Goal: Information Seeking & Learning: Learn about a topic

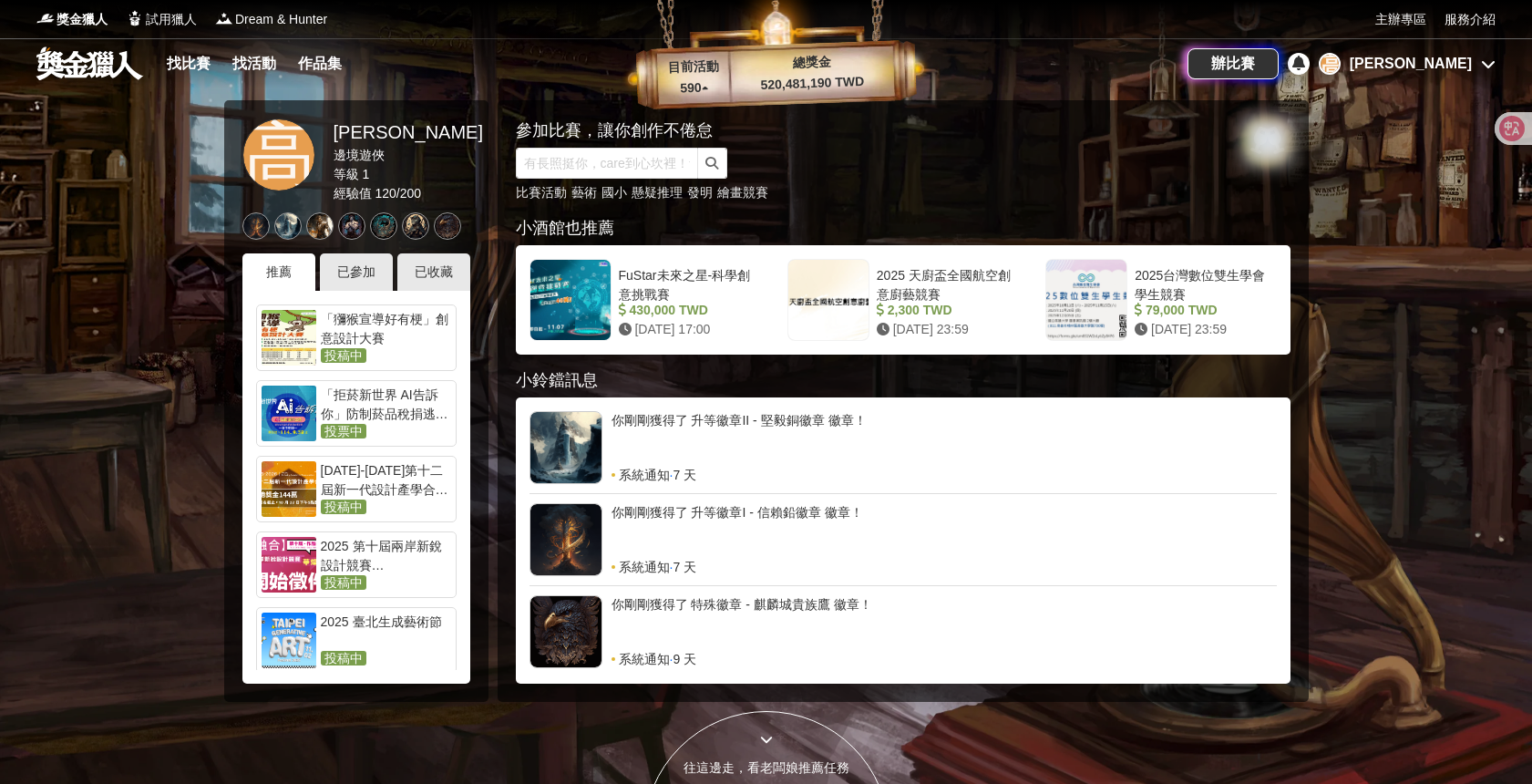
click at [1437, 72] on div "[PERSON_NAME]" at bounding box center [1411, 63] width 122 height 22
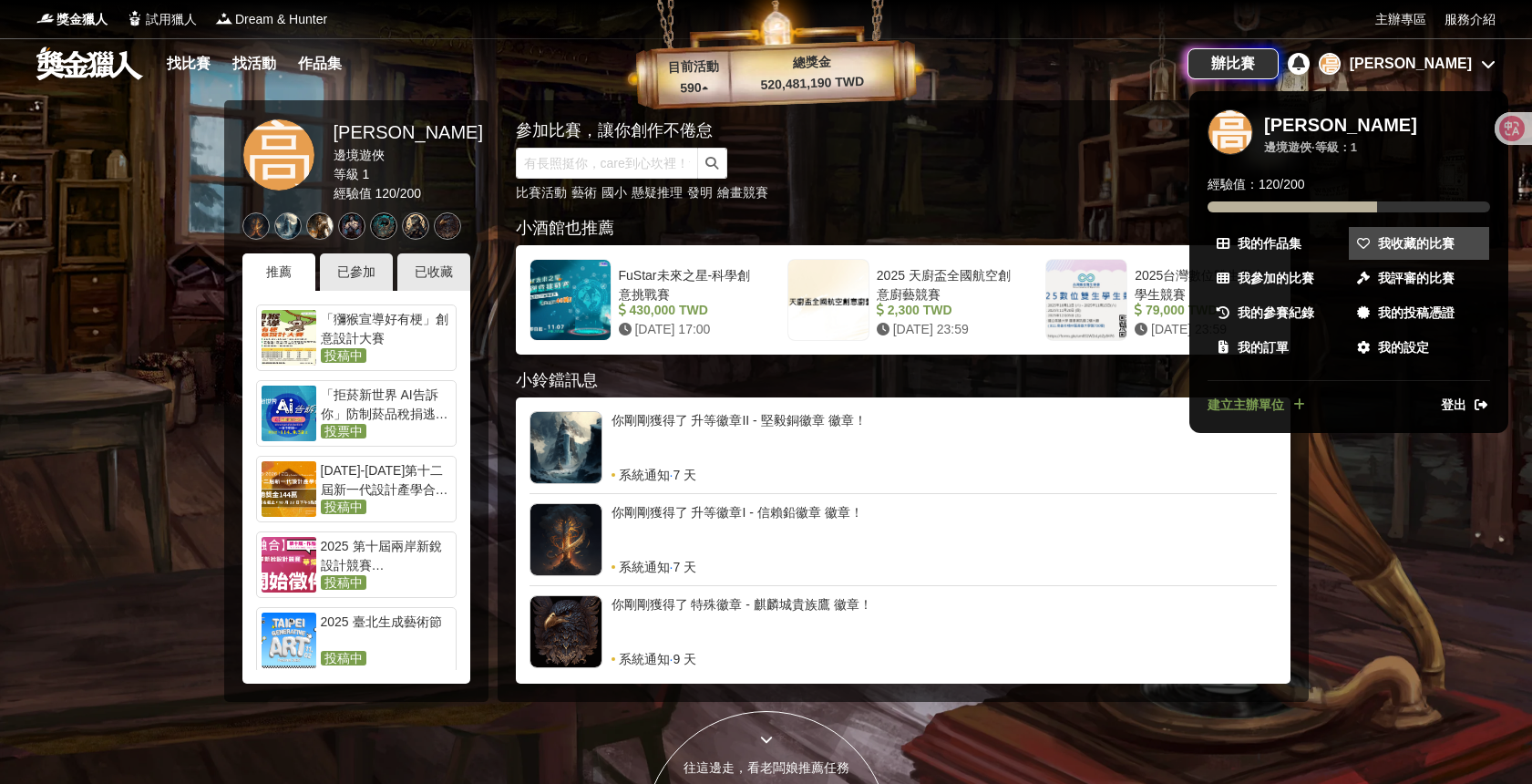
click at [1415, 249] on span "我收藏的比賽" at bounding box center [1416, 244] width 76 height 19
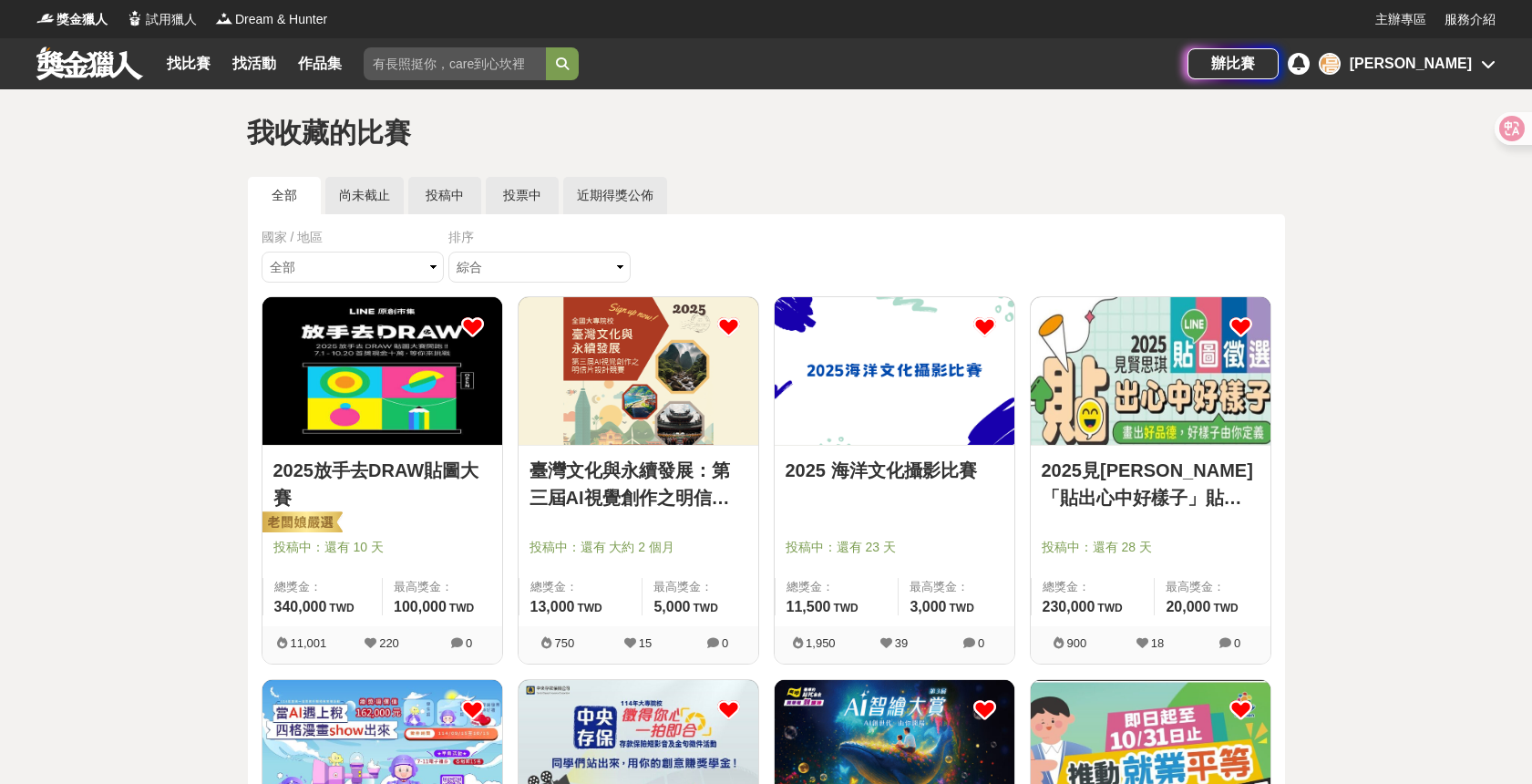
click at [154, 70] on div "找比賽 找活動 作品集 國際交流 主辦單位 繼光盃 運動健康 全民運動 漫畫創作祭" at bounding box center [611, 63] width 1151 height 51
click at [181, 66] on link "找比賽" at bounding box center [188, 63] width 58 height 26
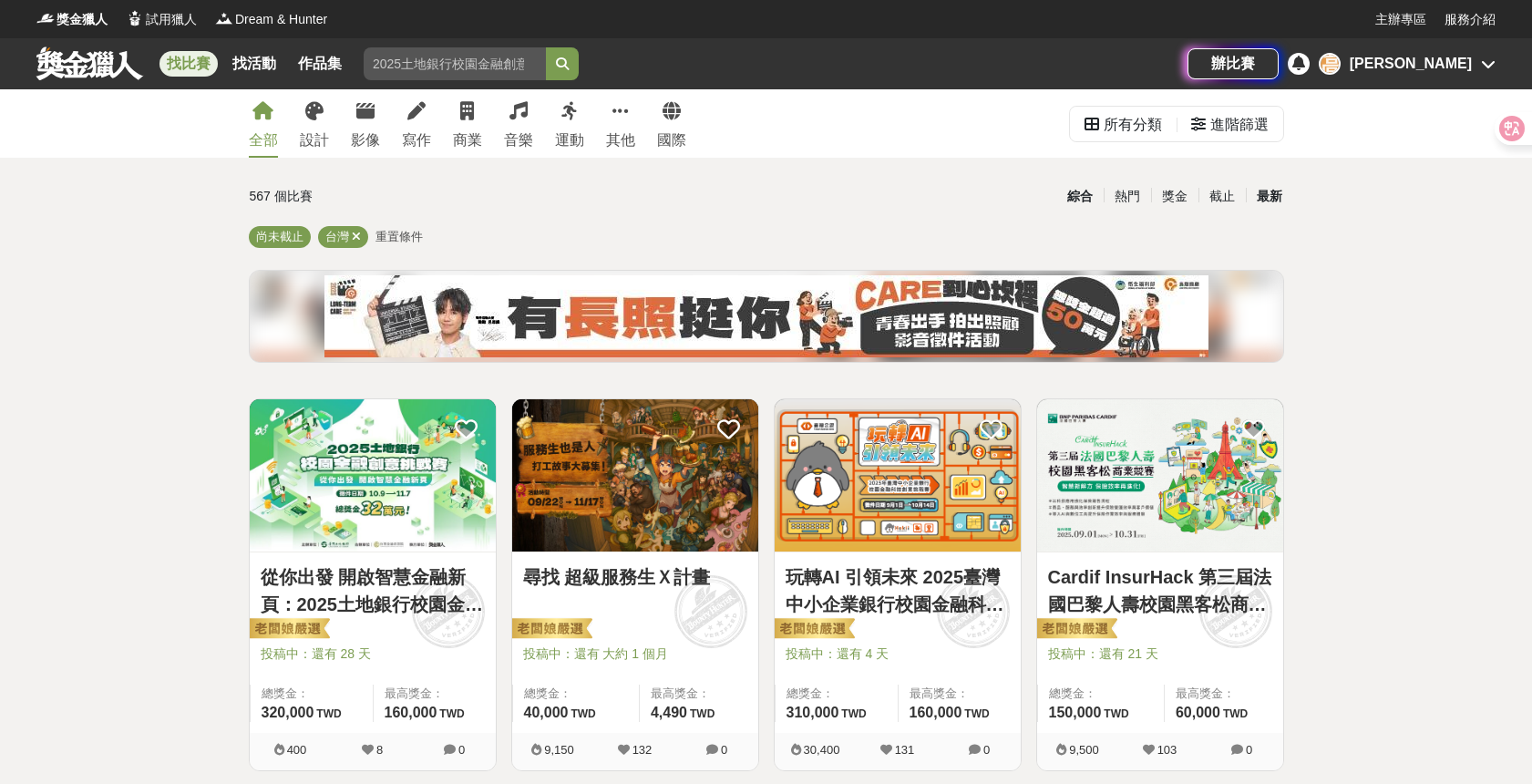
click at [1265, 196] on div "最新" at bounding box center [1270, 196] width 48 height 31
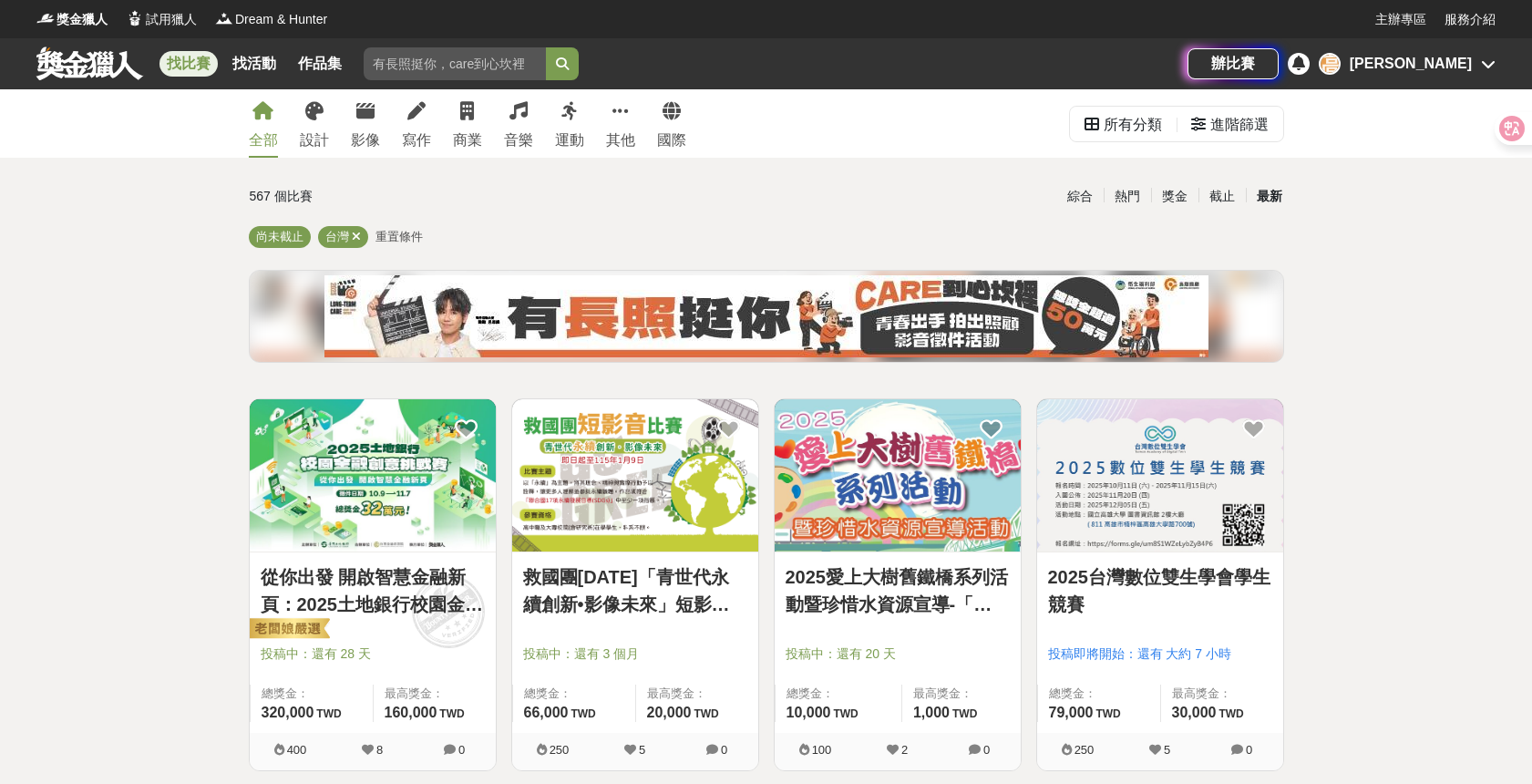
click at [906, 477] on img at bounding box center [898, 475] width 246 height 153
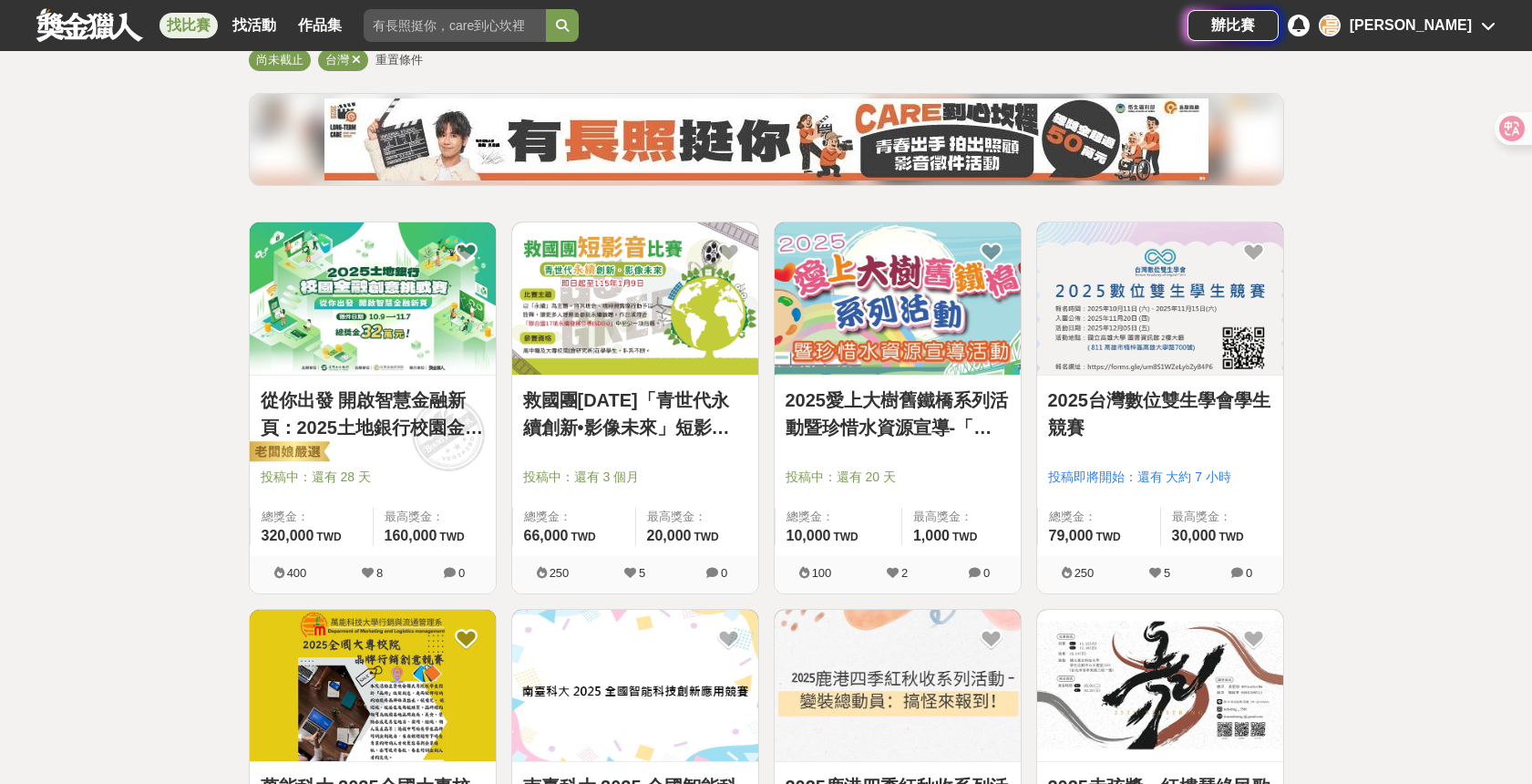
scroll to position [217, 0]
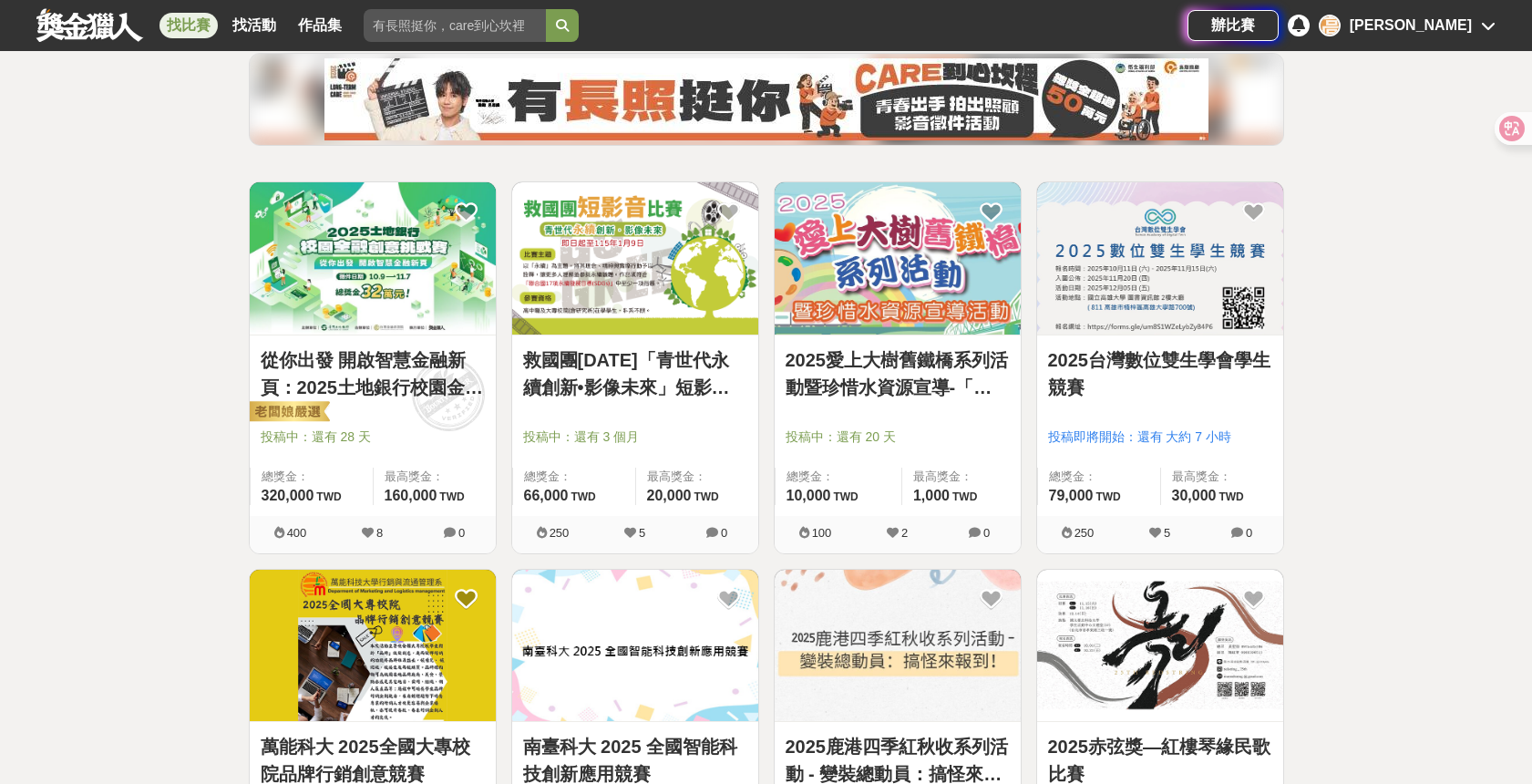
click at [1192, 271] on img at bounding box center [1160, 258] width 246 height 153
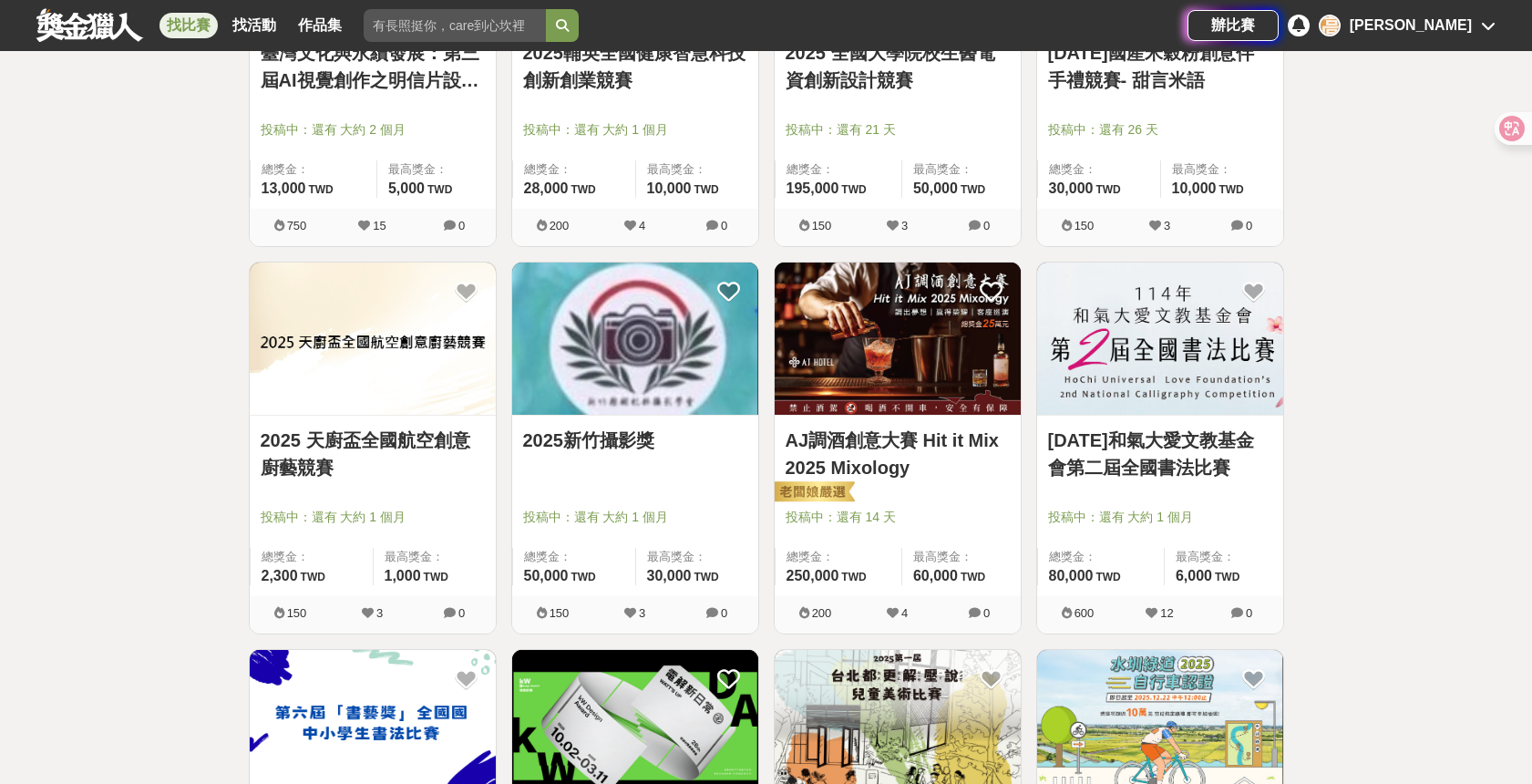
scroll to position [1335, 0]
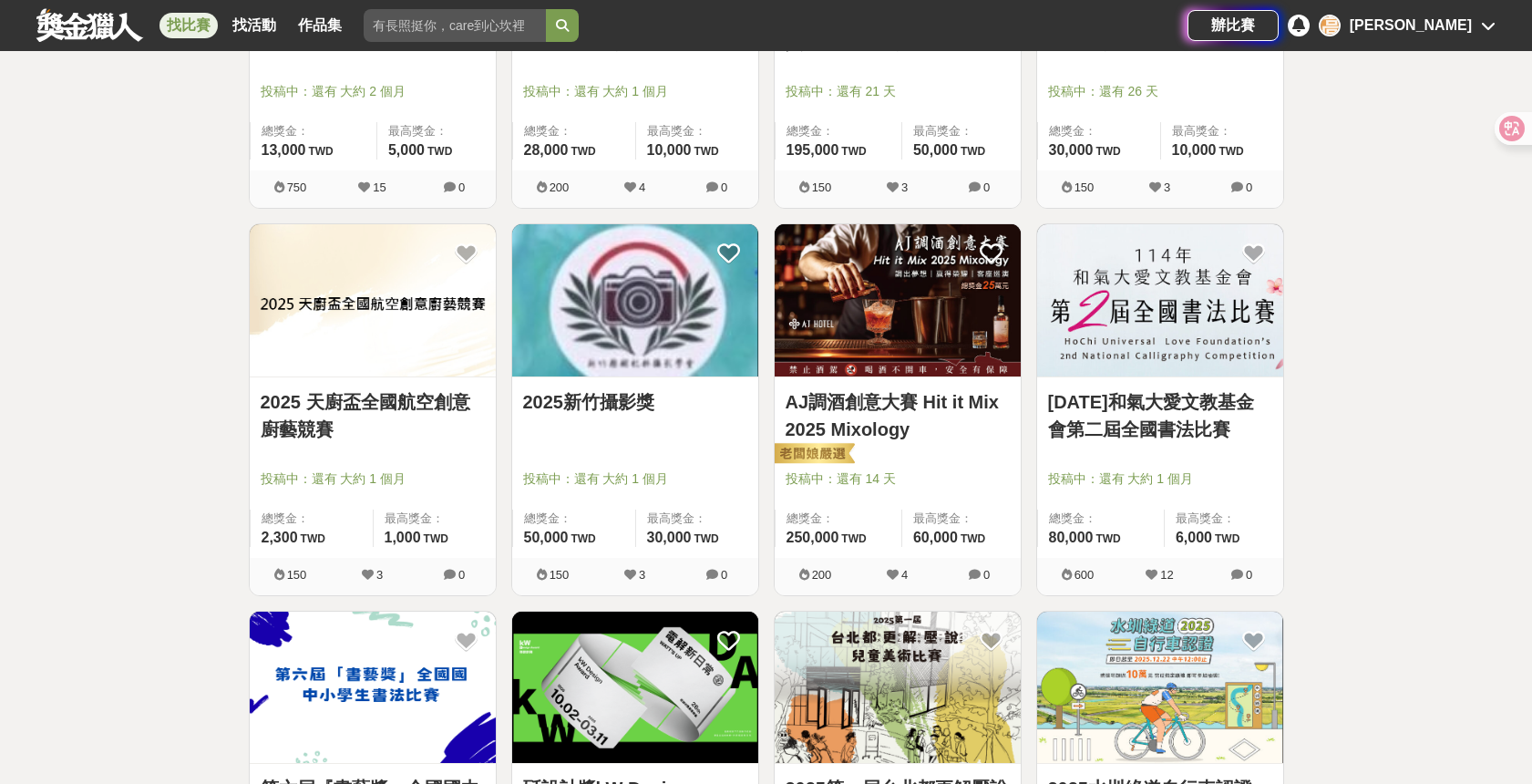
click at [662, 316] on img at bounding box center [635, 300] width 246 height 153
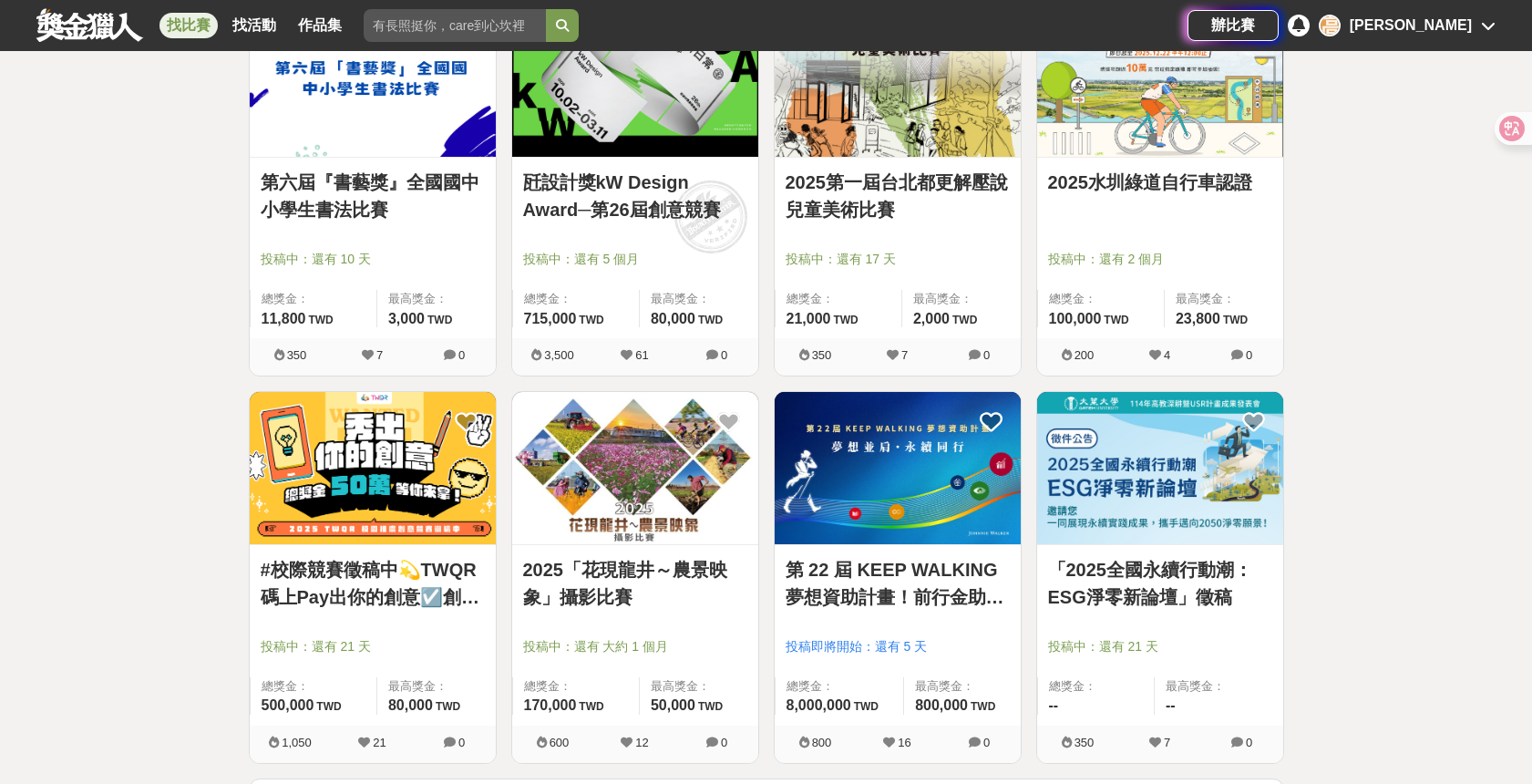
scroll to position [2024, 0]
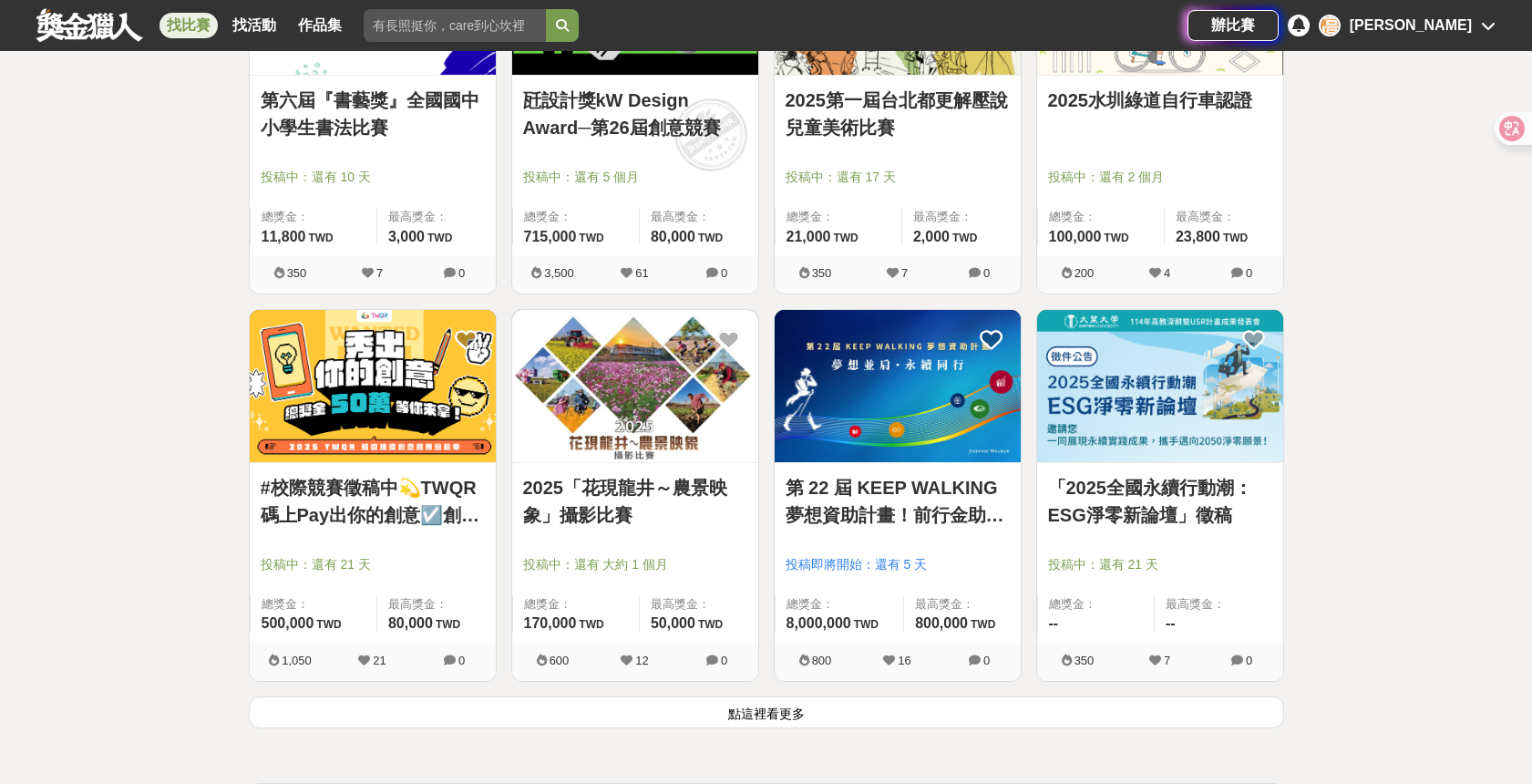
click at [376, 387] on img at bounding box center [373, 386] width 246 height 153
click at [1088, 705] on button "點這裡看更多" at bounding box center [766, 712] width 1035 height 31
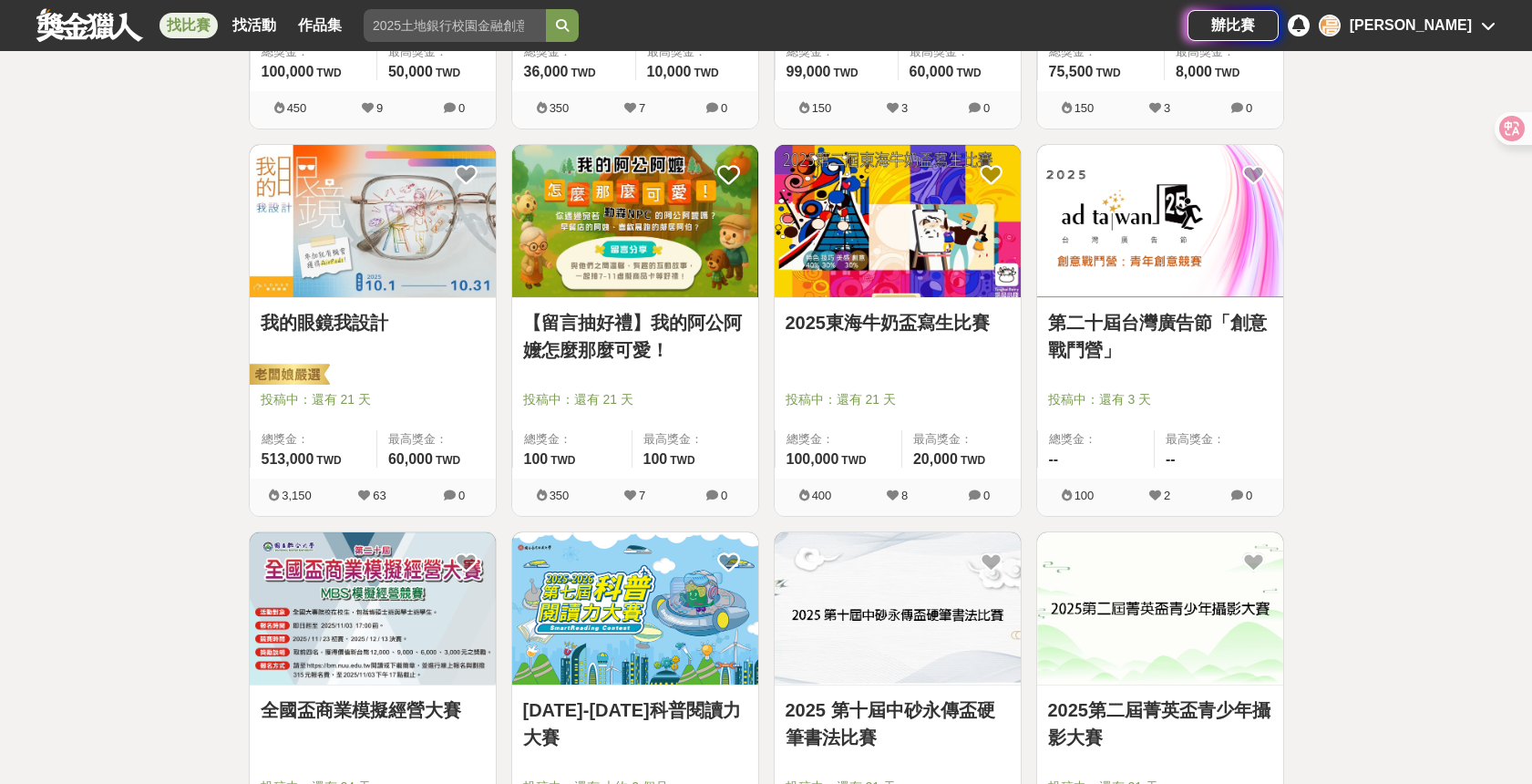
scroll to position [2969, 0]
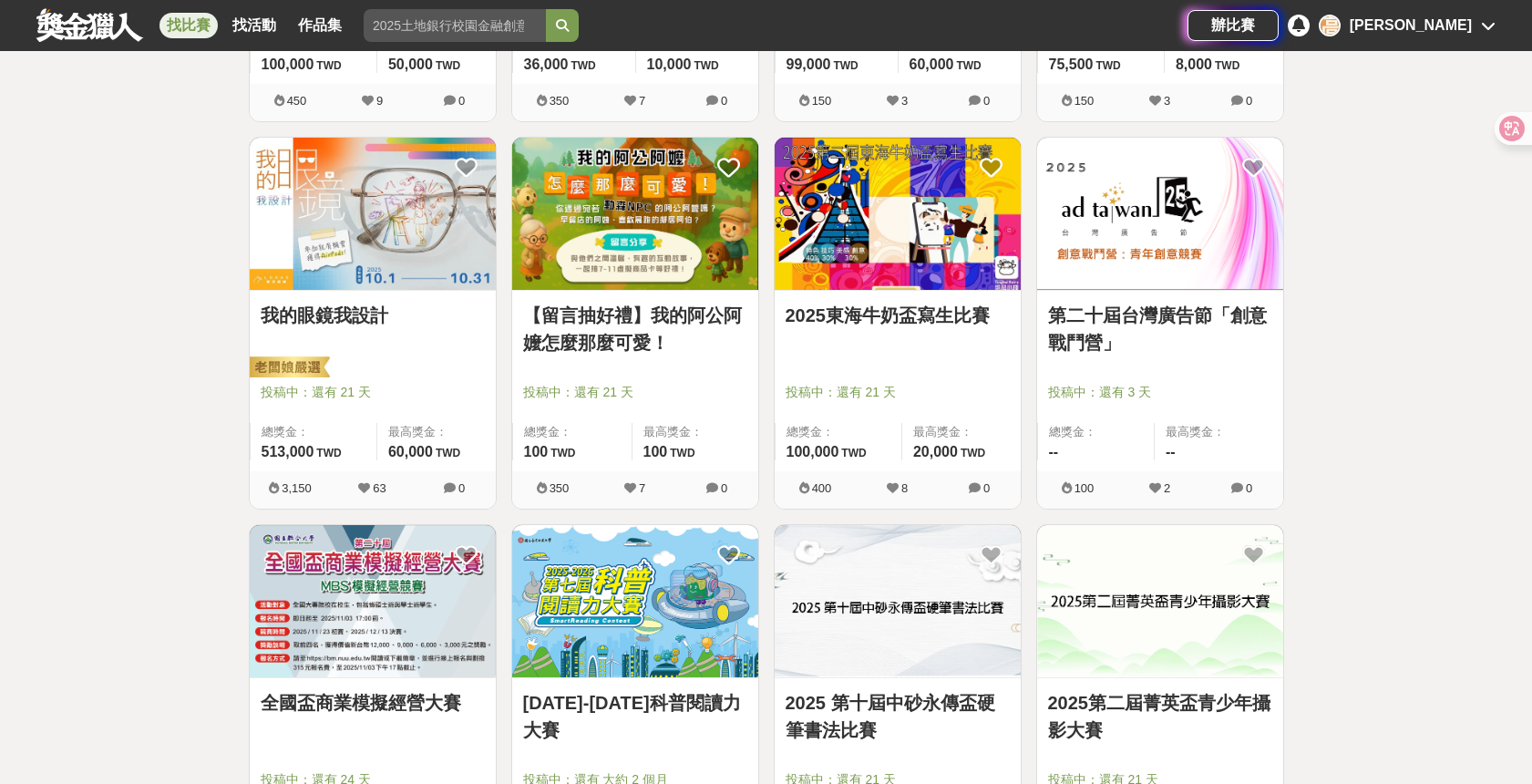
click at [1164, 233] on img at bounding box center [1160, 214] width 246 height 153
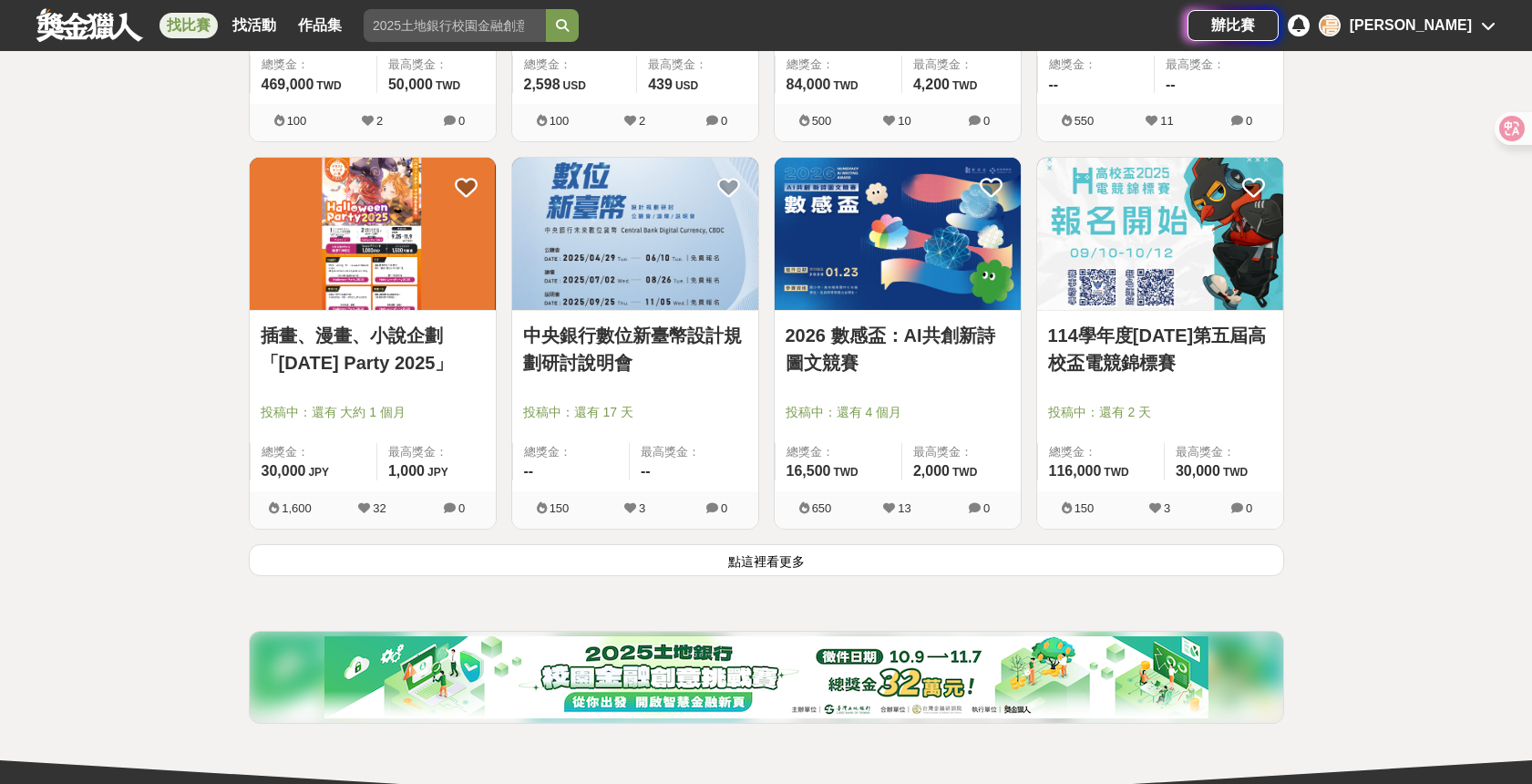
scroll to position [4605, 0]
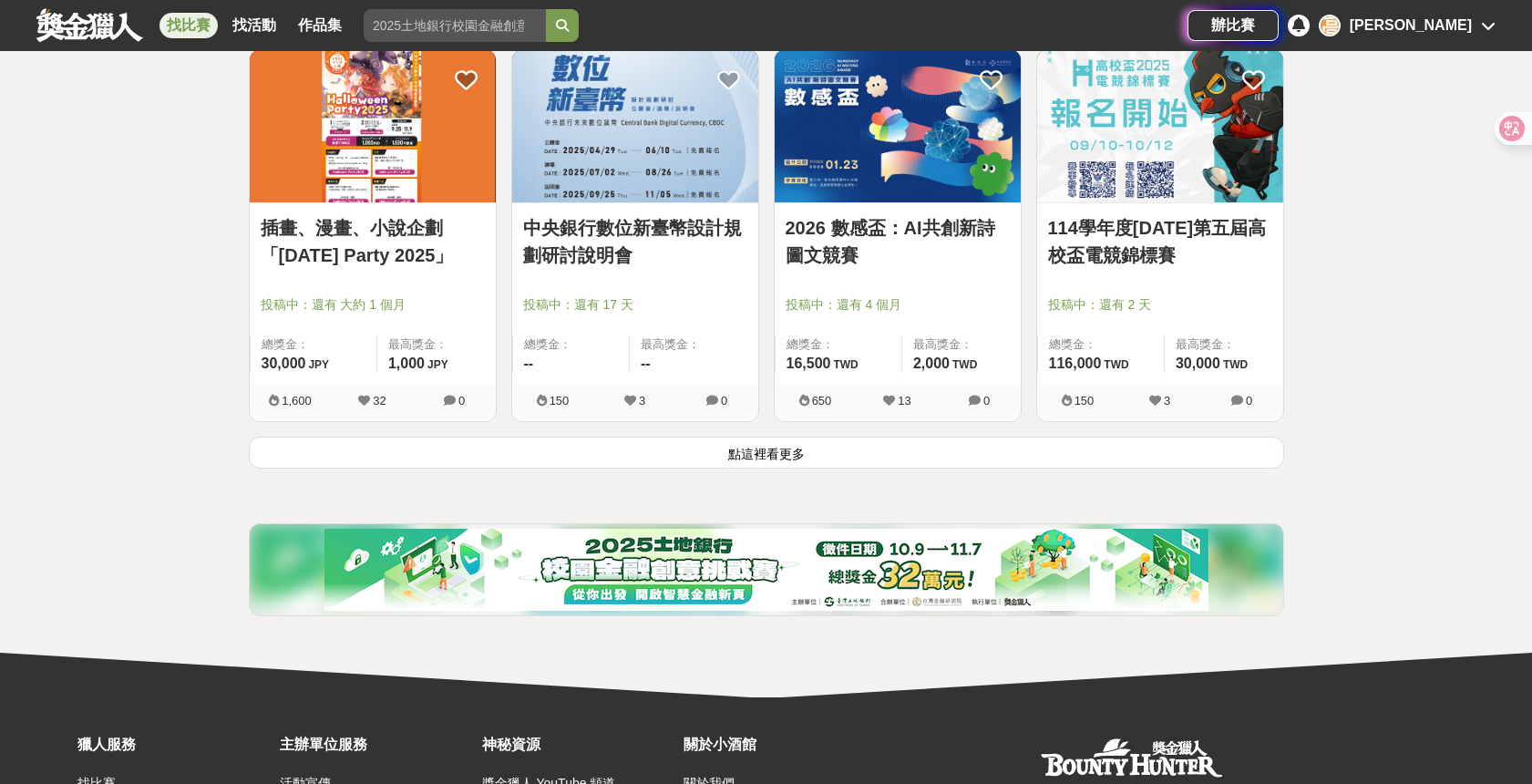
click at [910, 461] on button "點這裡看更多" at bounding box center [766, 452] width 1035 height 31
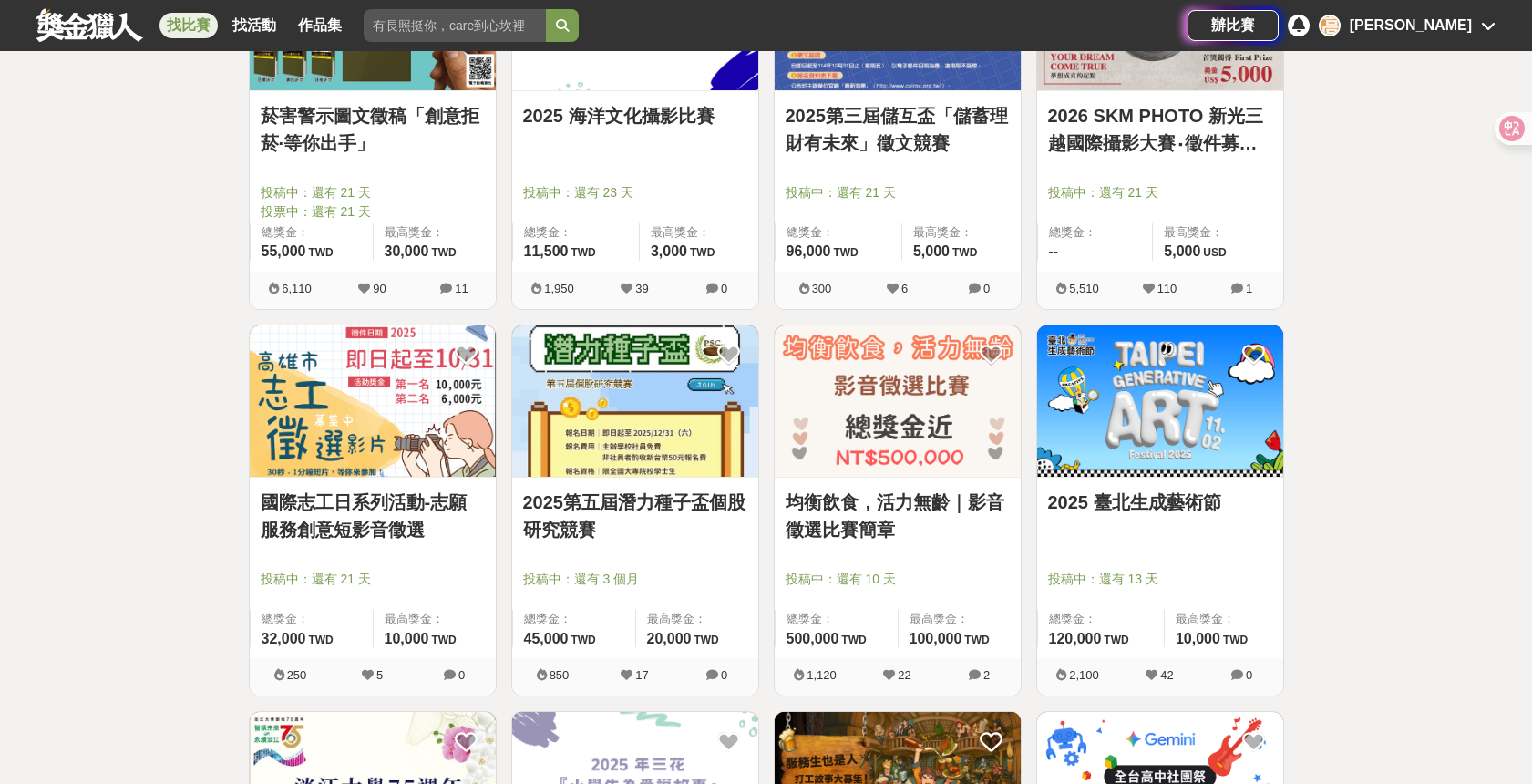
scroll to position [5907, 0]
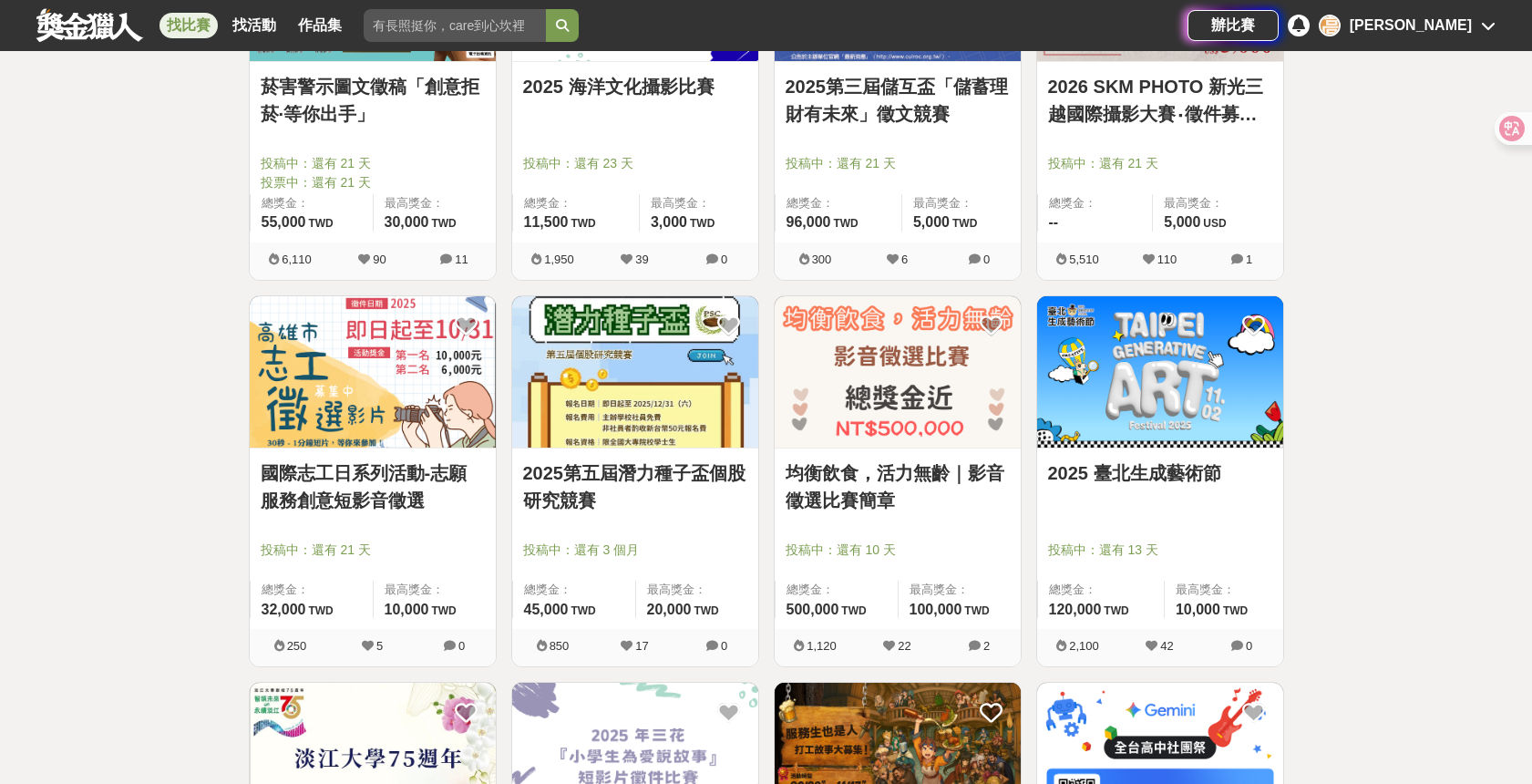
click at [834, 377] on img at bounding box center [898, 372] width 246 height 153
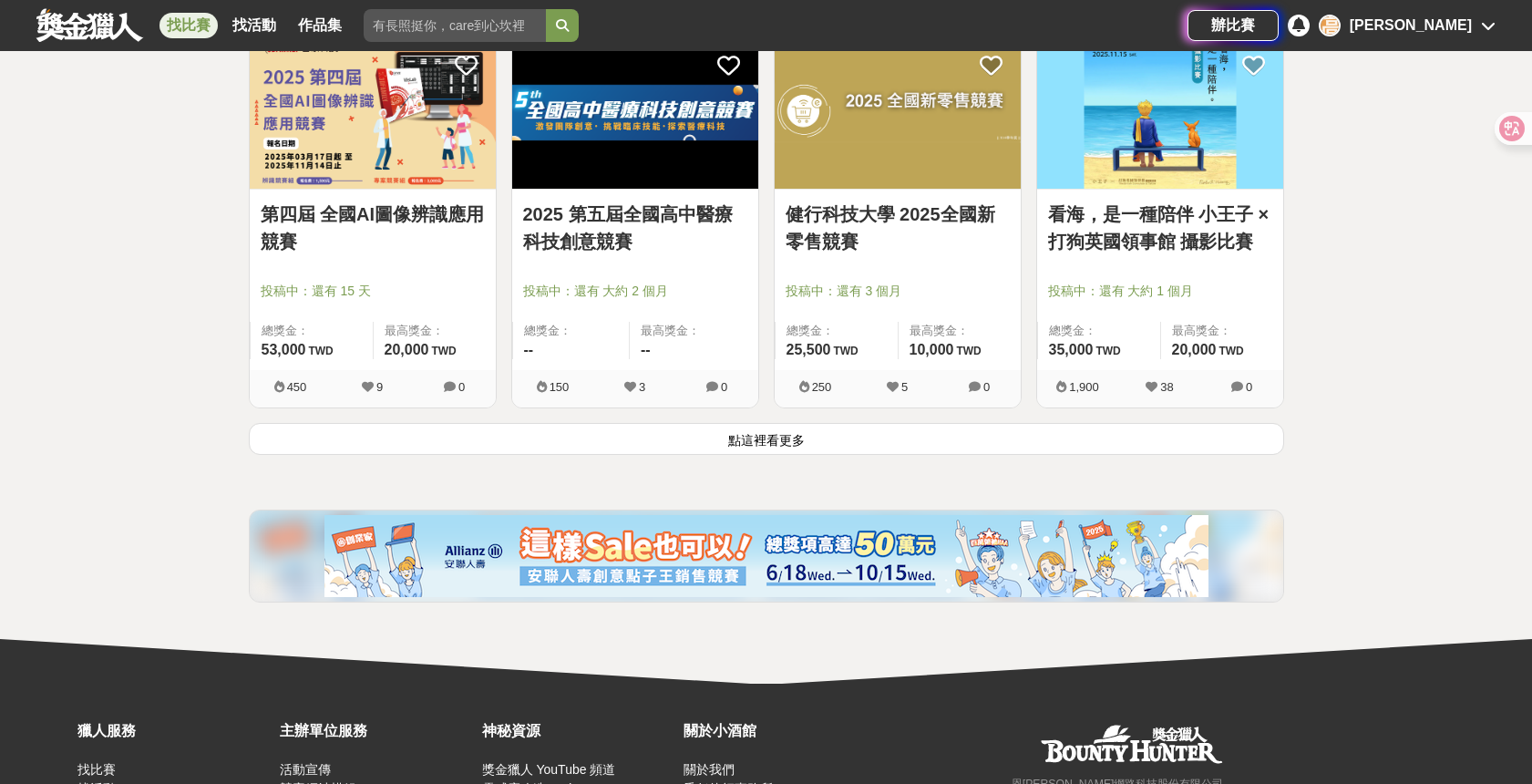
scroll to position [6971, 0]
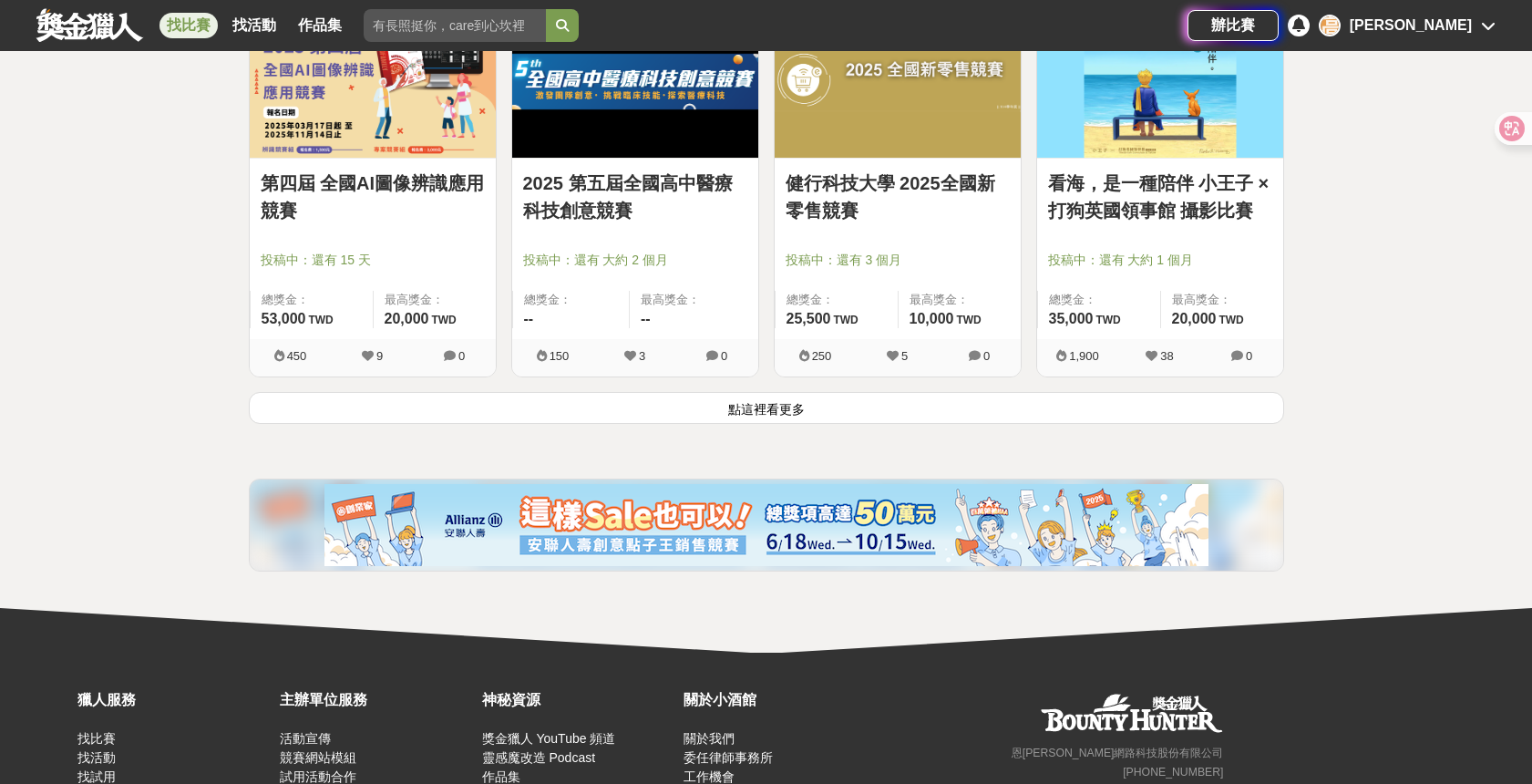
click at [957, 411] on button "點這裡看更多" at bounding box center [766, 407] width 1035 height 31
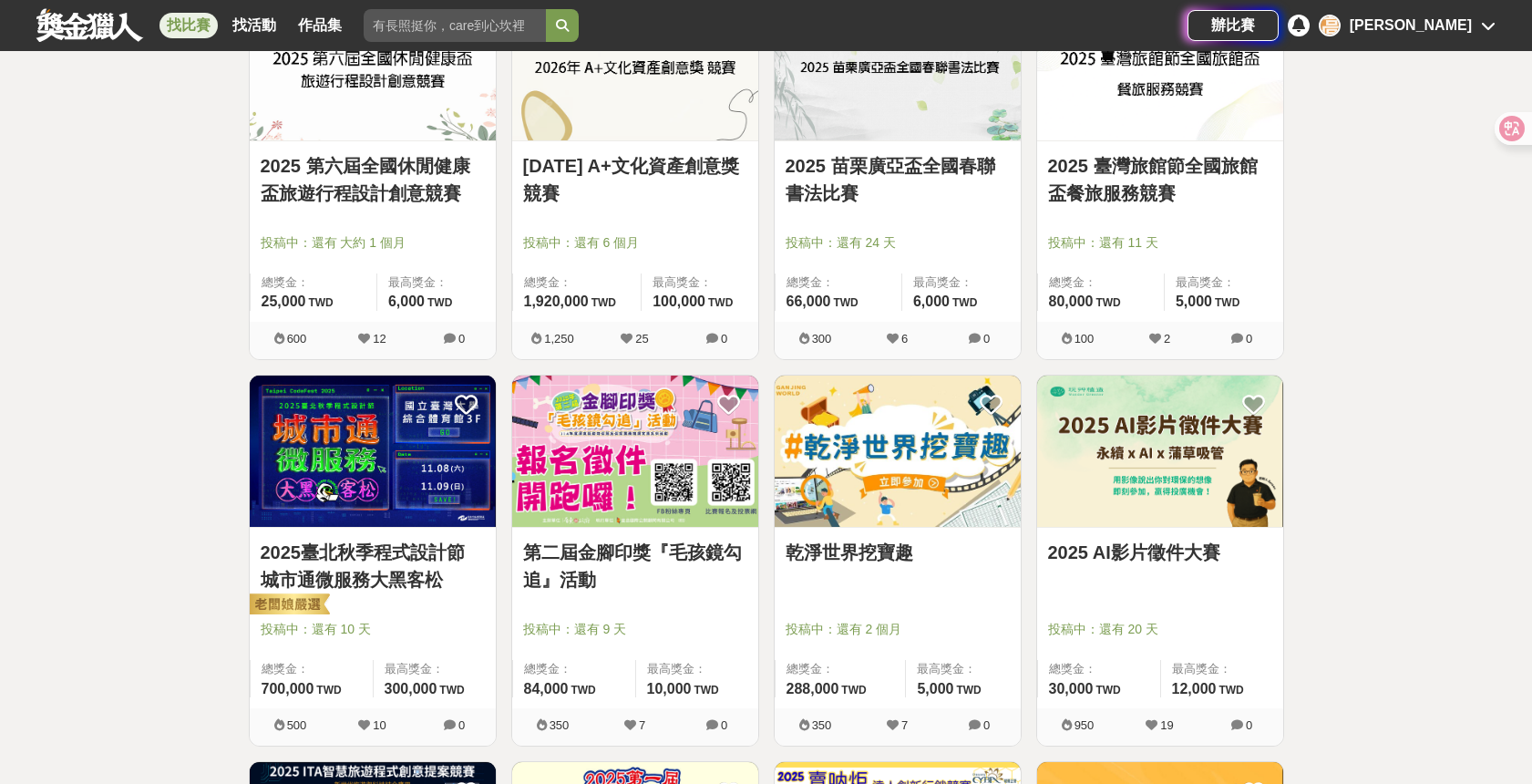
scroll to position [7765, 0]
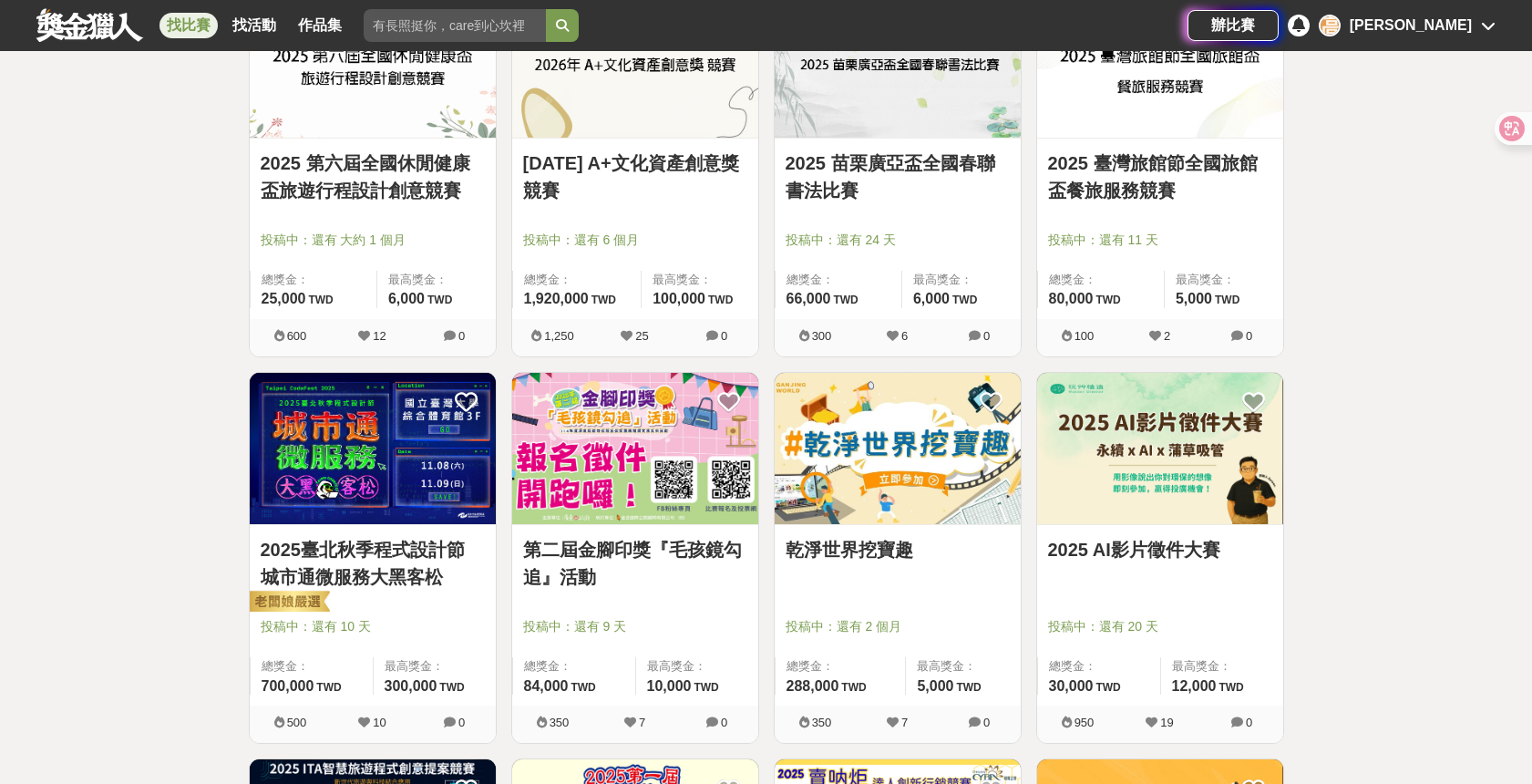
click at [1121, 479] on img at bounding box center [1160, 449] width 246 height 153
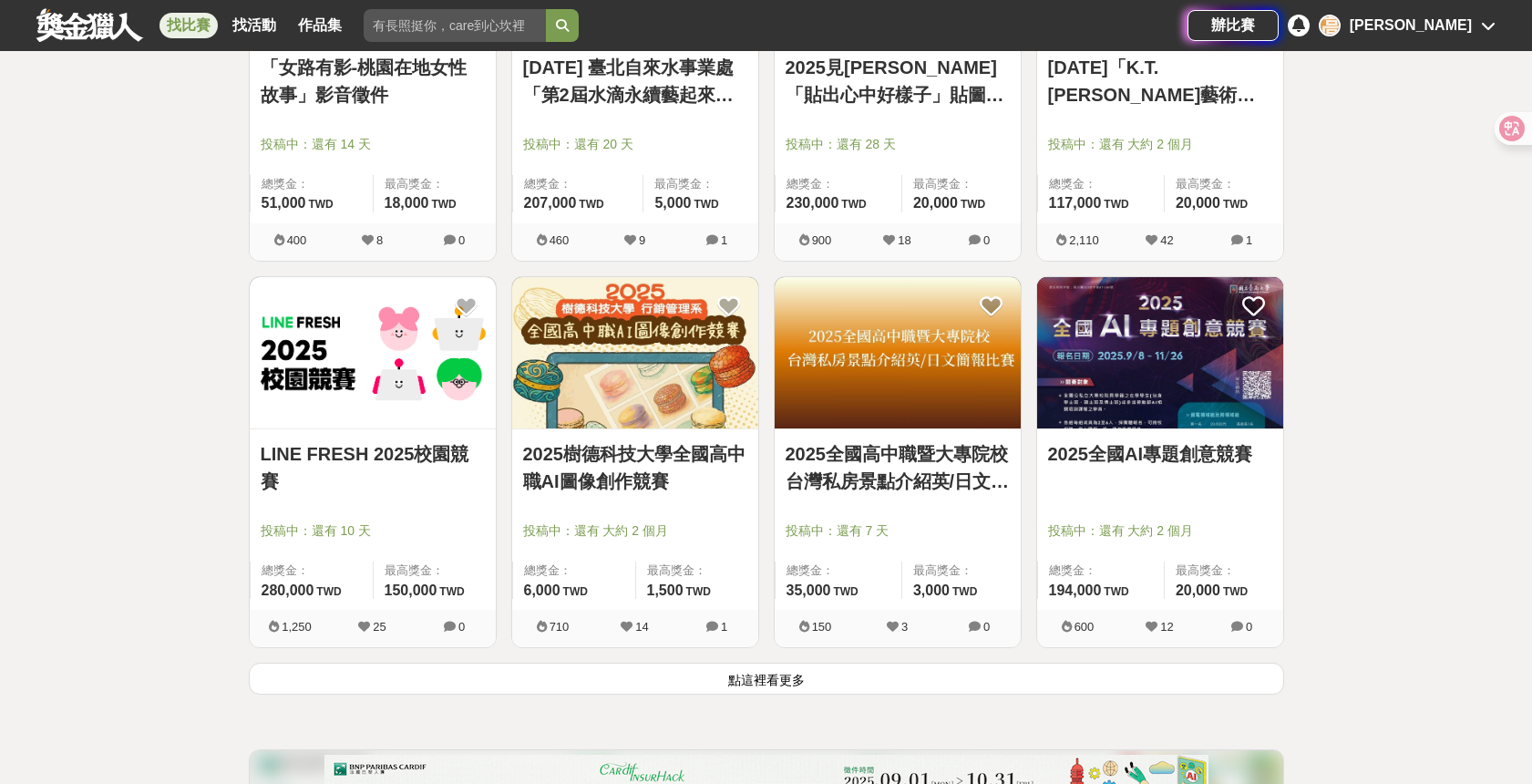
scroll to position [9039, 0]
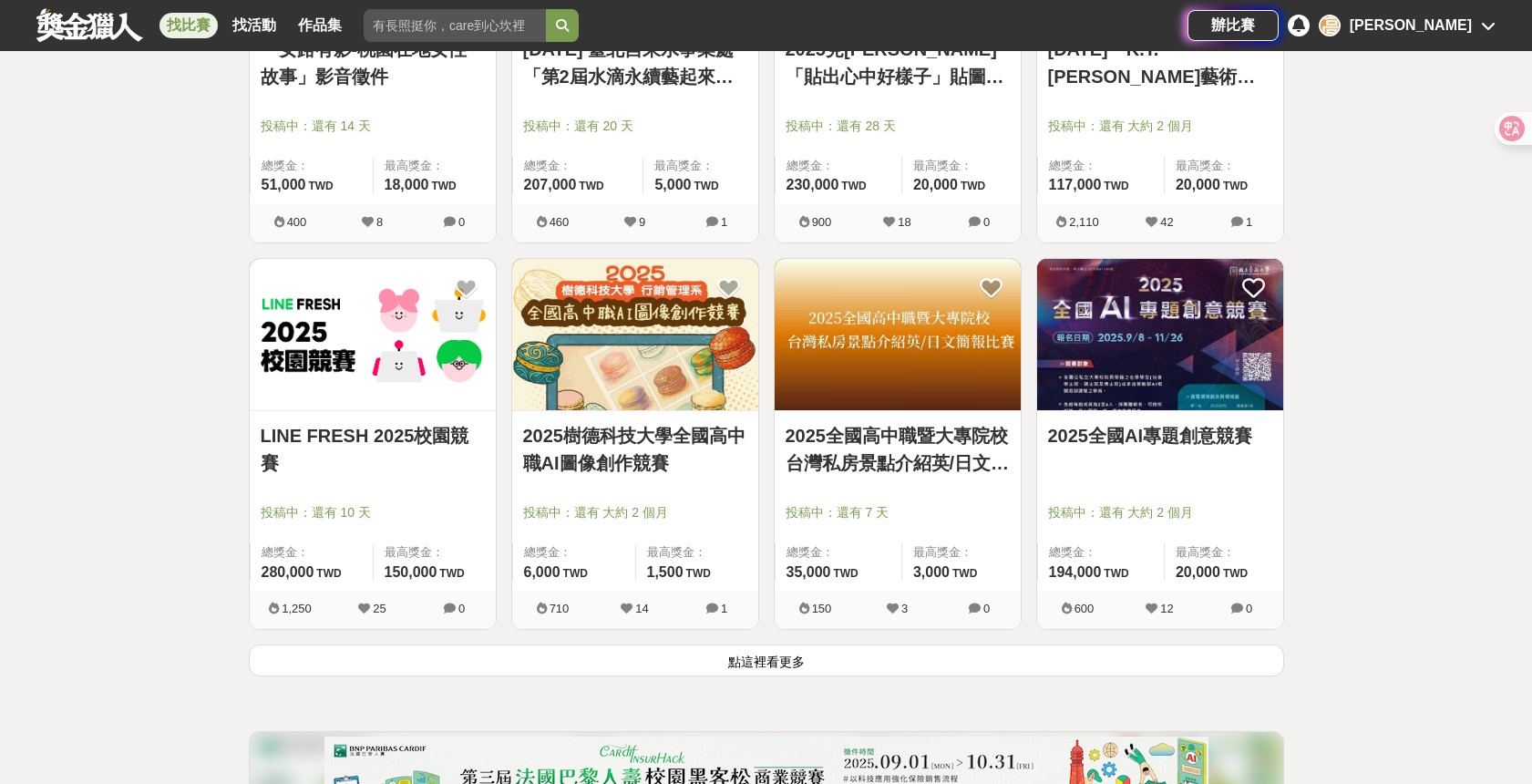
click at [611, 448] on link "2025樹德科技大學全國高中職AI圖像創作競賽" at bounding box center [634, 448] width 224 height 54
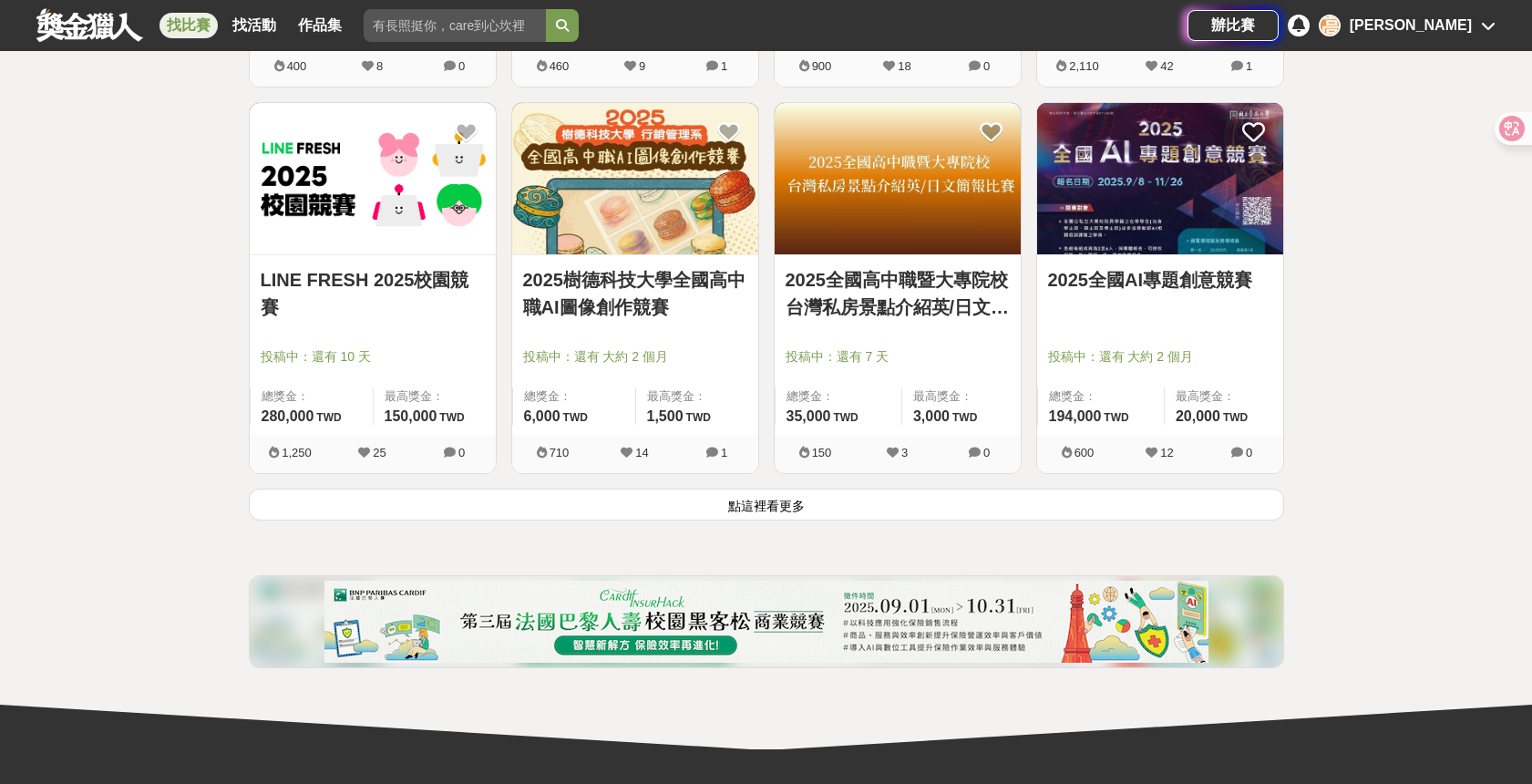
click at [1101, 512] on button "點這裡看更多" at bounding box center [766, 504] width 1035 height 31
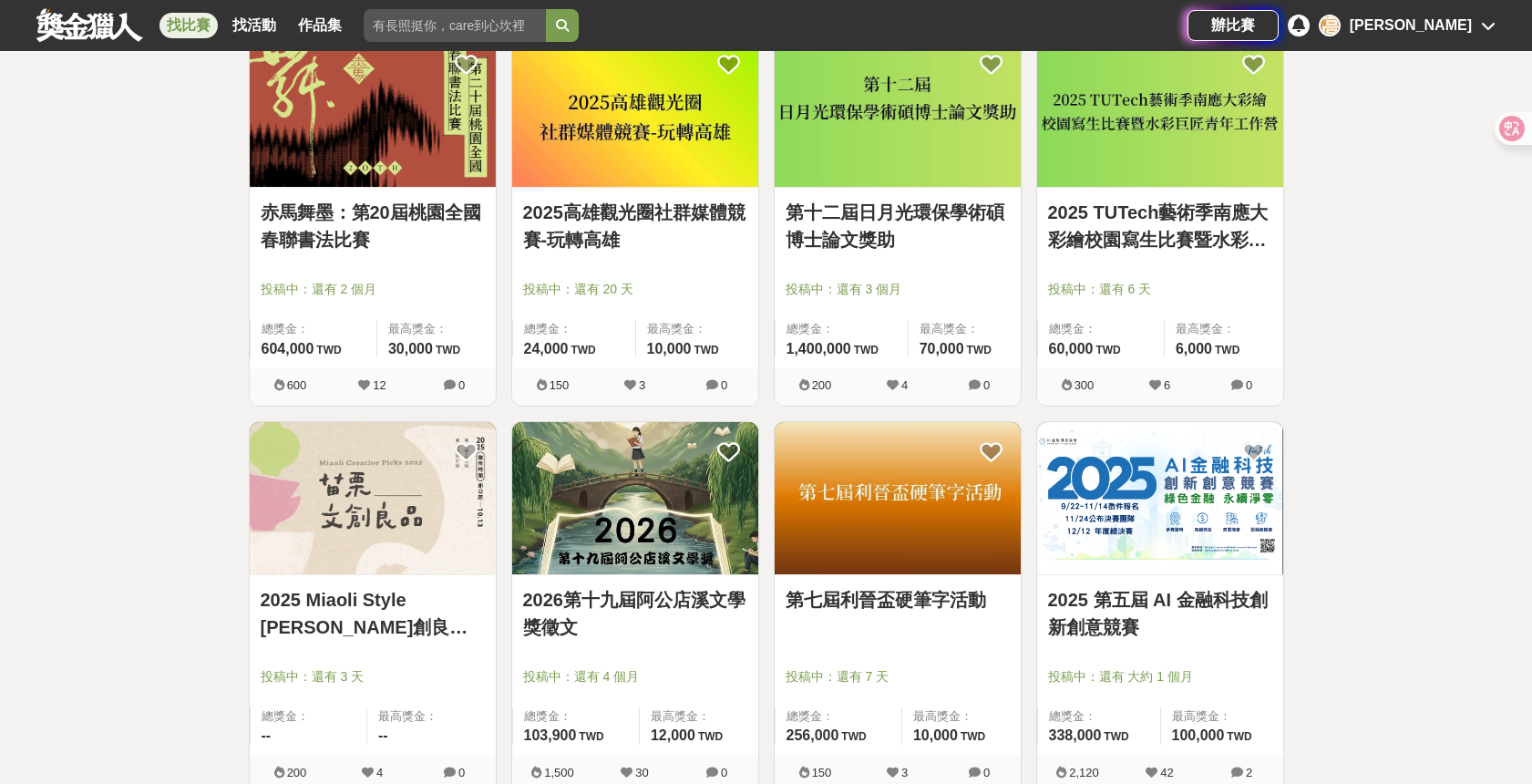
scroll to position [9816, 0]
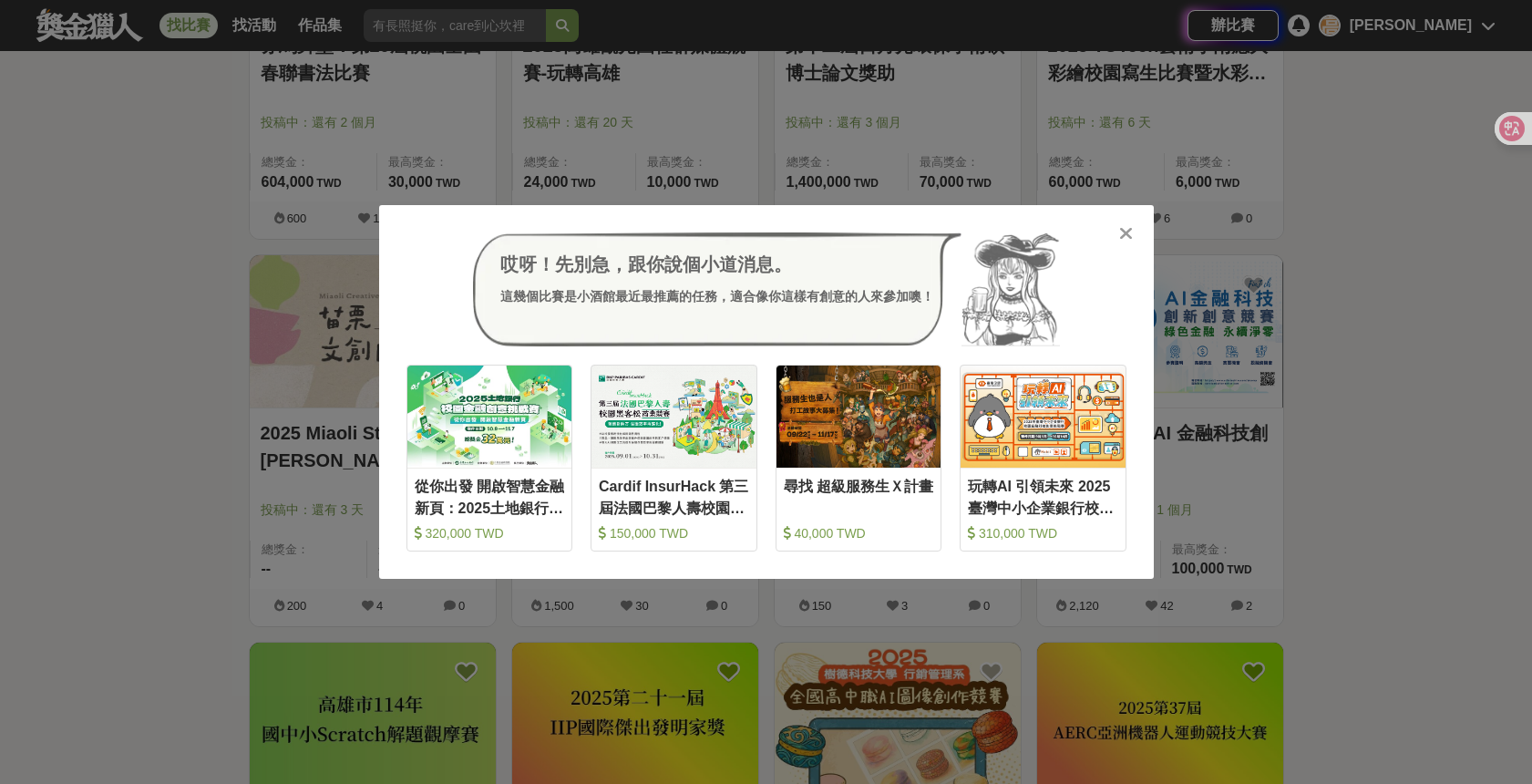
click at [1126, 237] on icon at bounding box center [1126, 233] width 13 height 18
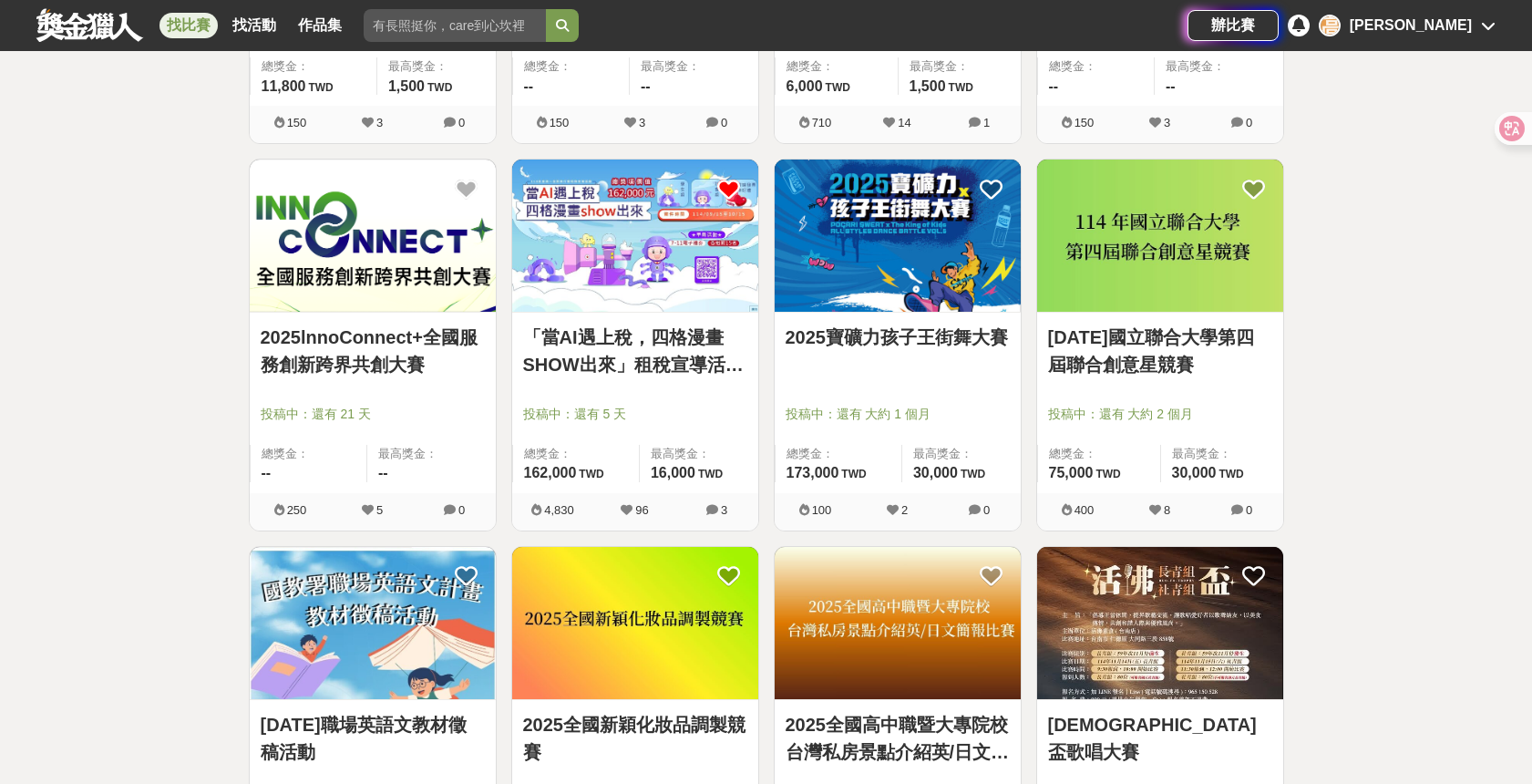
scroll to position [10837, 0]
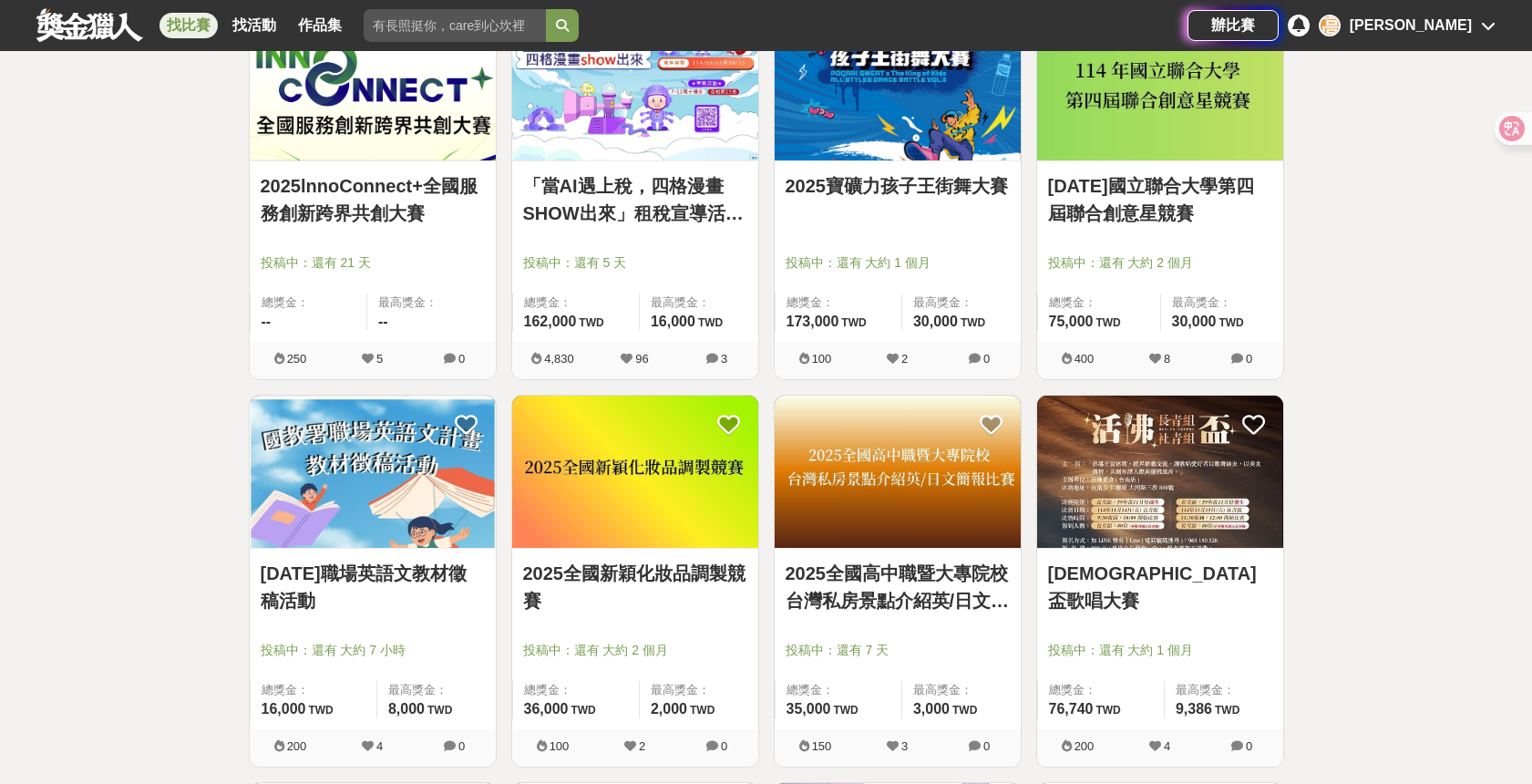
click at [682, 217] on link "「當AI遇上稅，四格漫畫SHOW出來」租稅宣導活動-租稅AI製圖比賽" at bounding box center [634, 199] width 224 height 54
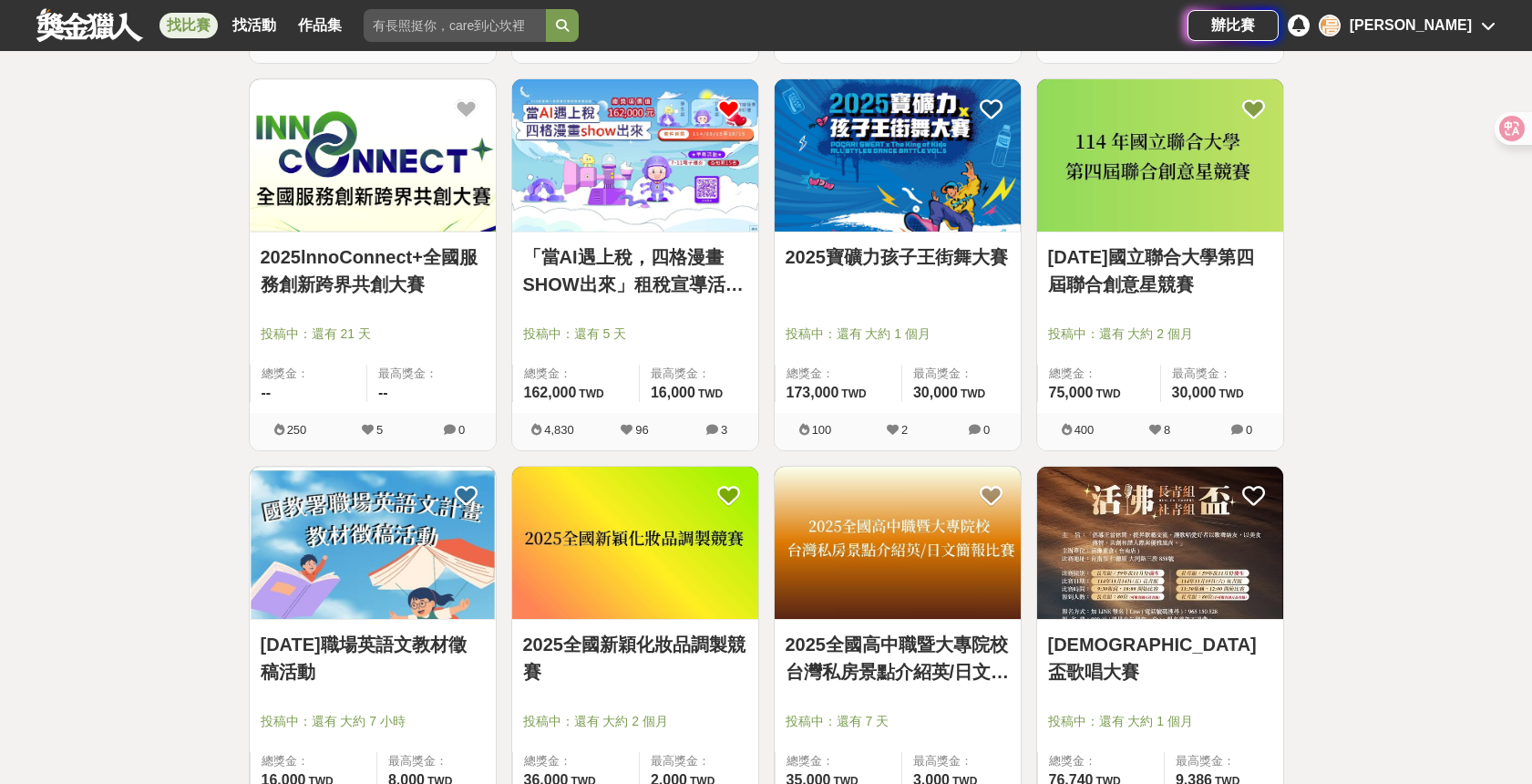
scroll to position [10837, 0]
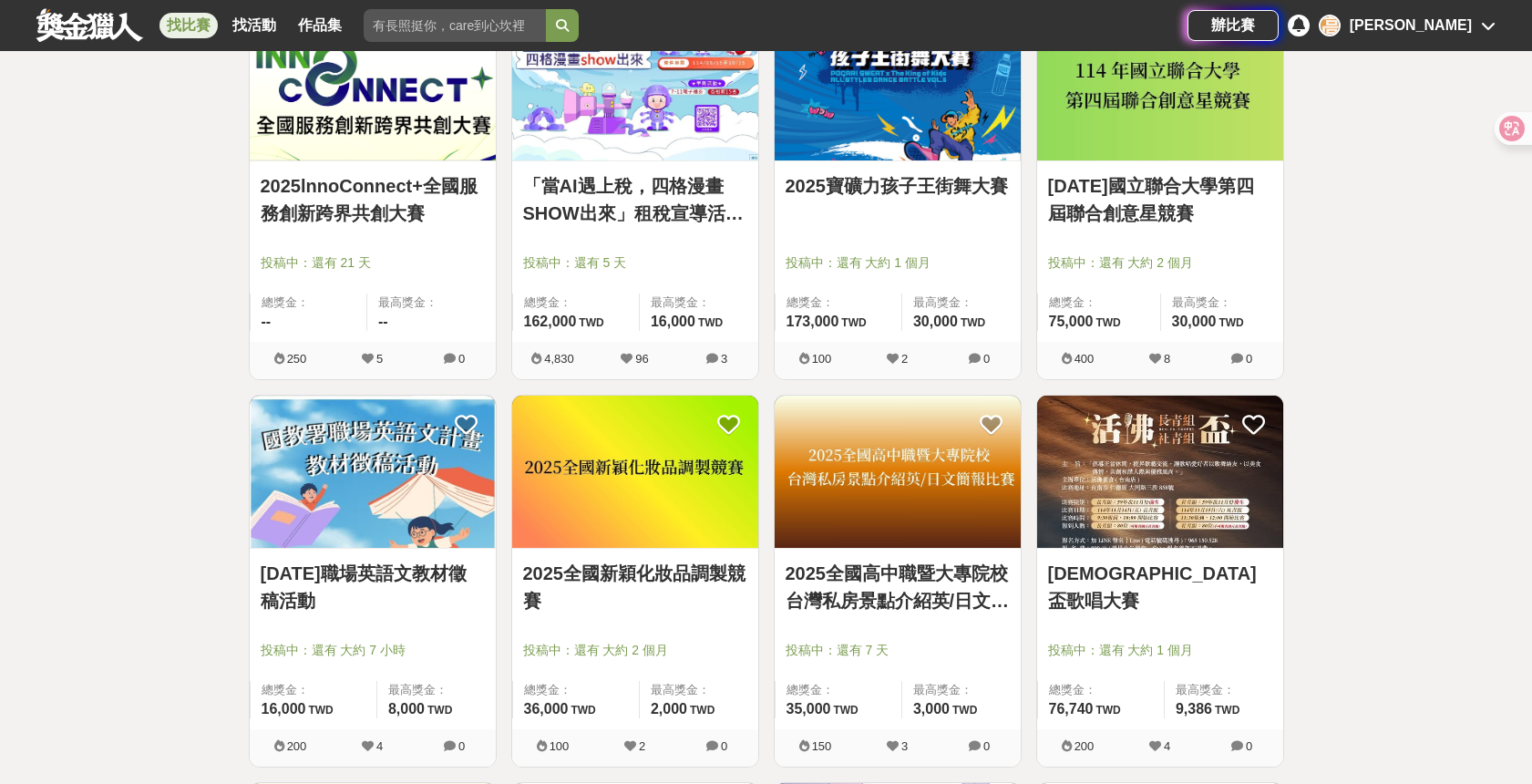
click at [615, 203] on link "「當AI遇上稅，四格漫畫SHOW出來」租稅宣導活動-租稅AI製圖比賽" at bounding box center [634, 199] width 224 height 54
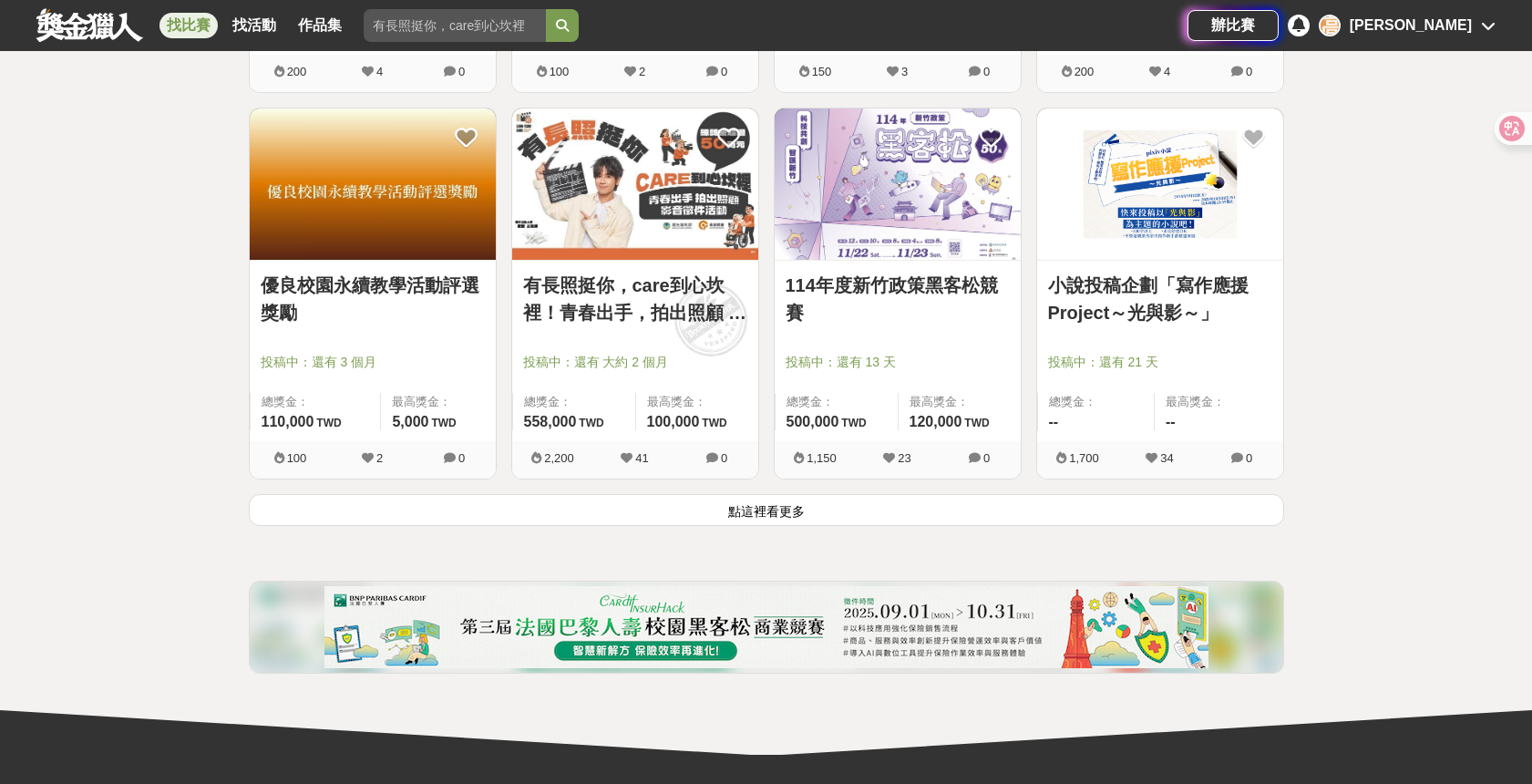
scroll to position [11517, 0]
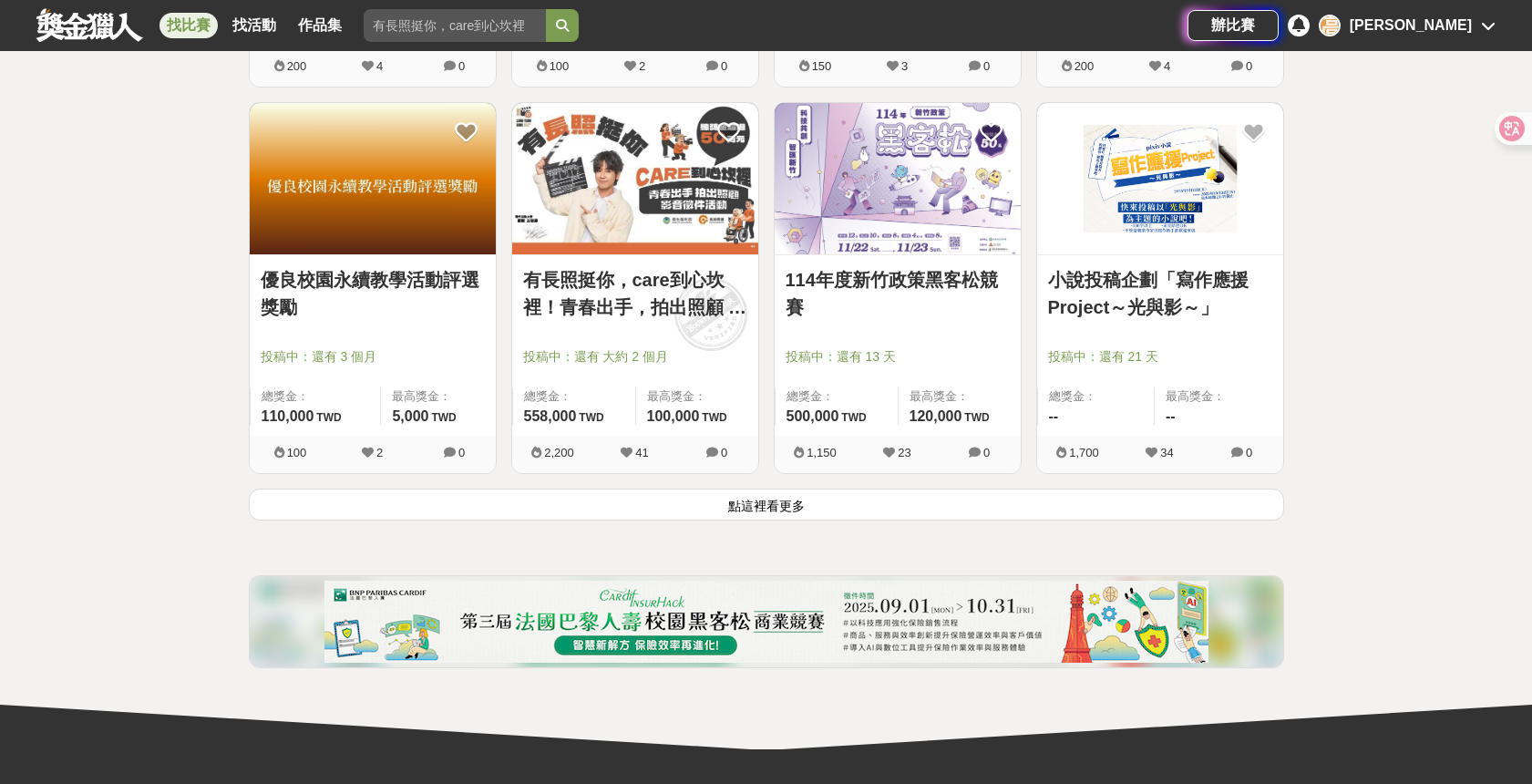
click at [961, 498] on button "點這裡看更多" at bounding box center [766, 504] width 1035 height 31
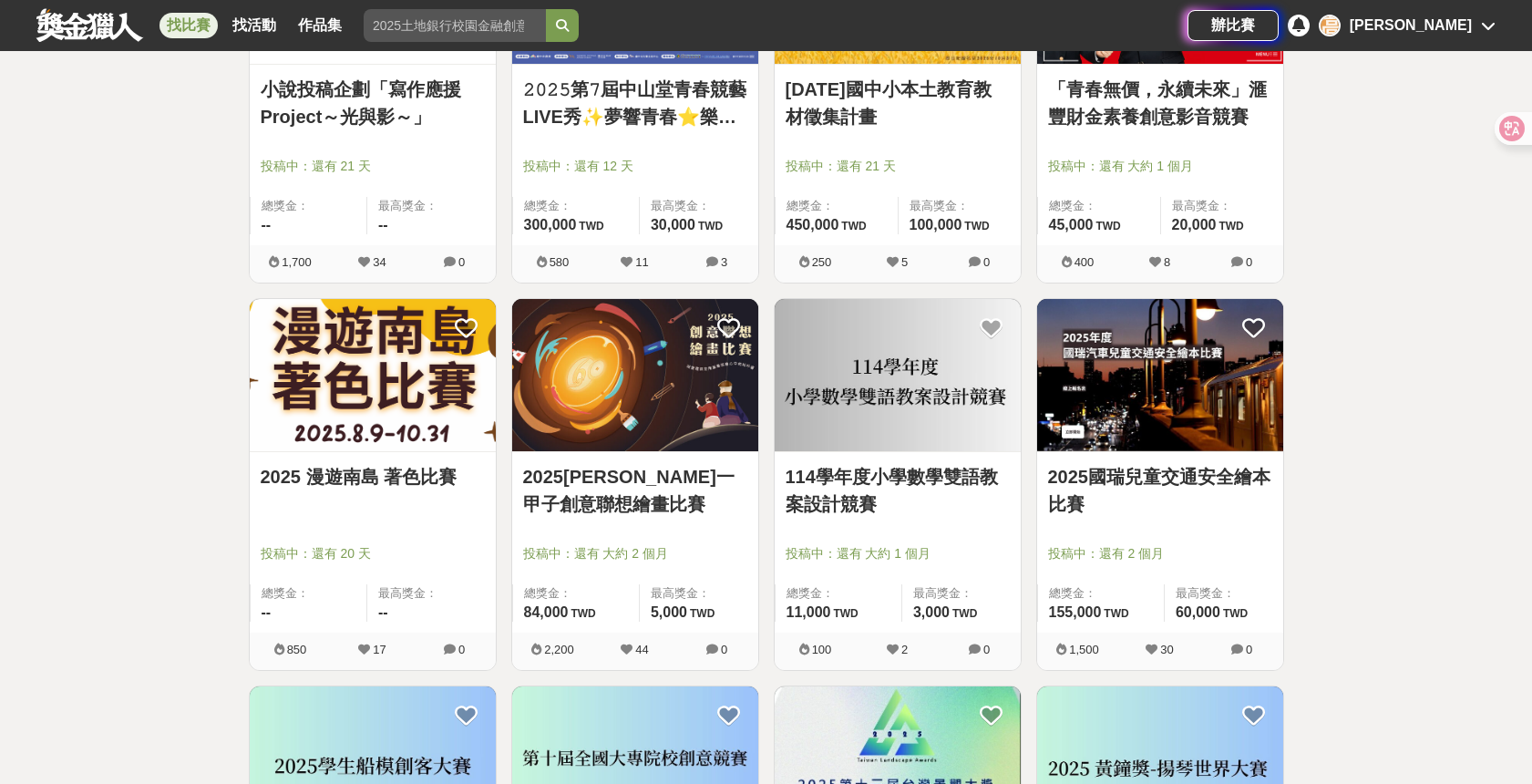
scroll to position [12265, 0]
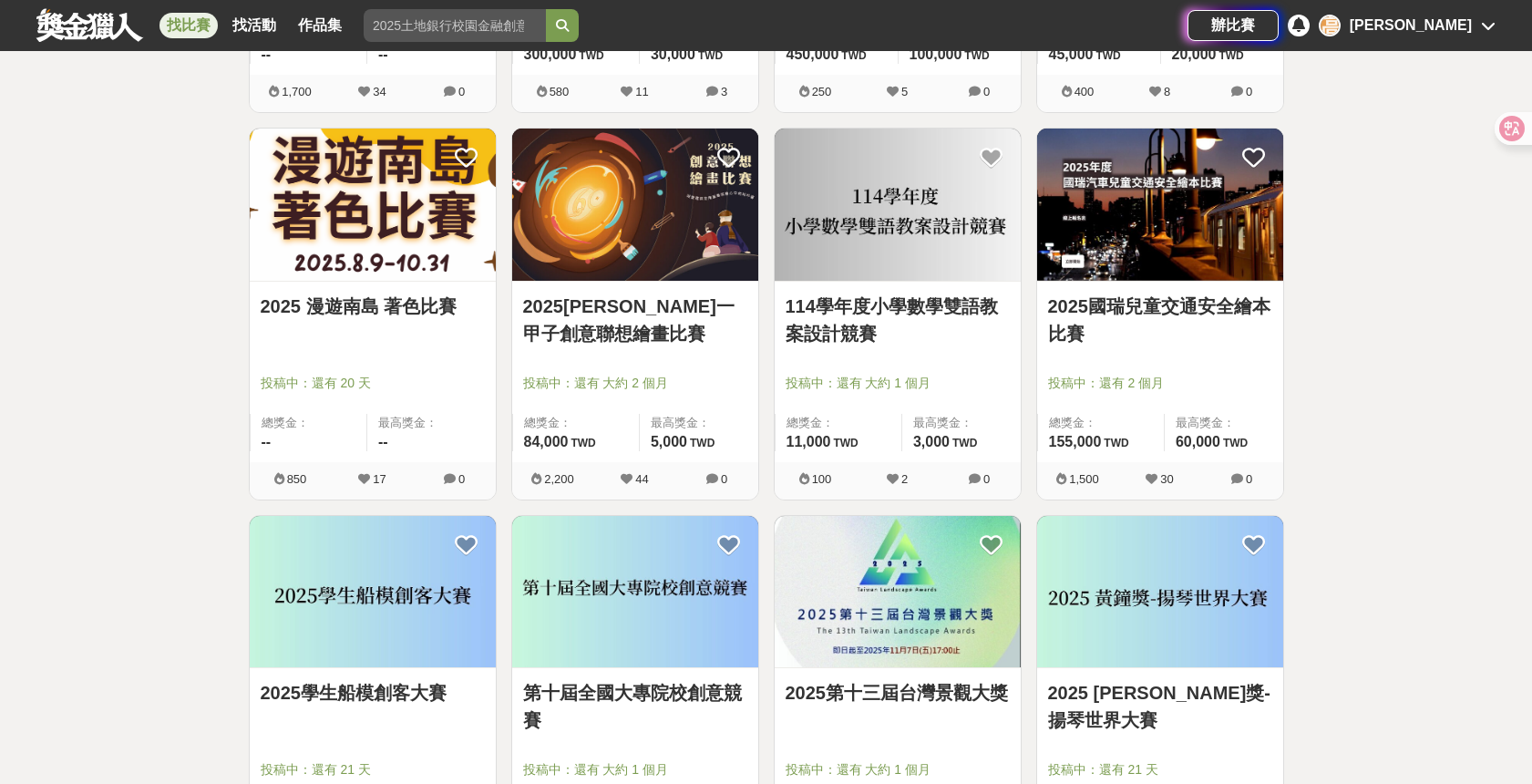
click at [1093, 310] on link "2025國瑞兒童交通安全繪本比賽" at bounding box center [1160, 320] width 224 height 54
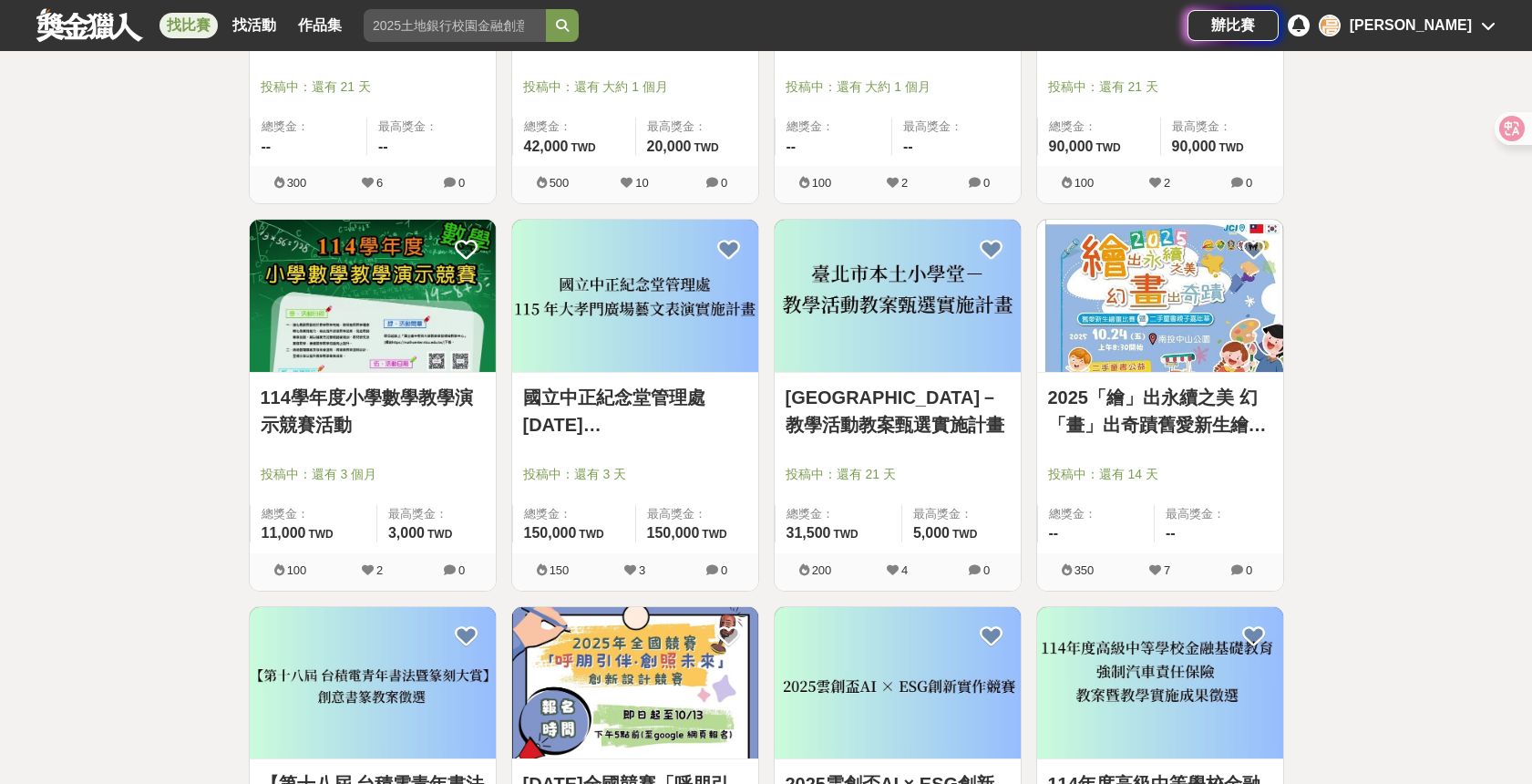
scroll to position [12955, 0]
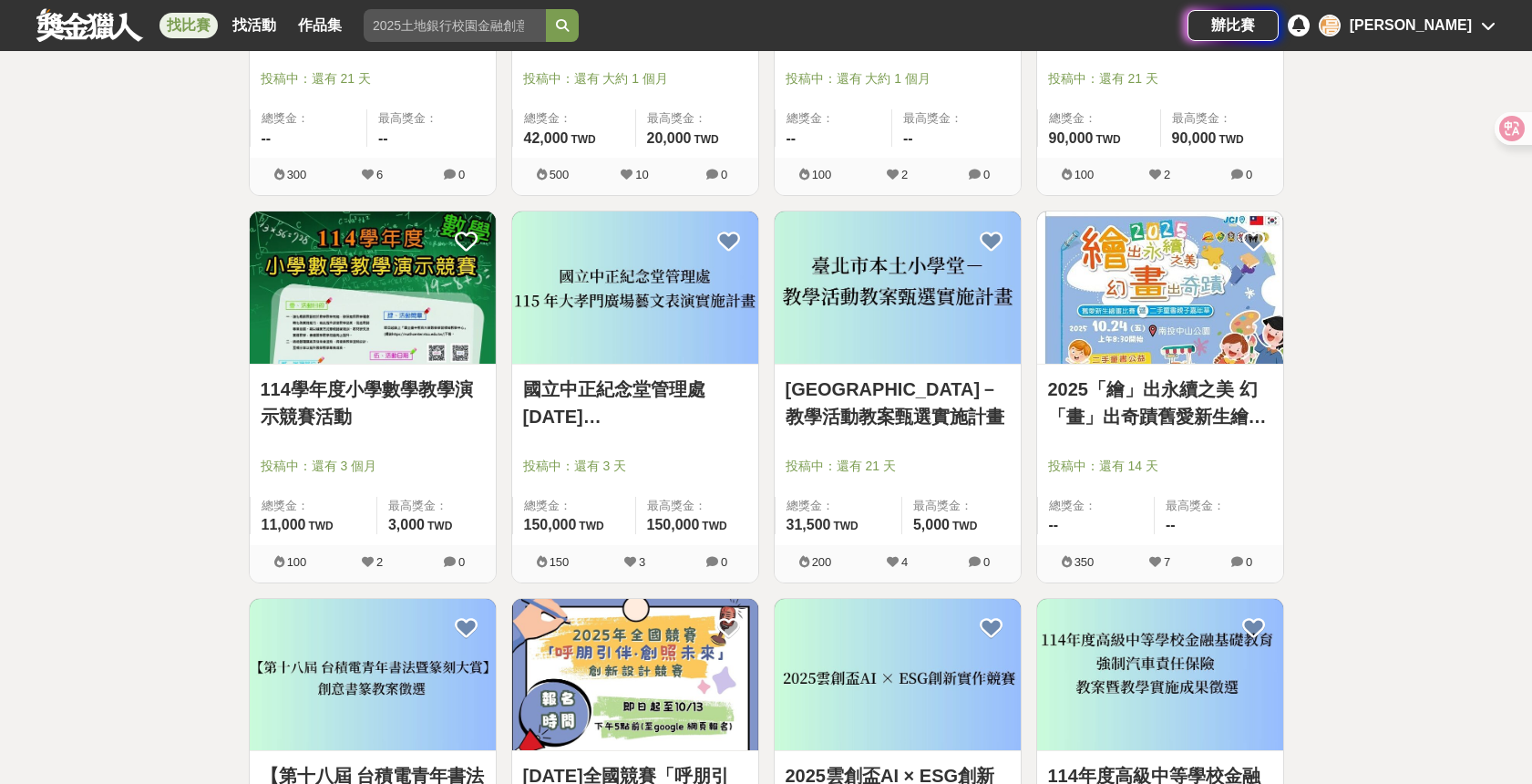
click at [1183, 404] on link "2025「繪」出永續之美 幻「畫」出奇蹟舊愛新生繪畫比賽暨二手捐書親子嘉年華" at bounding box center [1160, 402] width 224 height 54
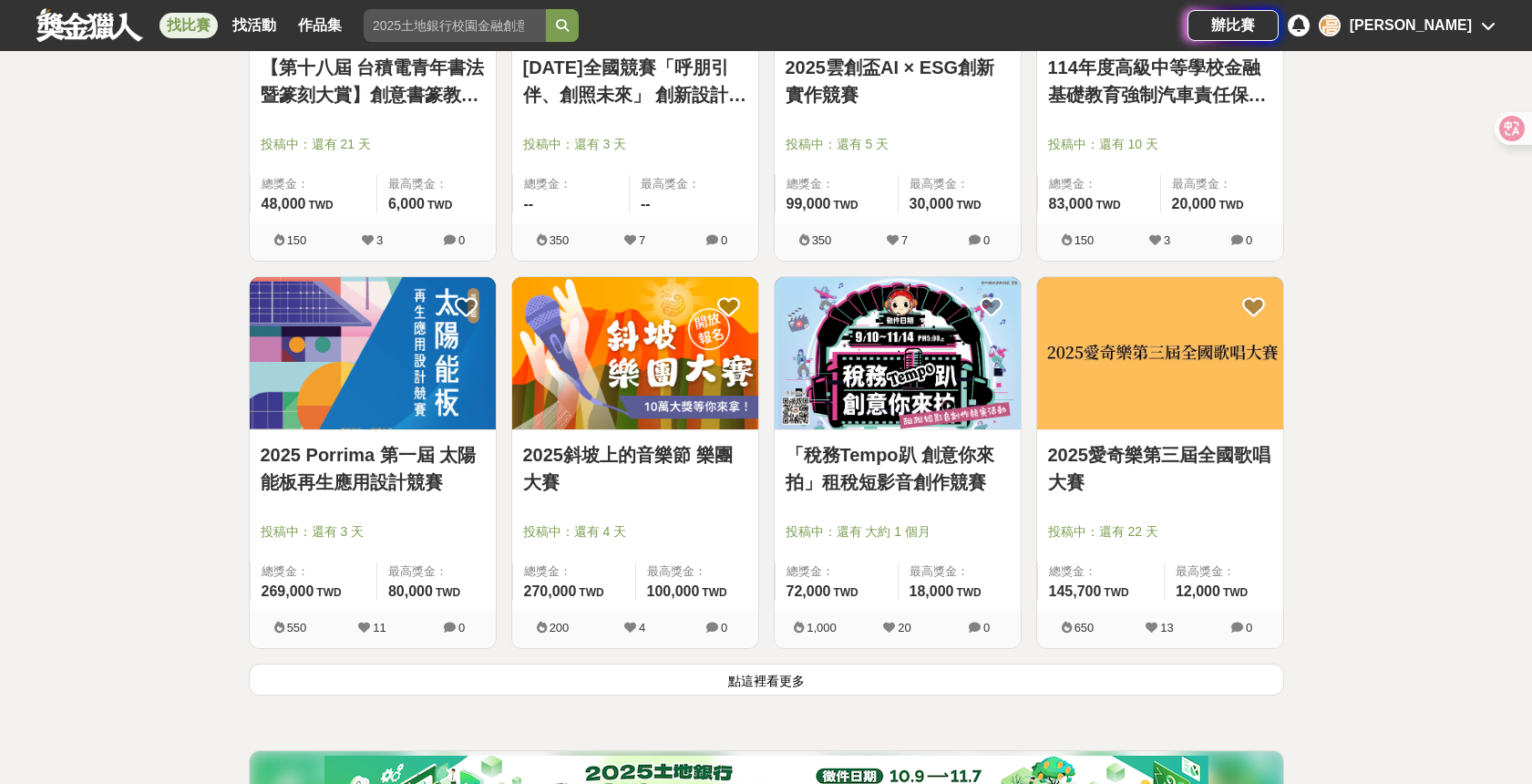
scroll to position [13665, 0]
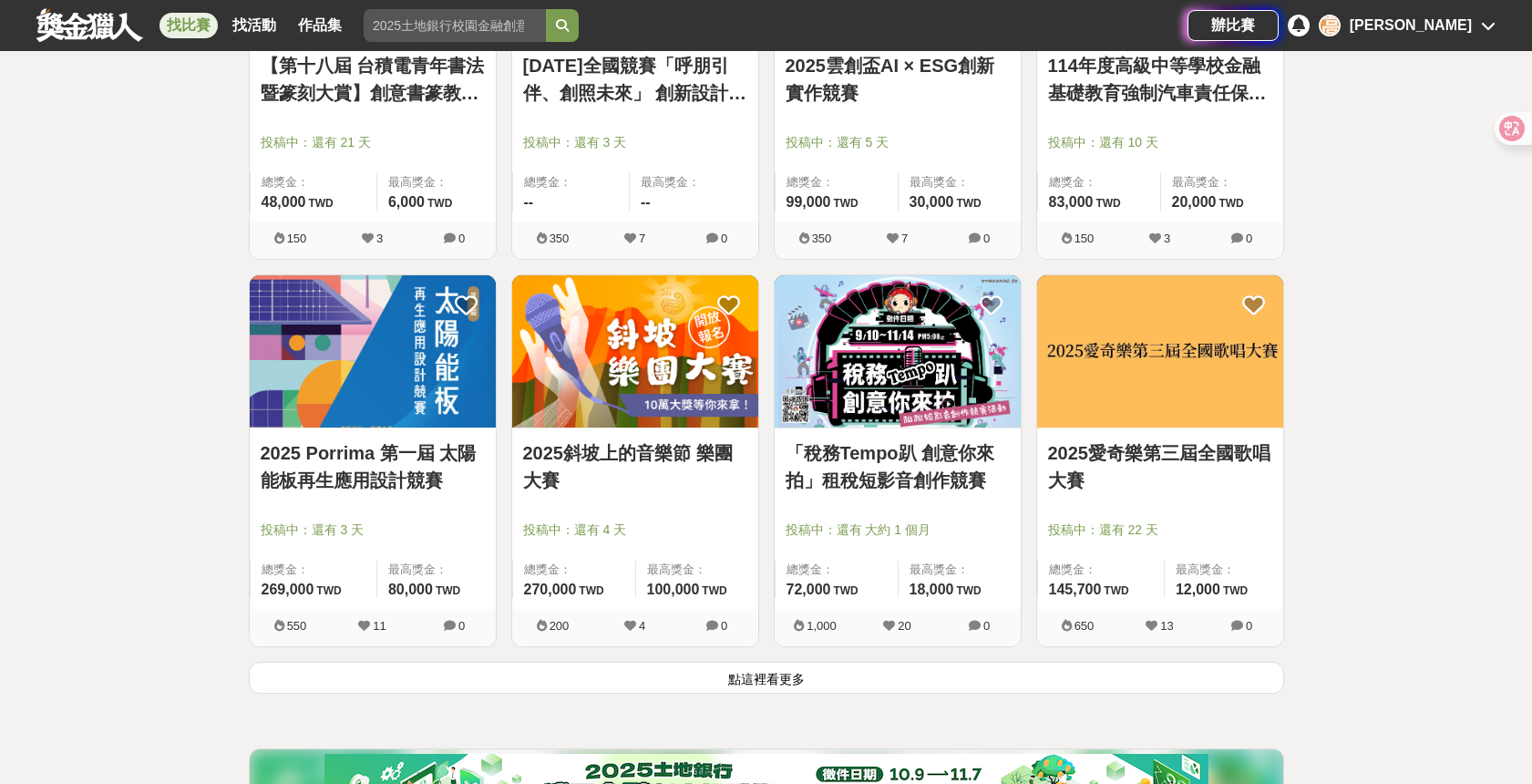
click at [914, 461] on link "「稅務Tempo趴 創意你來拍」租稅短影音創作競賽" at bounding box center [897, 465] width 224 height 54
click at [1186, 675] on button "點這裡看更多" at bounding box center [766, 677] width 1035 height 31
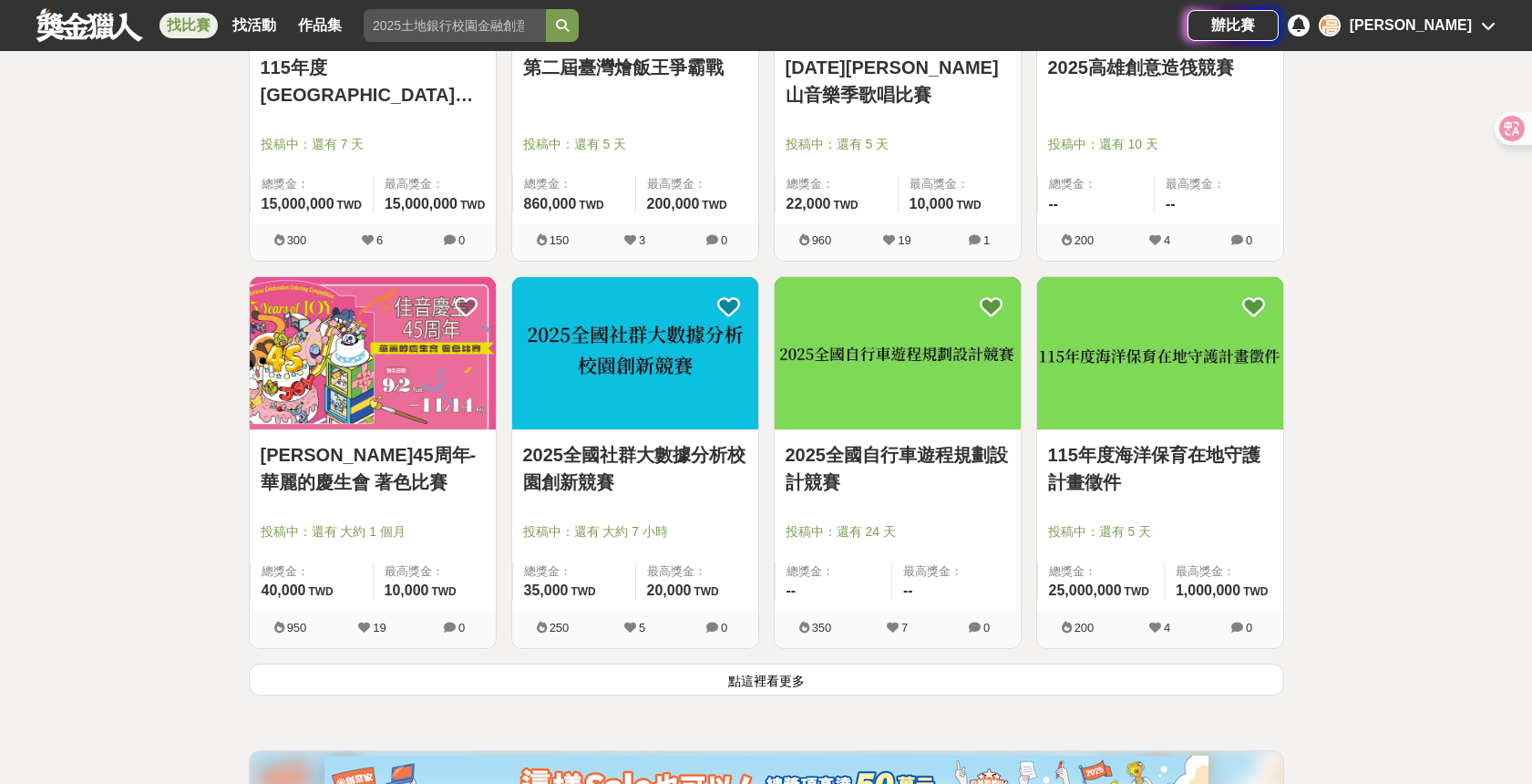
scroll to position [16079, 0]
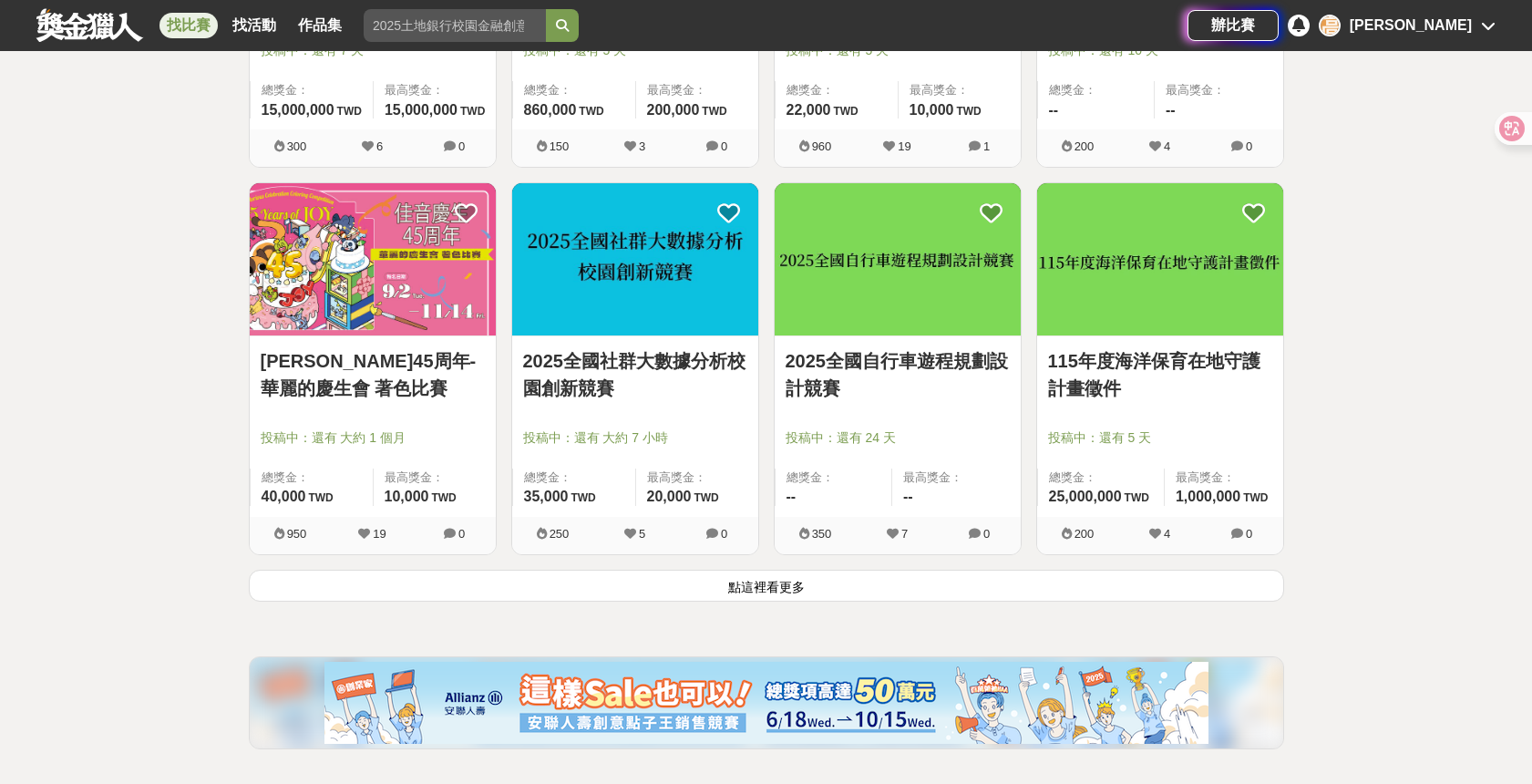
click at [999, 588] on button "點這裡看更多" at bounding box center [766, 585] width 1035 height 31
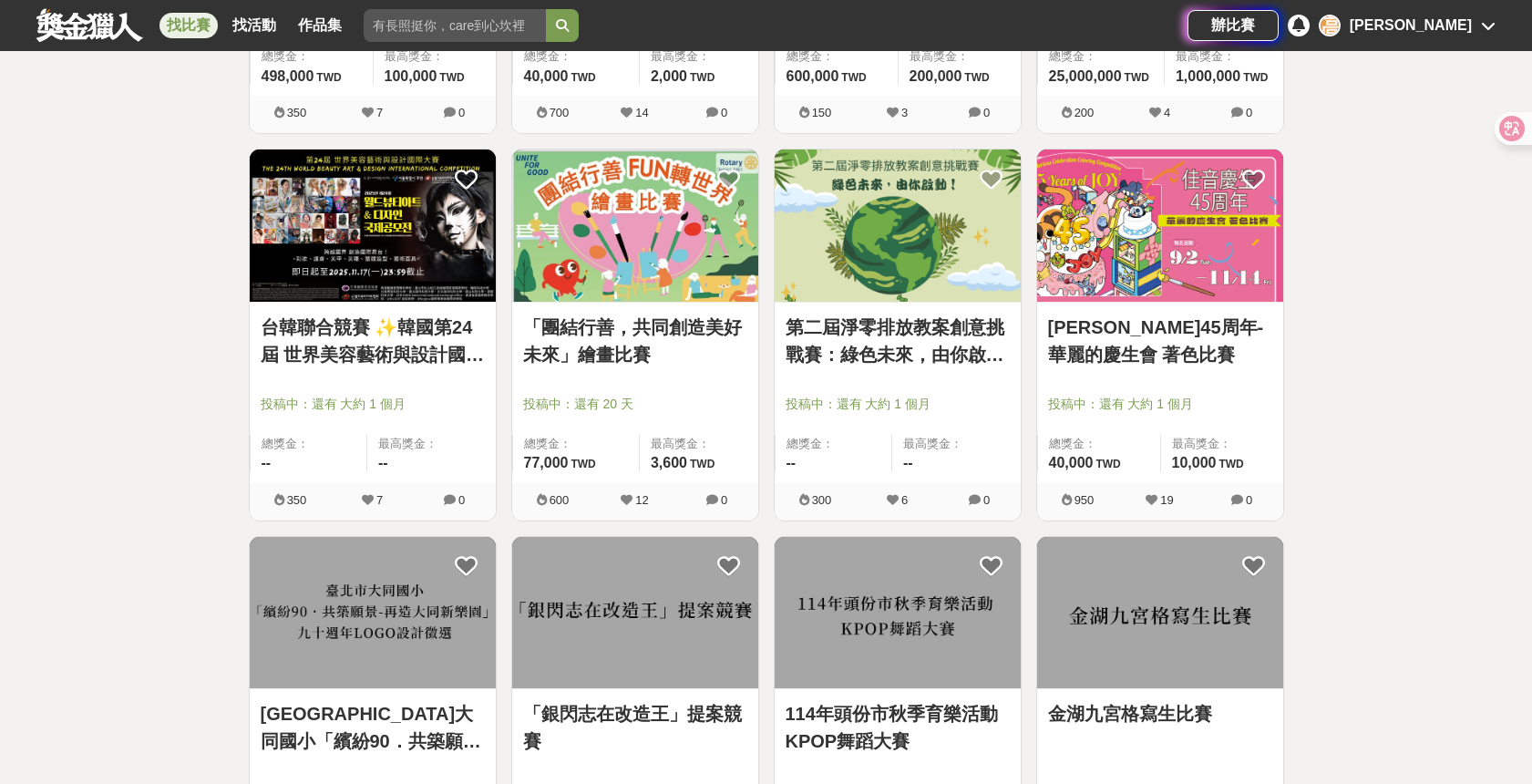
scroll to position [17471, 0]
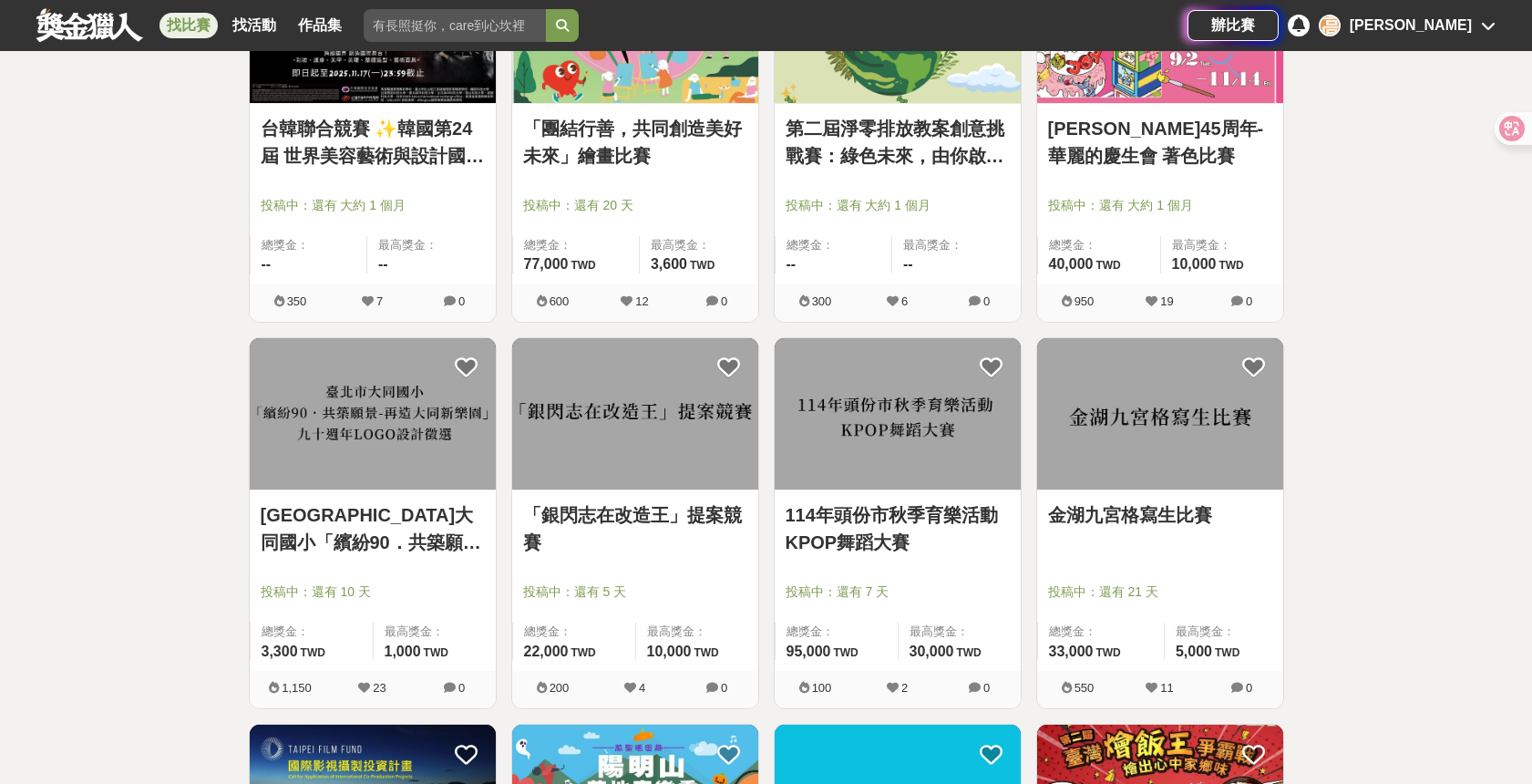
click at [424, 538] on link "臺北市大同國小「繽紛90．共築願景-再造大同新樂園」 九十週年LOGO設計徵選" at bounding box center [372, 527] width 224 height 54
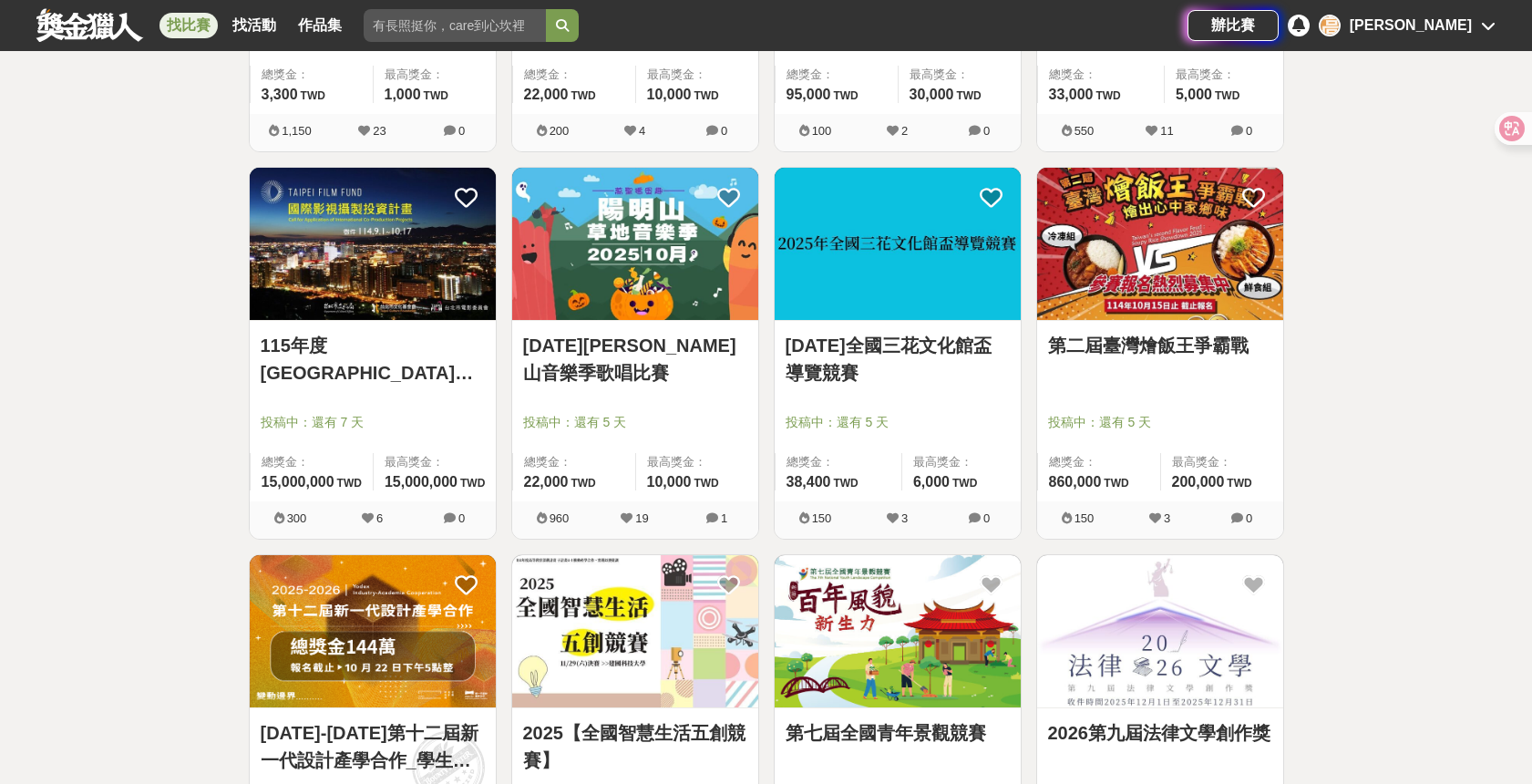
scroll to position [18297, 0]
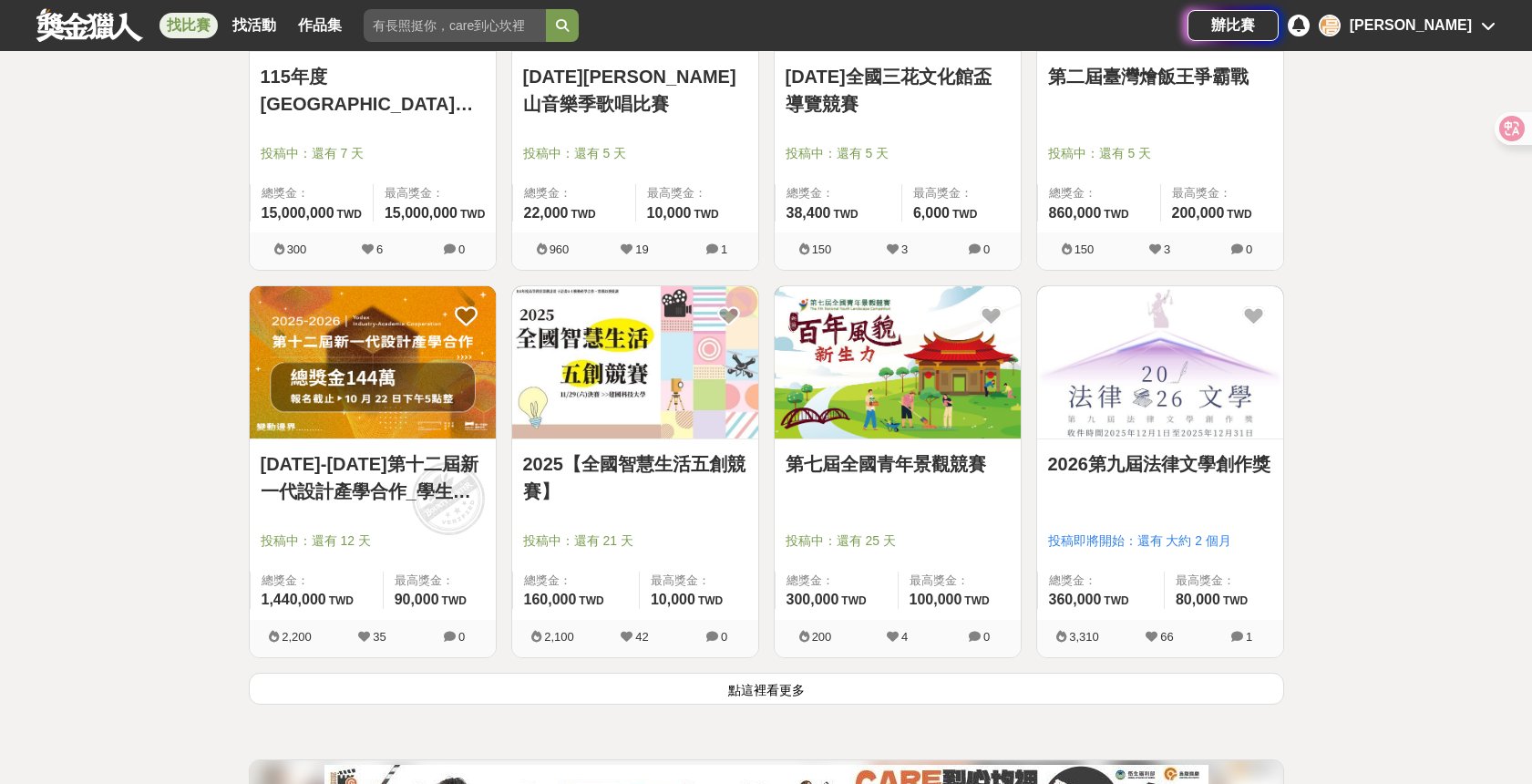
click at [1114, 686] on button "點這裡看更多" at bounding box center [766, 688] width 1035 height 31
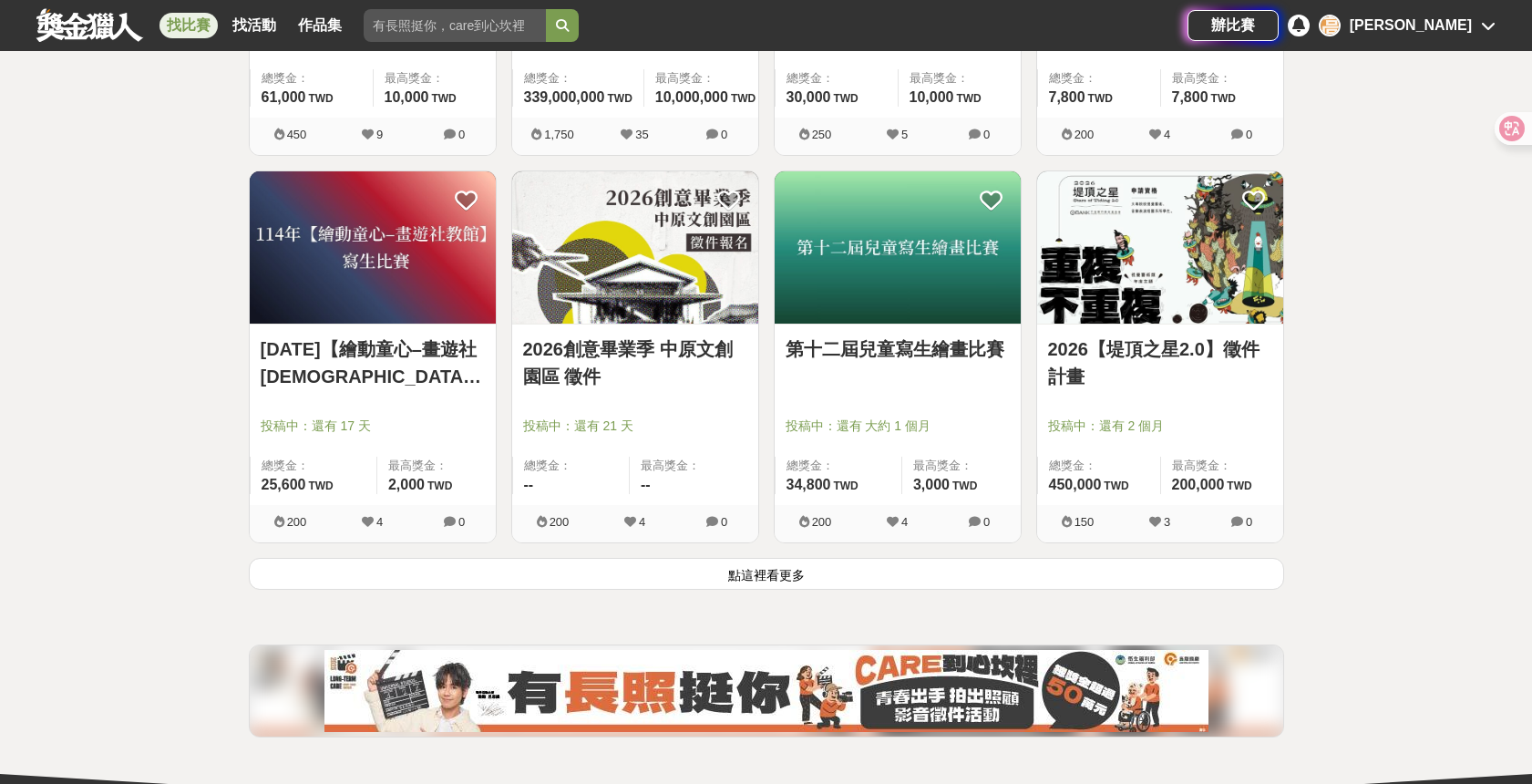
scroll to position [20735, 0]
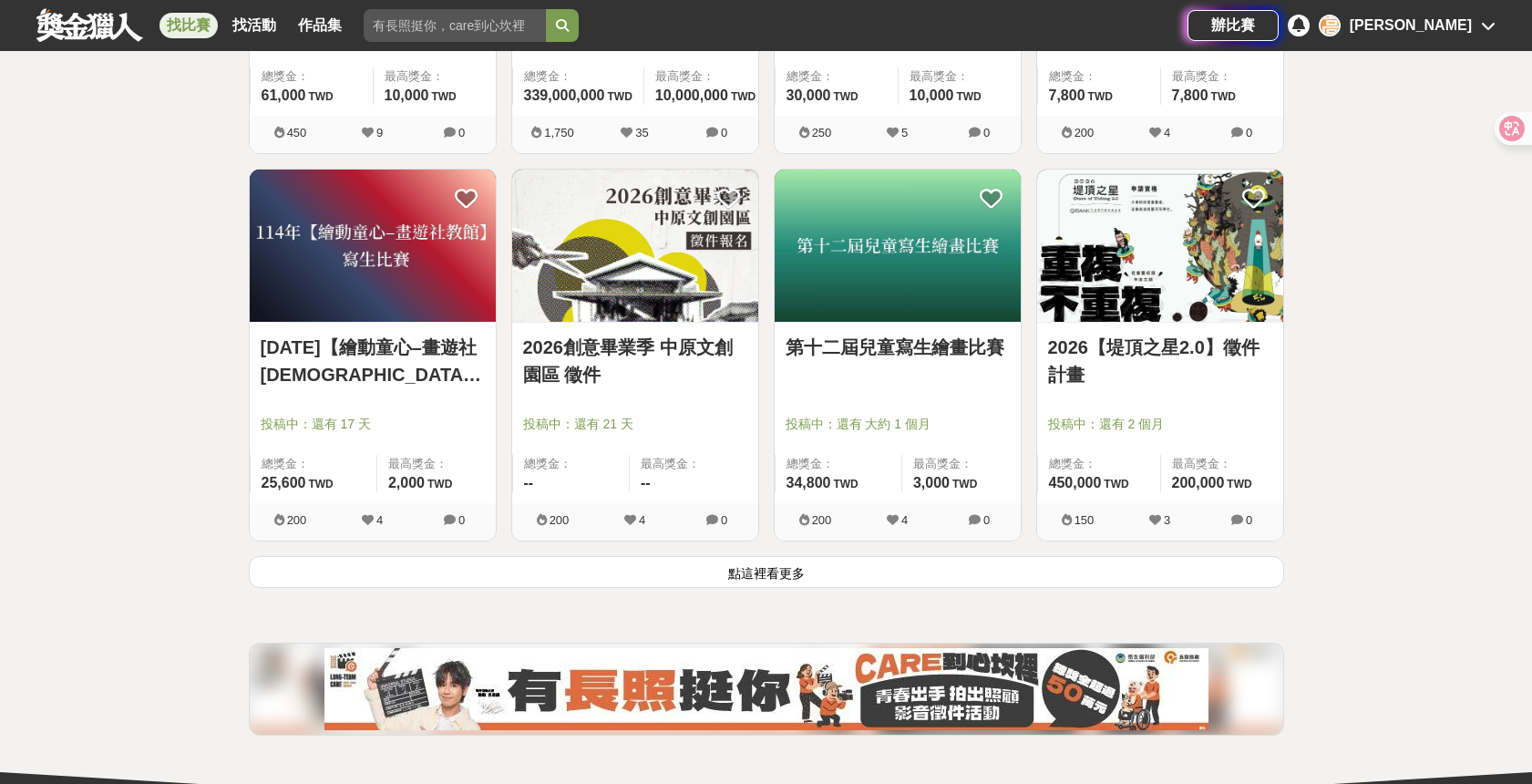
click at [1113, 577] on button "點這裡看更多" at bounding box center [766, 571] width 1035 height 31
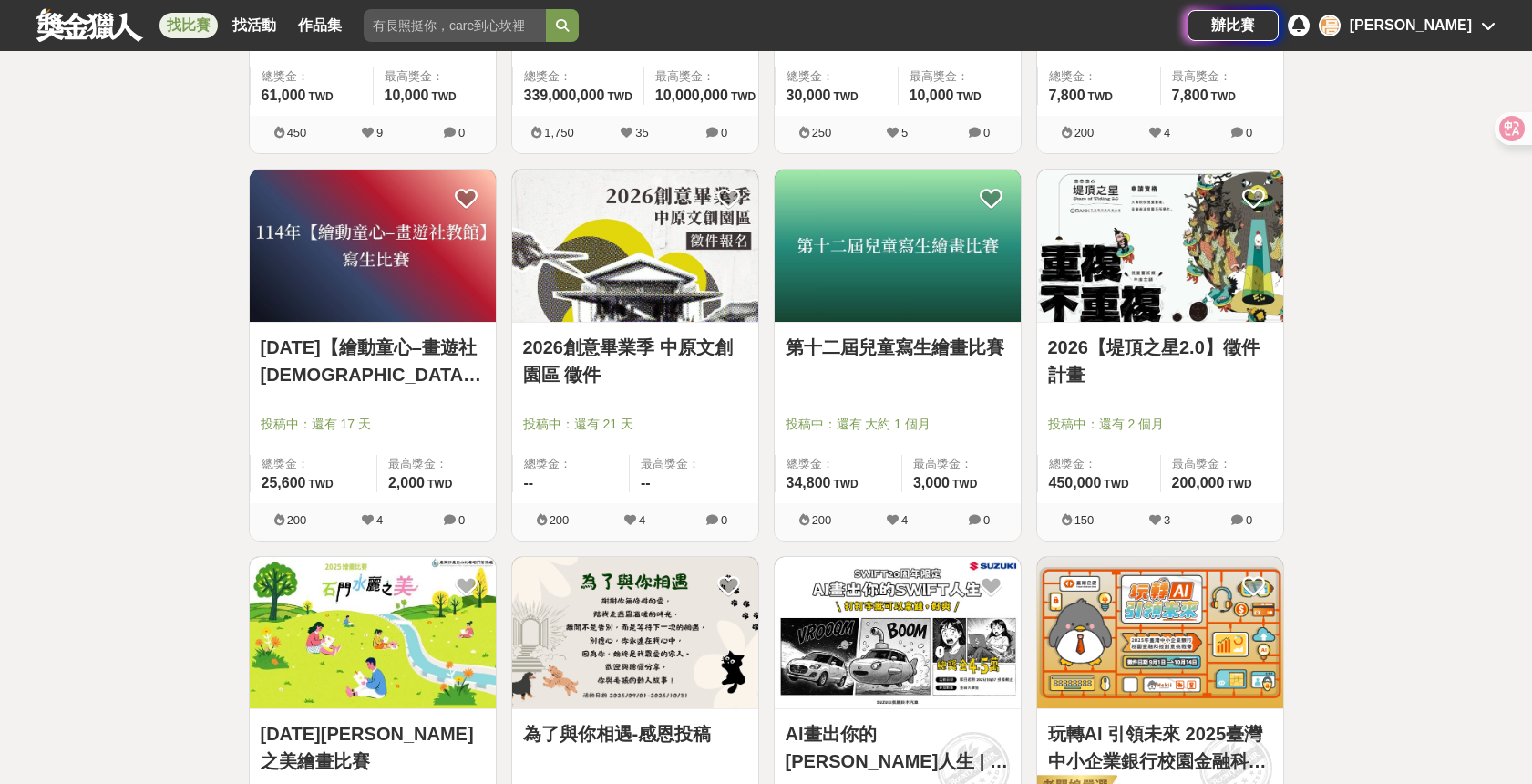
click at [1119, 344] on link "2026【堤頂之星2.0】徵件計畫" at bounding box center [1160, 361] width 224 height 54
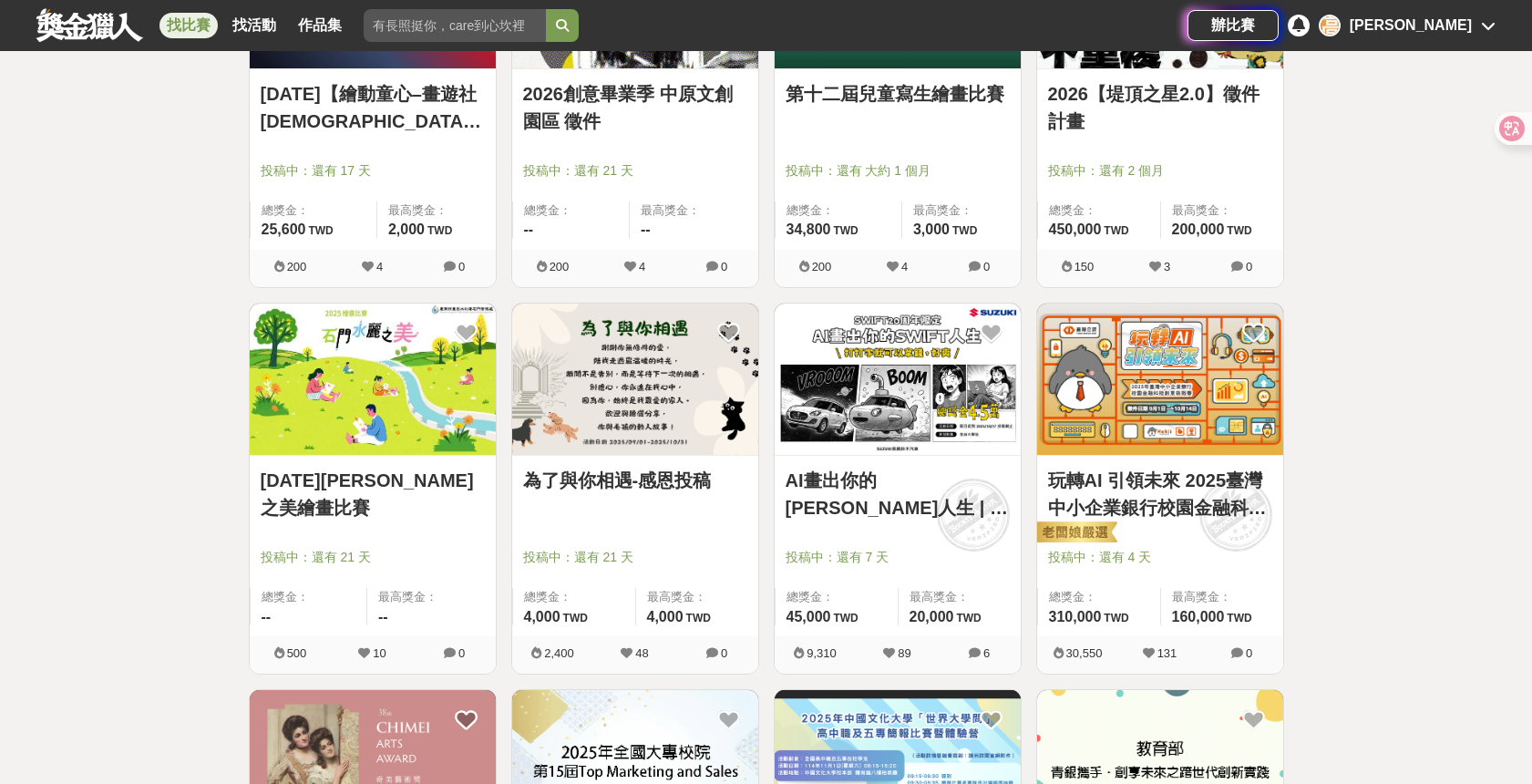
scroll to position [21093, 0]
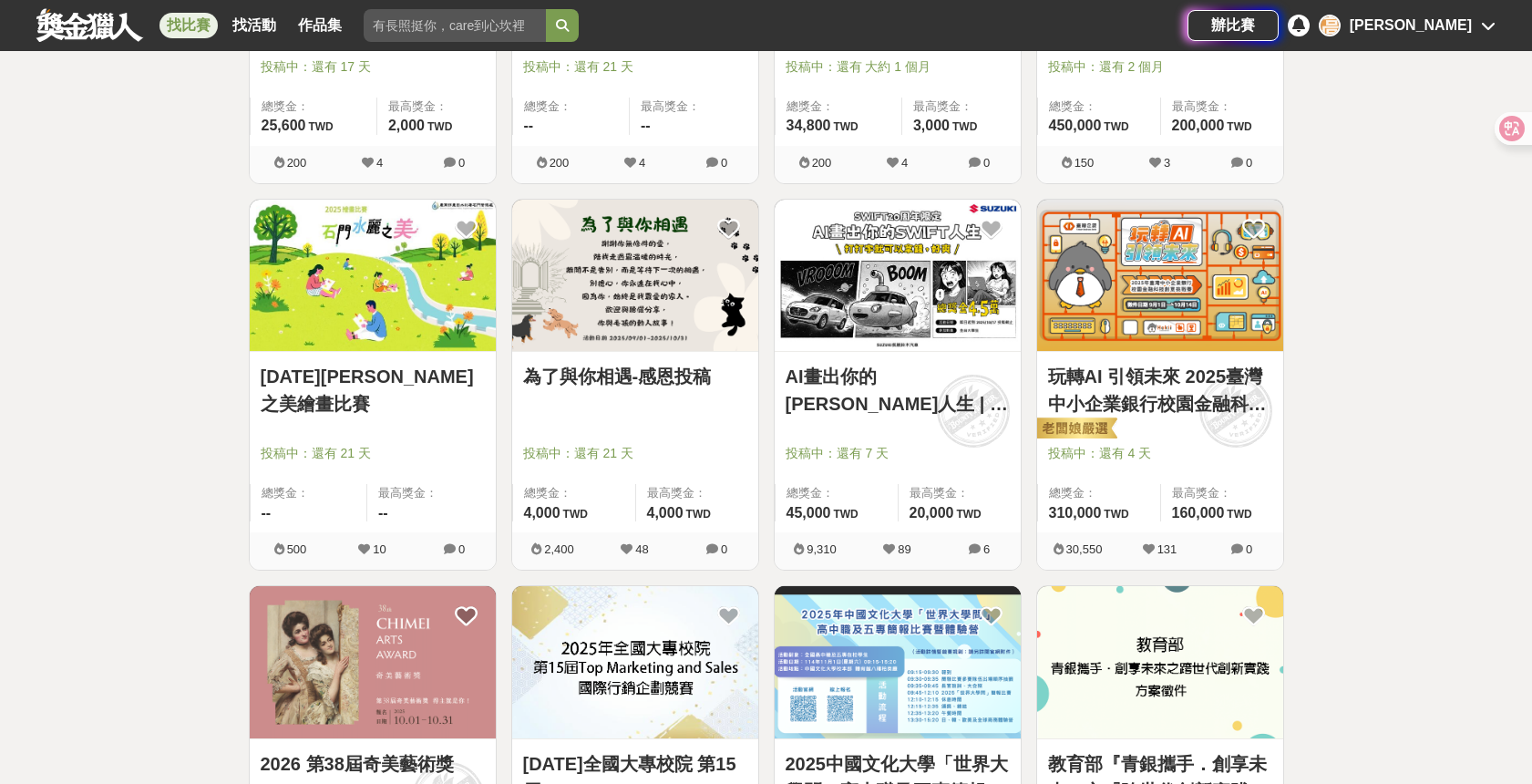
click at [927, 402] on link "AI畫出你的SWIFT人生 | 打打字就可以拿錢，好爽" at bounding box center [897, 389] width 224 height 54
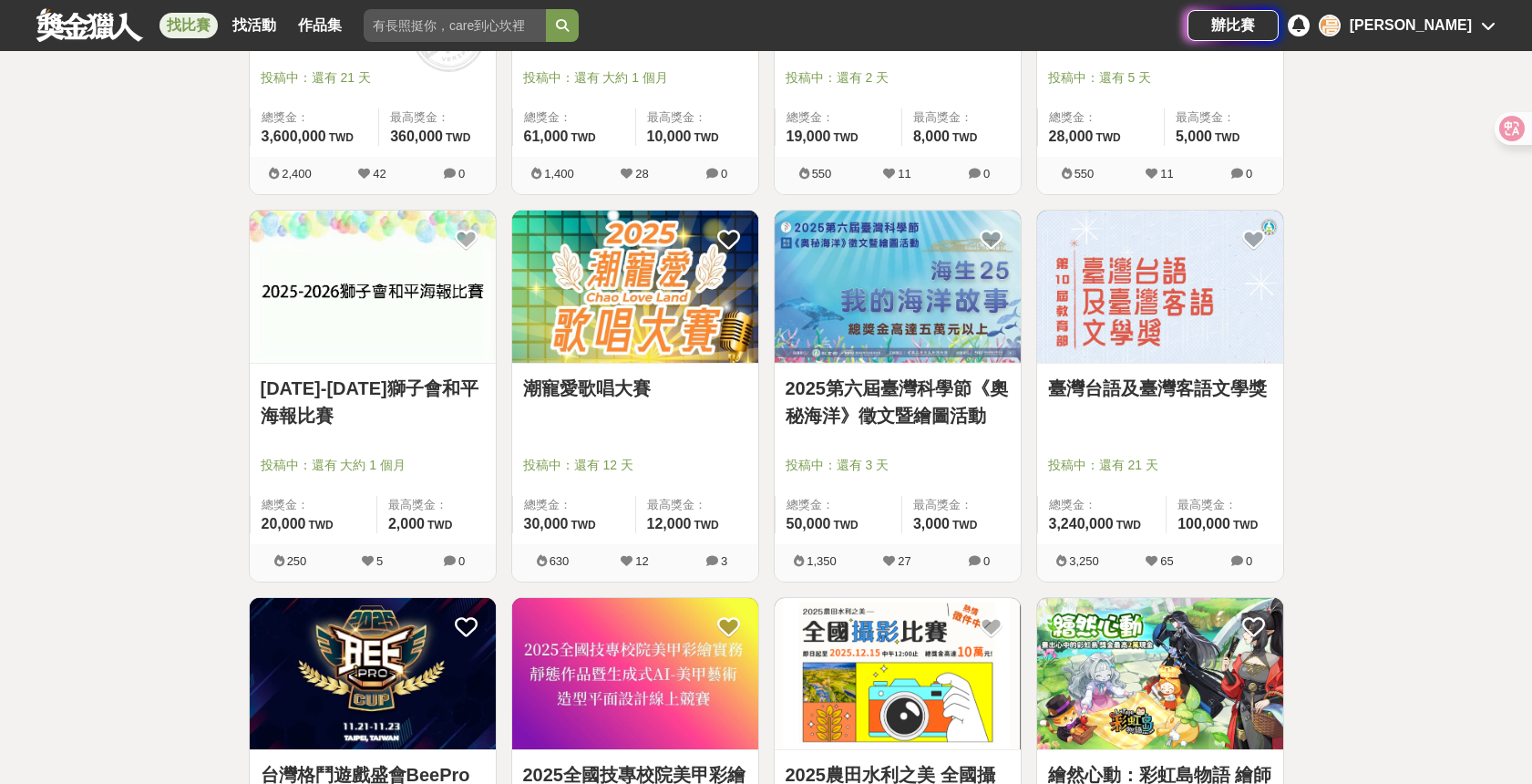
scroll to position [21801, 0]
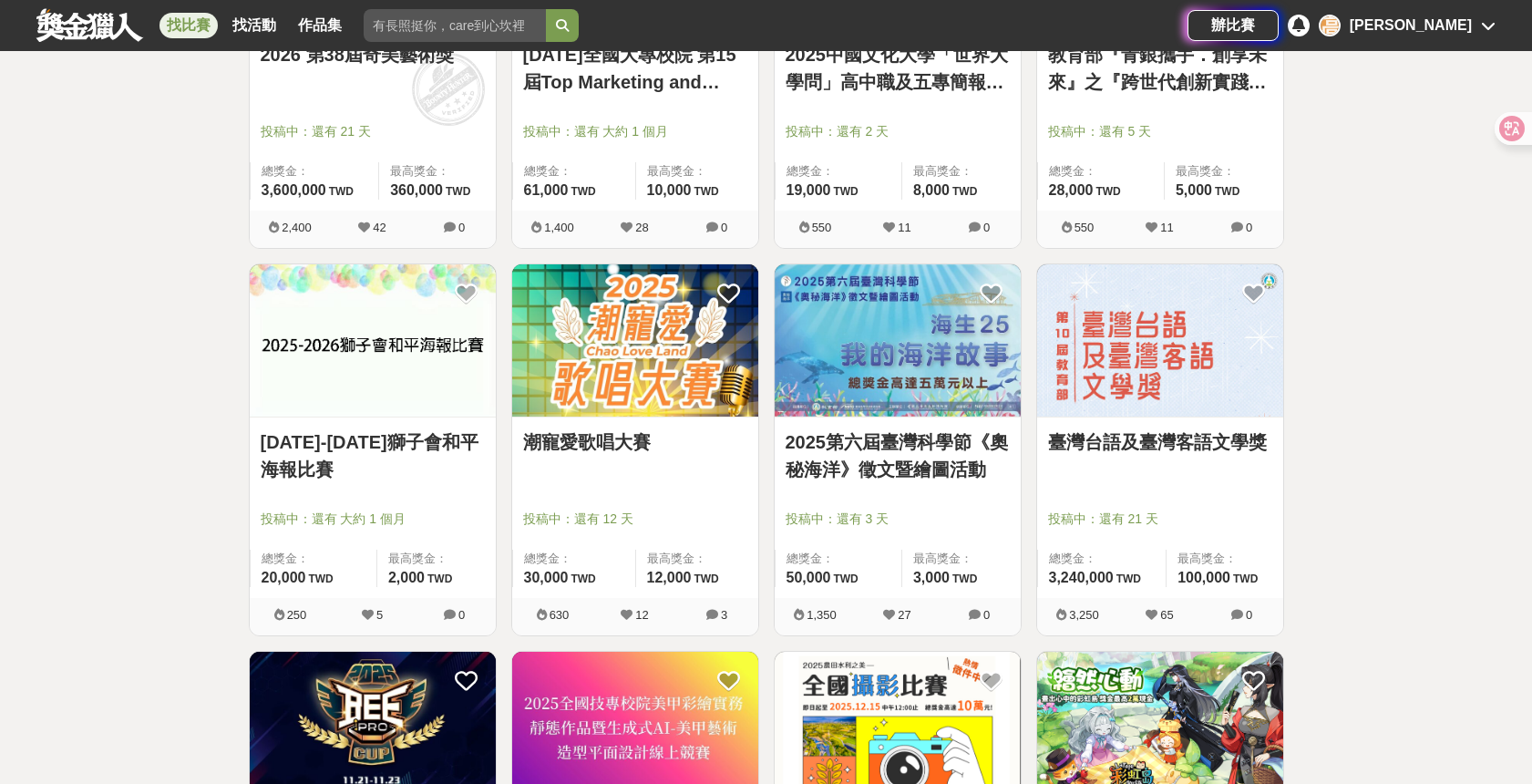
click at [948, 469] on link "2025第六屆臺灣科學節《奧秘海洋》徵文暨繪圖活動" at bounding box center [897, 455] width 224 height 54
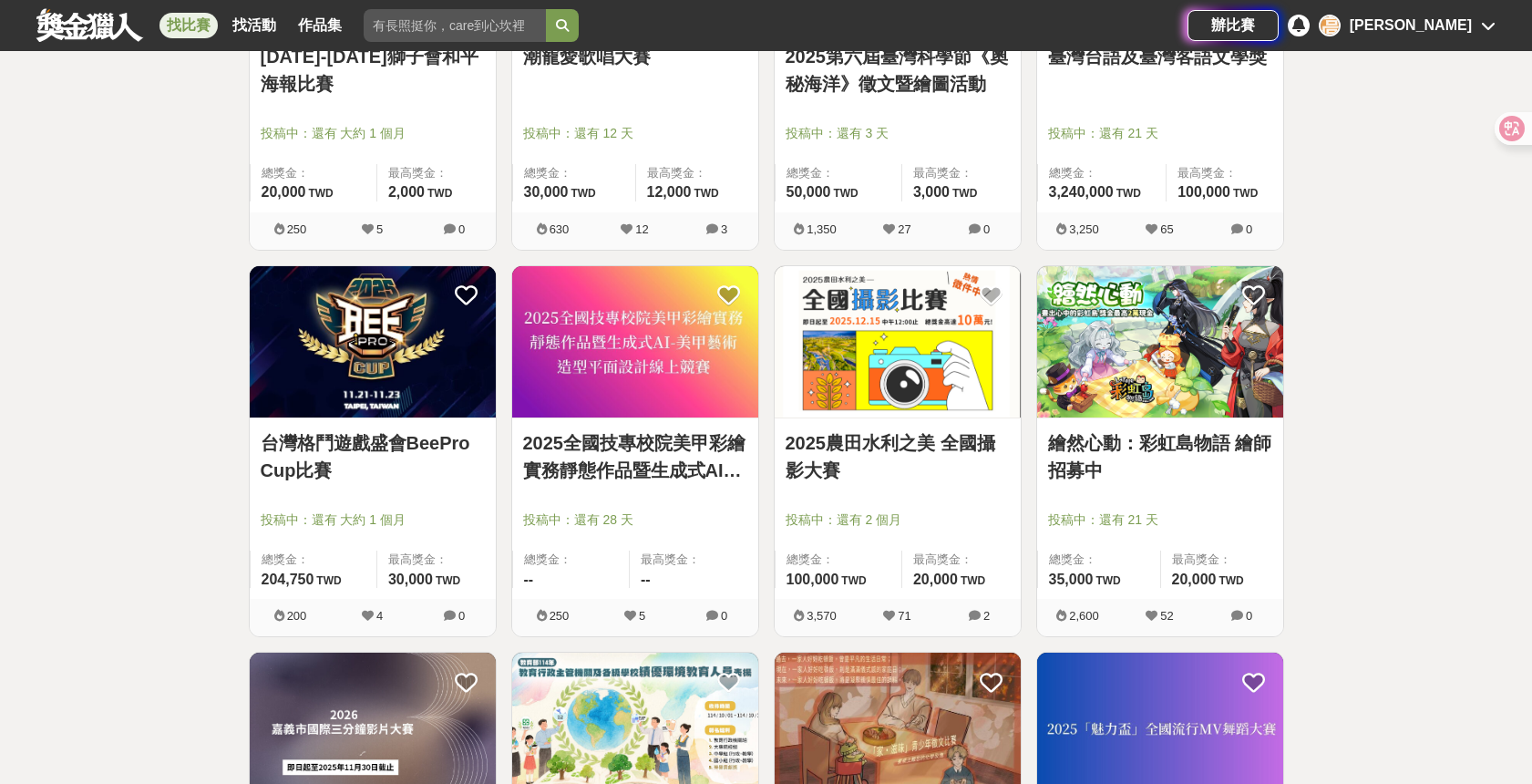
scroll to position [22272, 0]
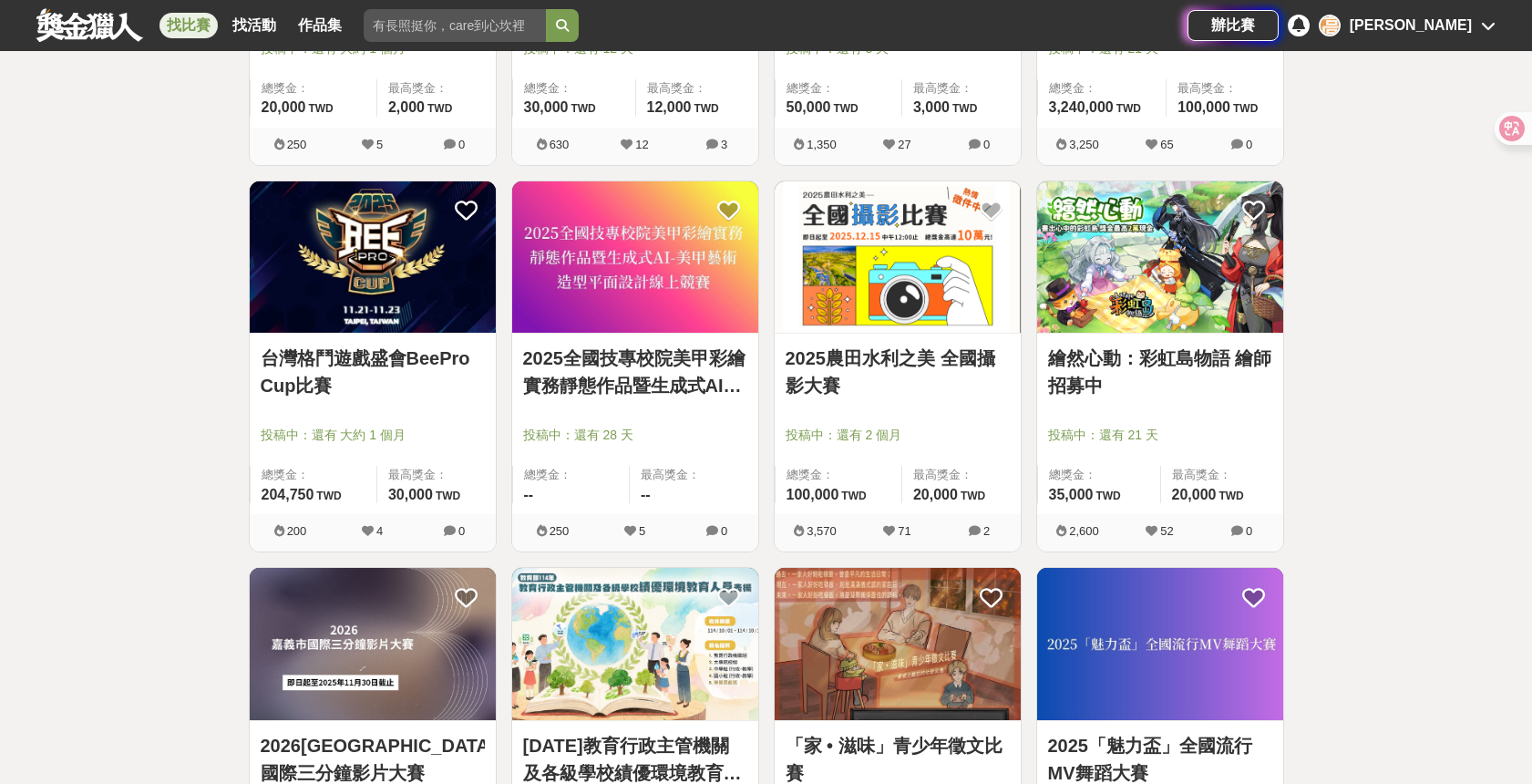
click at [870, 355] on link "2025農田水利之美 全國攝影大賽" at bounding box center [897, 371] width 224 height 54
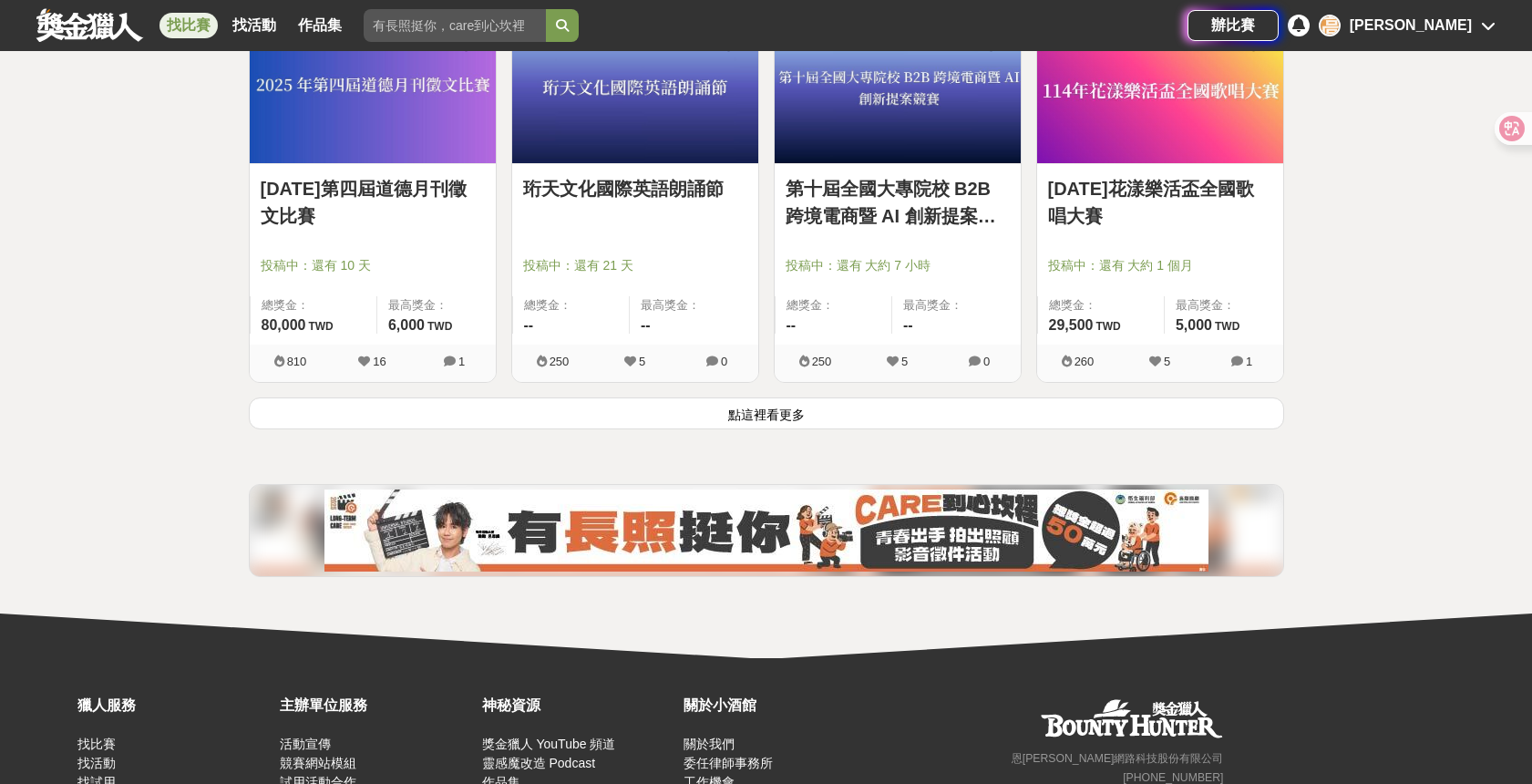
scroll to position [23244, 0]
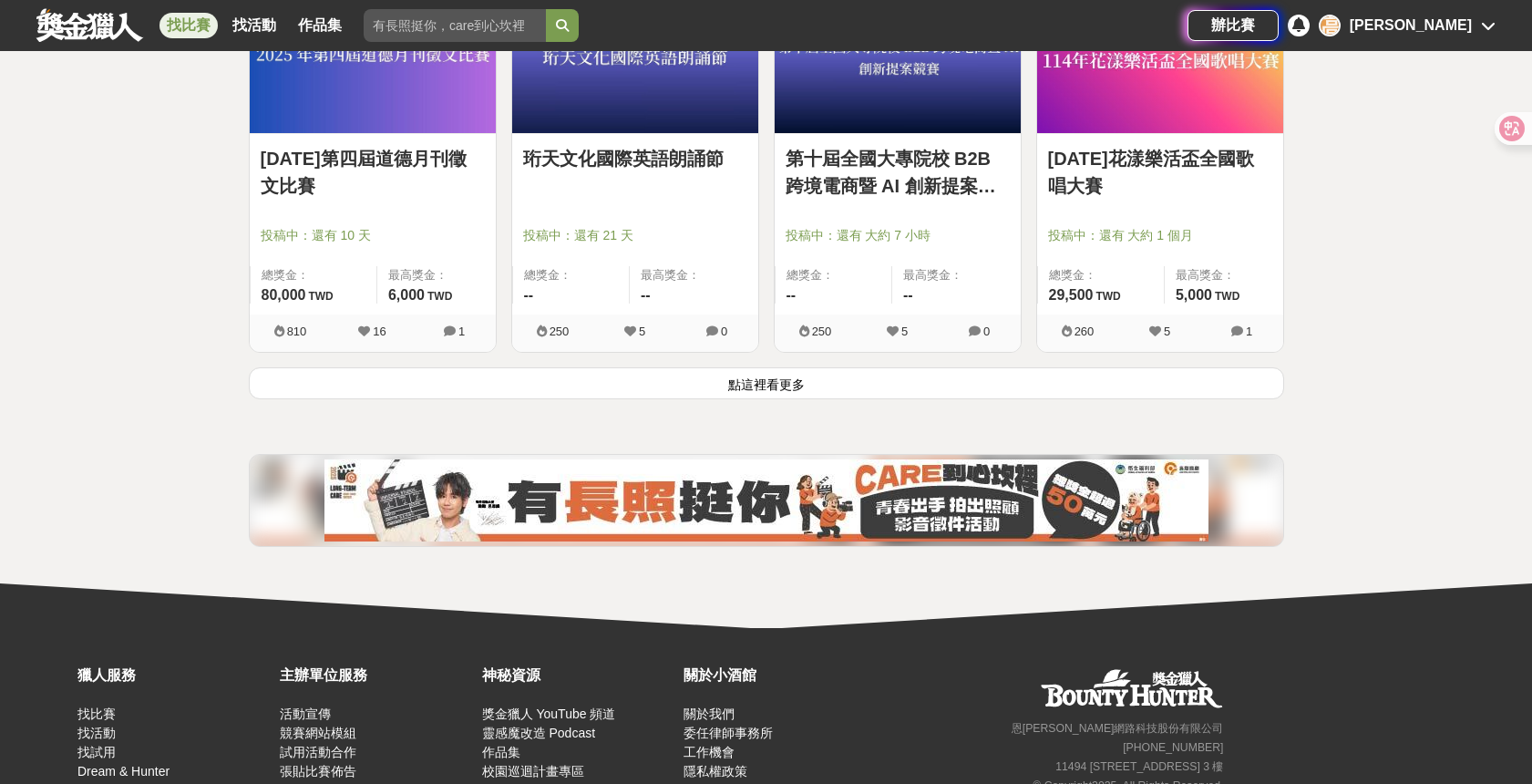
click at [858, 376] on button "點這裡看更多" at bounding box center [766, 382] width 1035 height 31
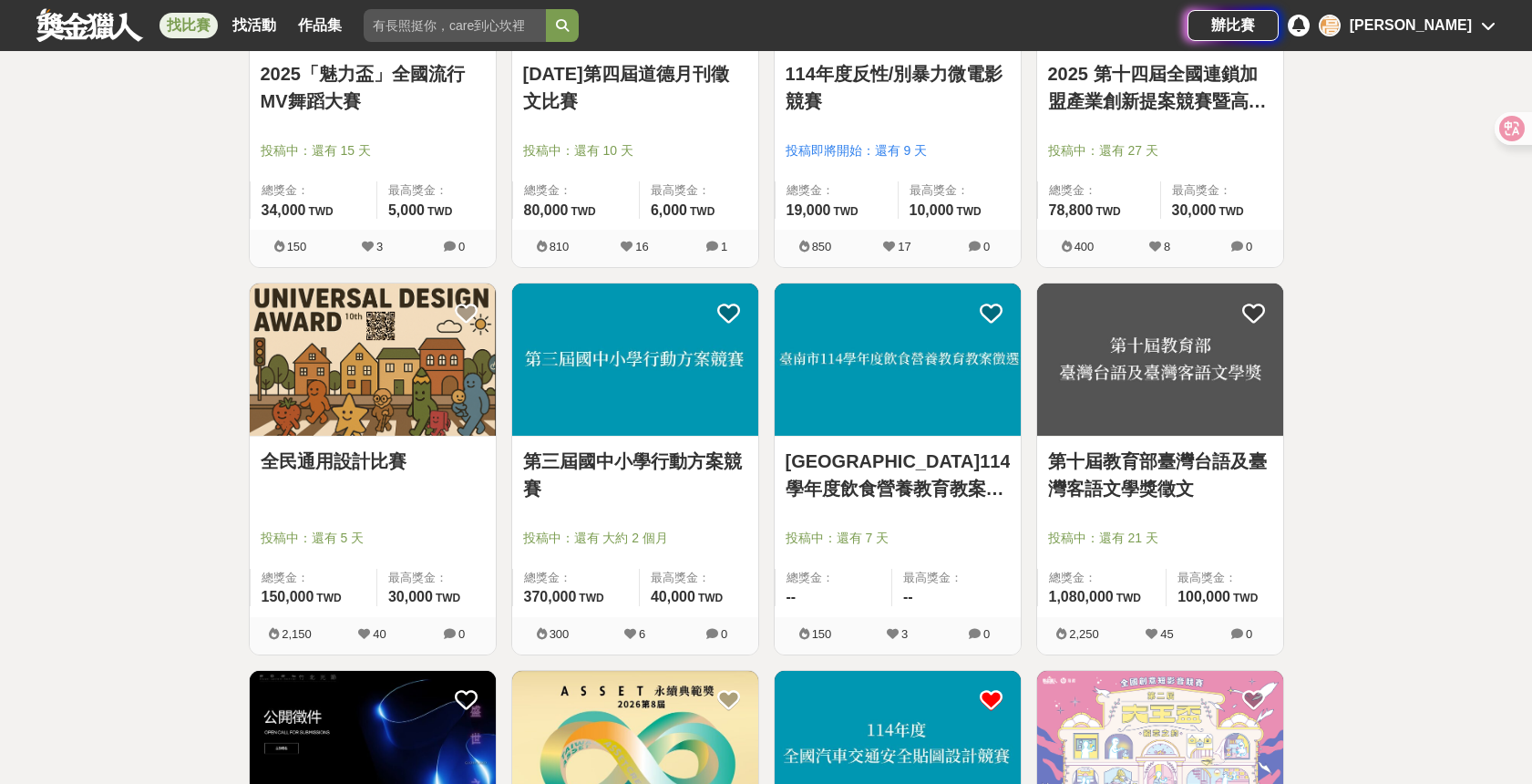
scroll to position [23853, 0]
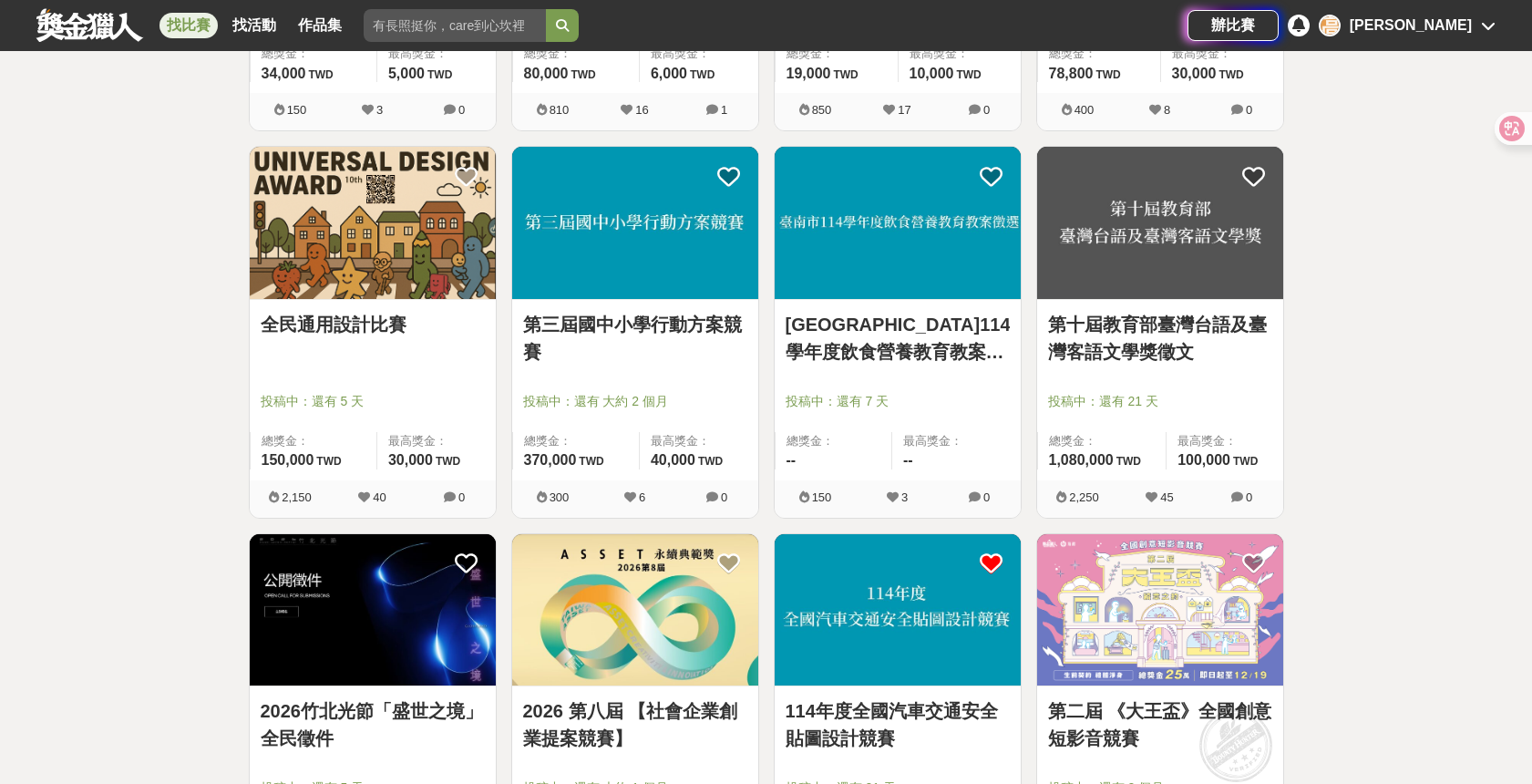
click at [372, 318] on link "全民通用設計比賽" at bounding box center [372, 324] width 224 height 28
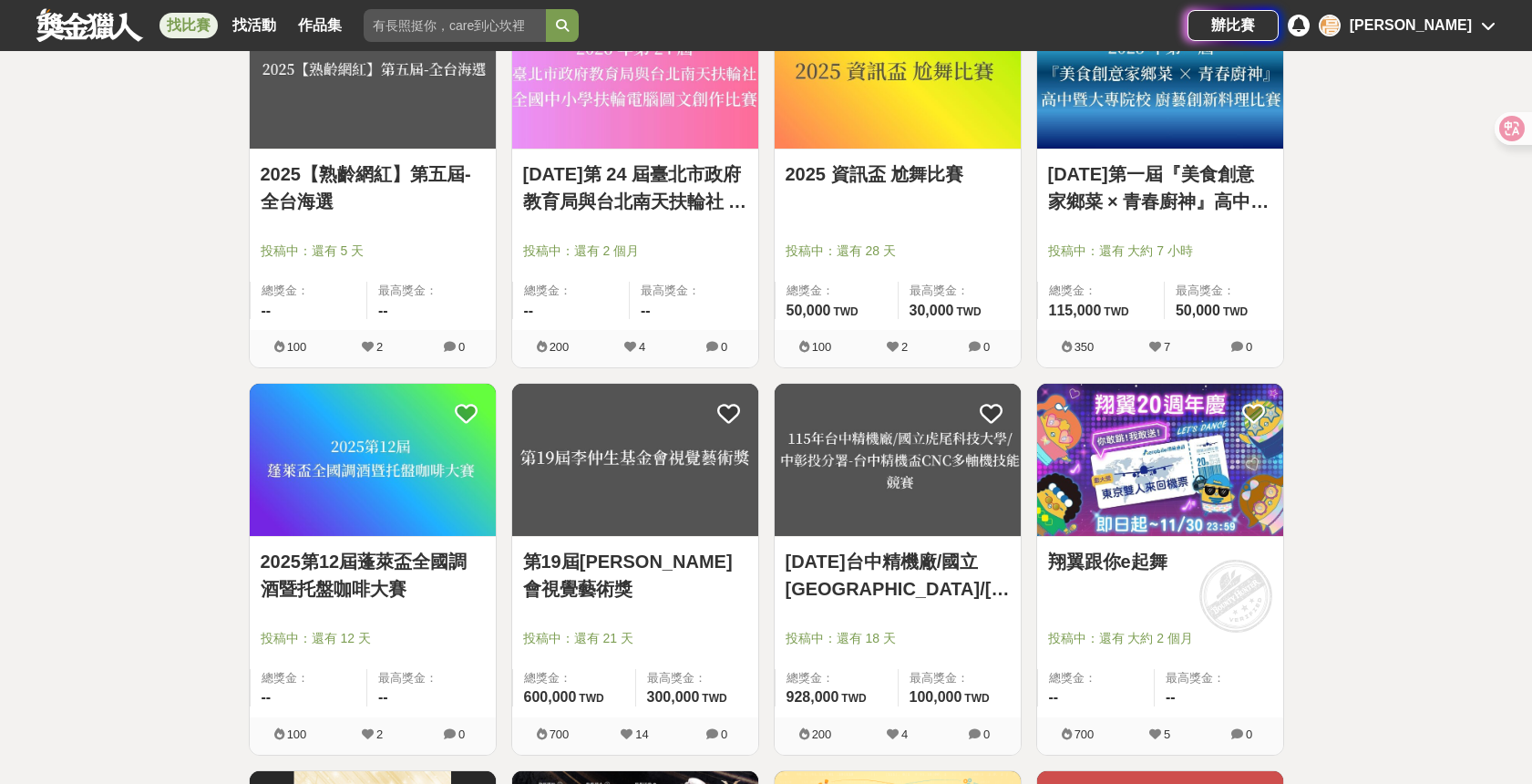
scroll to position [25005, 0]
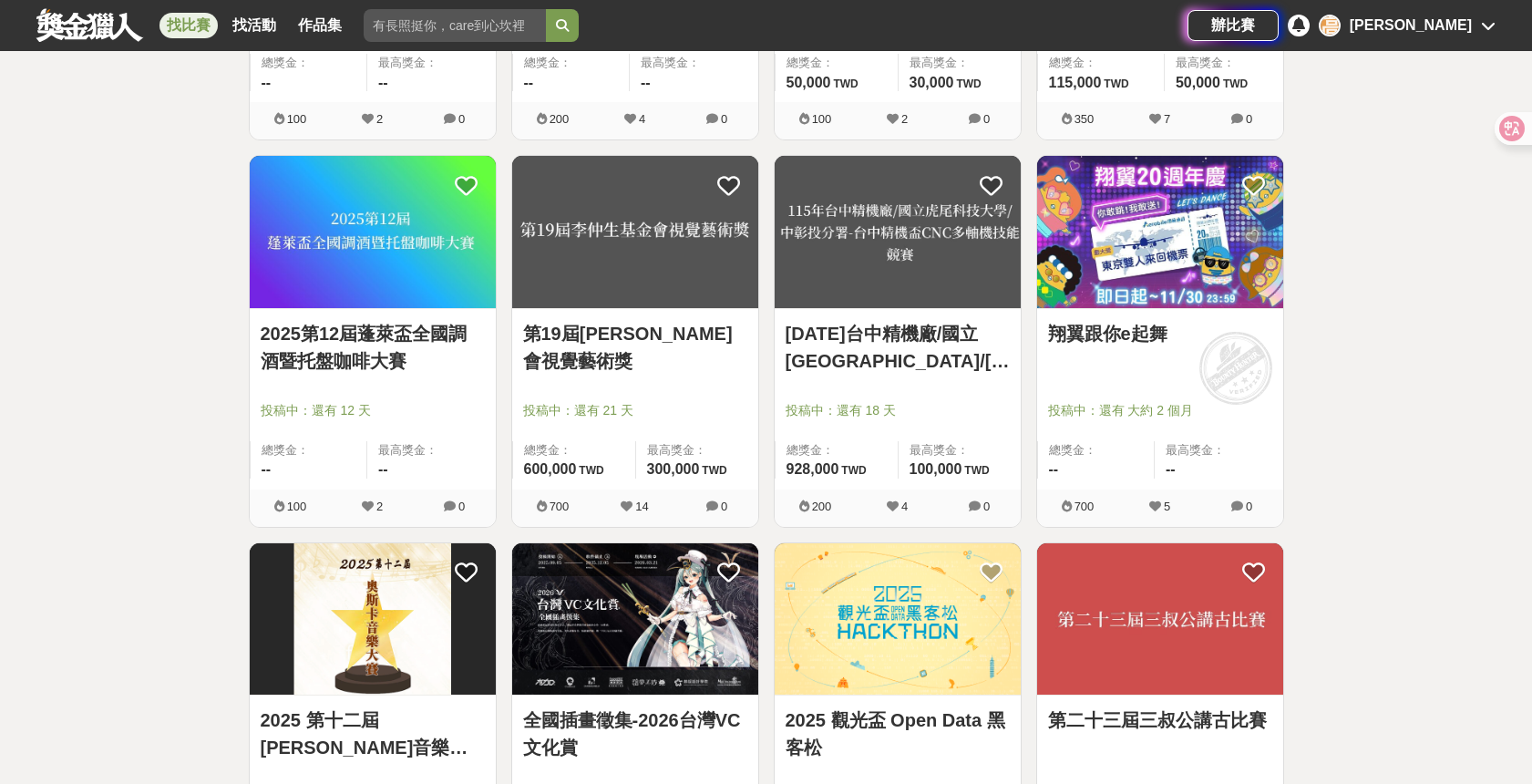
click at [664, 336] on link "第19屆李仲生基金會視覺藝術獎" at bounding box center [634, 346] width 224 height 54
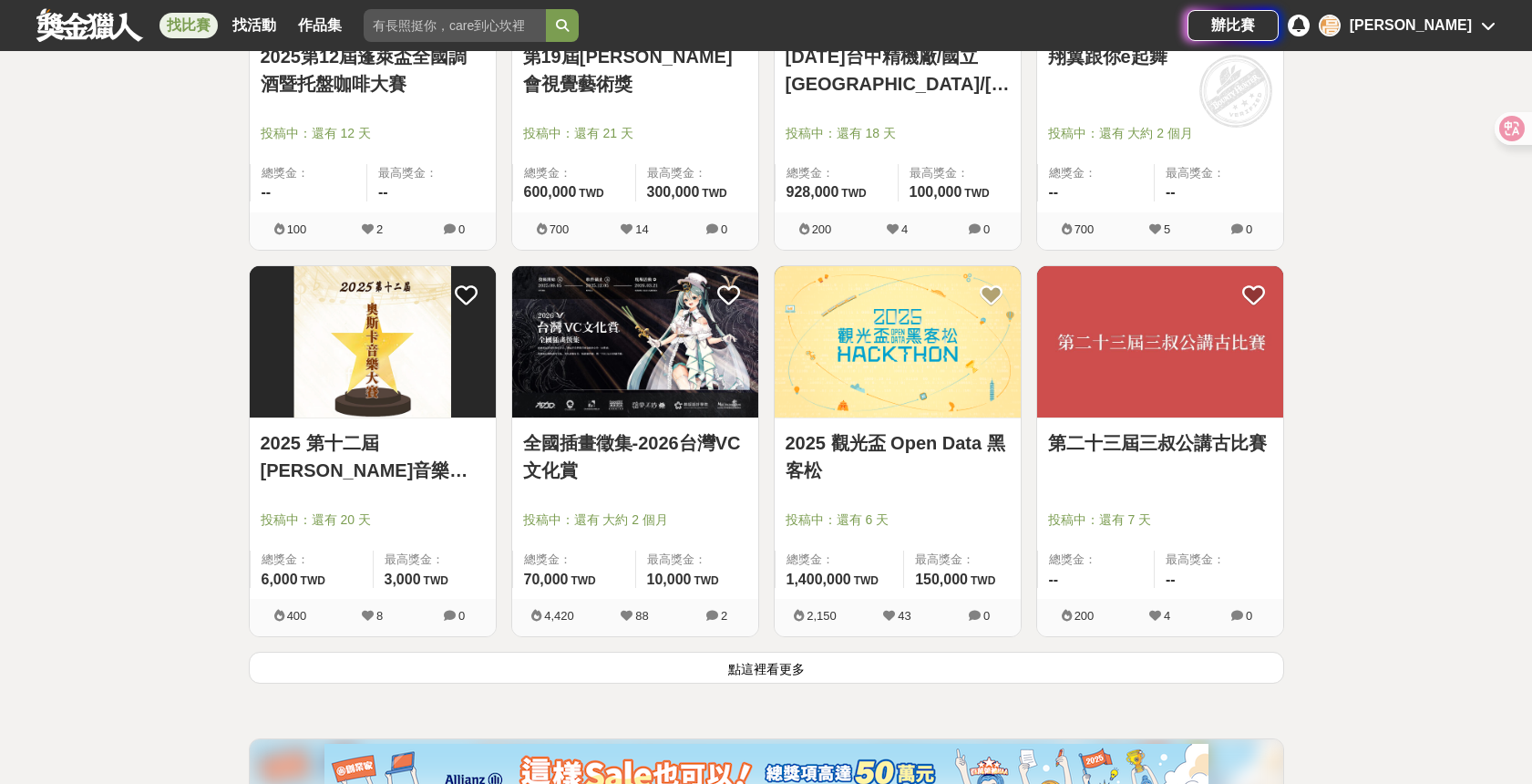
scroll to position [25439, 0]
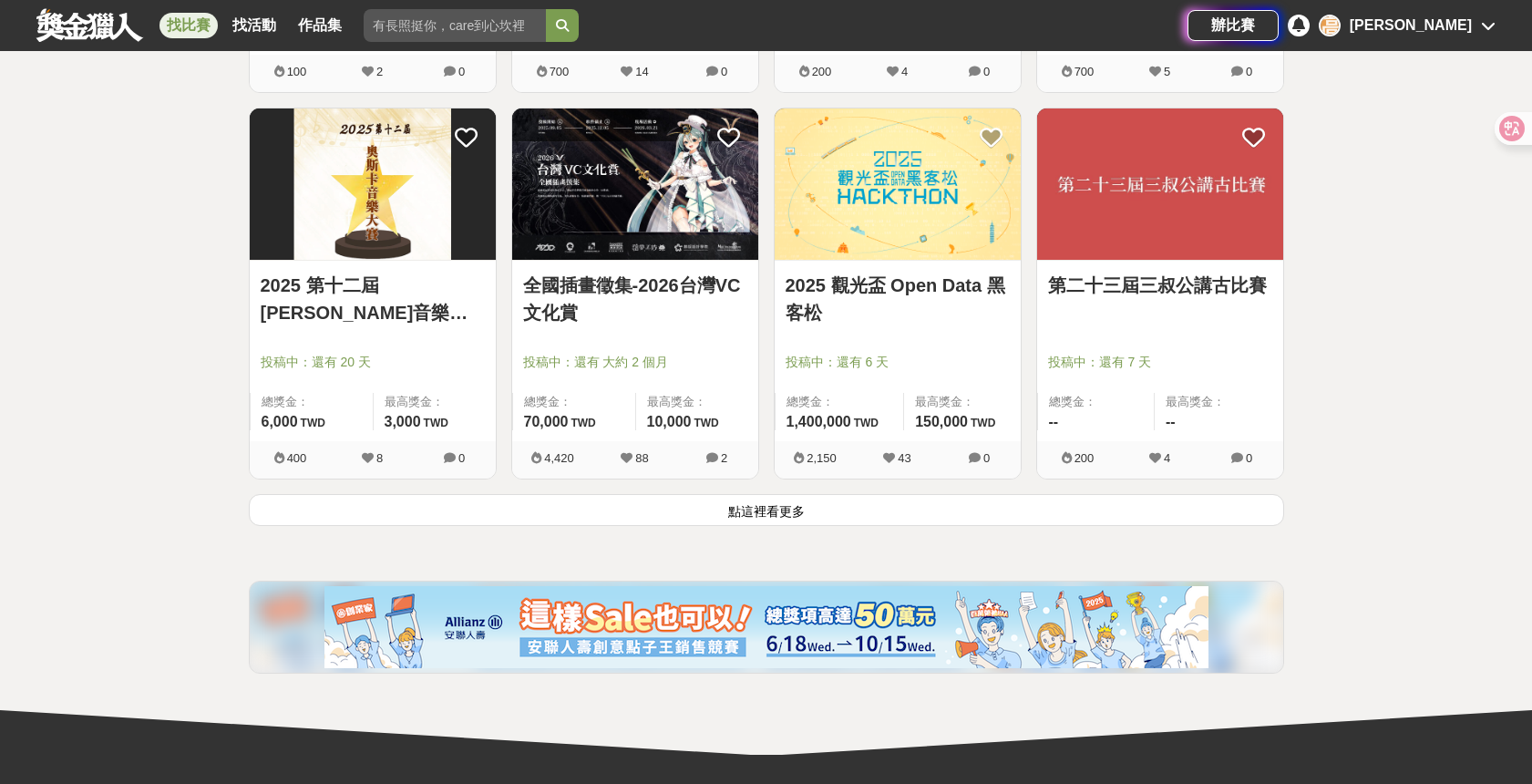
click at [1132, 509] on button "點這裡看更多" at bounding box center [766, 509] width 1035 height 31
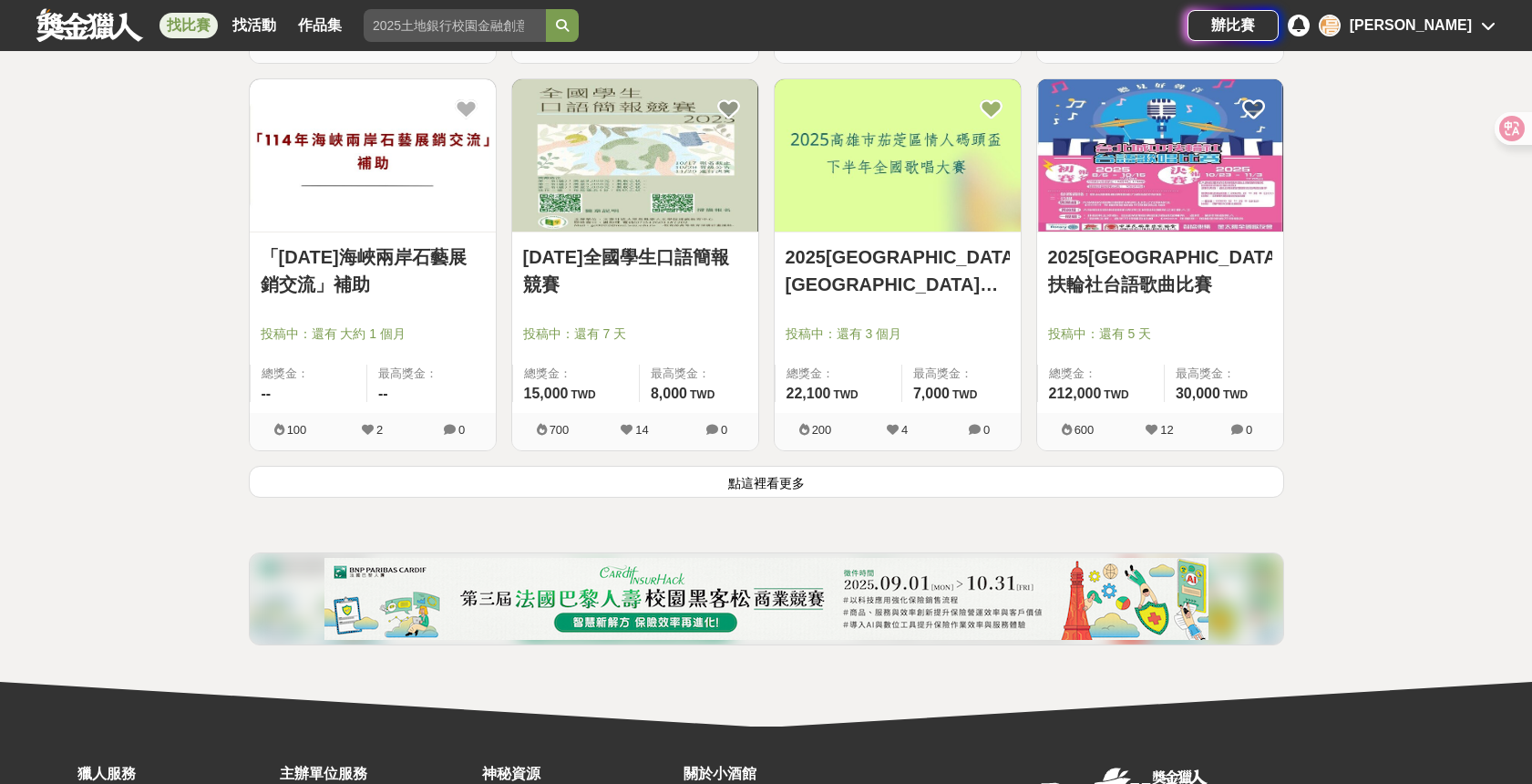
scroll to position [27838, 0]
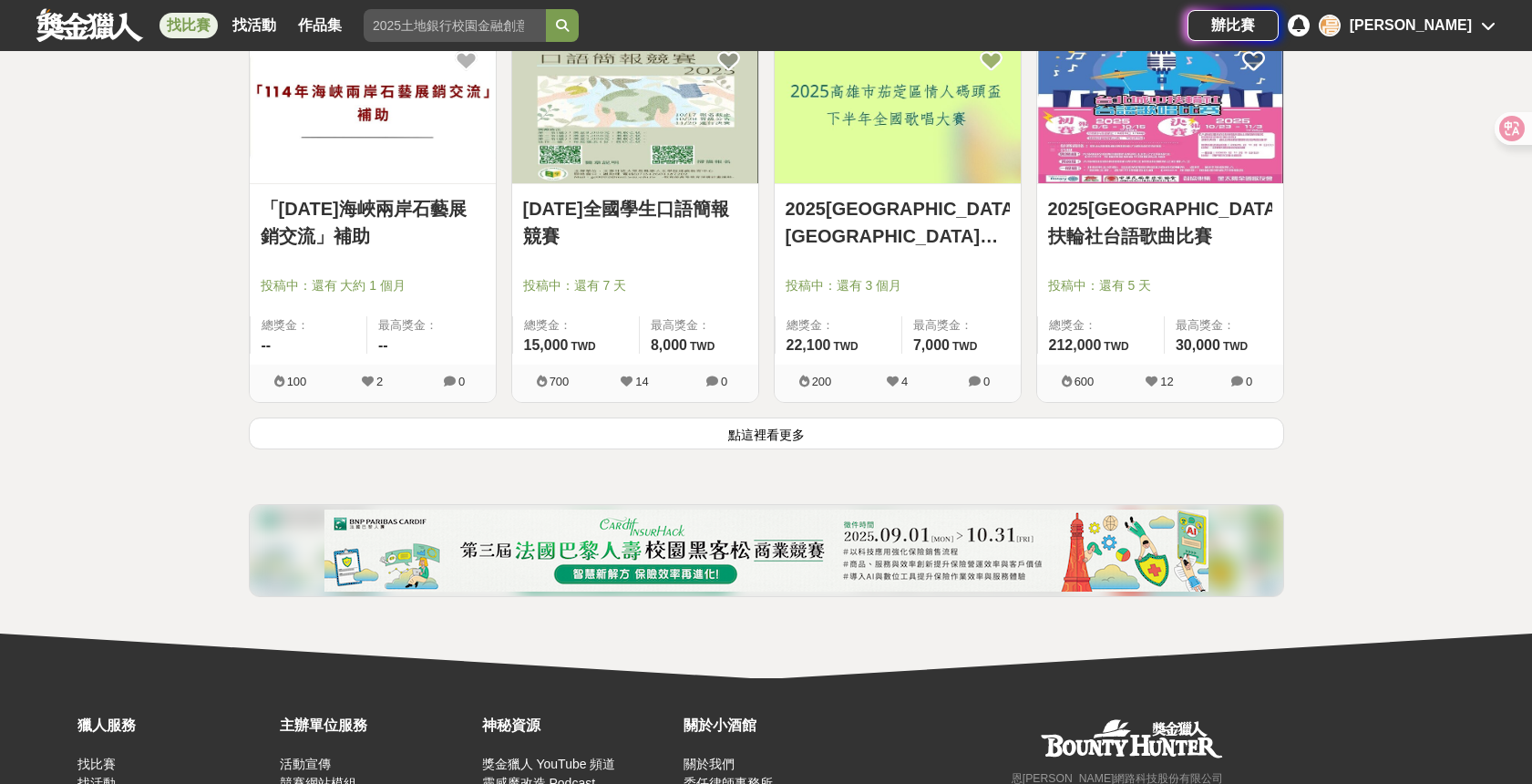
click at [766, 433] on button "點這裡看更多" at bounding box center [766, 433] width 1035 height 31
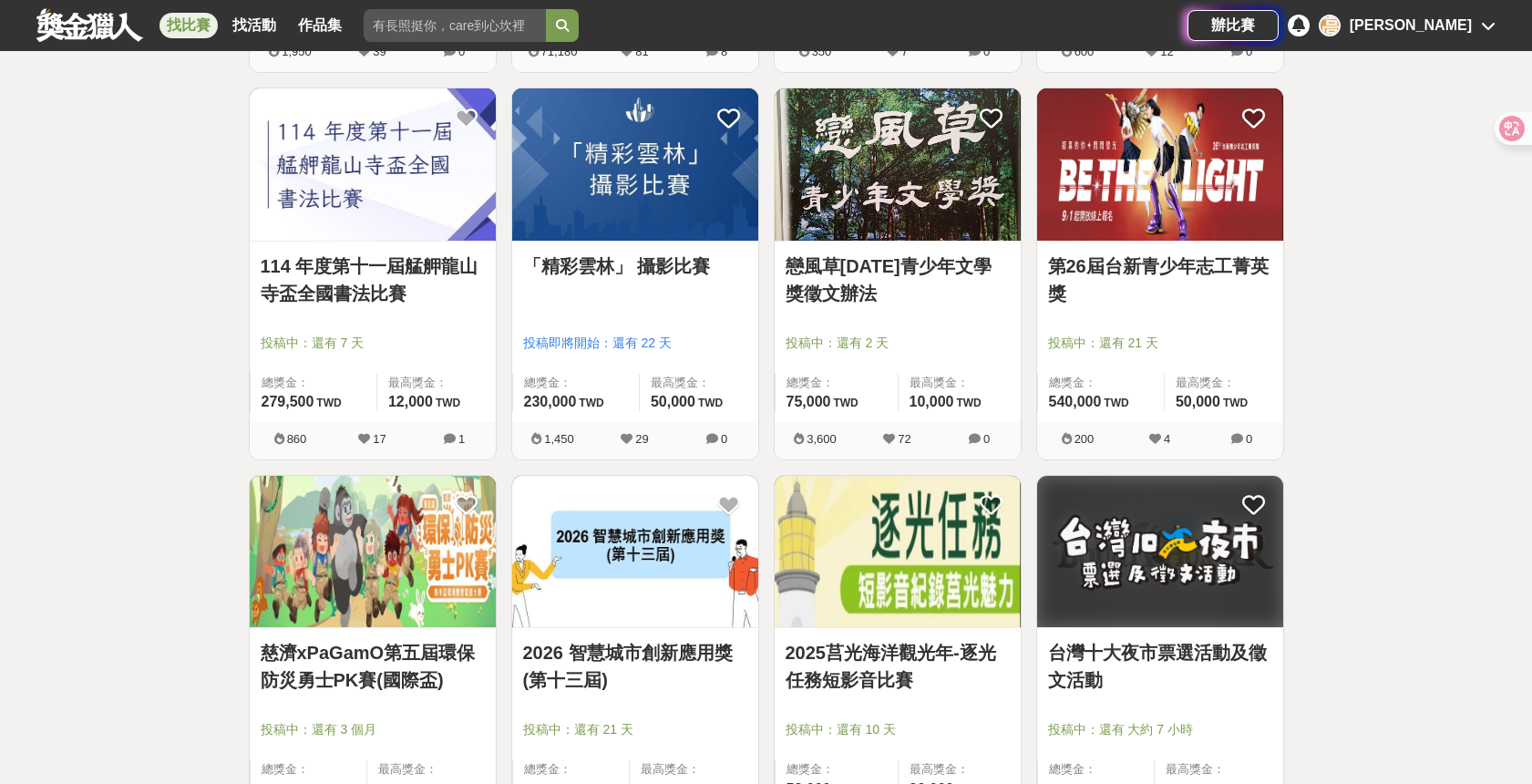
scroll to position [29384, 0]
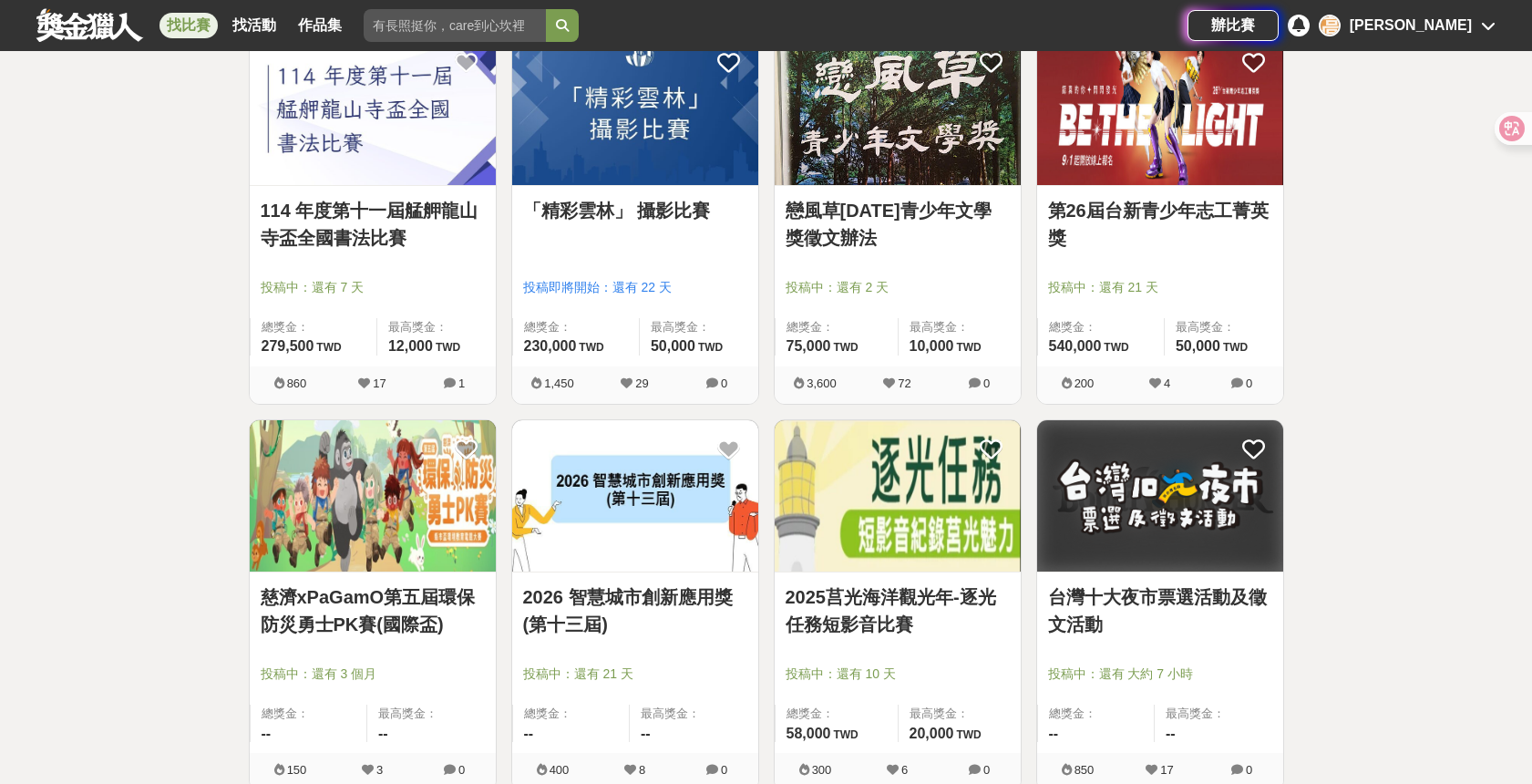
click at [621, 134] on img at bounding box center [635, 109] width 246 height 153
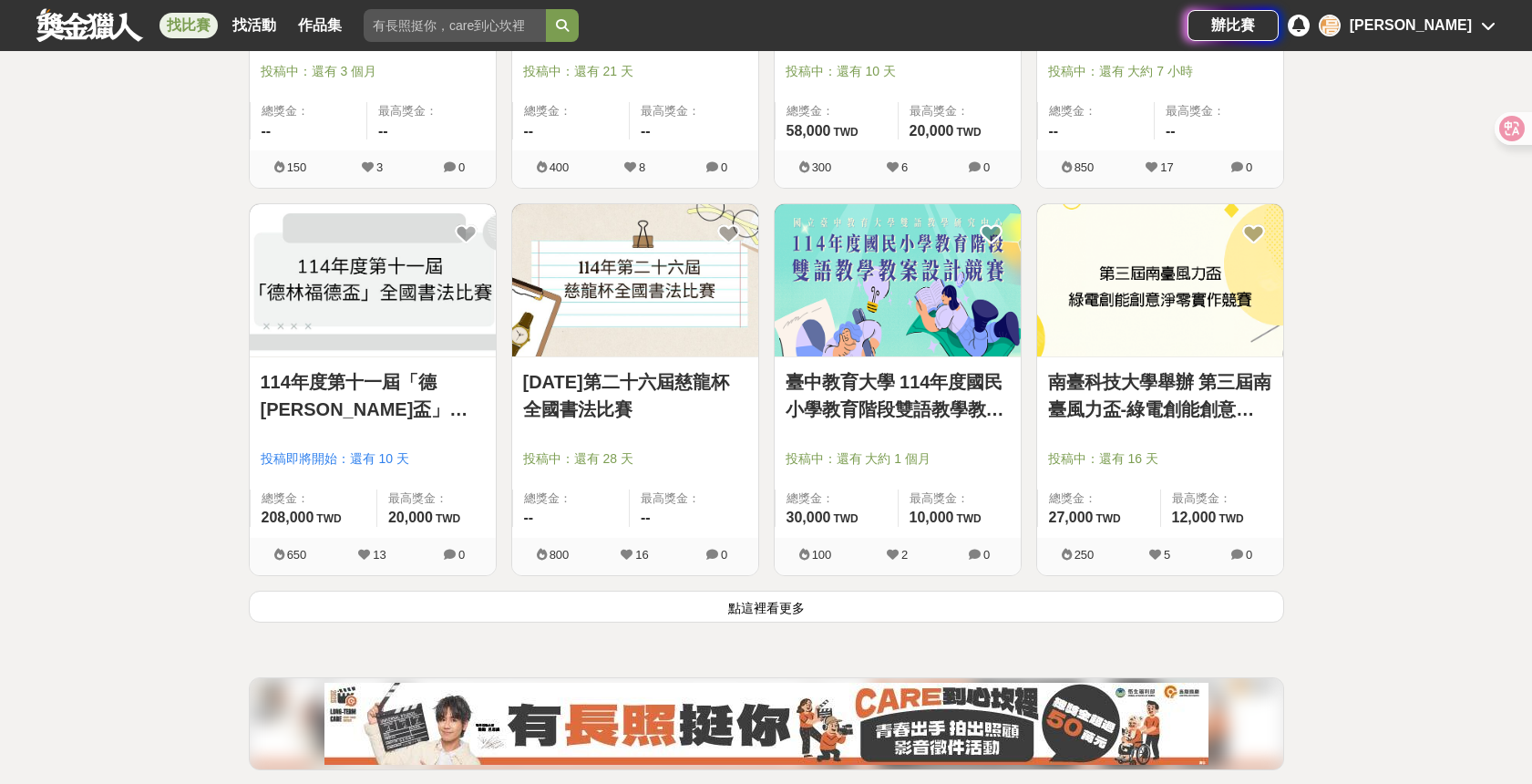
scroll to position [30127, 0]
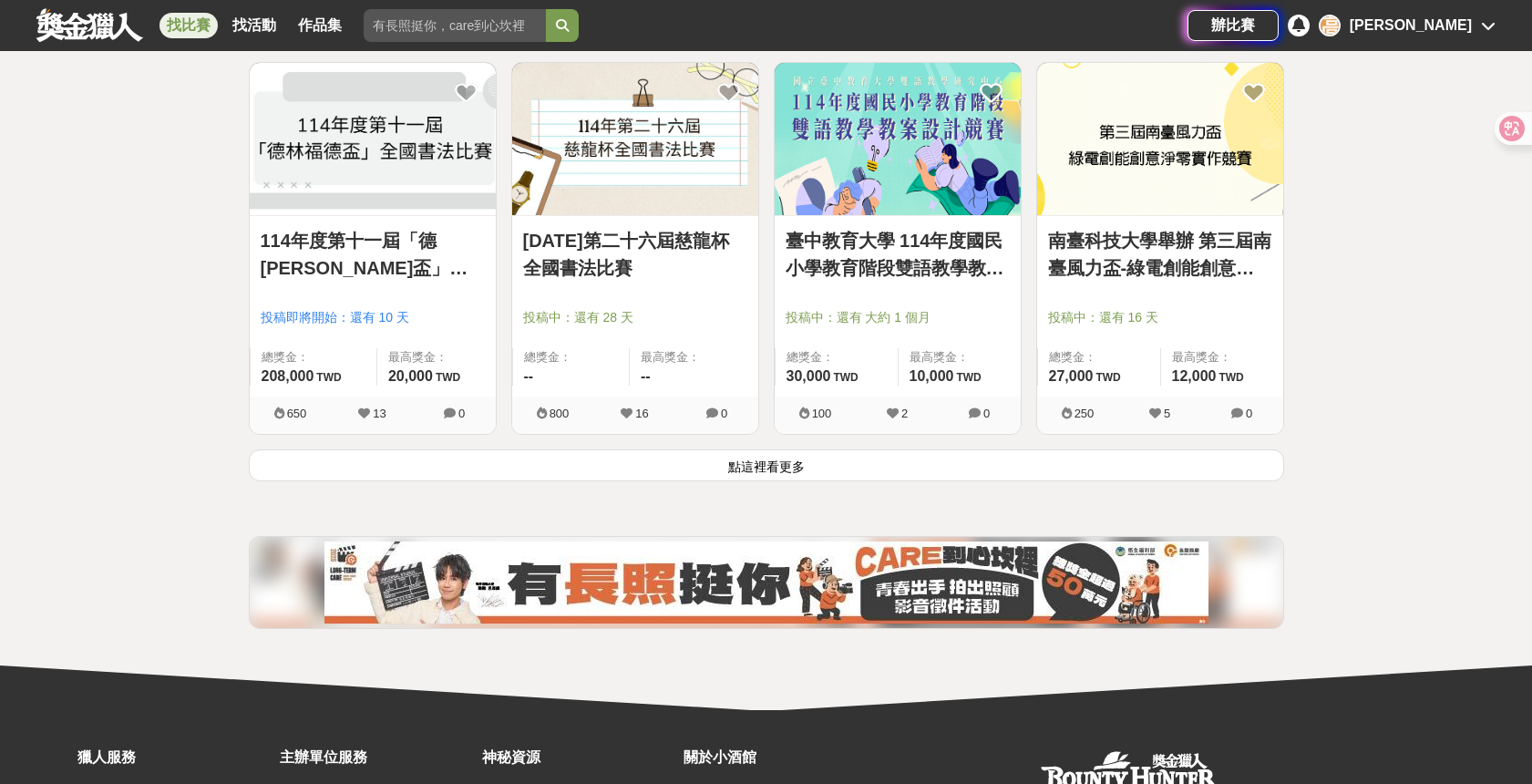
click at [964, 457] on button "點這裡看更多" at bounding box center [766, 464] width 1035 height 31
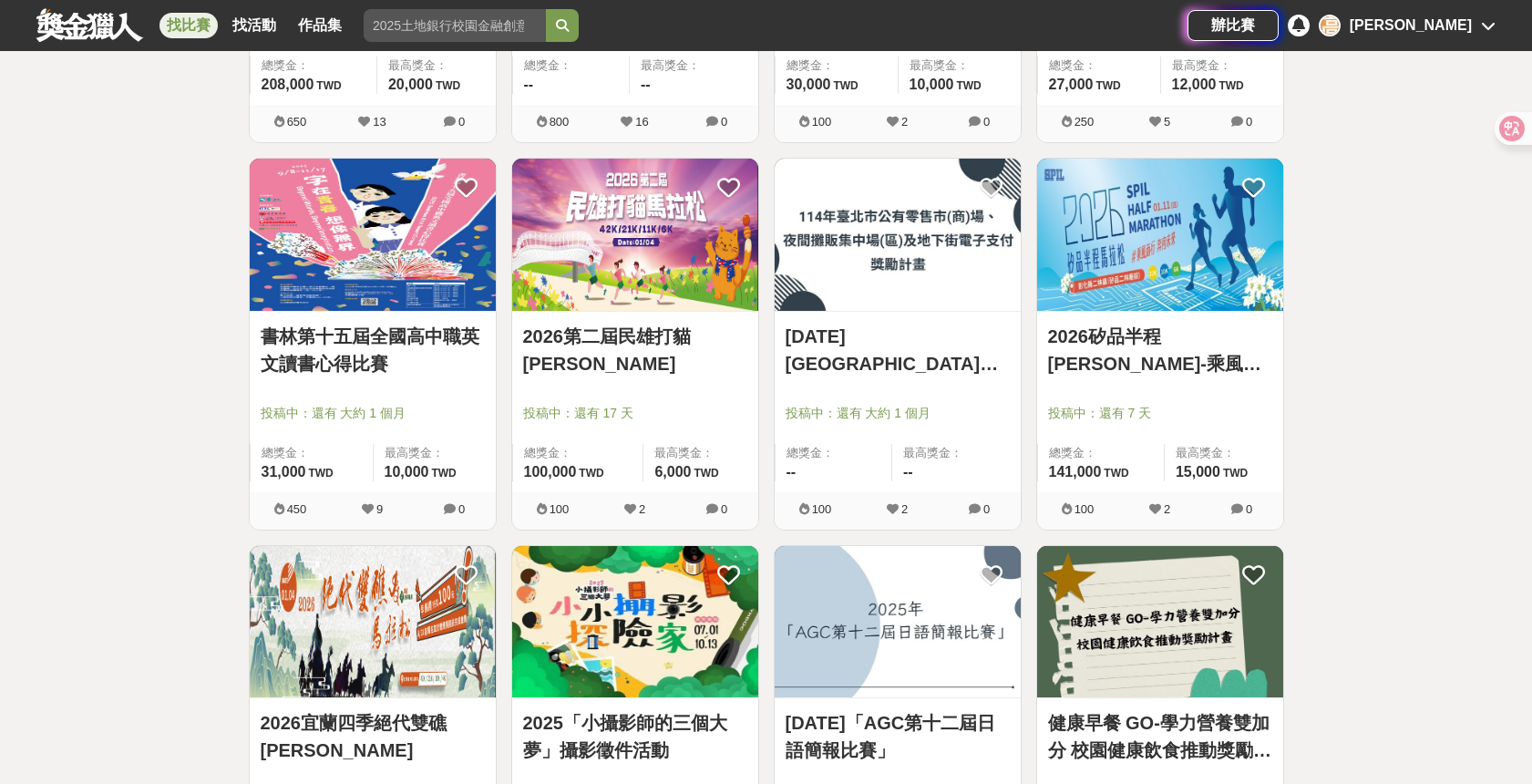
scroll to position [30499, 0]
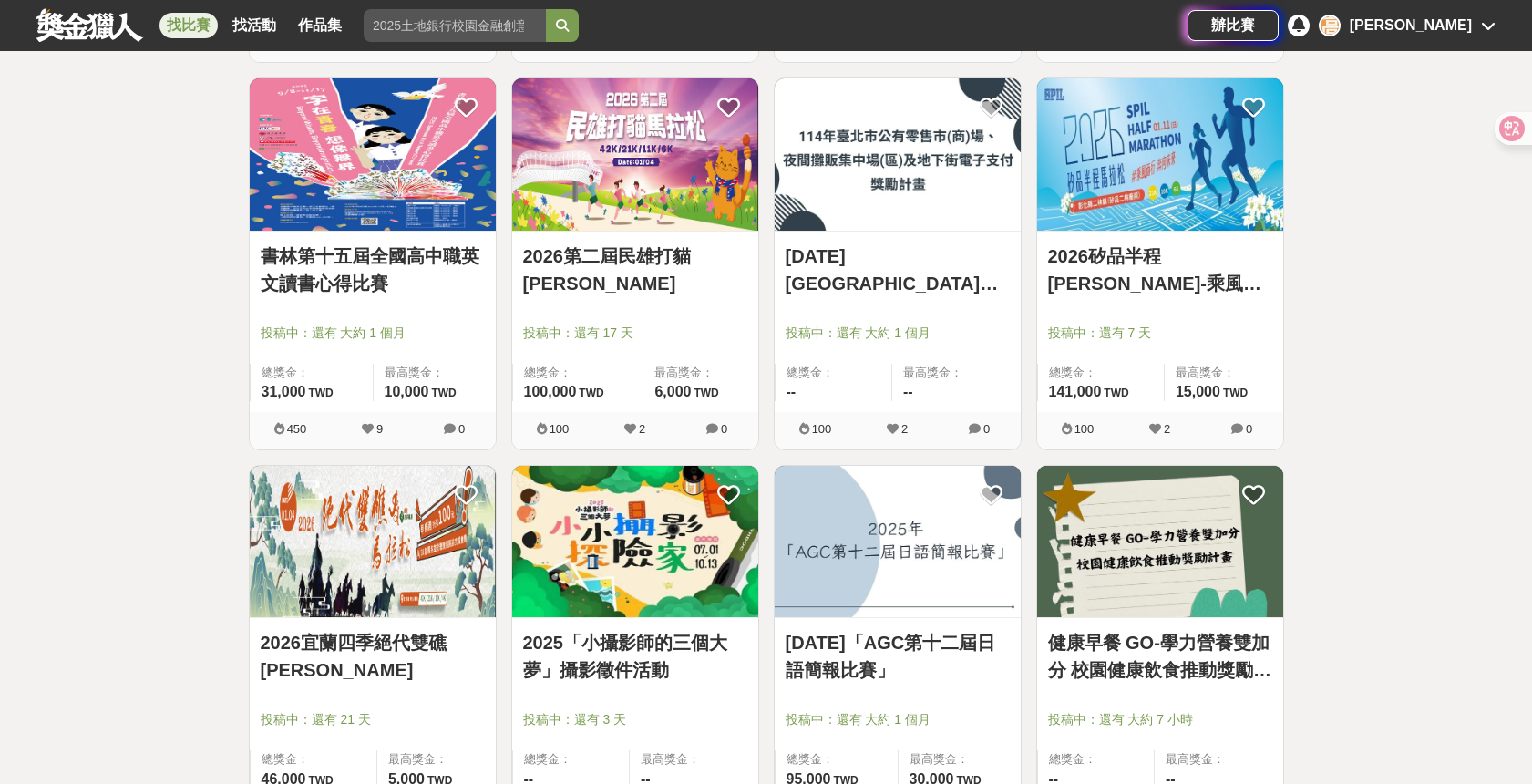
click at [920, 237] on div "114年臺北市公有零售市(商)場、夜間攤販集中場(區)及地下街電子支付獎勵計畫 投稿中：還有 大約 1 個月 總獎金： -- 最高獎金： --" at bounding box center [898, 321] width 246 height 180
click at [932, 287] on link "114年臺北市公有零售市(商)場、夜間攤販集中場(區)及地下街電子支付獎勵計畫" at bounding box center [897, 269] width 224 height 54
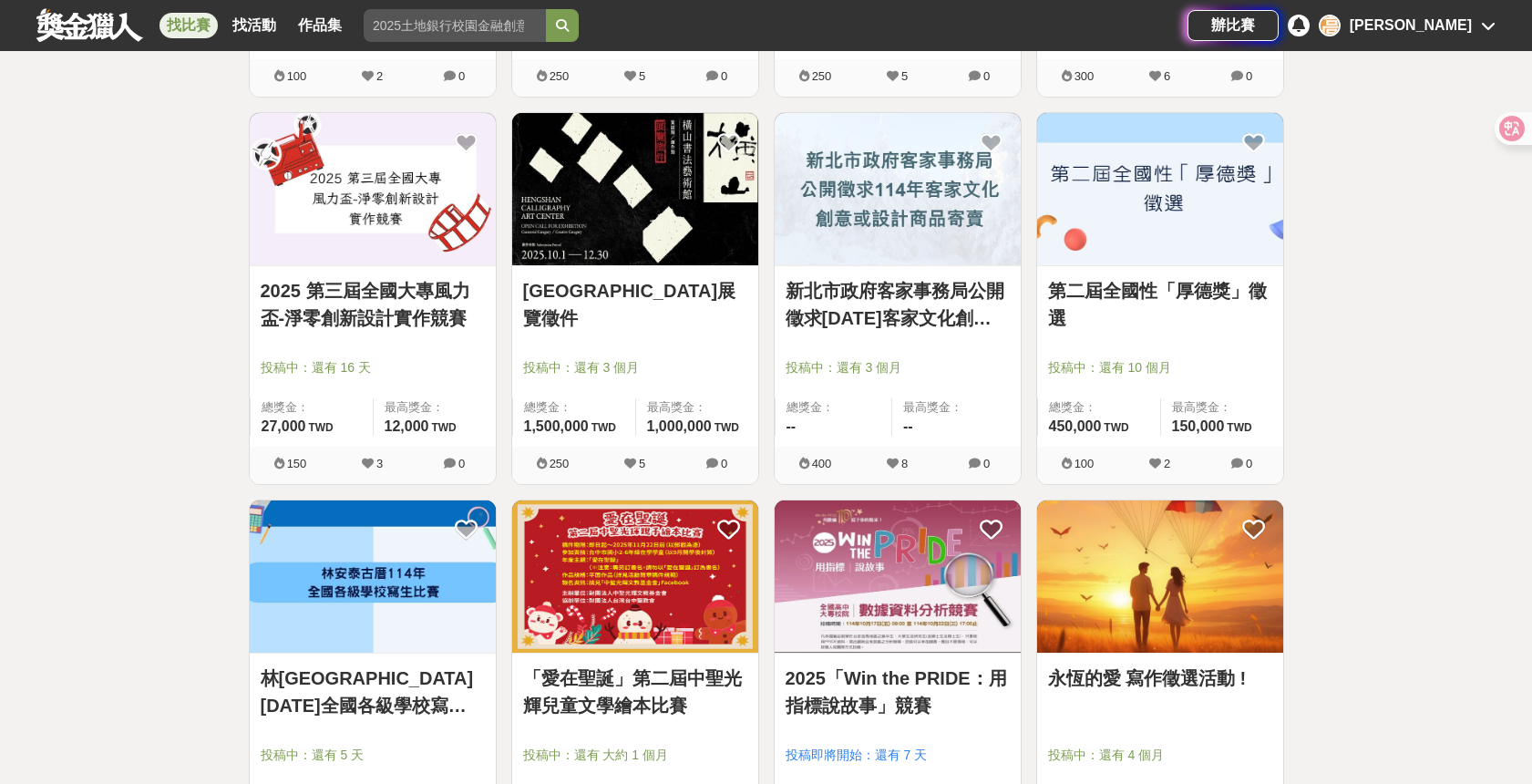
scroll to position [31257, 0]
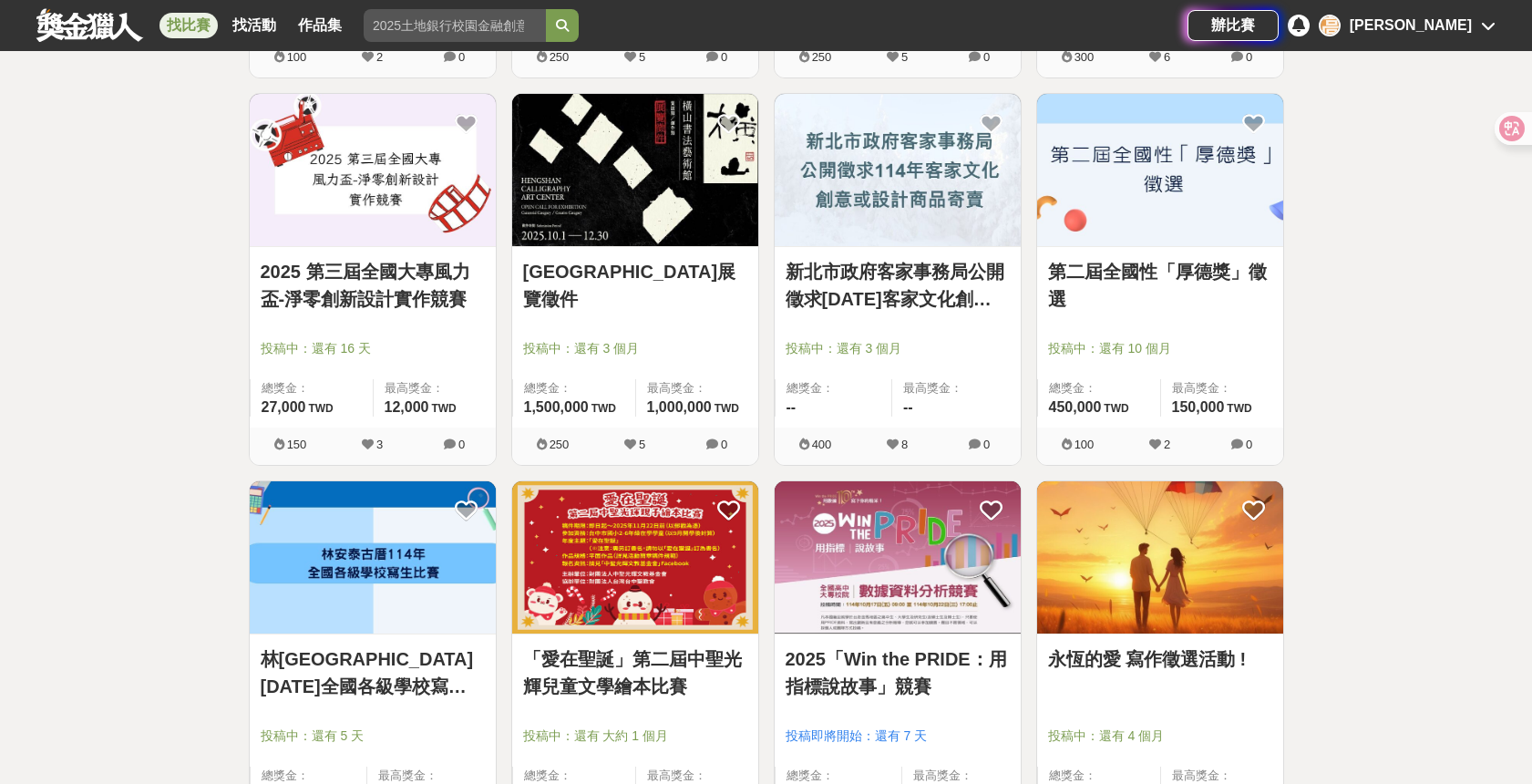
click at [678, 523] on img at bounding box center [635, 557] width 246 height 153
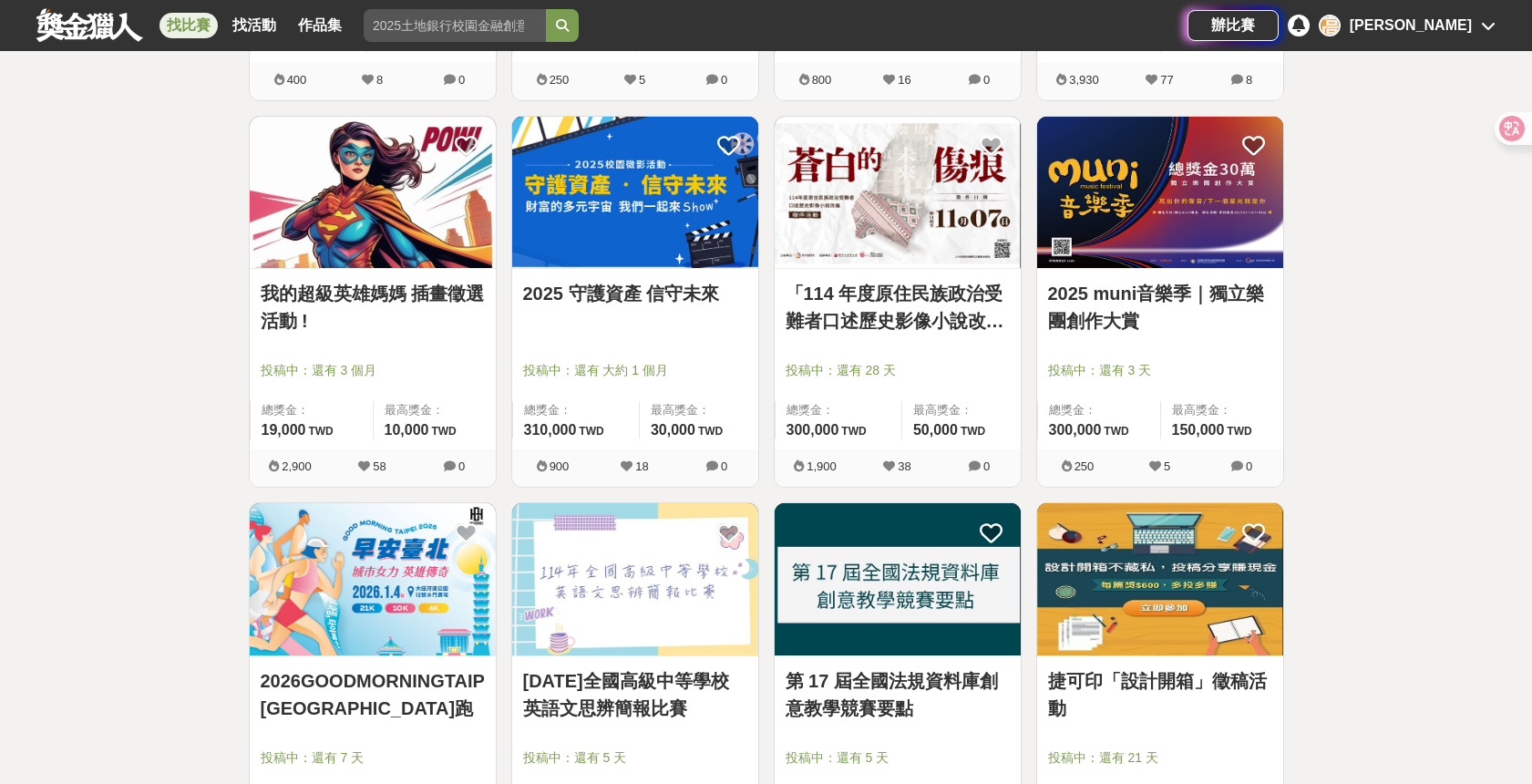
scroll to position [32113, 0]
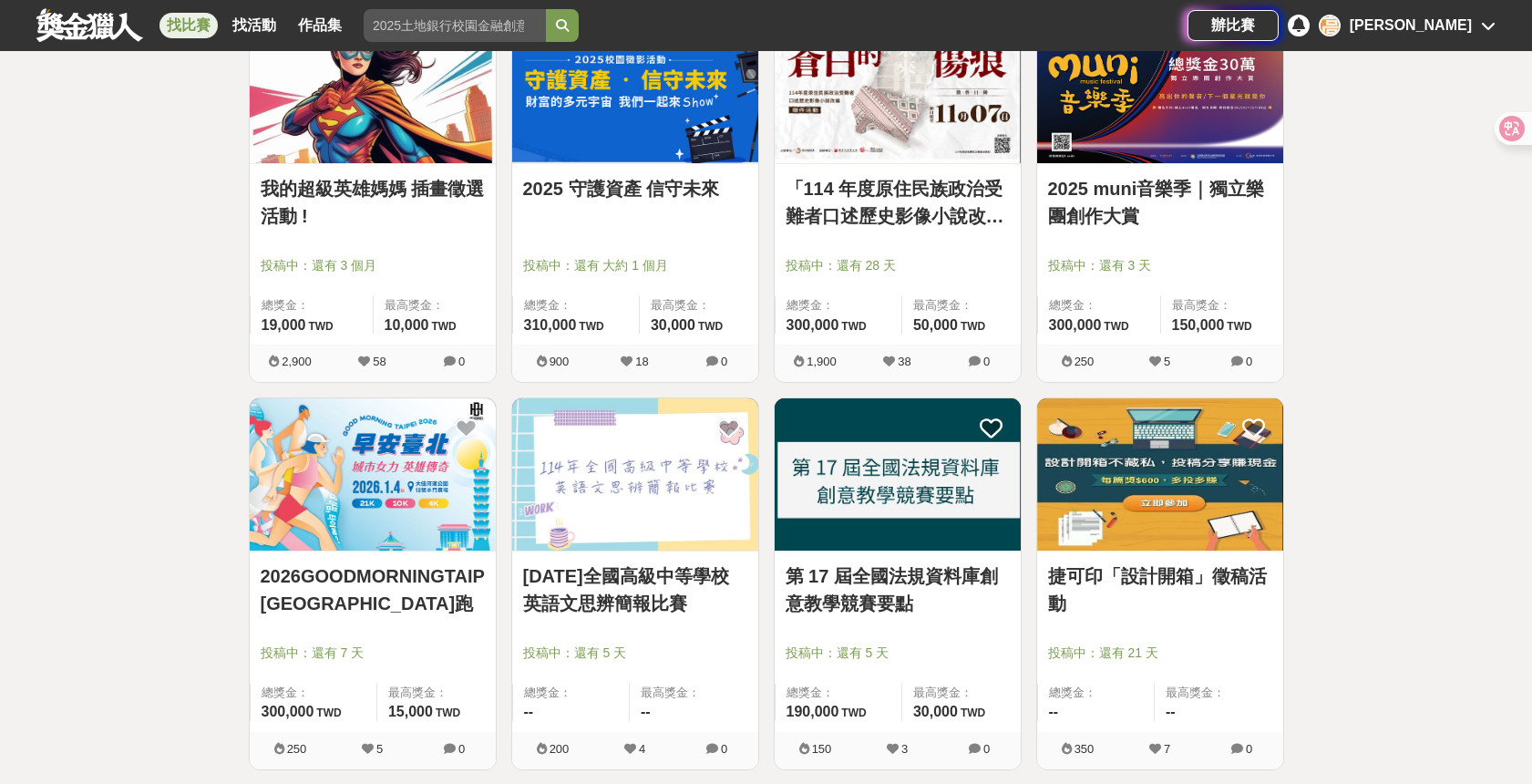
click at [1151, 513] on img at bounding box center [1160, 474] width 246 height 153
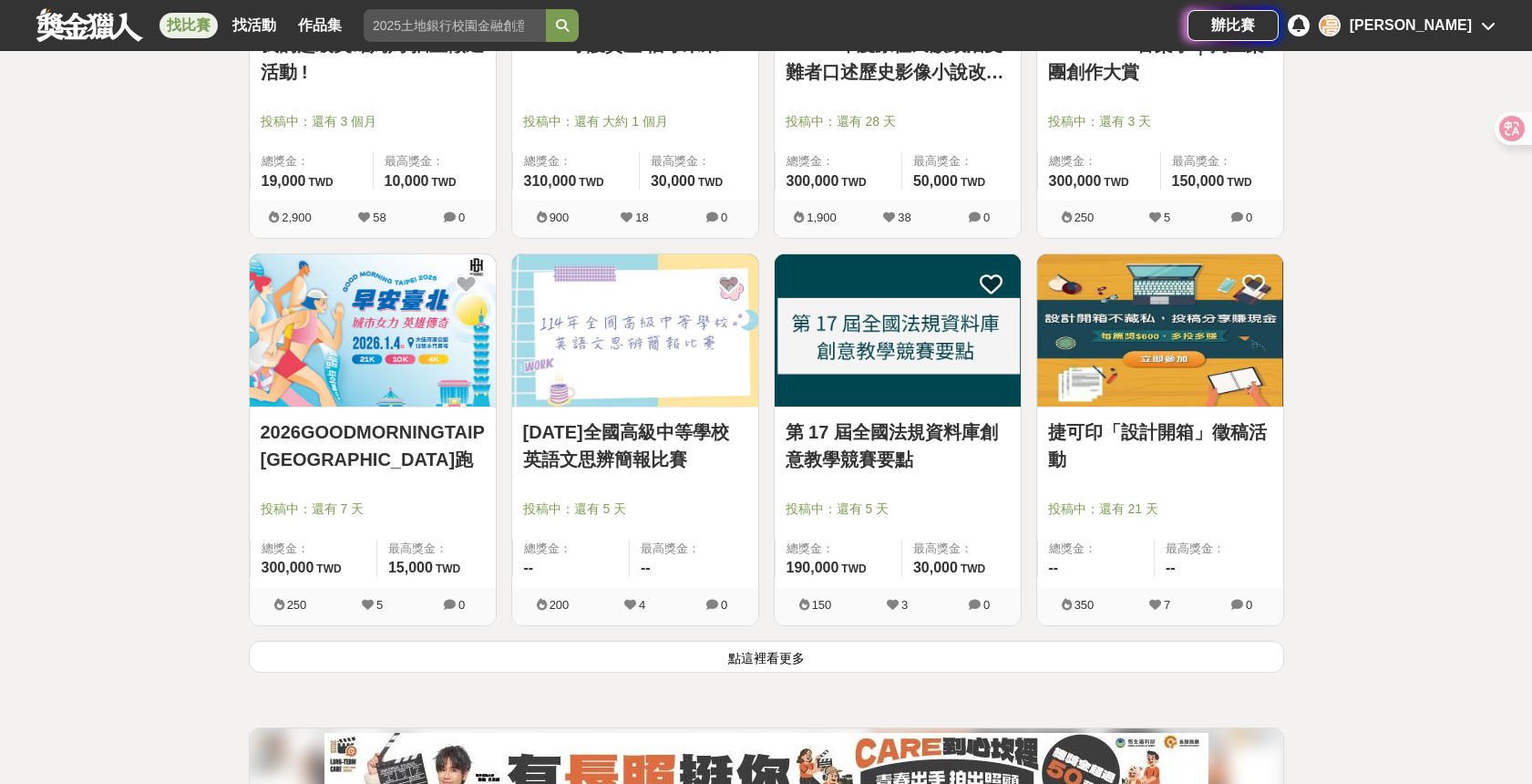
scroll to position [32486, 0]
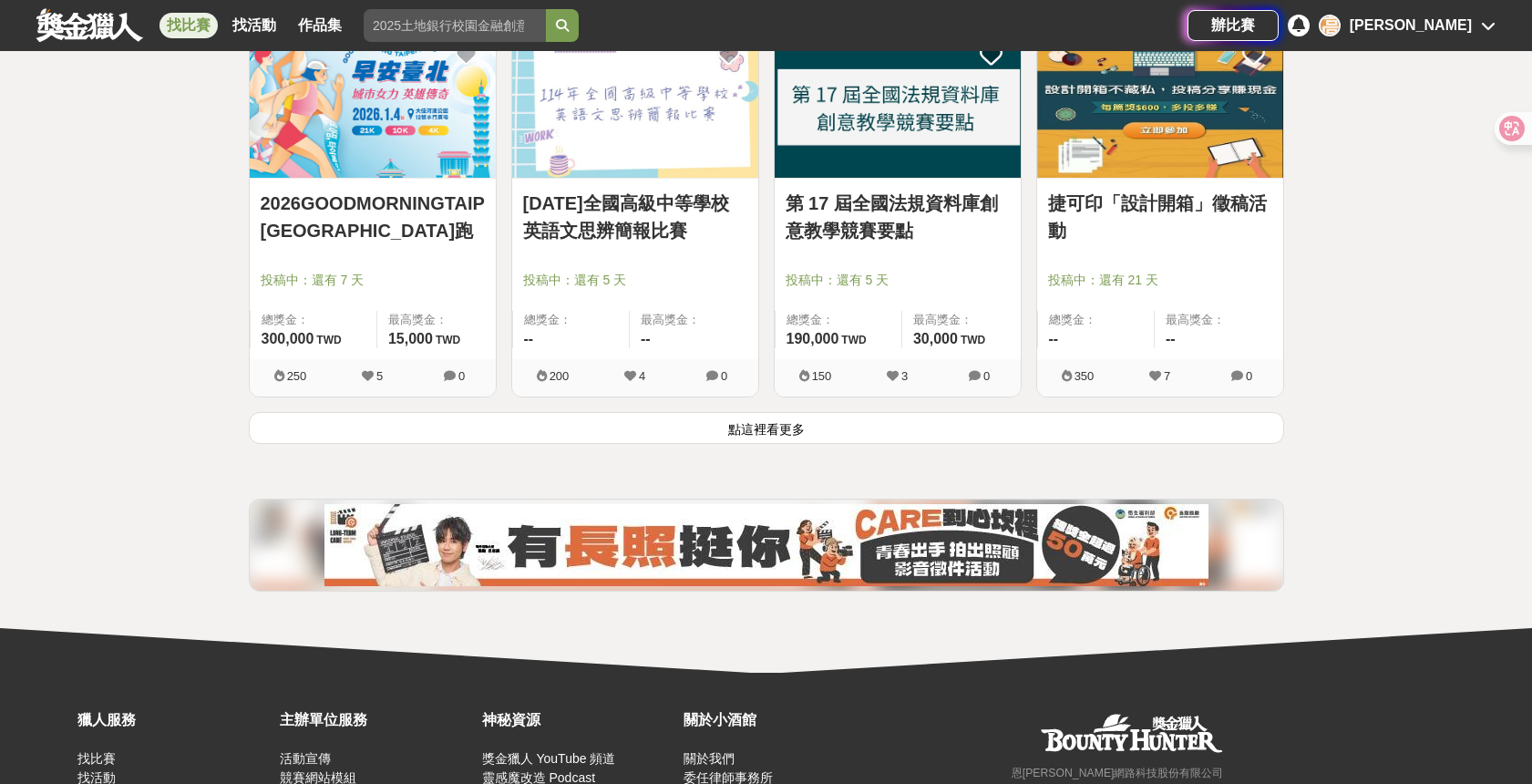
click at [963, 433] on button "點這裡看更多" at bounding box center [766, 427] width 1035 height 31
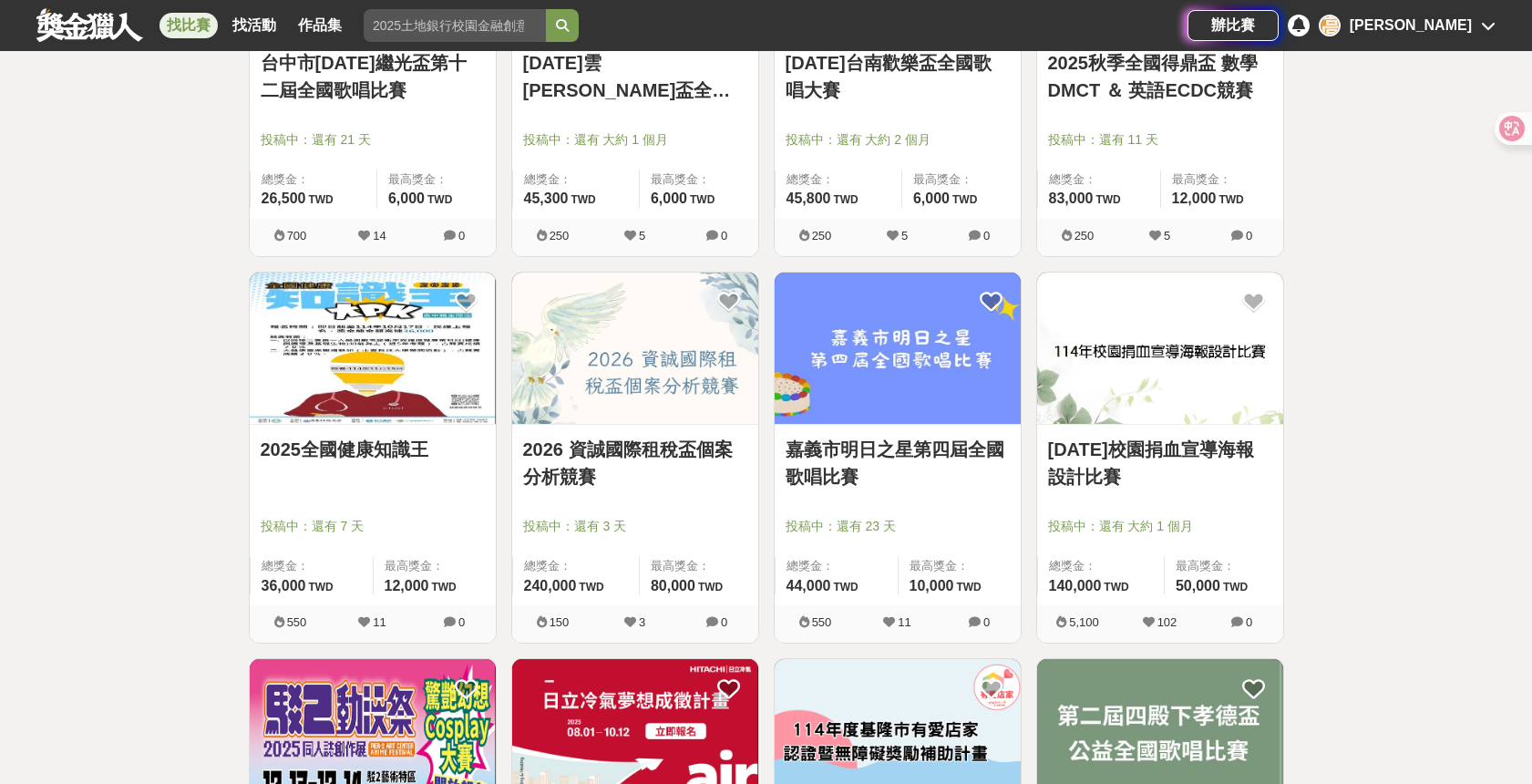
scroll to position [33783, 0]
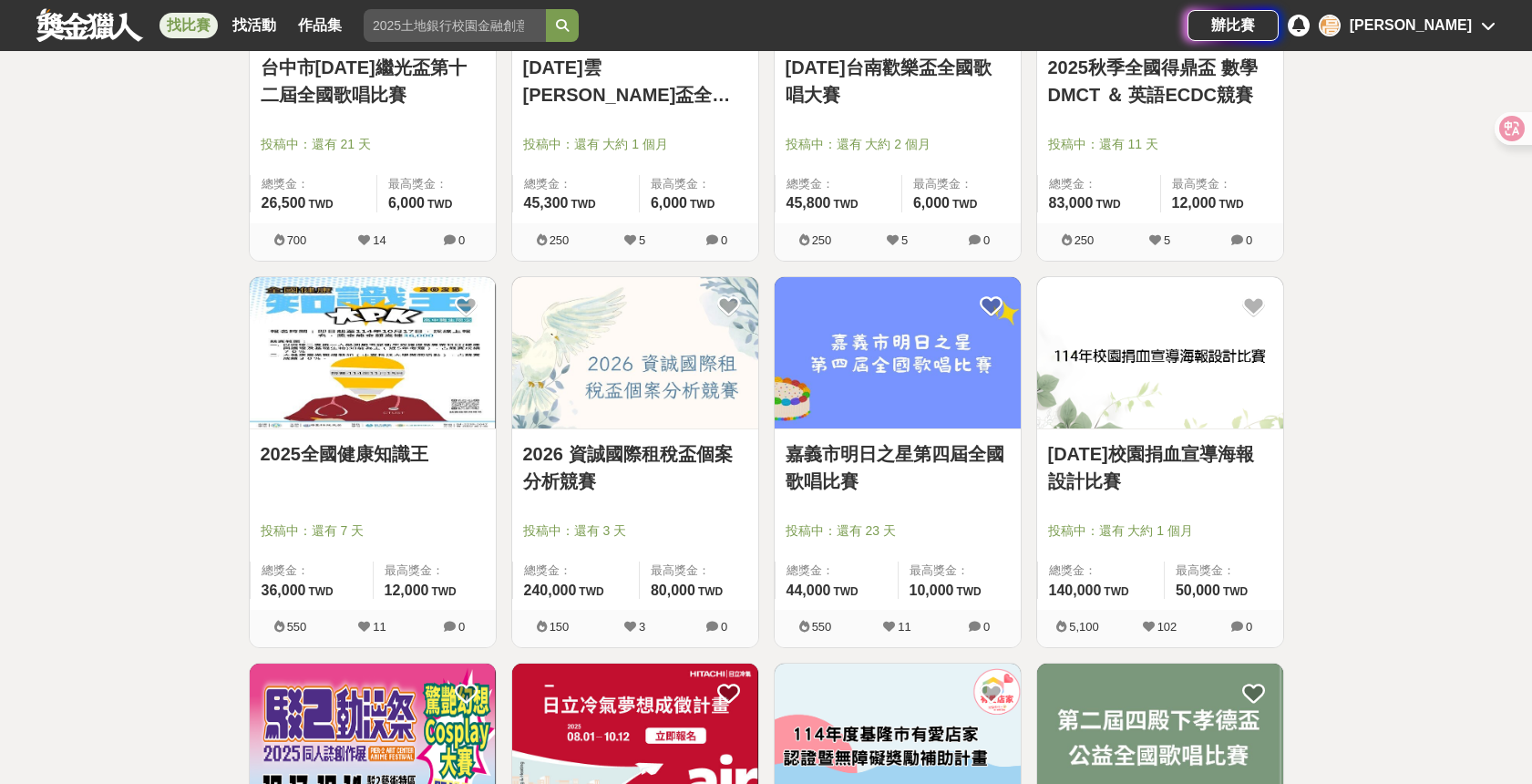
click at [1092, 459] on link "114年校園捐血宣導海報設計比賽" at bounding box center [1160, 466] width 224 height 54
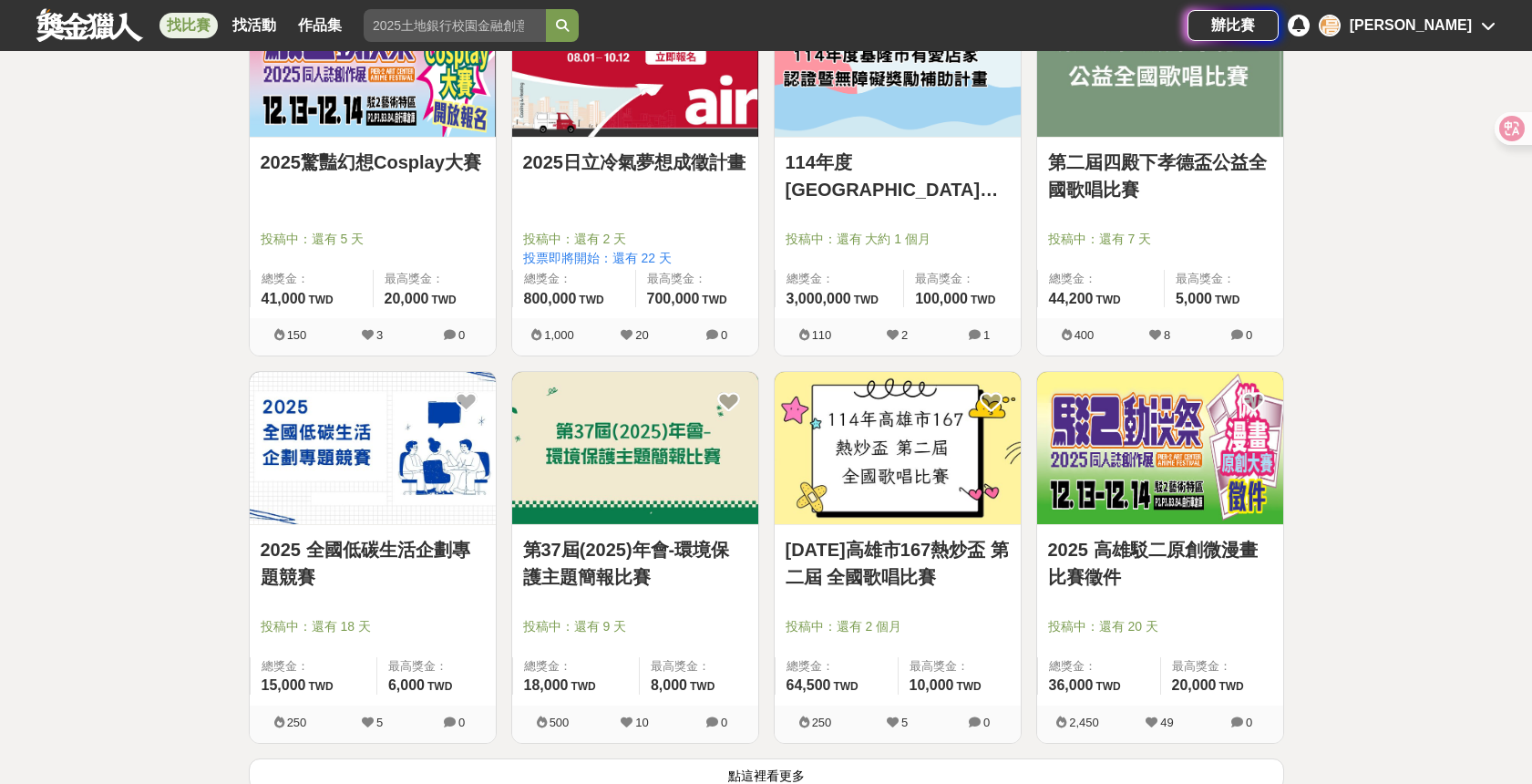
scroll to position [34483, 0]
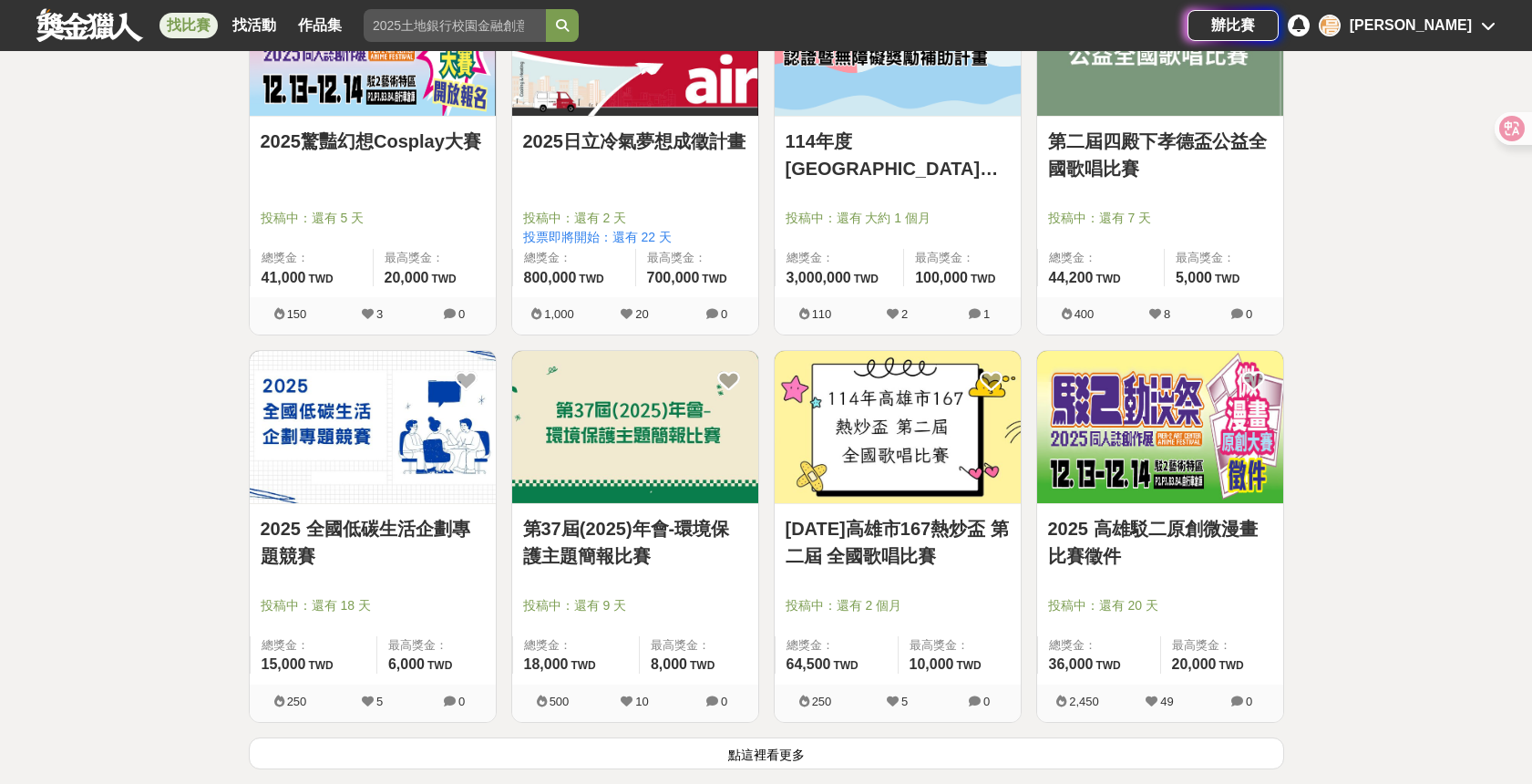
click at [1108, 540] on link "2025 高雄駁二原創微漫畫比賽徵件" at bounding box center [1160, 542] width 224 height 54
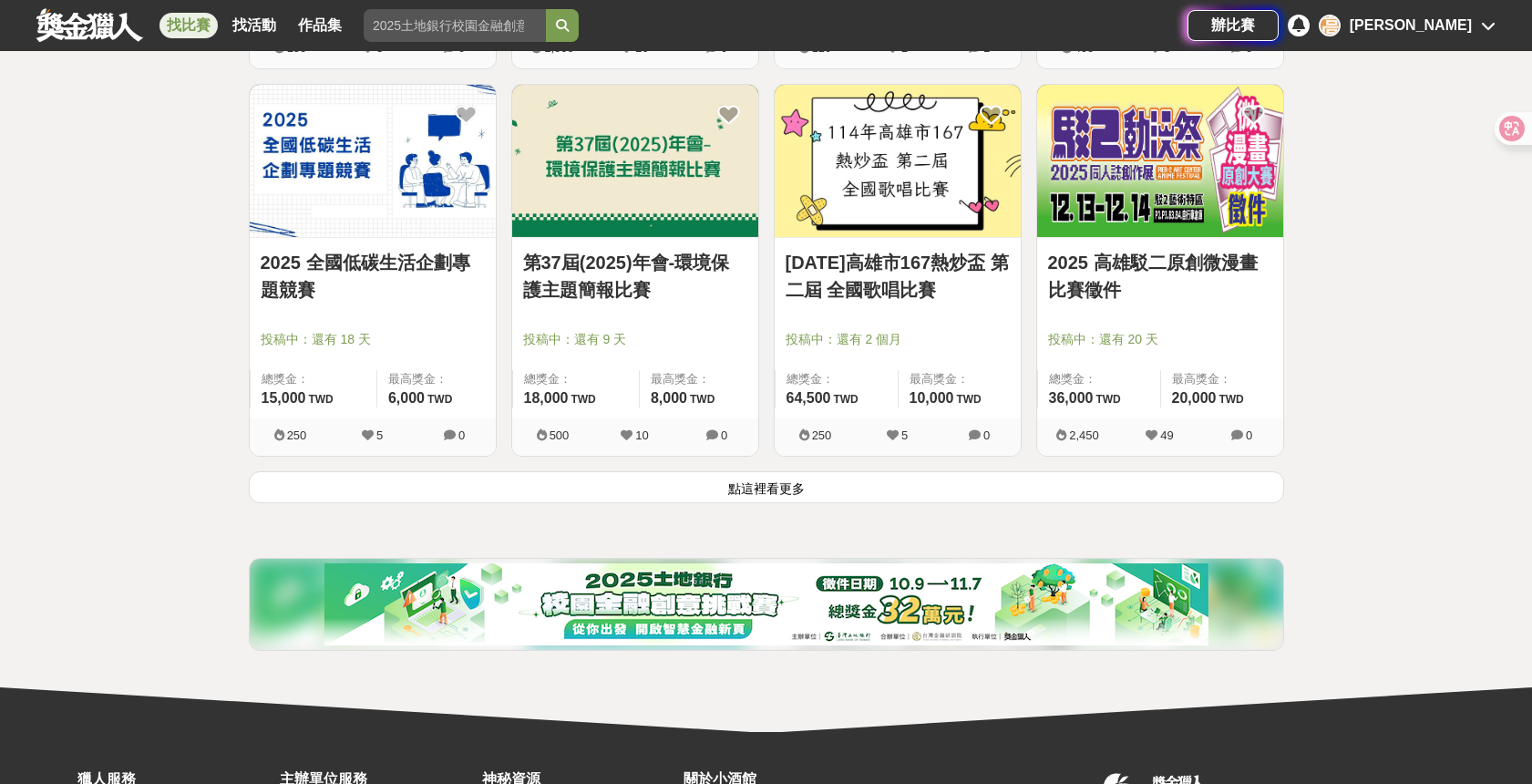
scroll to position [34912, 0]
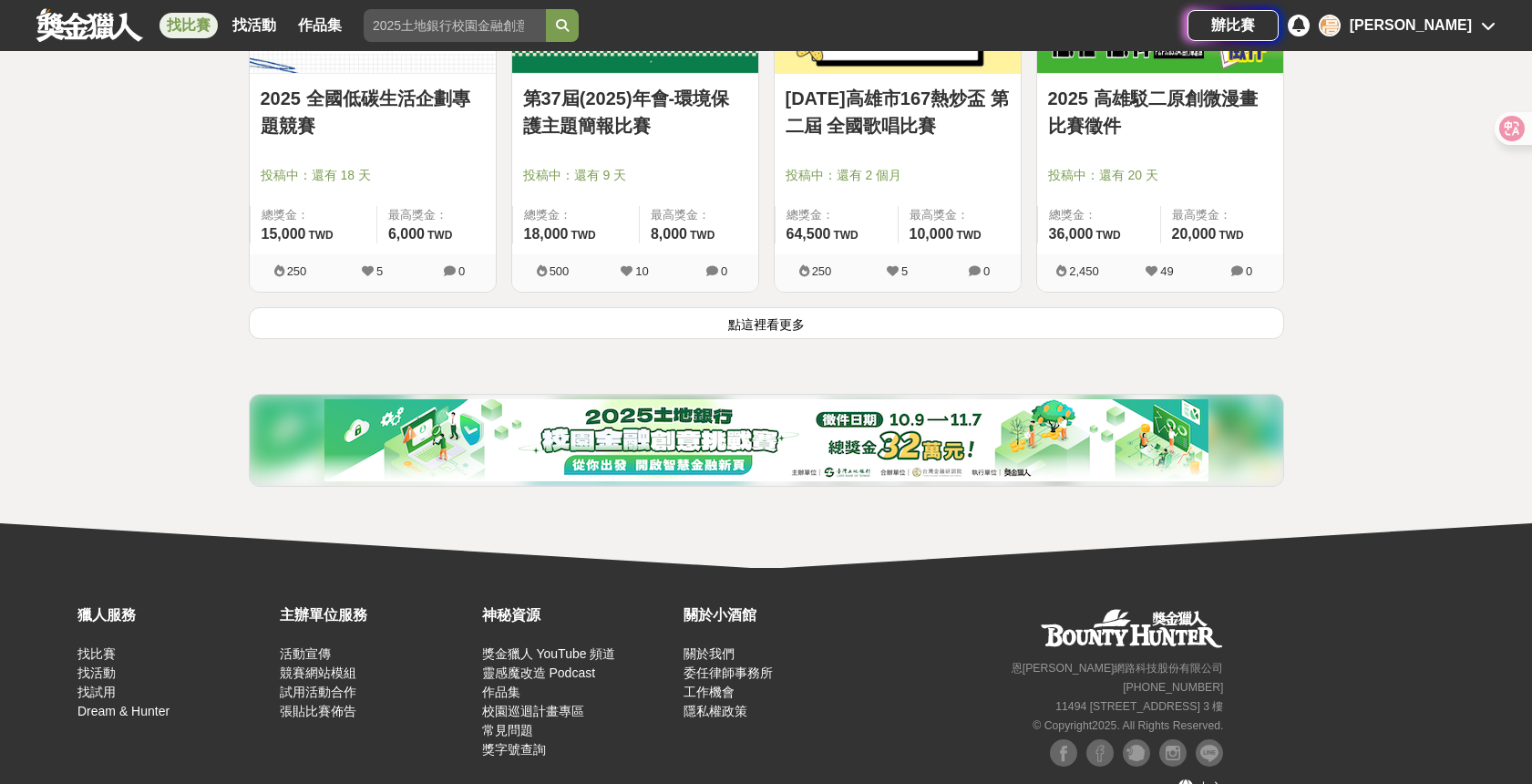
click at [815, 327] on button "點這裡看更多" at bounding box center [766, 322] width 1035 height 31
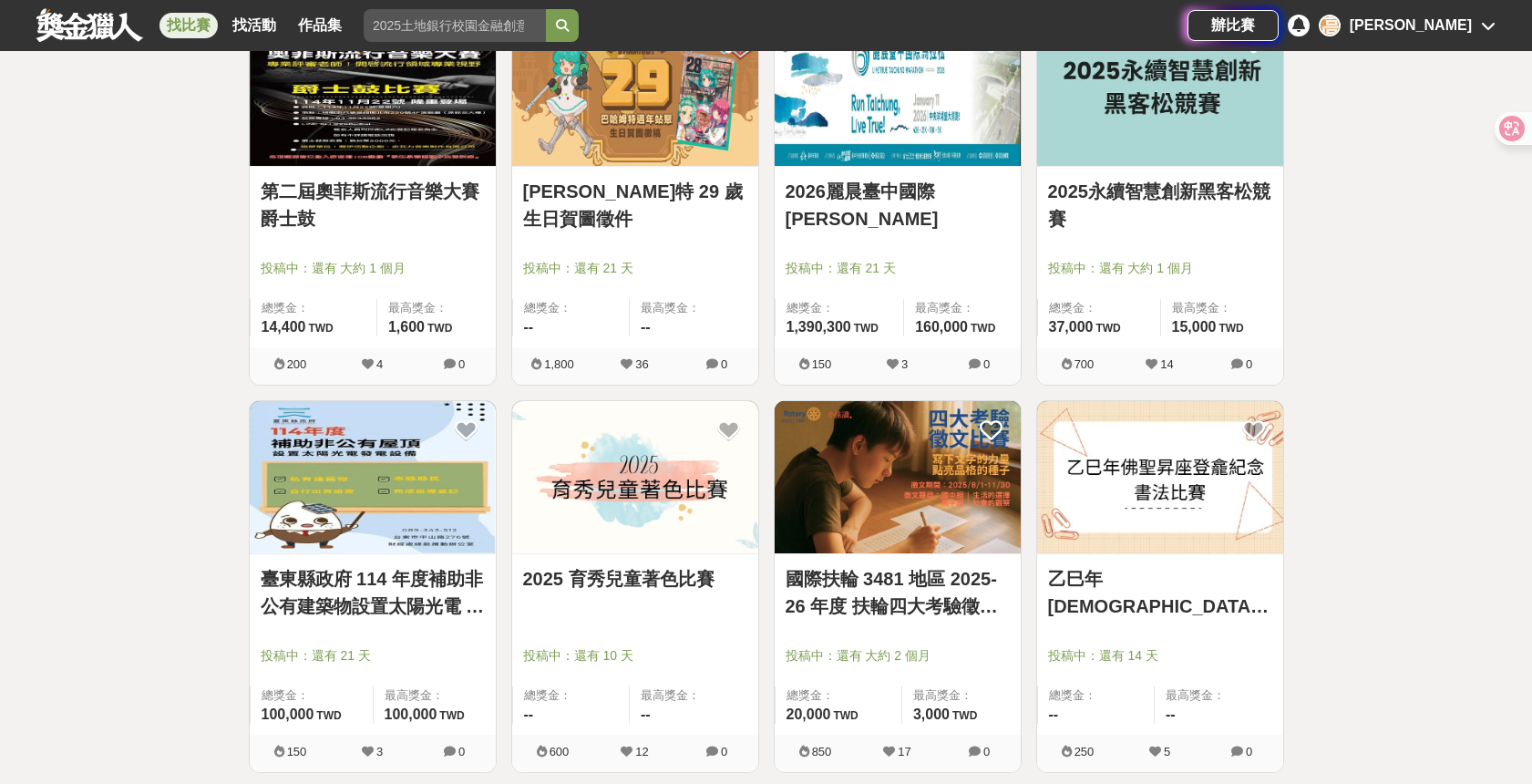
scroll to position [35671, 0]
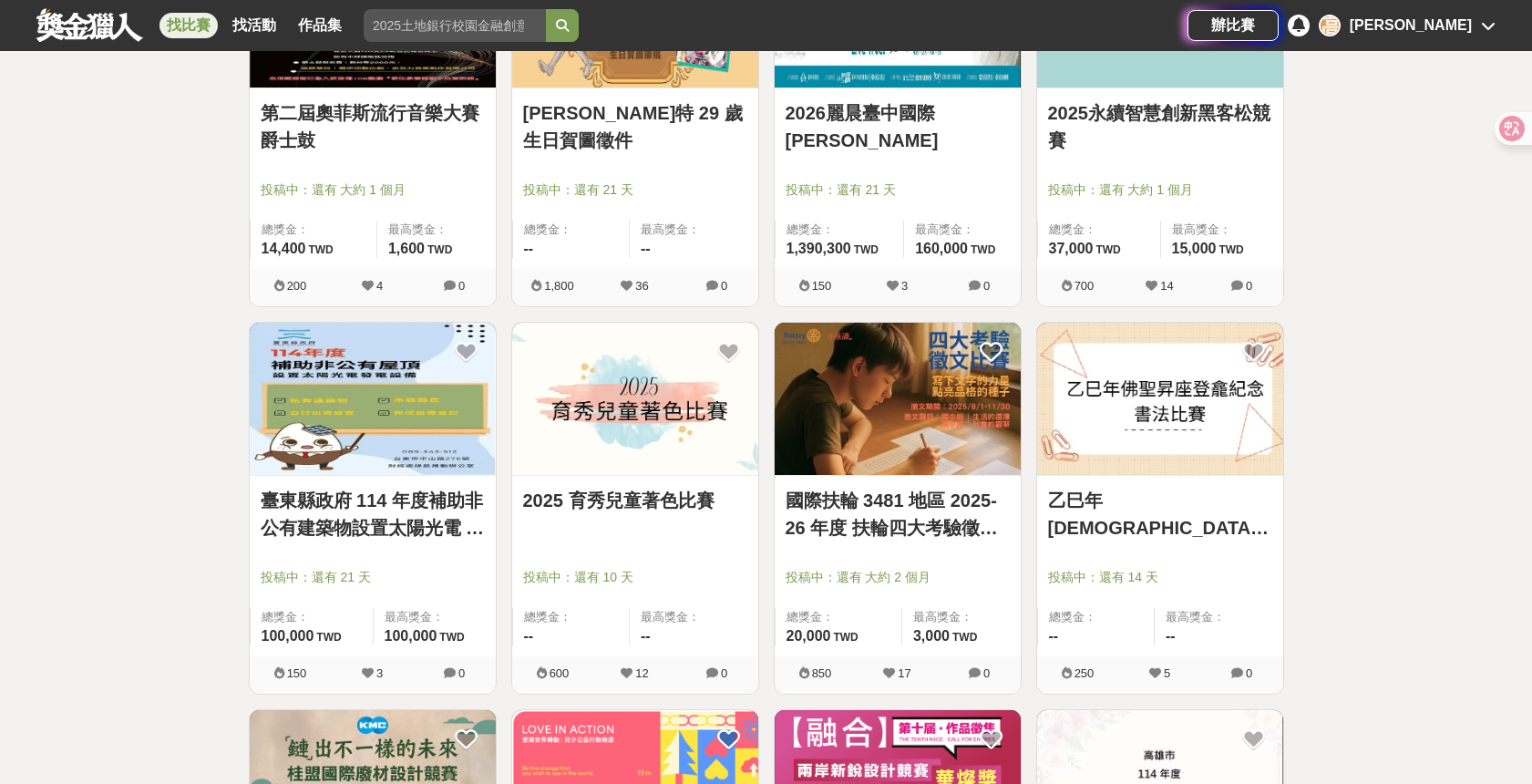
click at [419, 506] on link "臺東縣政府 114 年度補助非公有建築物設置太陽光電 系統實施計畫" at bounding box center [372, 513] width 224 height 54
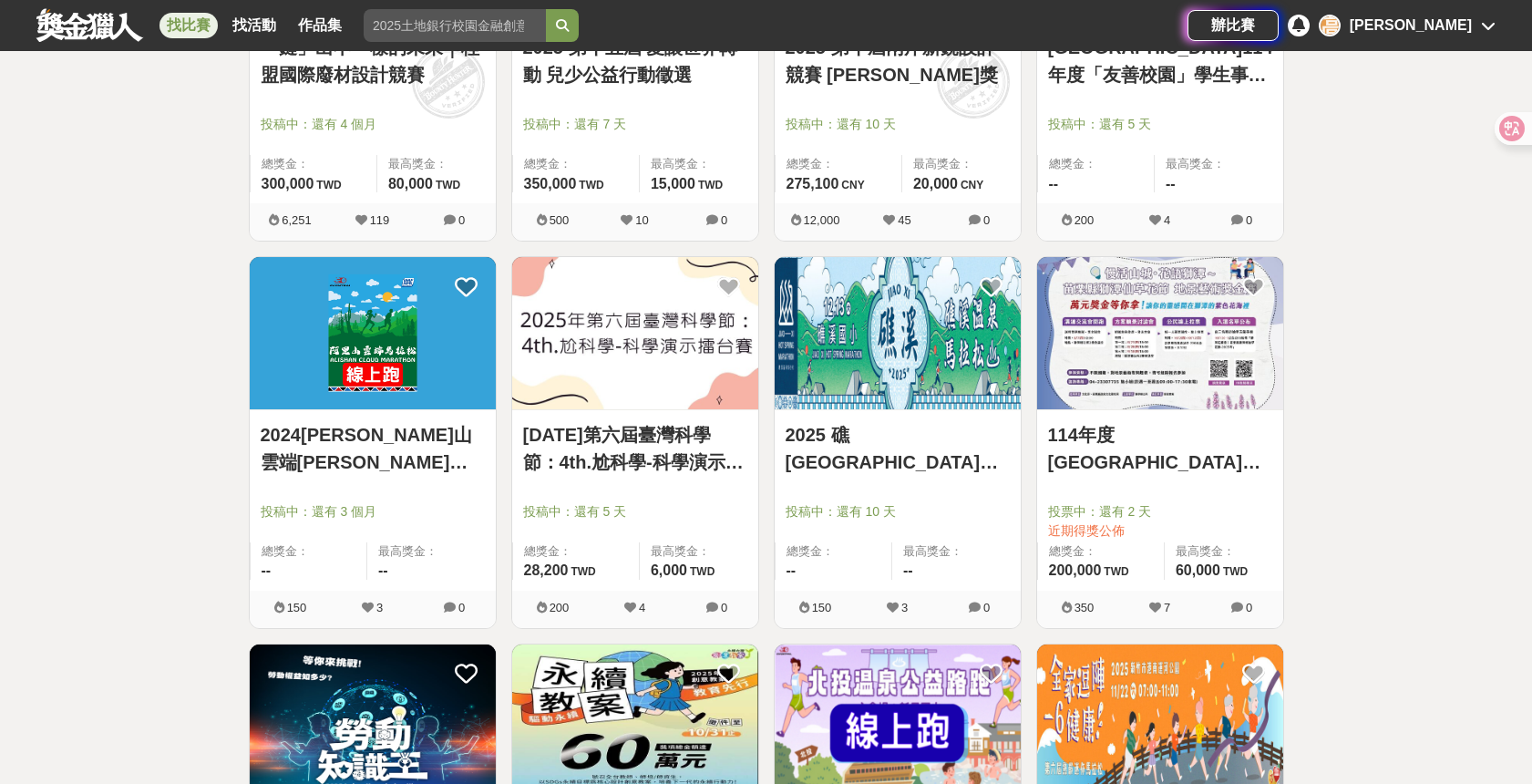
scroll to position [36539, 0]
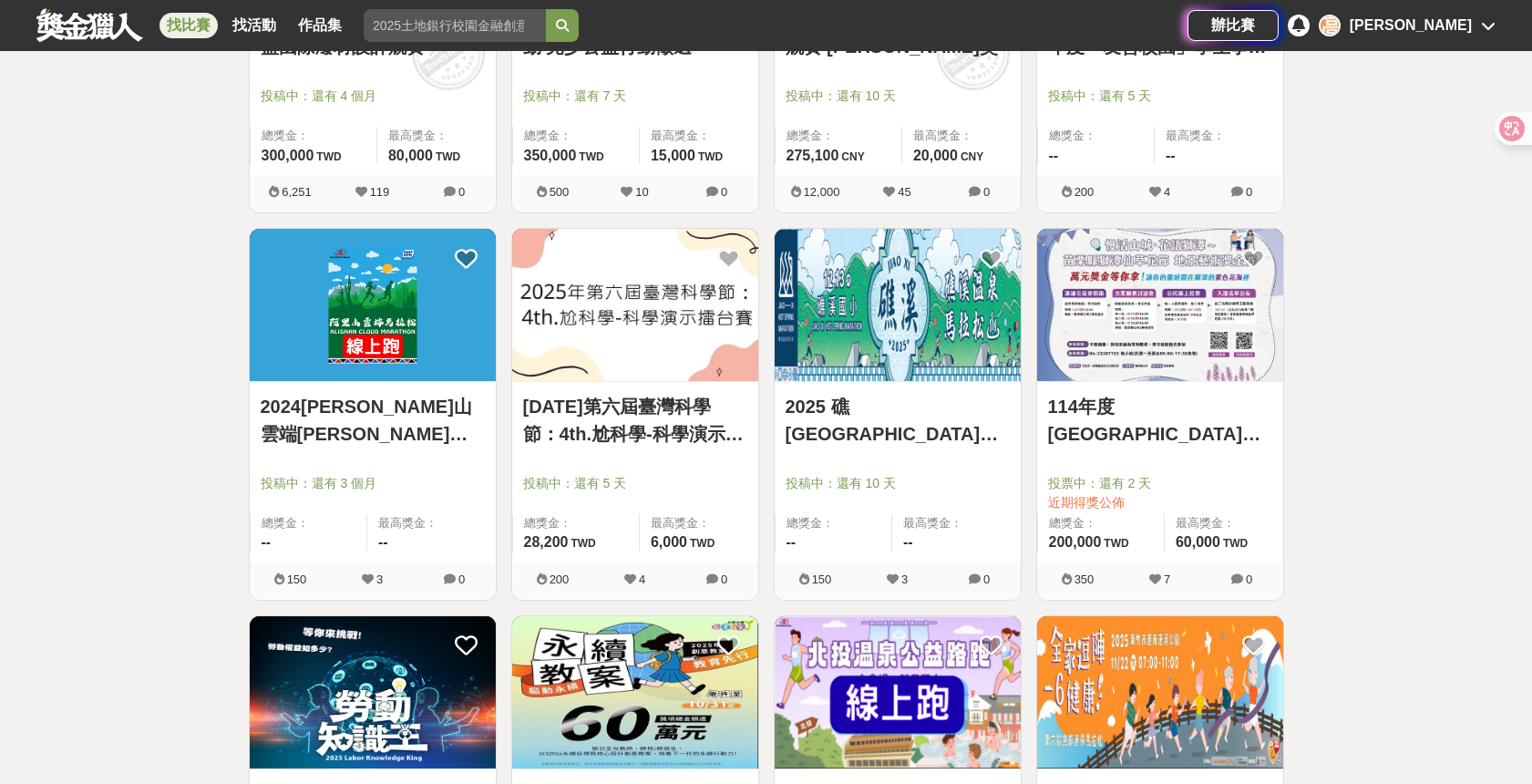
click at [1173, 405] on link "114年度苗栗縣社區營造及村落文化發展計畫「獅潭小鎮―藝起動起來」地景藝術獎金賽＆人氣投票!" at bounding box center [1160, 420] width 224 height 54
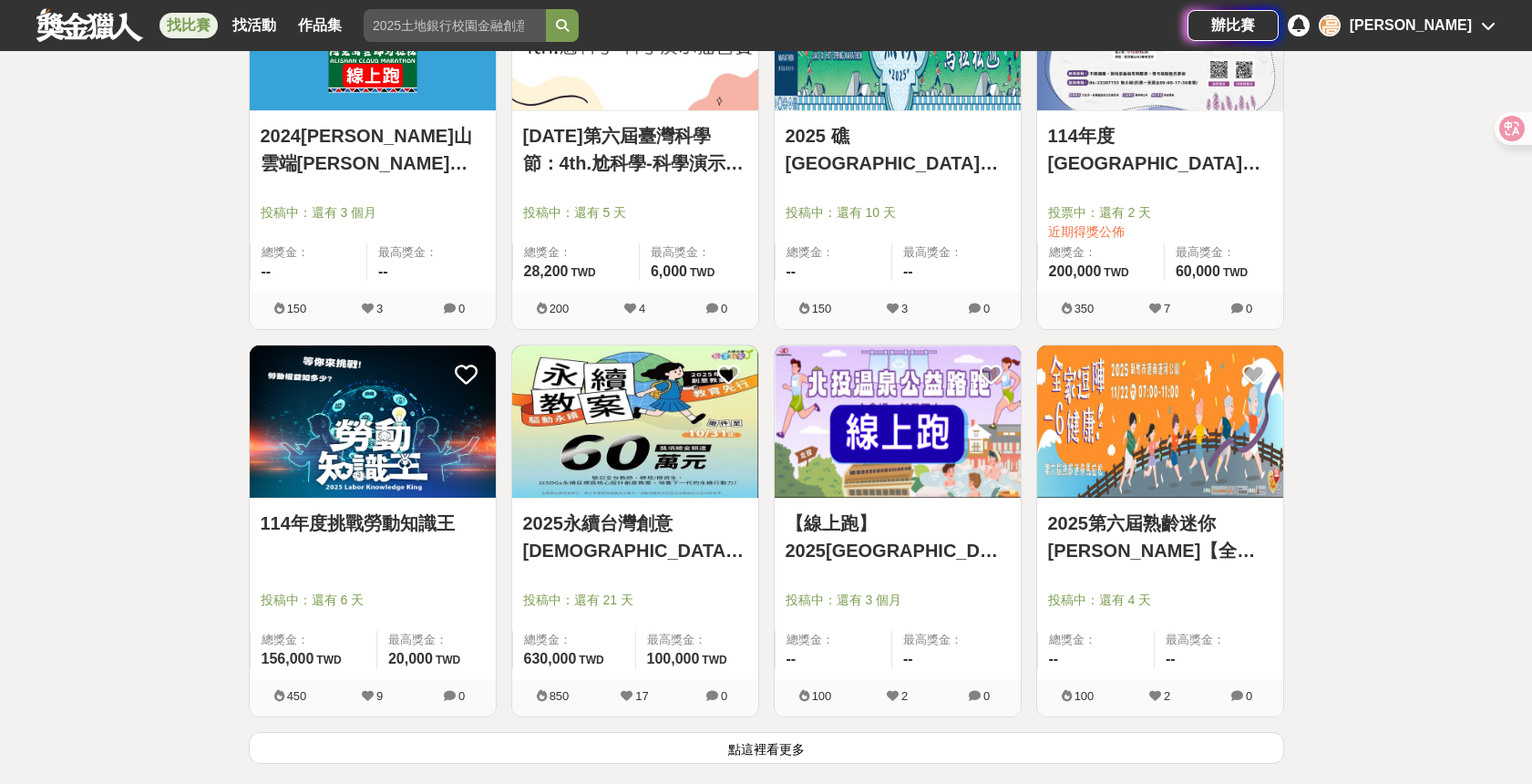
scroll to position [36880, 0]
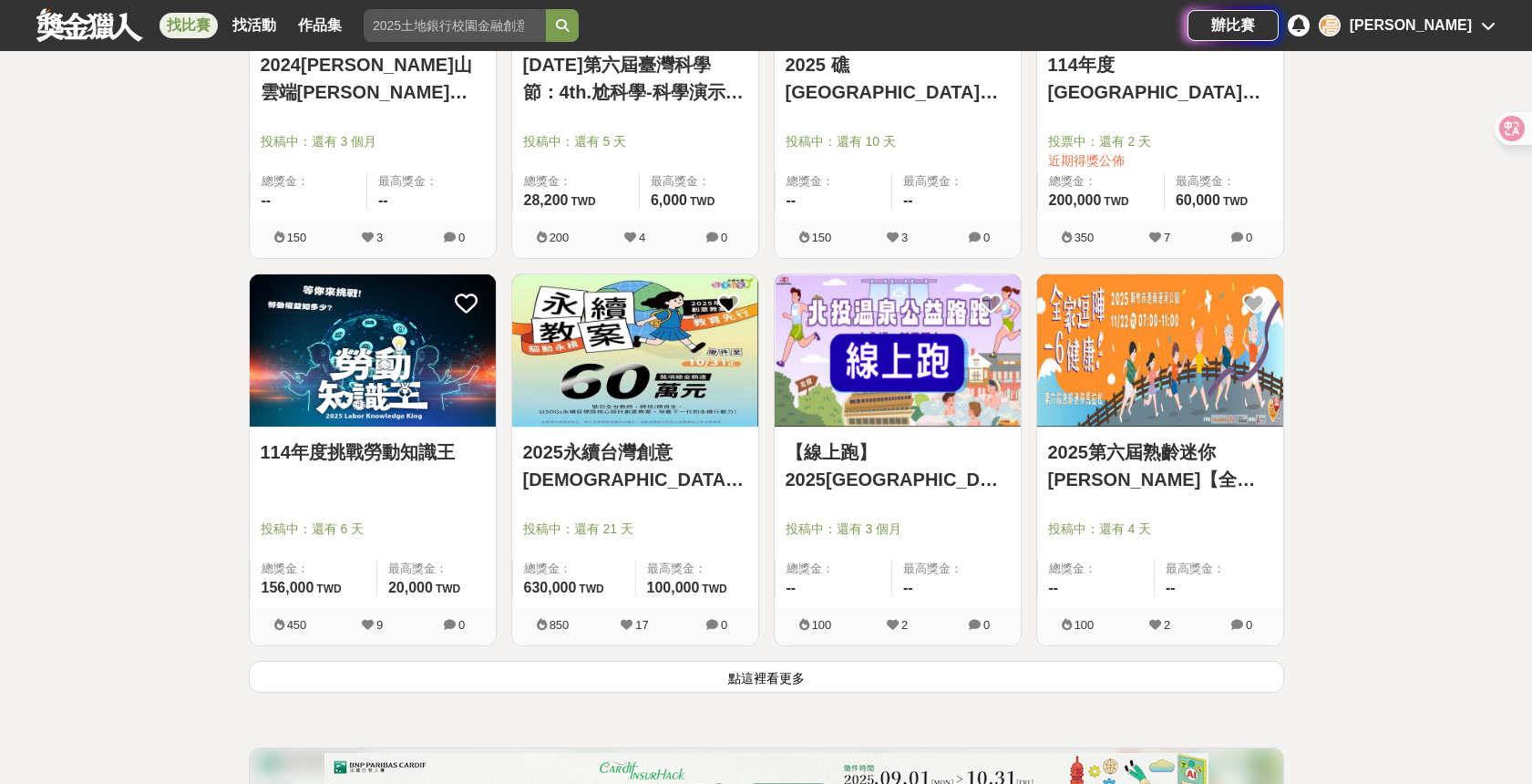
click at [684, 670] on button "點這裡看更多" at bounding box center [766, 676] width 1035 height 31
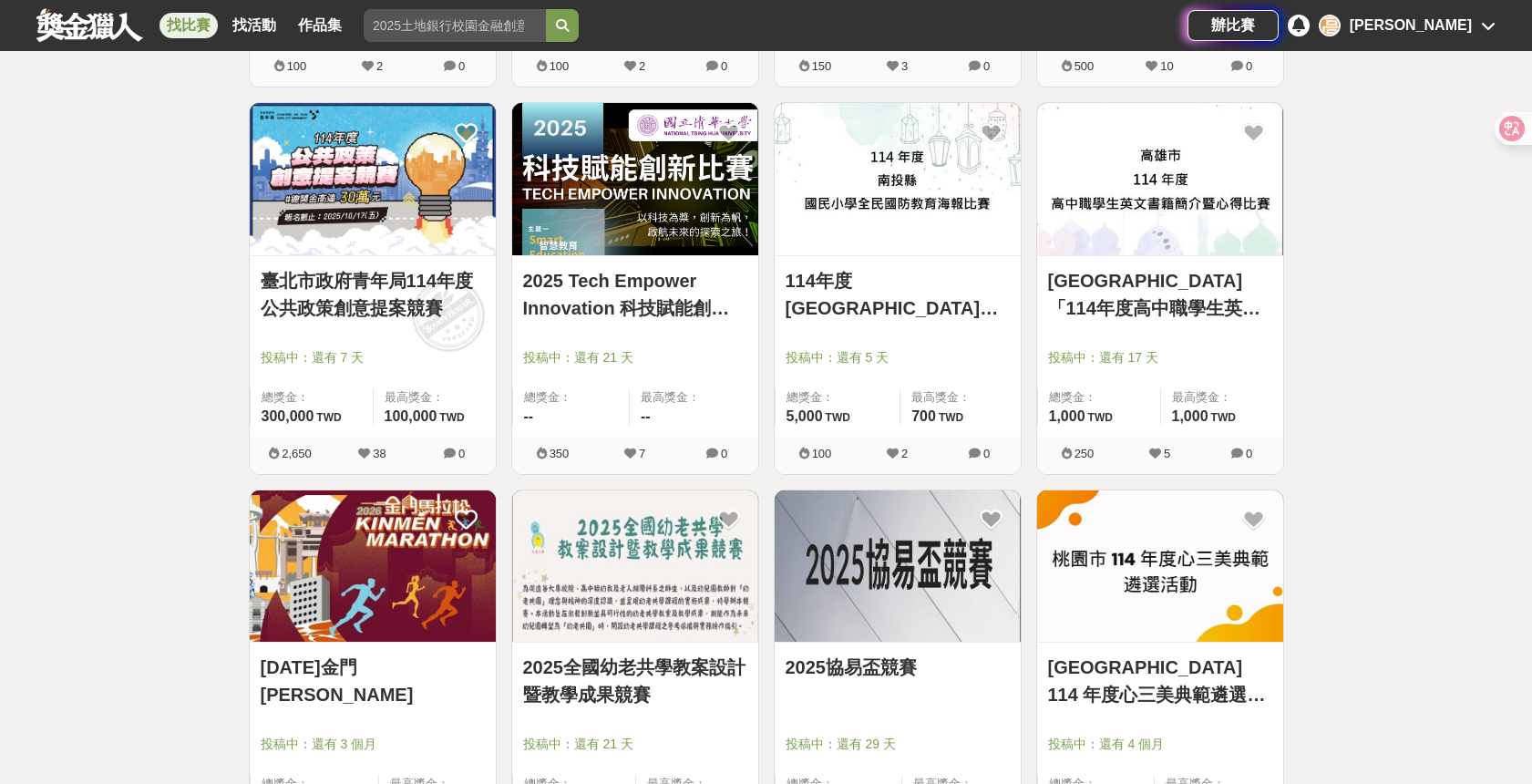
scroll to position [37865, 0]
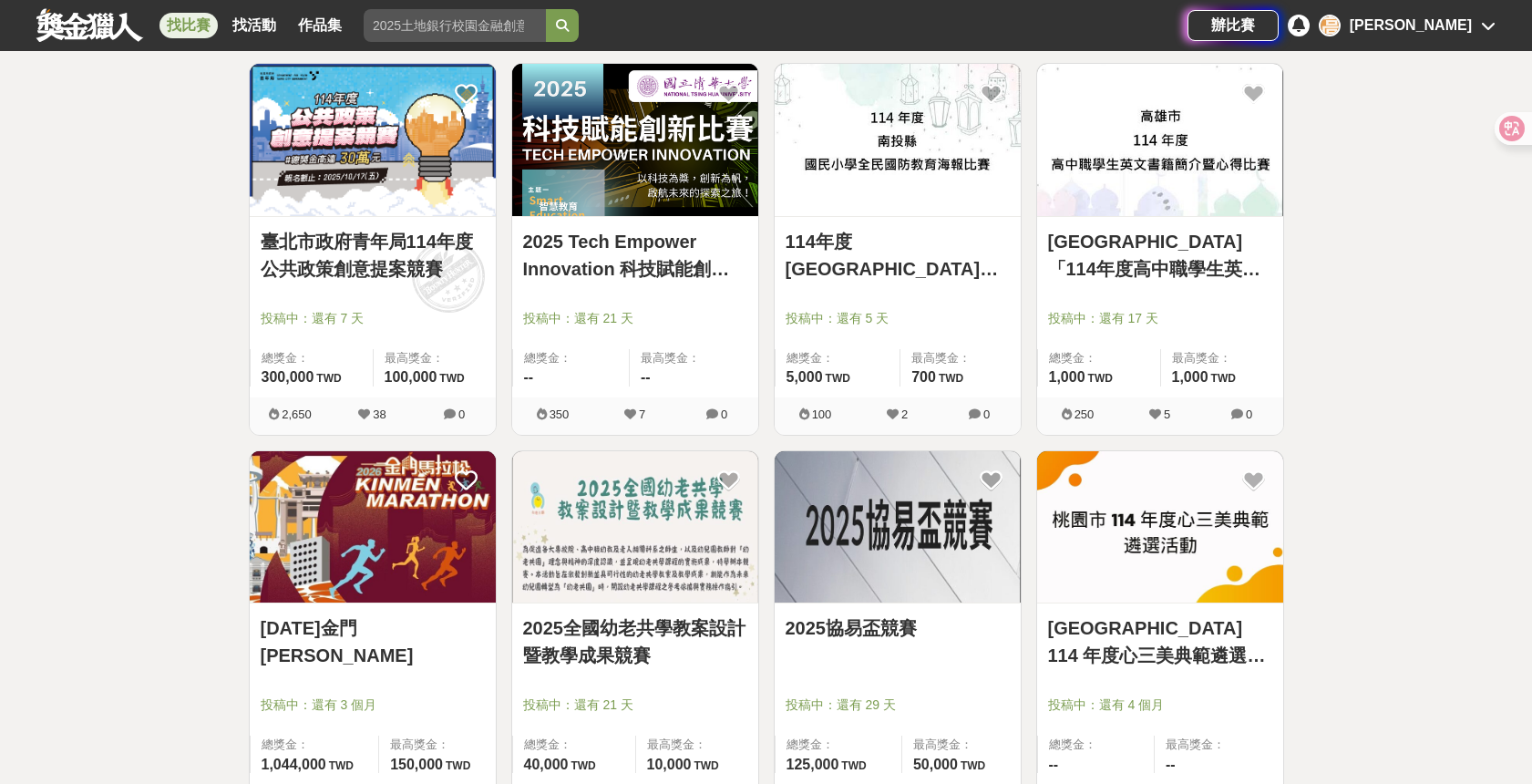
click at [880, 269] on link "114年度南投縣國民小學全民國防教育海報比賽" at bounding box center [897, 255] width 224 height 54
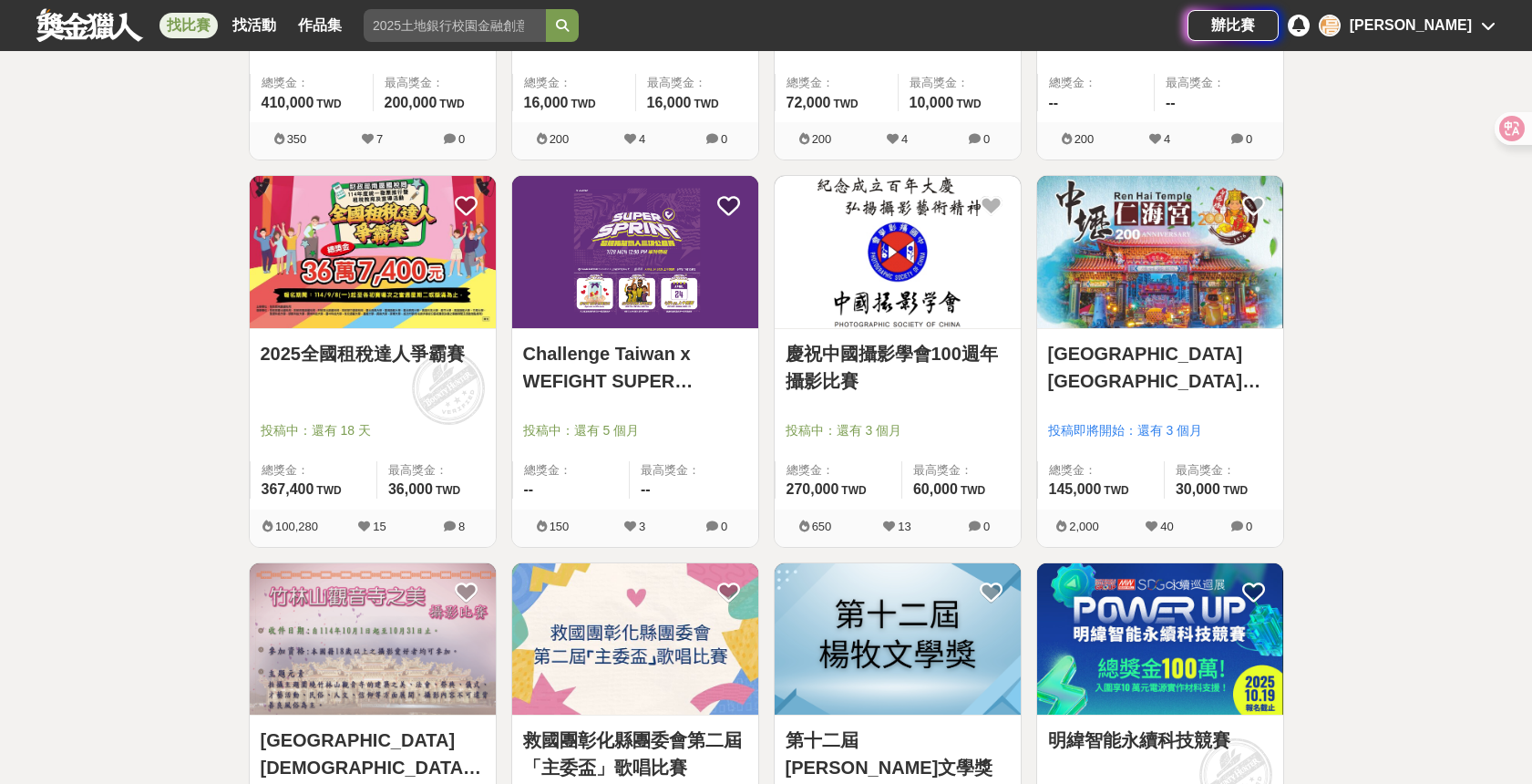
scroll to position [38914, 0]
click at [345, 356] on link "2025全國租稅達人爭霸賽" at bounding box center [372, 352] width 224 height 28
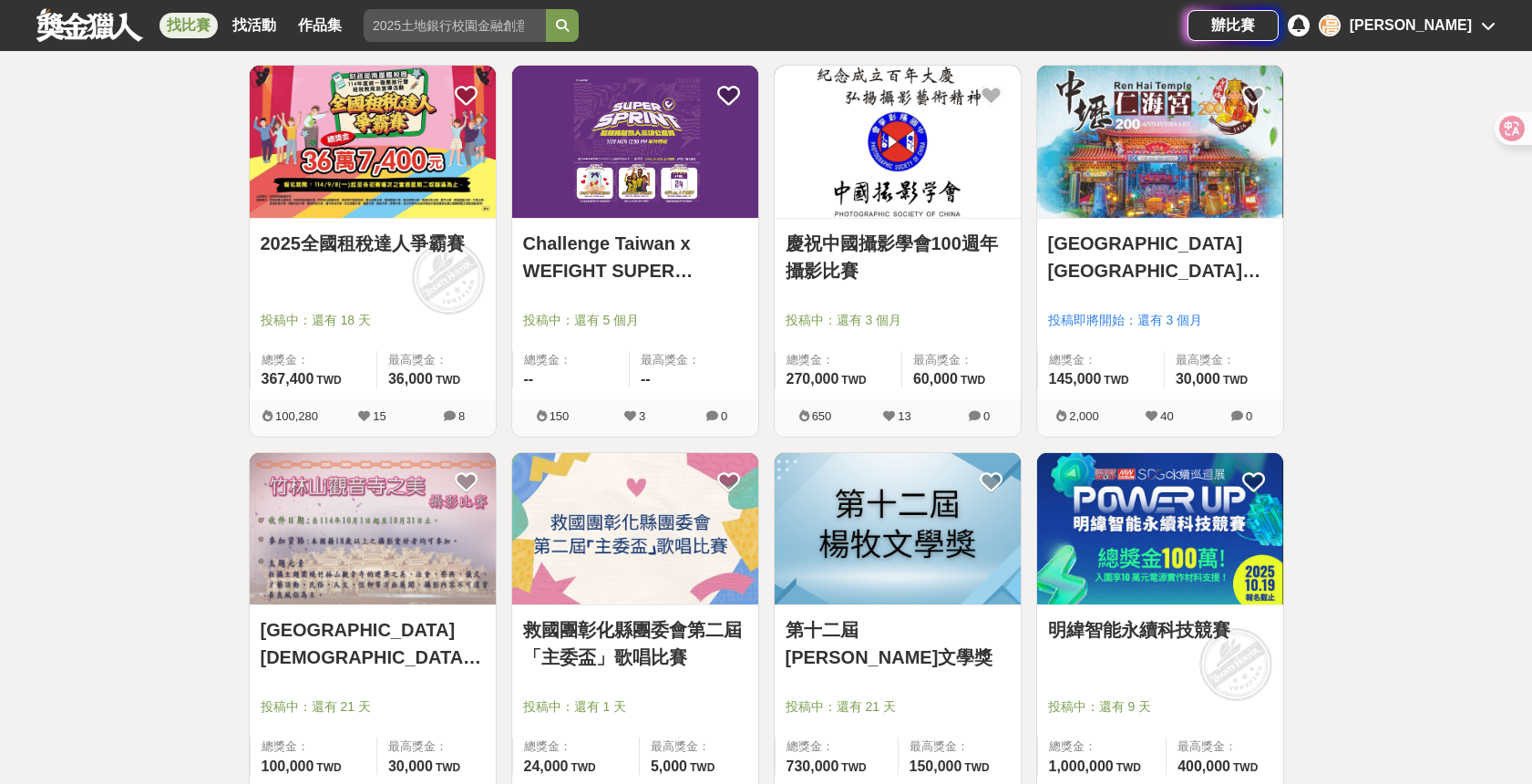
scroll to position [39282, 0]
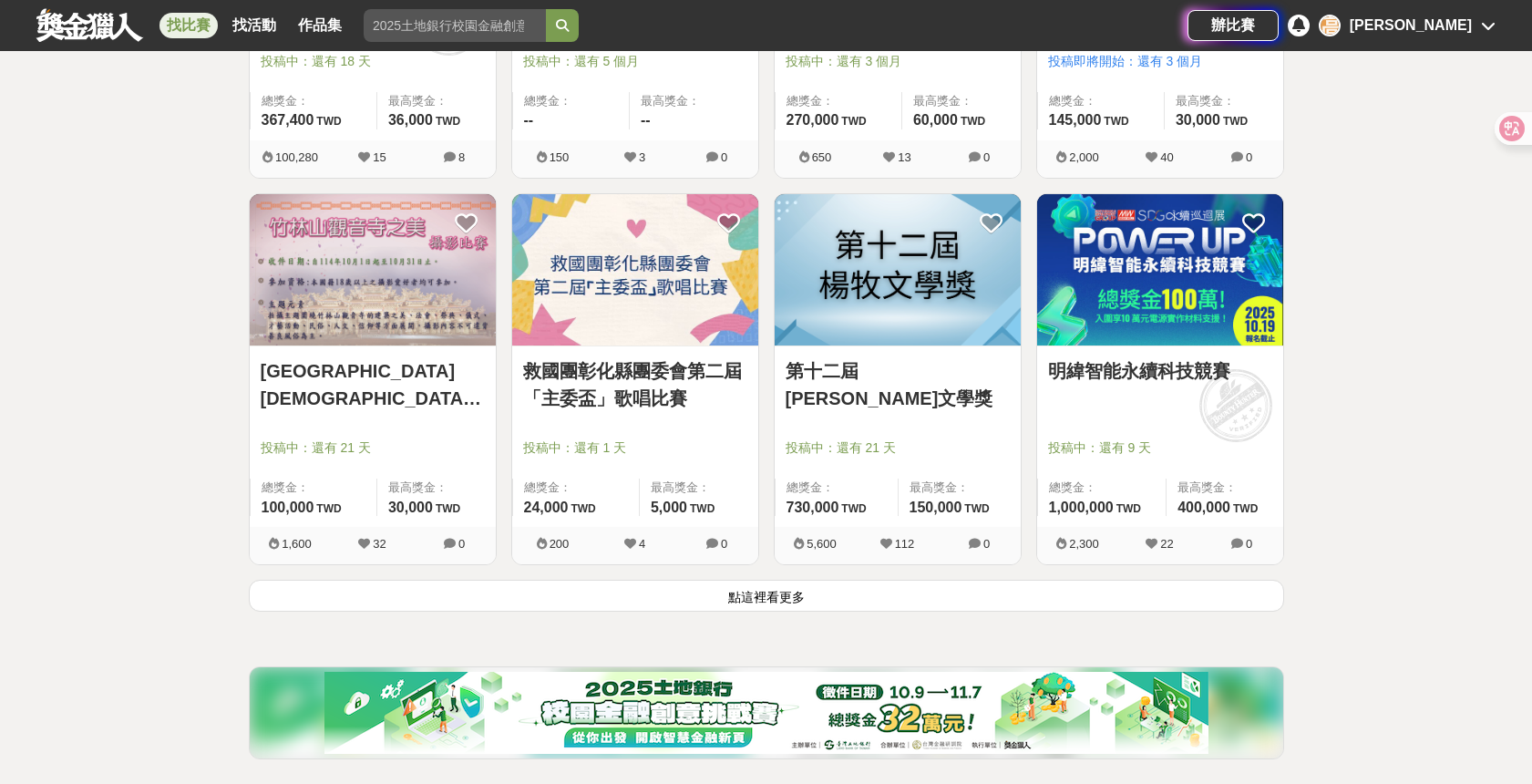
click at [1135, 596] on button "點這裡看更多" at bounding box center [766, 595] width 1035 height 31
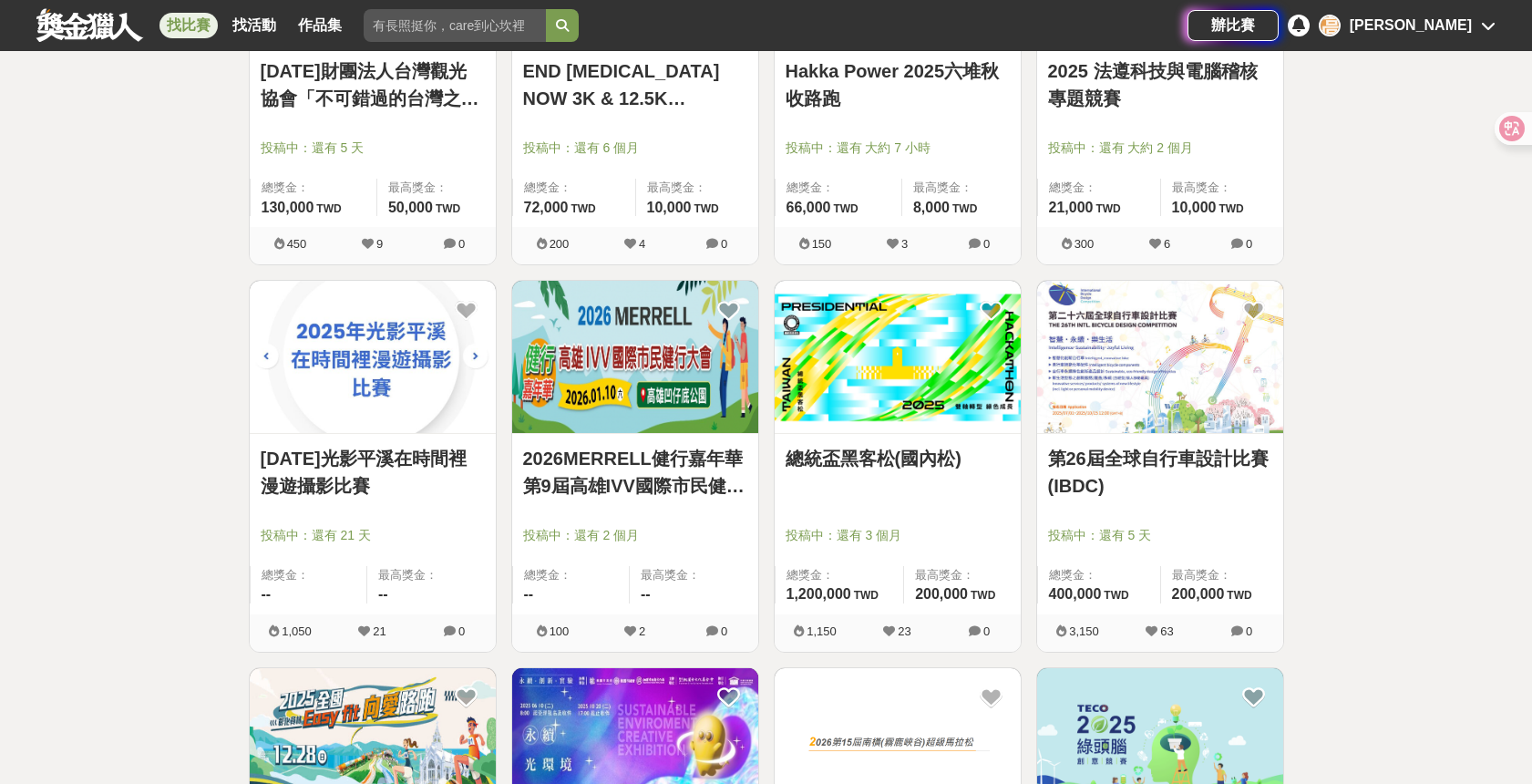
scroll to position [40746, 0]
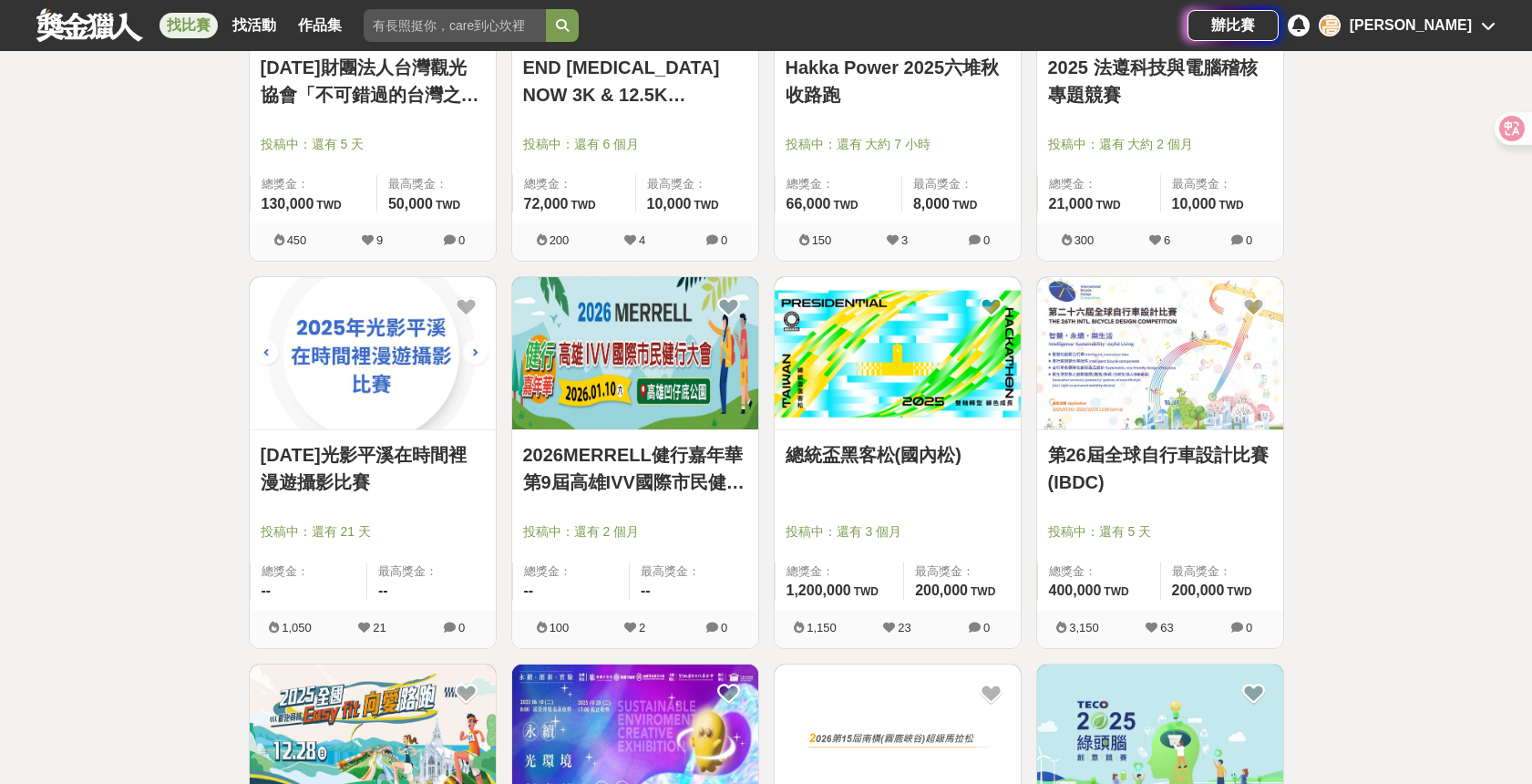
click at [315, 459] on link "[DATE]光影平溪在時間裡漫遊攝影比賽" at bounding box center [372, 467] width 224 height 54
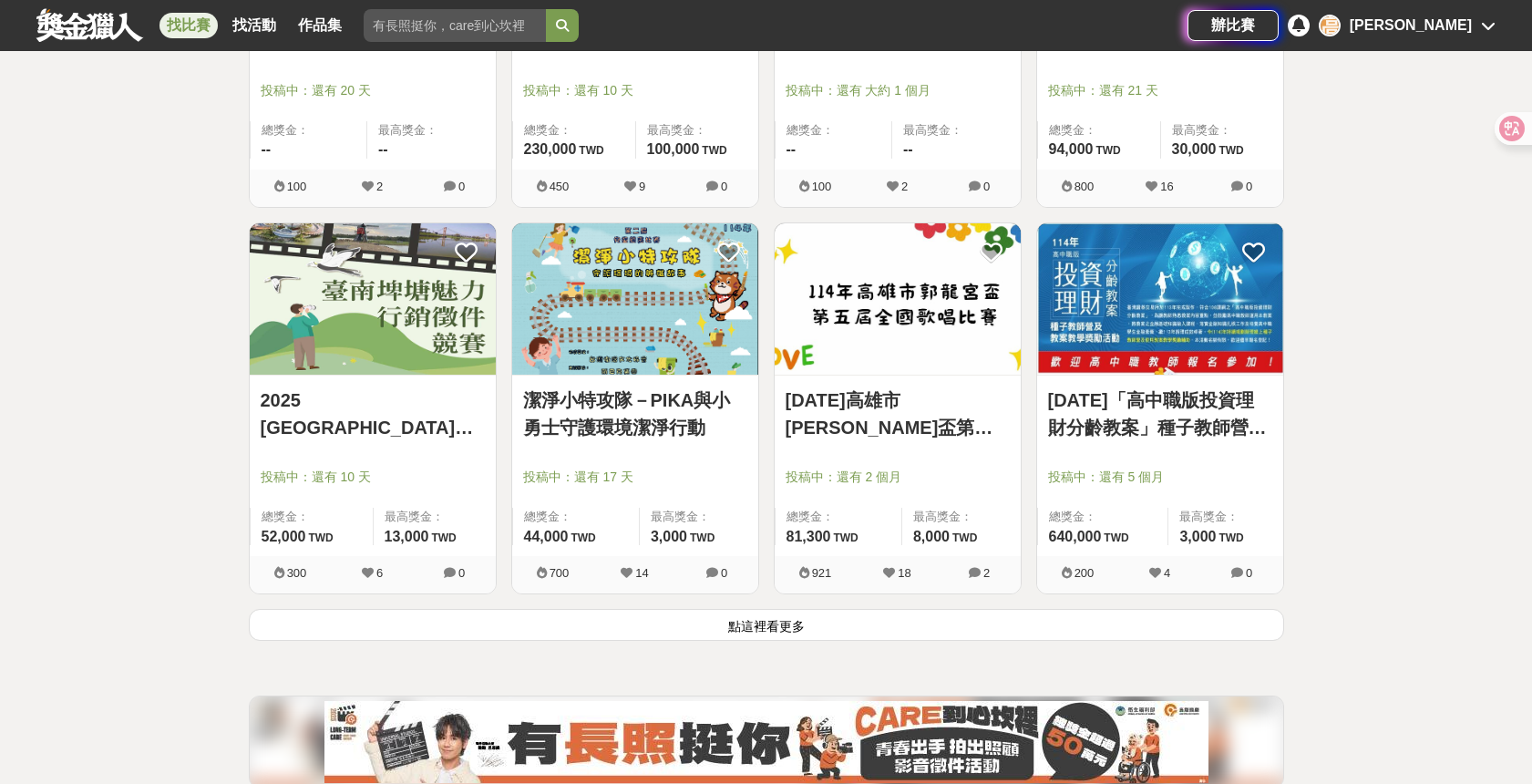
scroll to position [41644, 0]
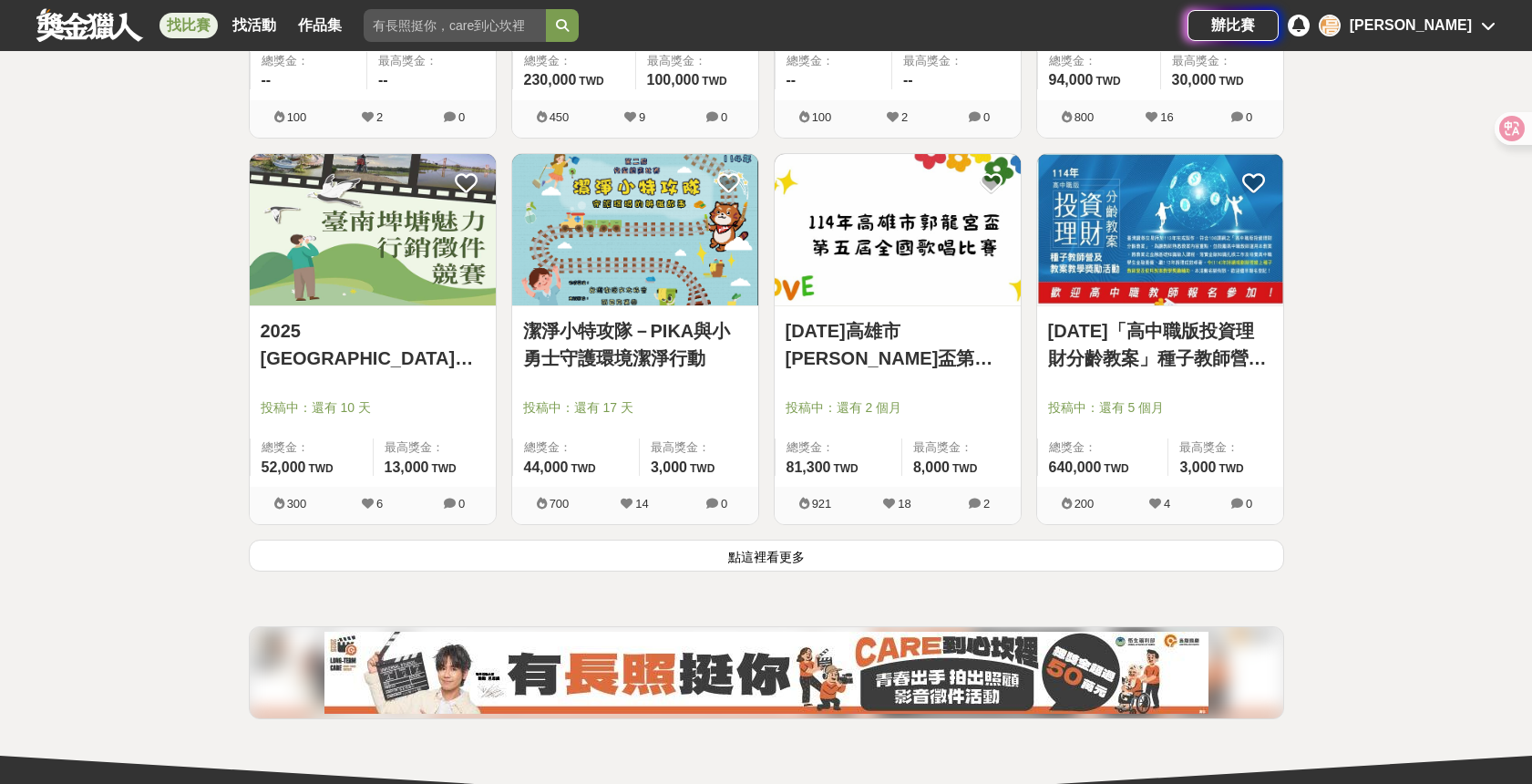
click at [993, 567] on button "點這裡看更多" at bounding box center [766, 555] width 1035 height 31
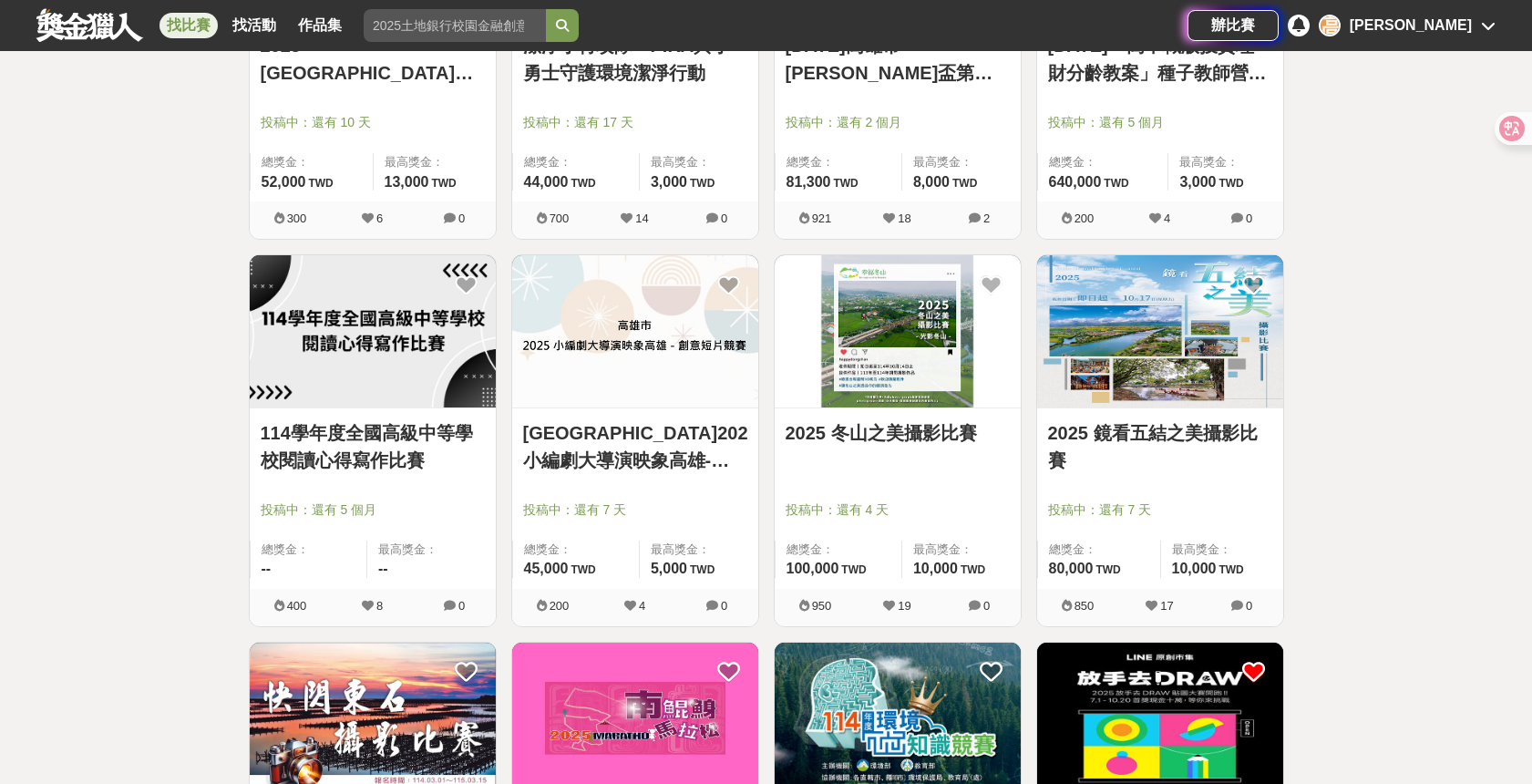
scroll to position [41821, 0]
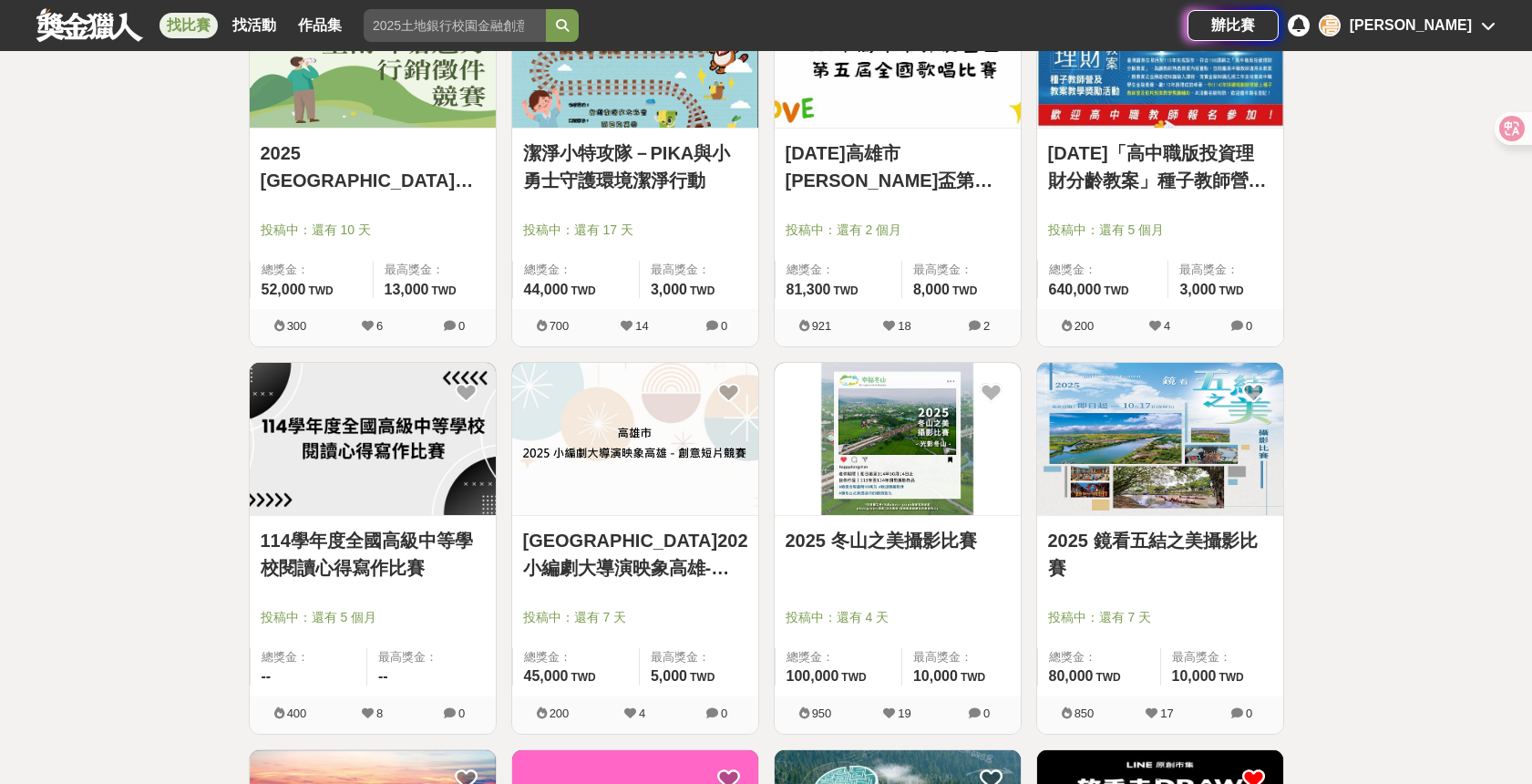
click at [899, 532] on link "2025 冬山之美攝影比賽" at bounding box center [897, 540] width 224 height 28
click at [1114, 532] on link "2025 鏡看五結之美攝影比賽" at bounding box center [1160, 553] width 224 height 54
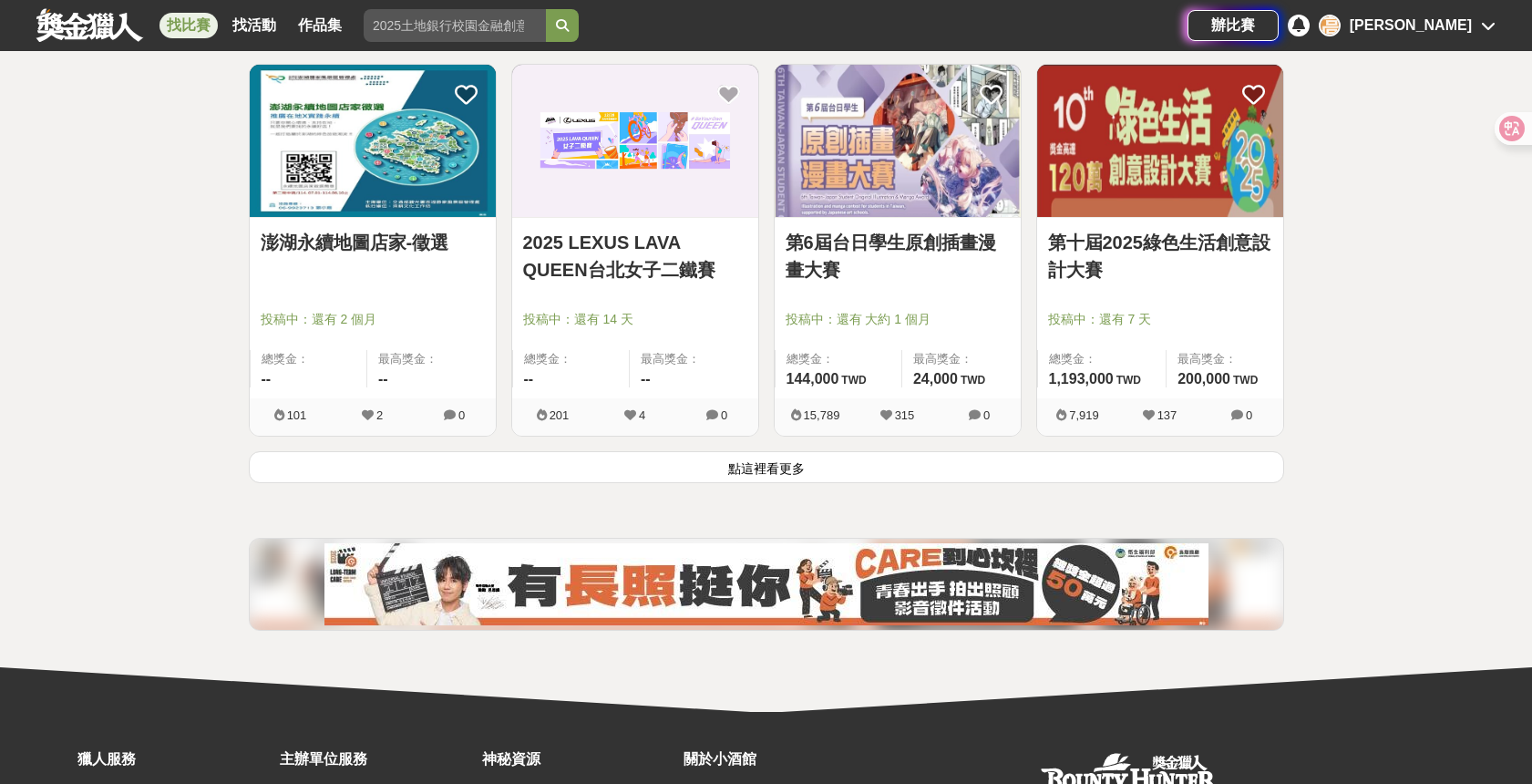
scroll to position [44057, 0]
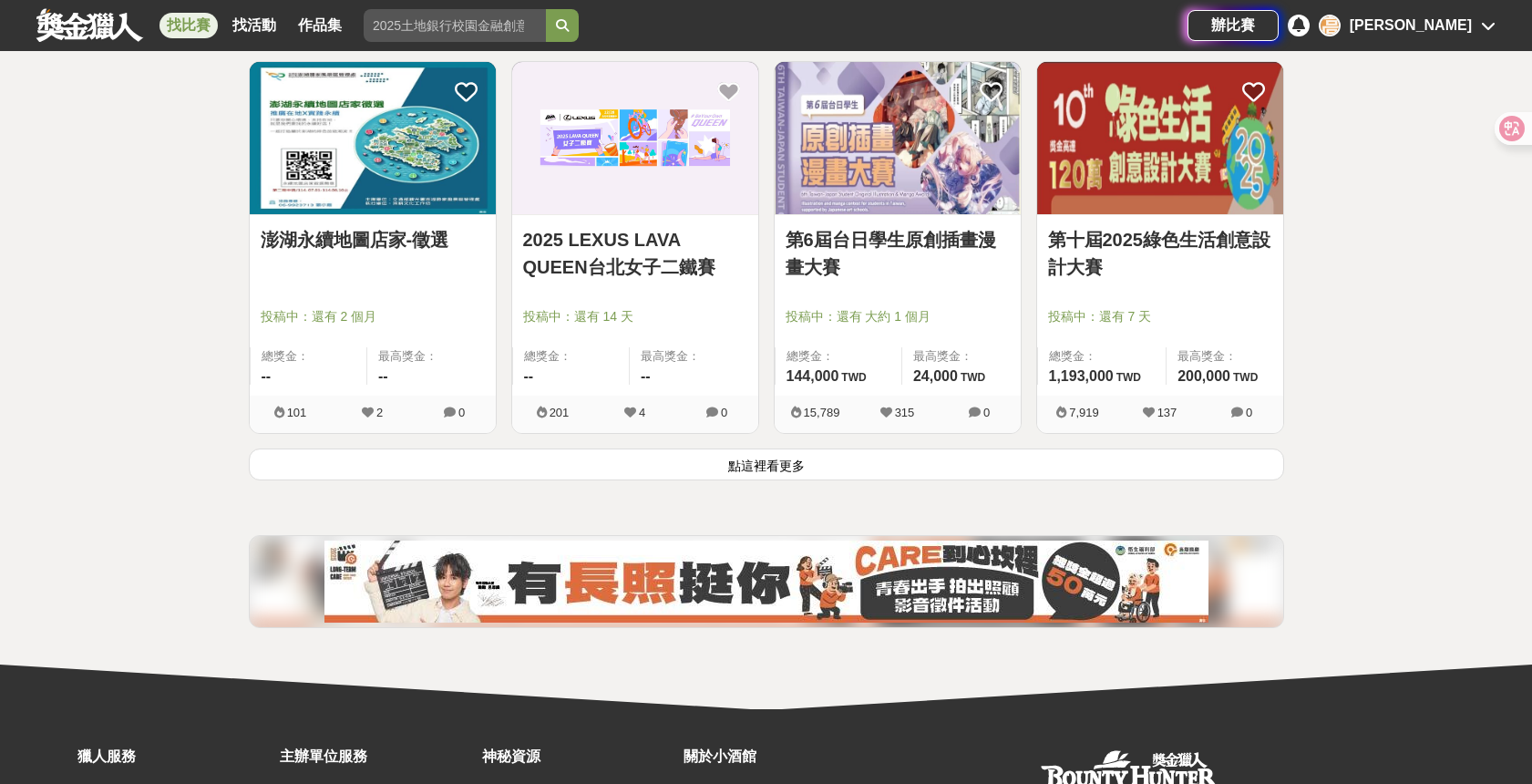
click at [1015, 469] on button "點這裡看更多" at bounding box center [766, 464] width 1035 height 31
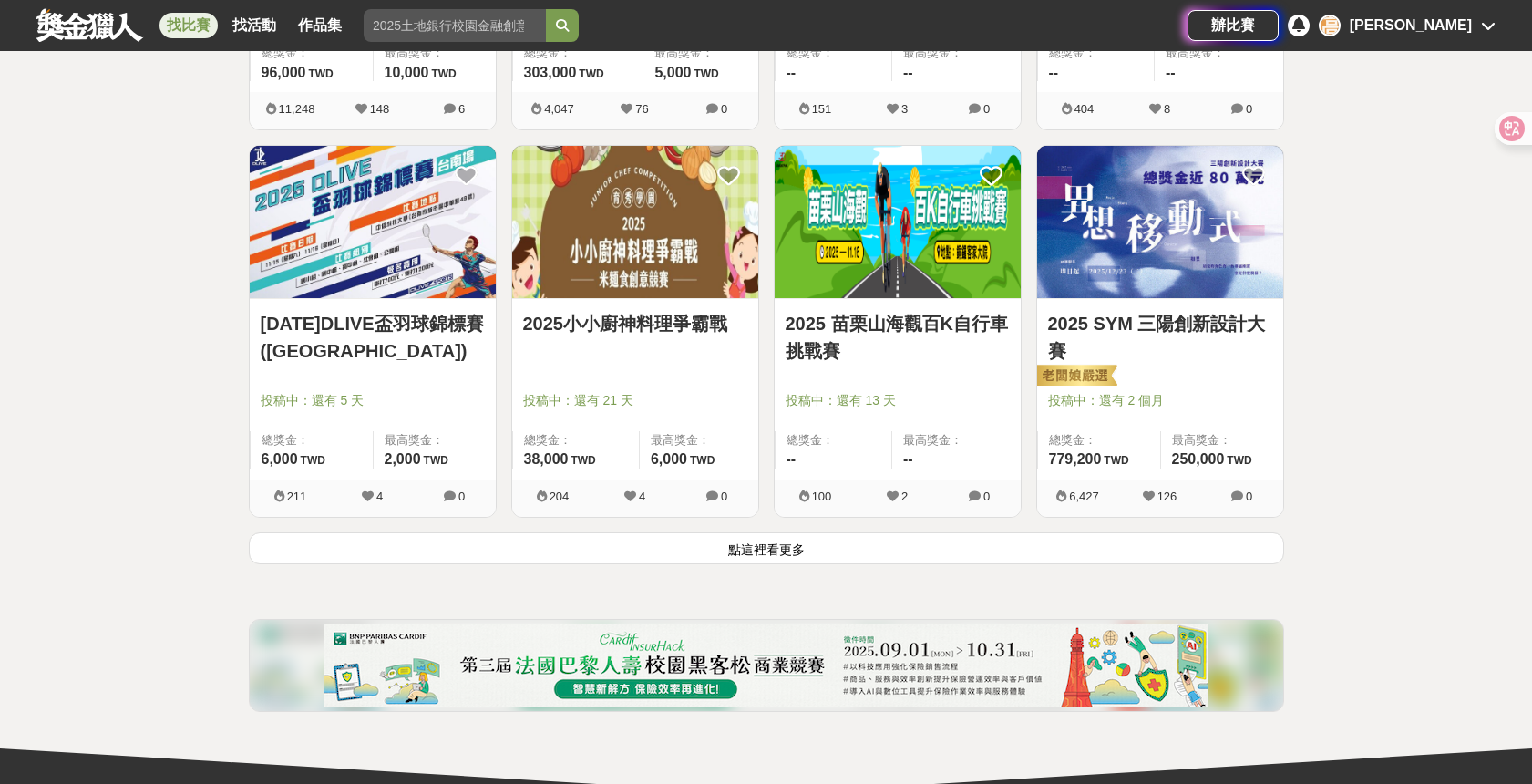
scroll to position [46314, 0]
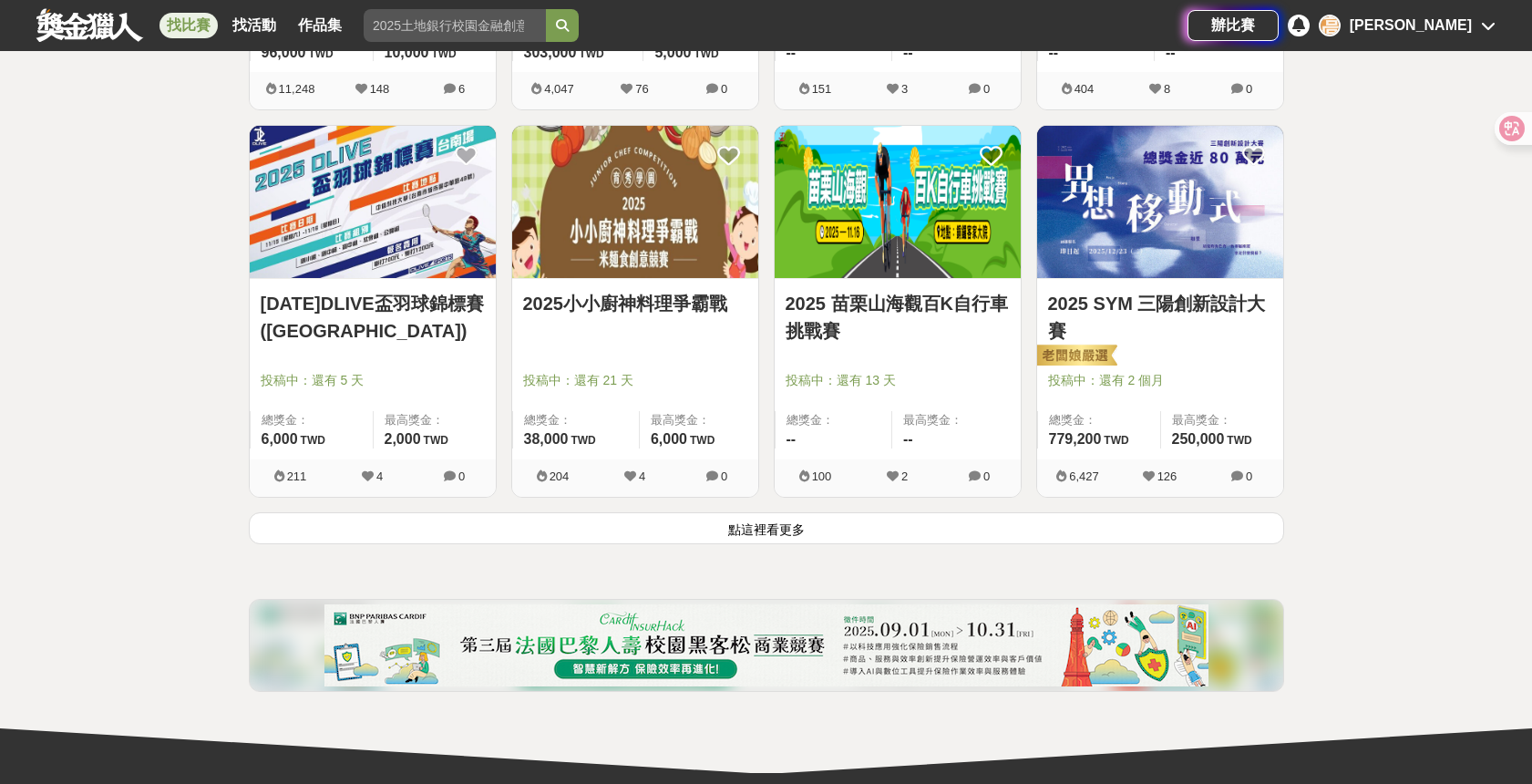
click at [976, 518] on button "點這裡看更多" at bounding box center [766, 527] width 1035 height 31
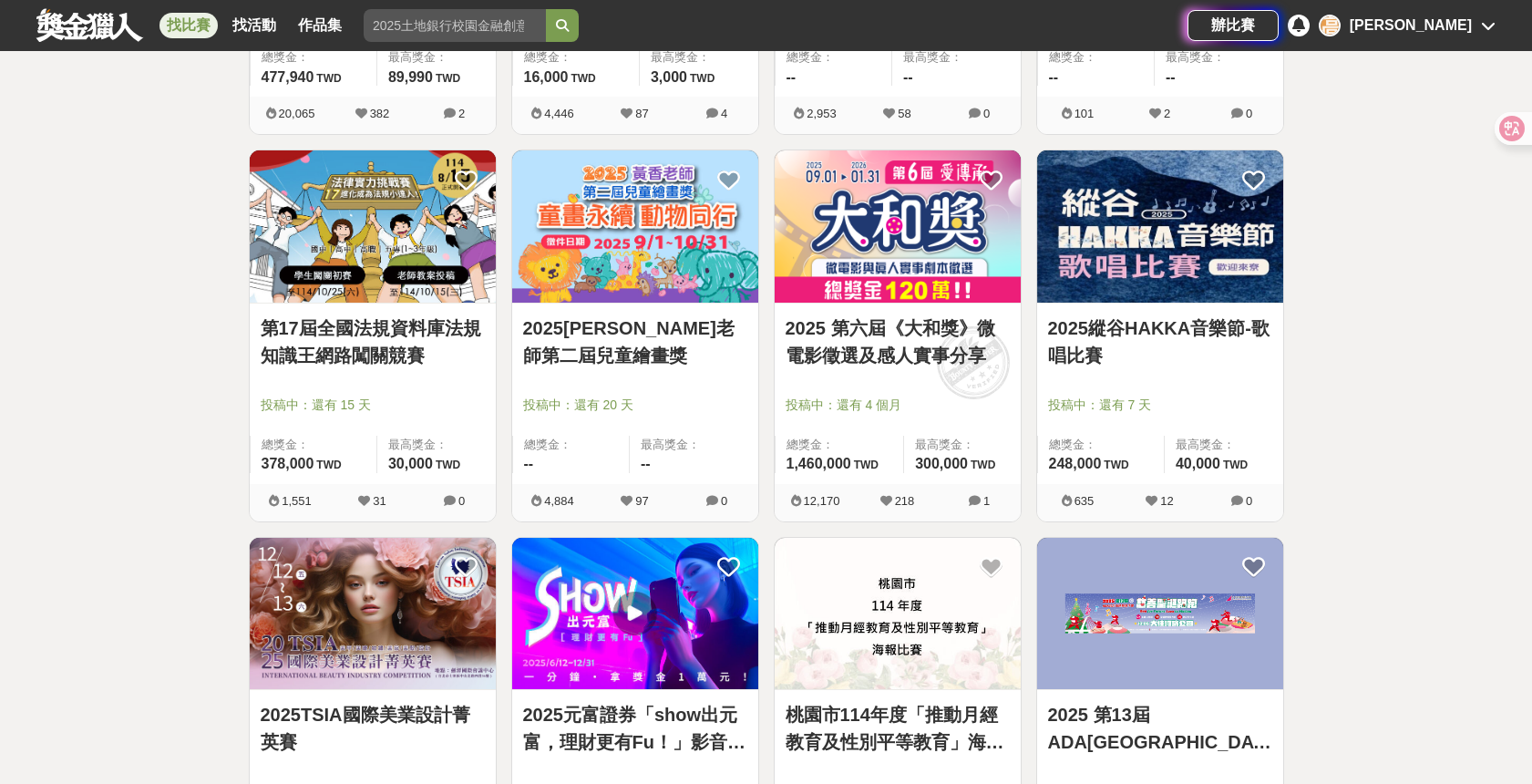
scroll to position [47481, 0]
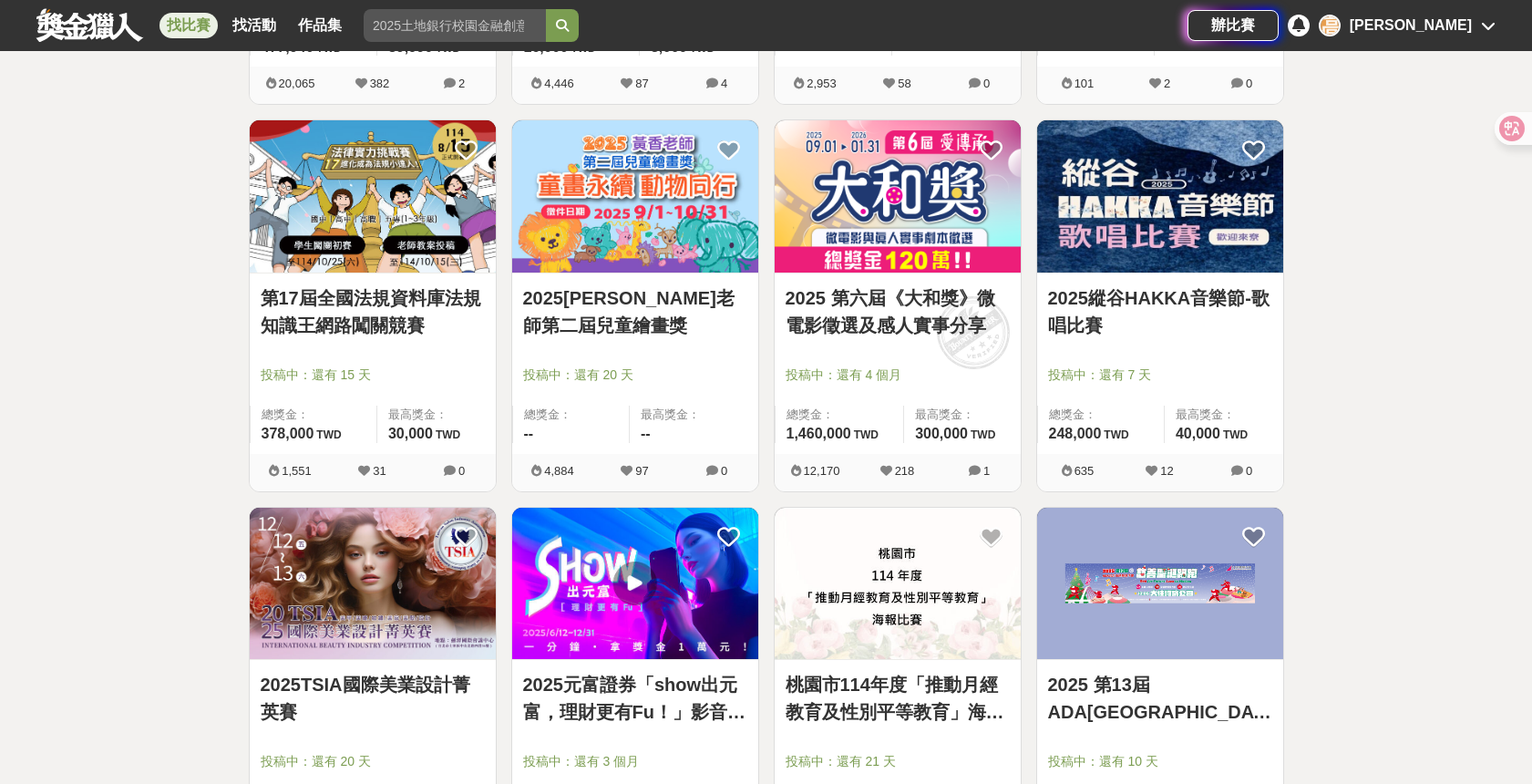
click at [915, 305] on link "2025 第六屆《大和獎》微電影徵選及感人實事分享" at bounding box center [897, 311] width 224 height 54
click at [675, 692] on link "2025元富證券「show出元富，理財更有Fu！」影音競賽活動" at bounding box center [634, 697] width 224 height 54
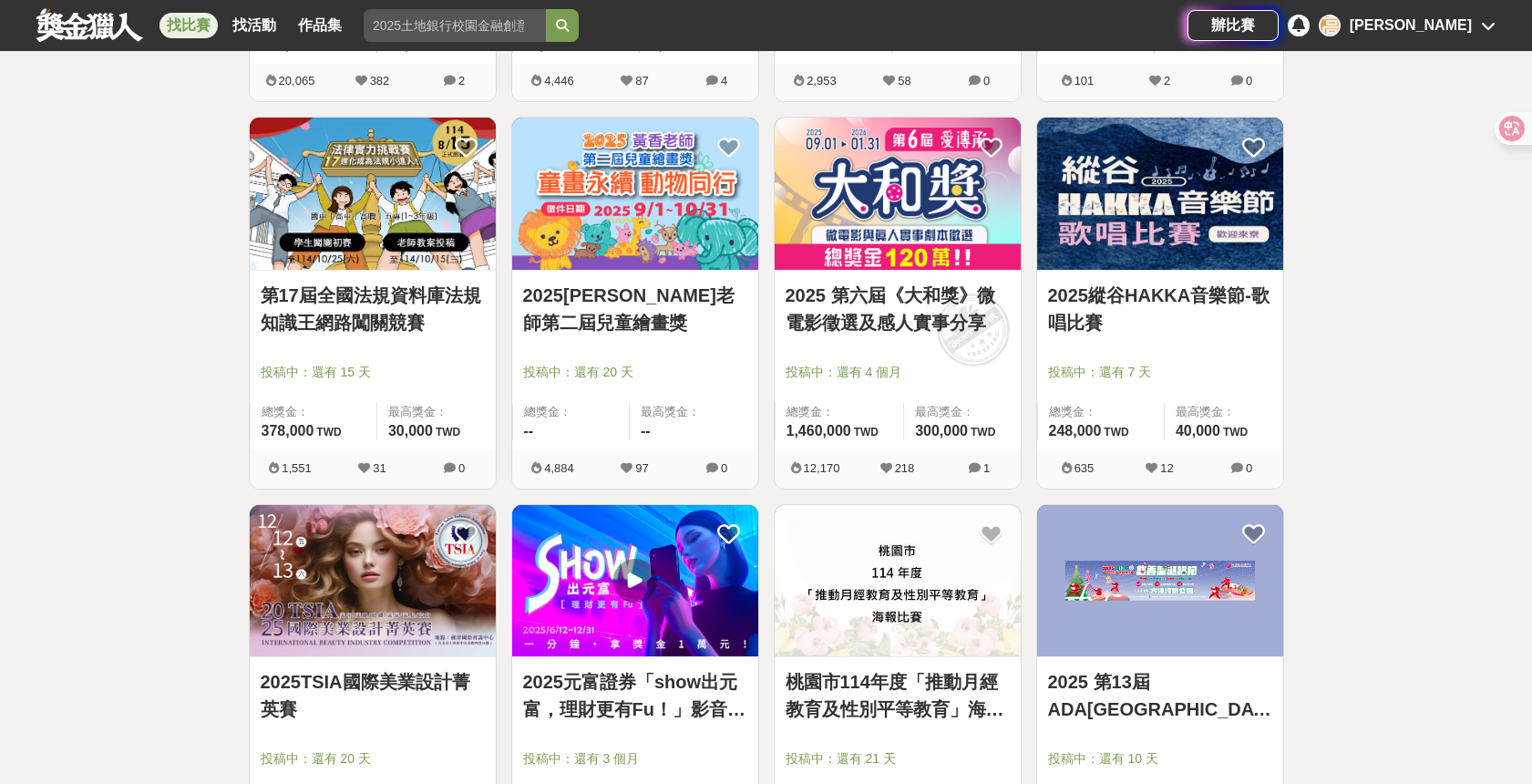
click at [932, 696] on link "桃園市114年度「推動月經教育及性別平等教育」海報比賽" at bounding box center [897, 694] width 224 height 54
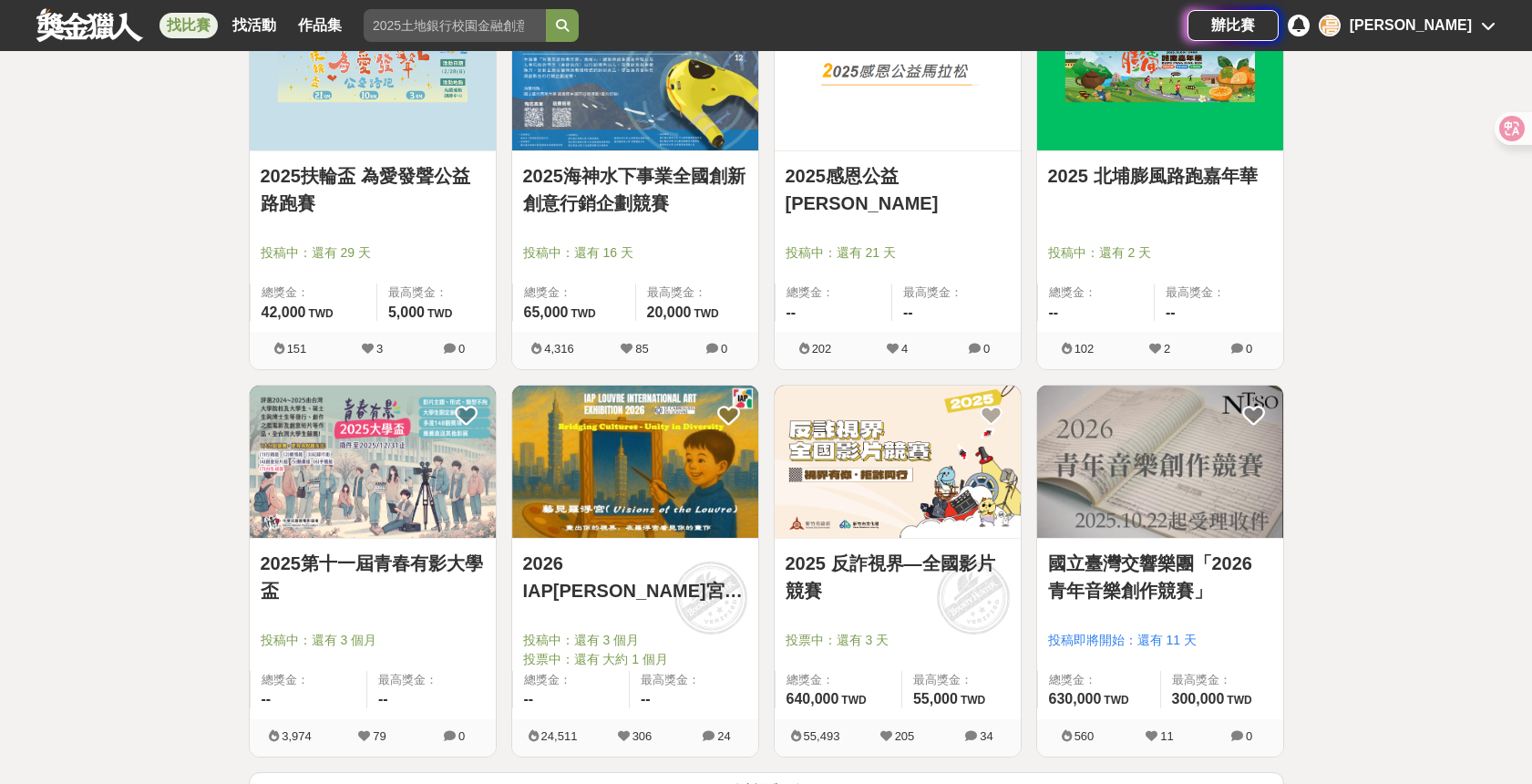
scroll to position [48426, 0]
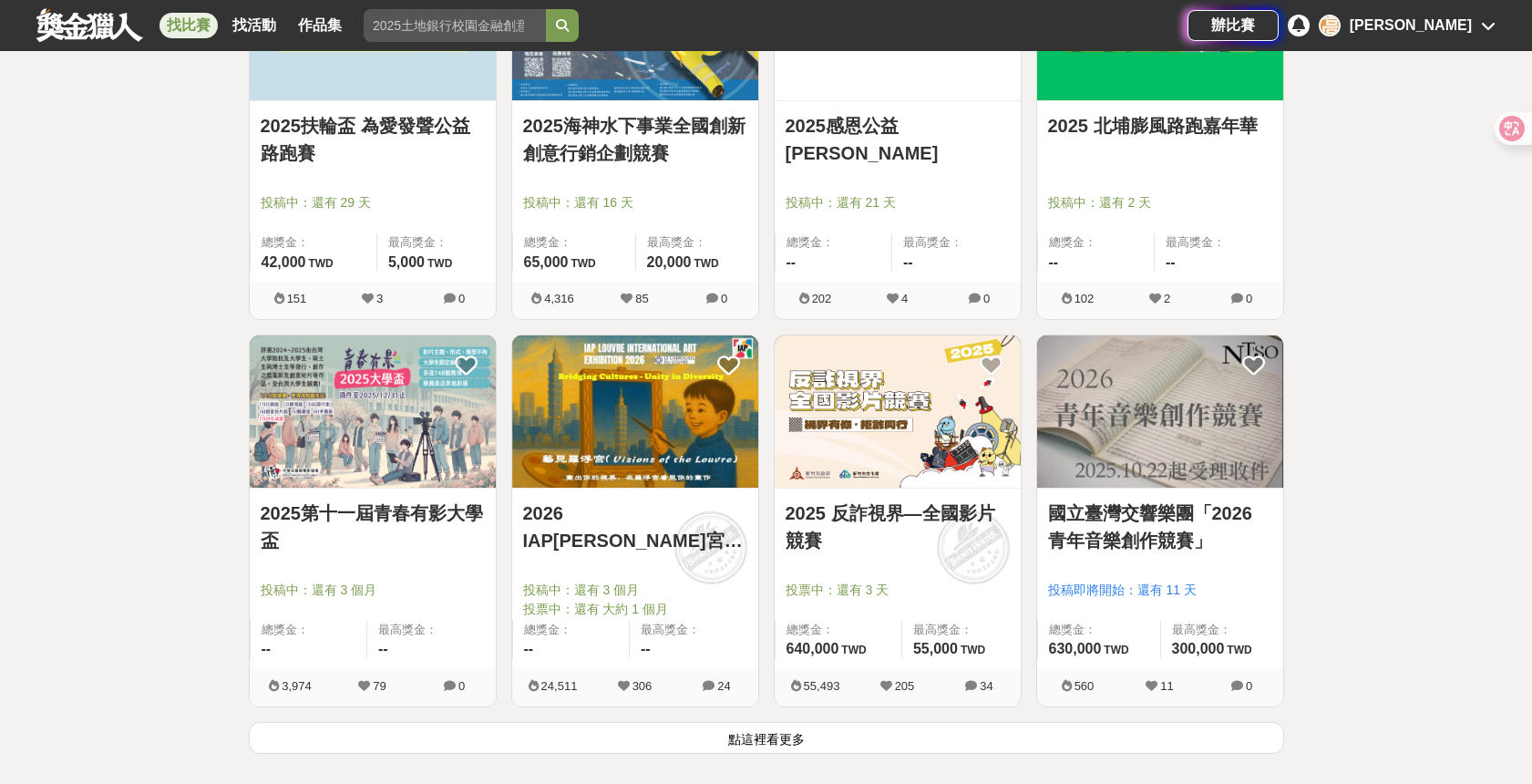
click at [371, 522] on link "2025第十一屆青春有影大學盃" at bounding box center [372, 526] width 224 height 54
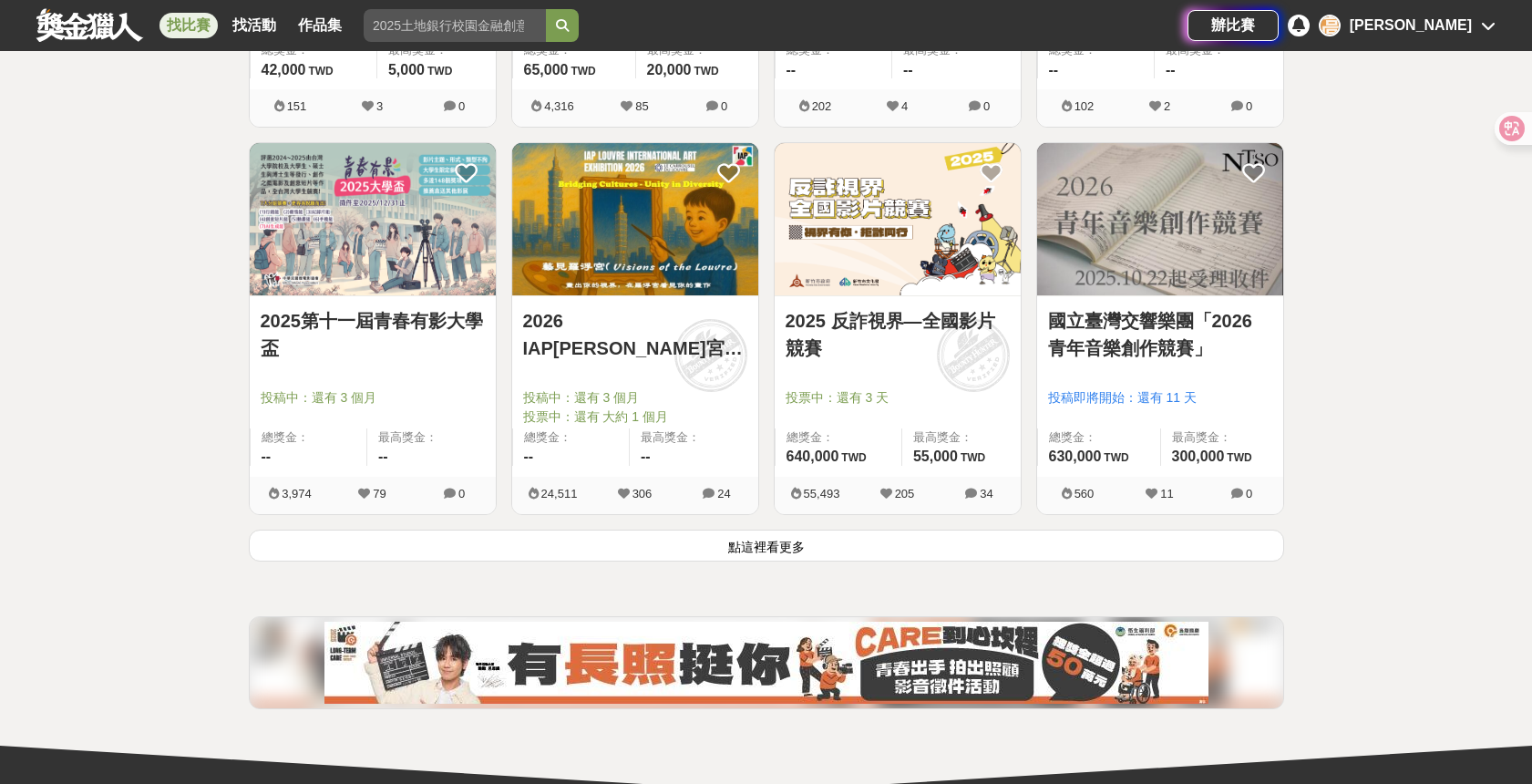
scroll to position [48648, 0]
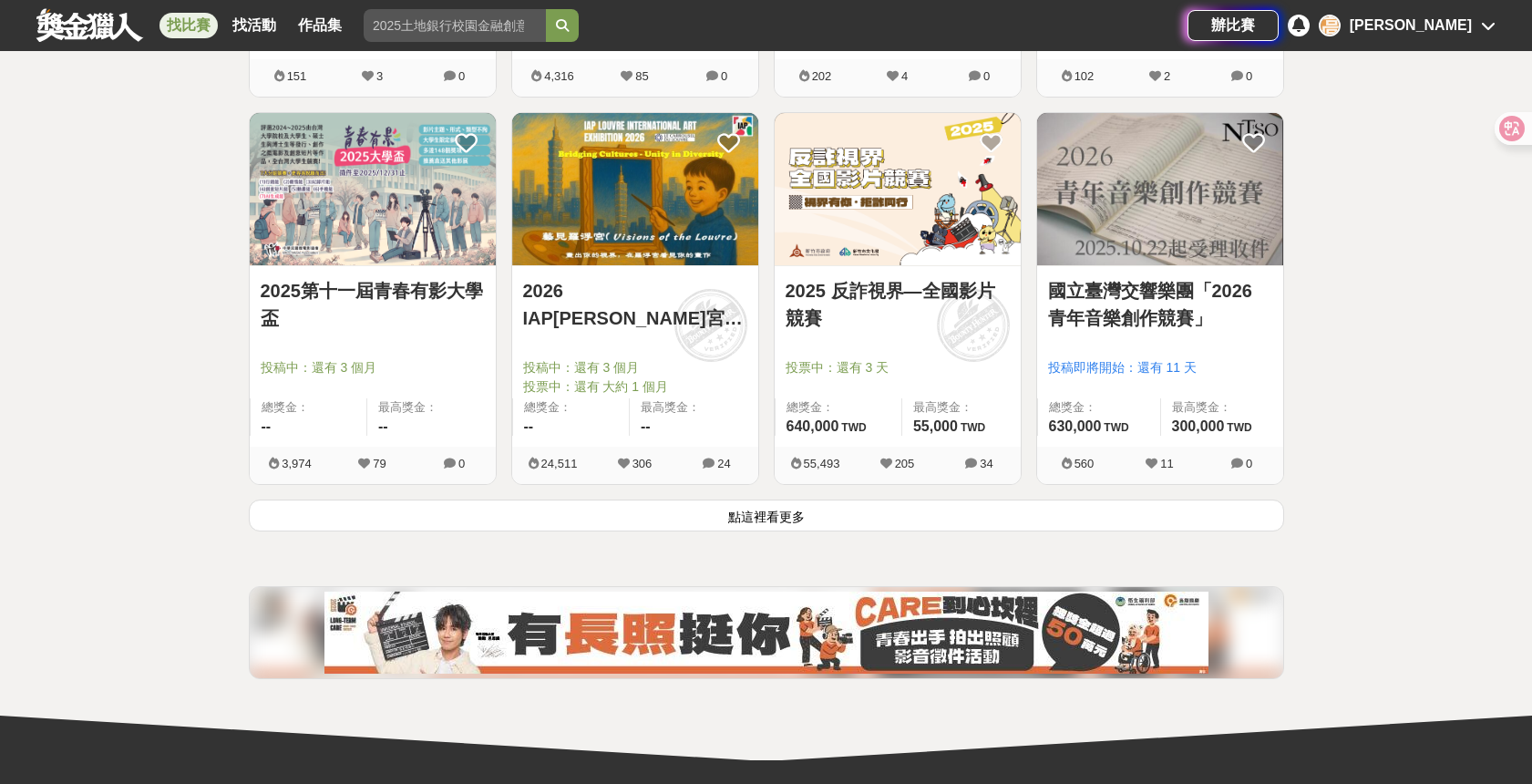
click at [611, 520] on button "點這裡看更多" at bounding box center [766, 514] width 1035 height 31
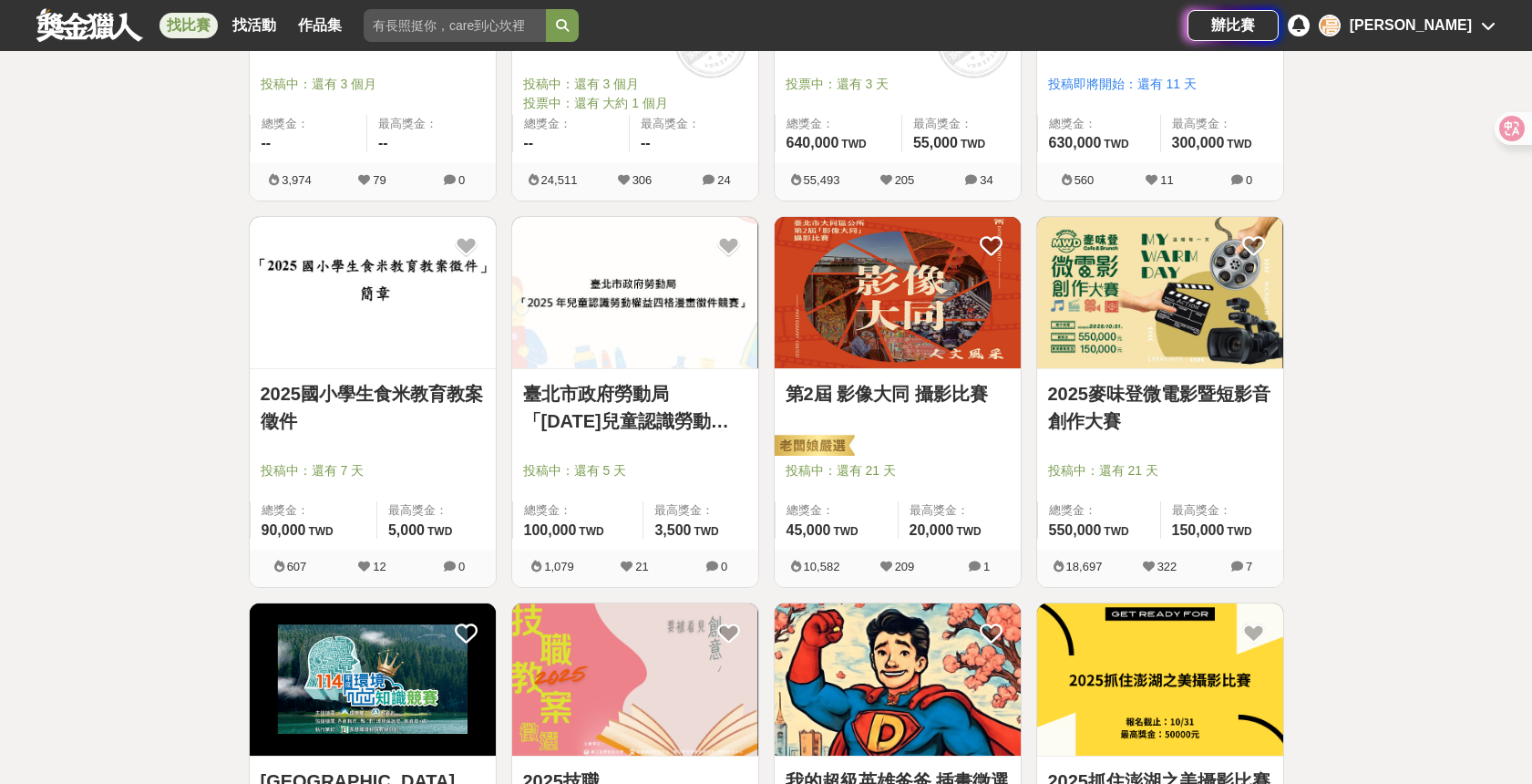
scroll to position [48950, 0]
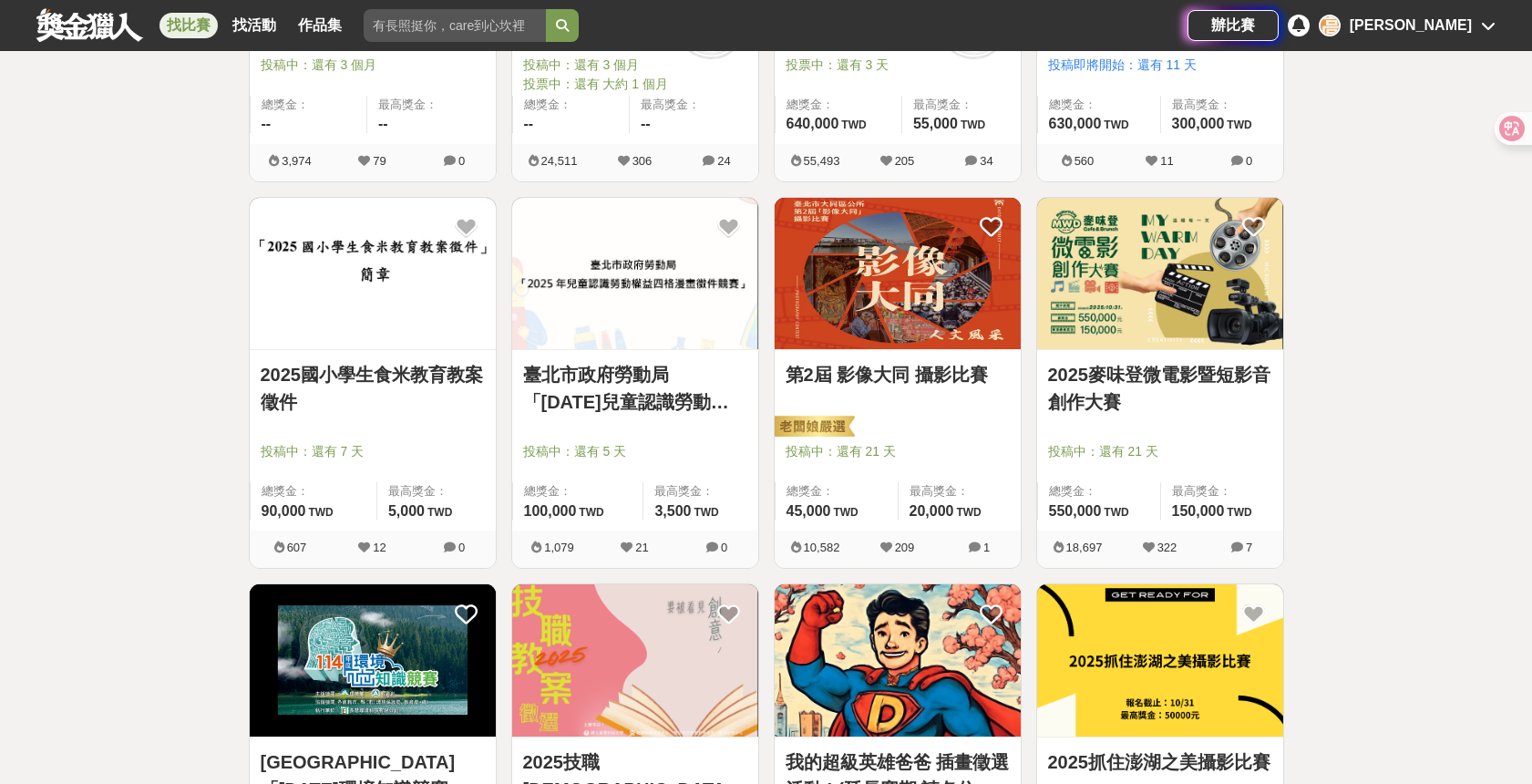
click at [848, 370] on link "第2屆 影像大同 攝影比賽" at bounding box center [897, 374] width 224 height 28
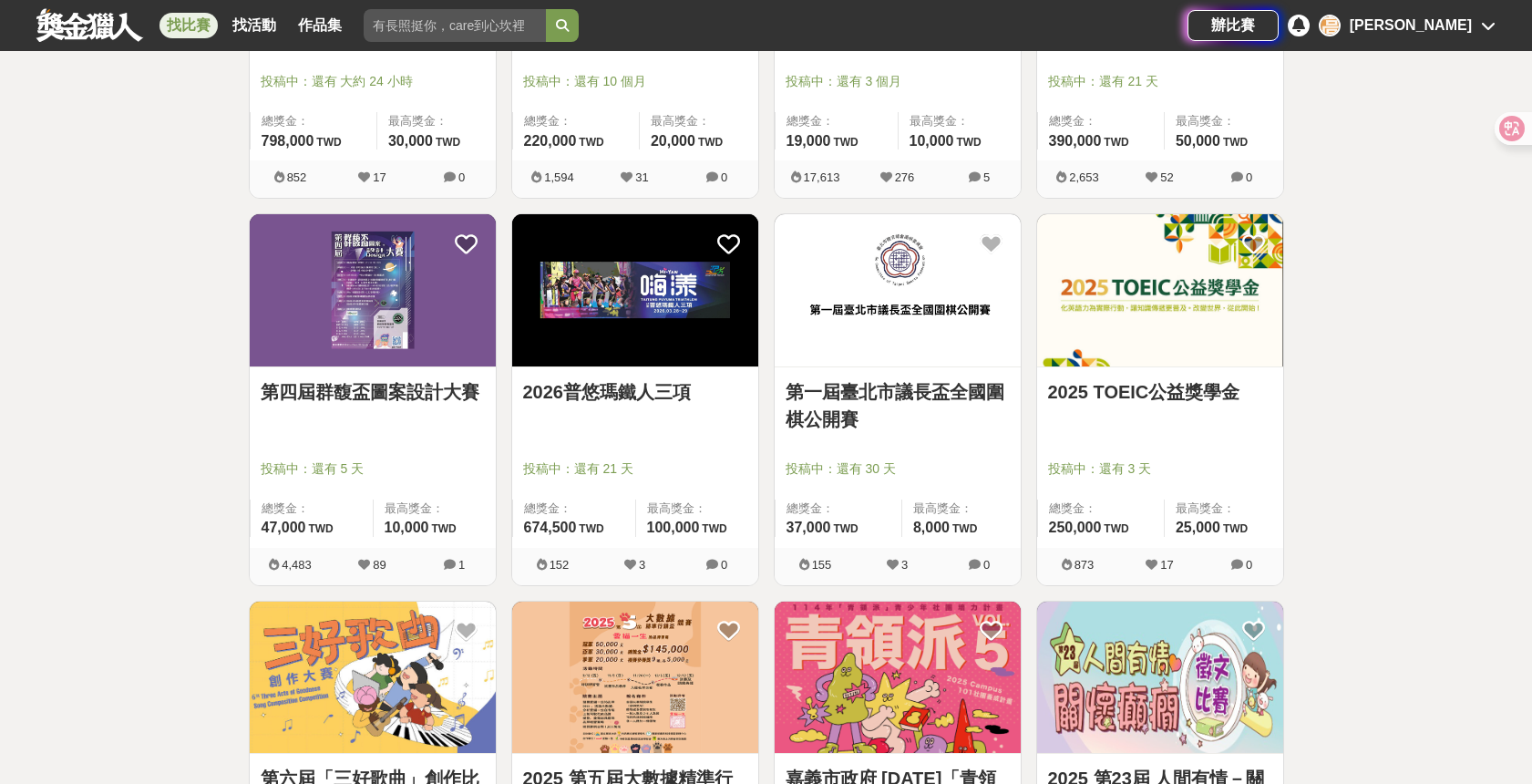
scroll to position [49723, 0]
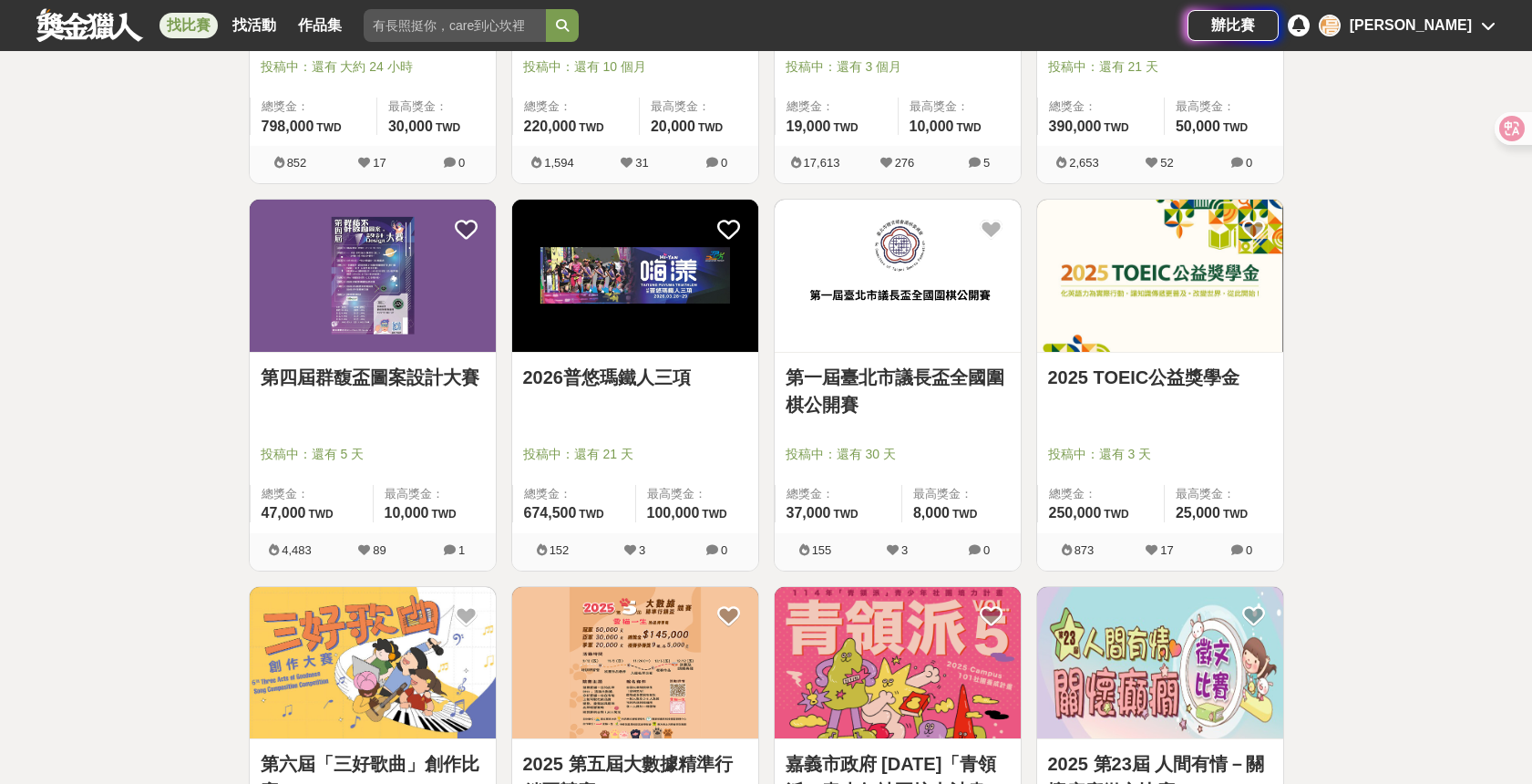
click at [410, 377] on link "第四屆群馥盃圖案設計大賽" at bounding box center [372, 377] width 224 height 28
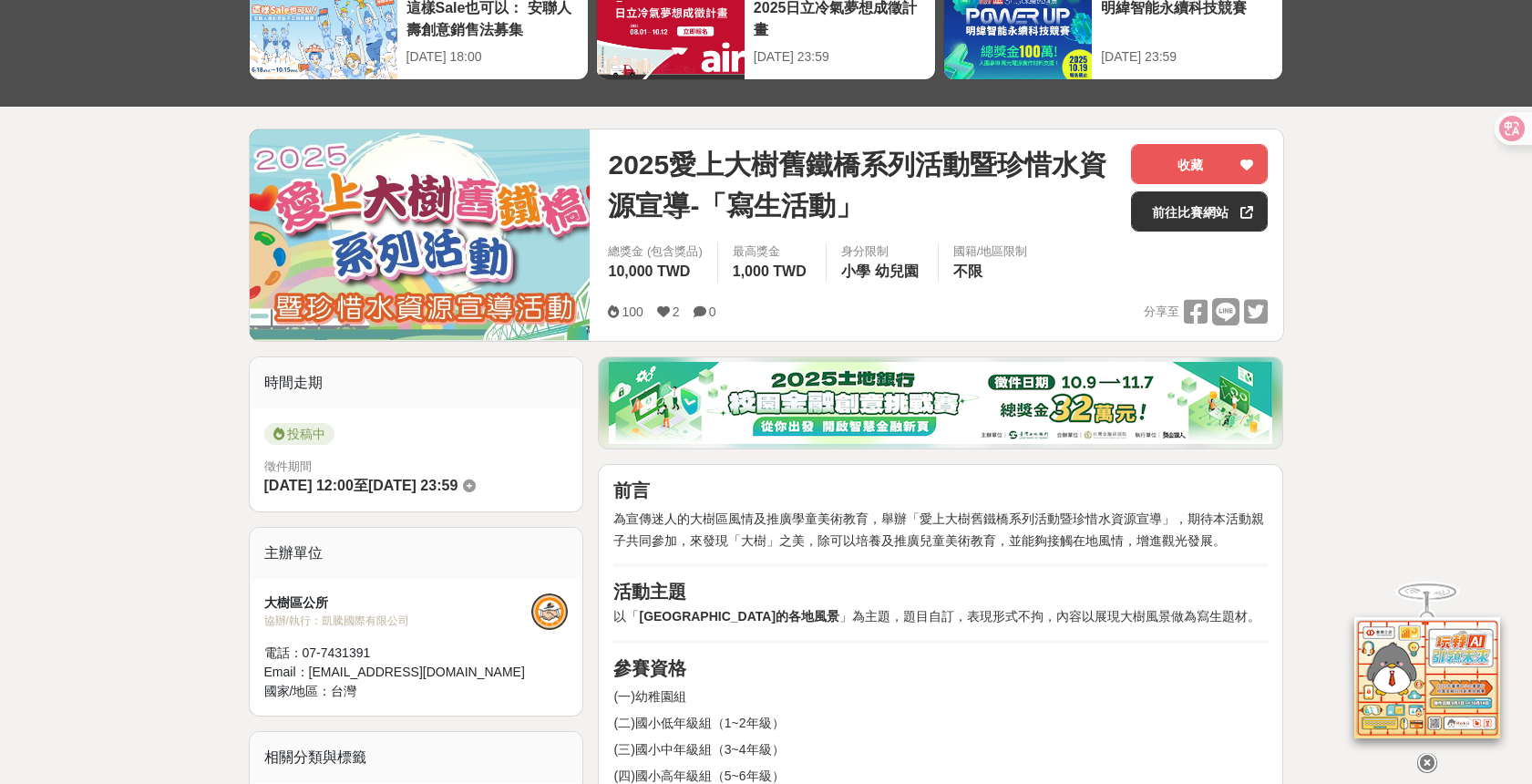
scroll to position [305, 0]
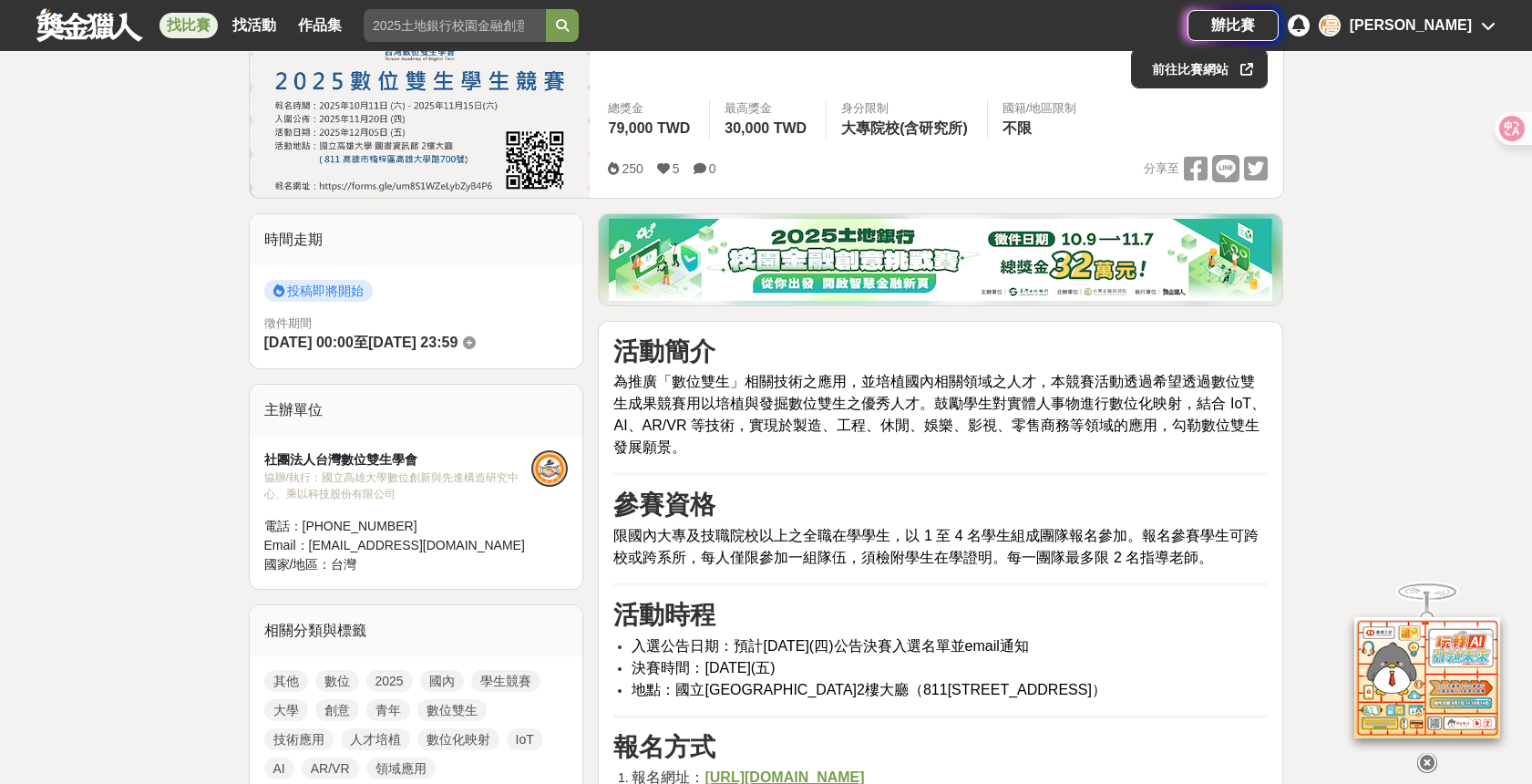
scroll to position [343, 0]
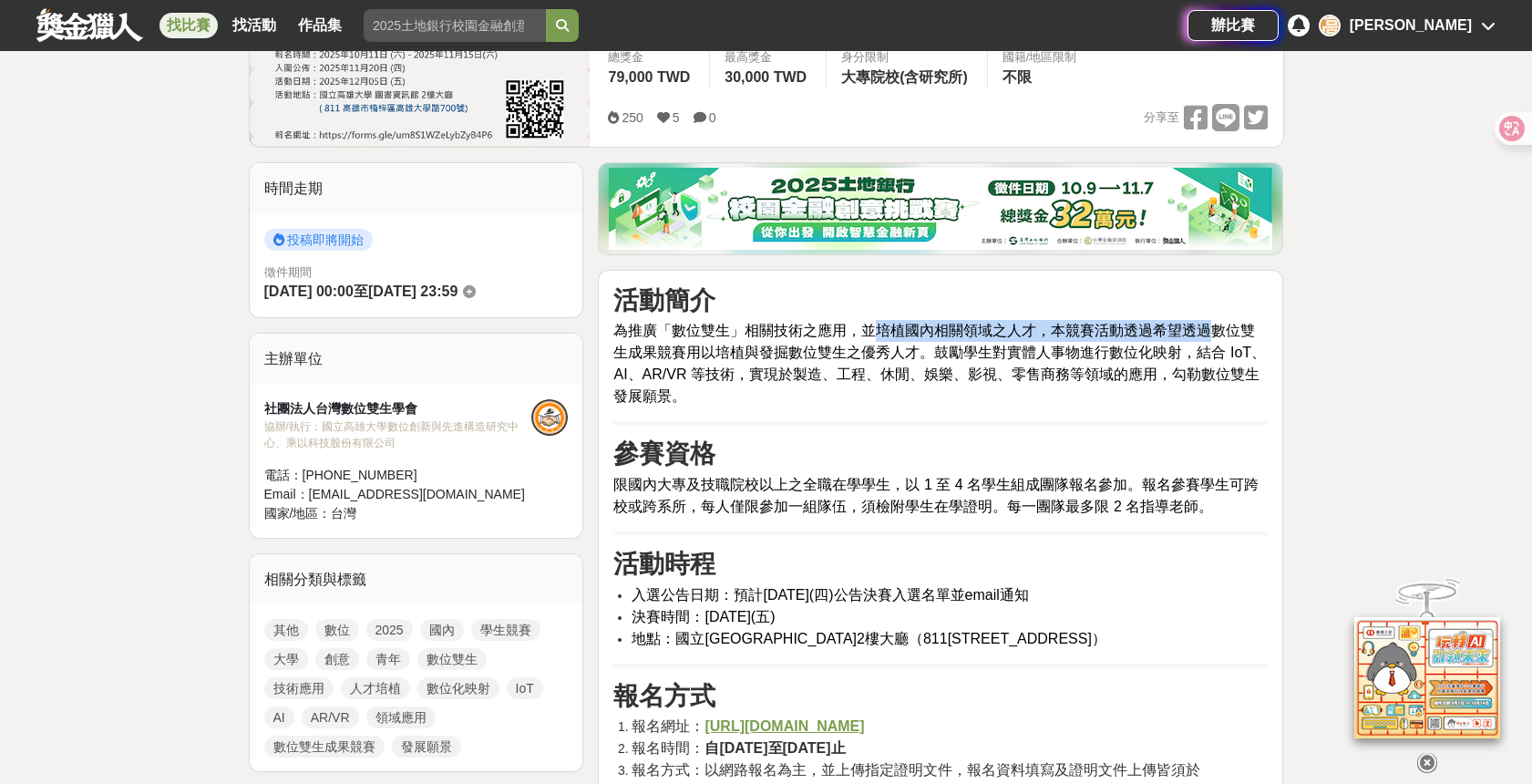
drag, startPoint x: 868, startPoint y: 329, endPoint x: 1211, endPoint y: 325, distance: 343.0
click at [1211, 325] on span "為推廣「數位雙生」相關技術之應用，並培植國內相關領域之人才，本競賽活動透過希望透過數位雙生成果競賽用以培植與發掘數位雙生之優秀人才。鼓勵學生對實體人事物進行數…" at bounding box center [940, 362] width 652 height 81
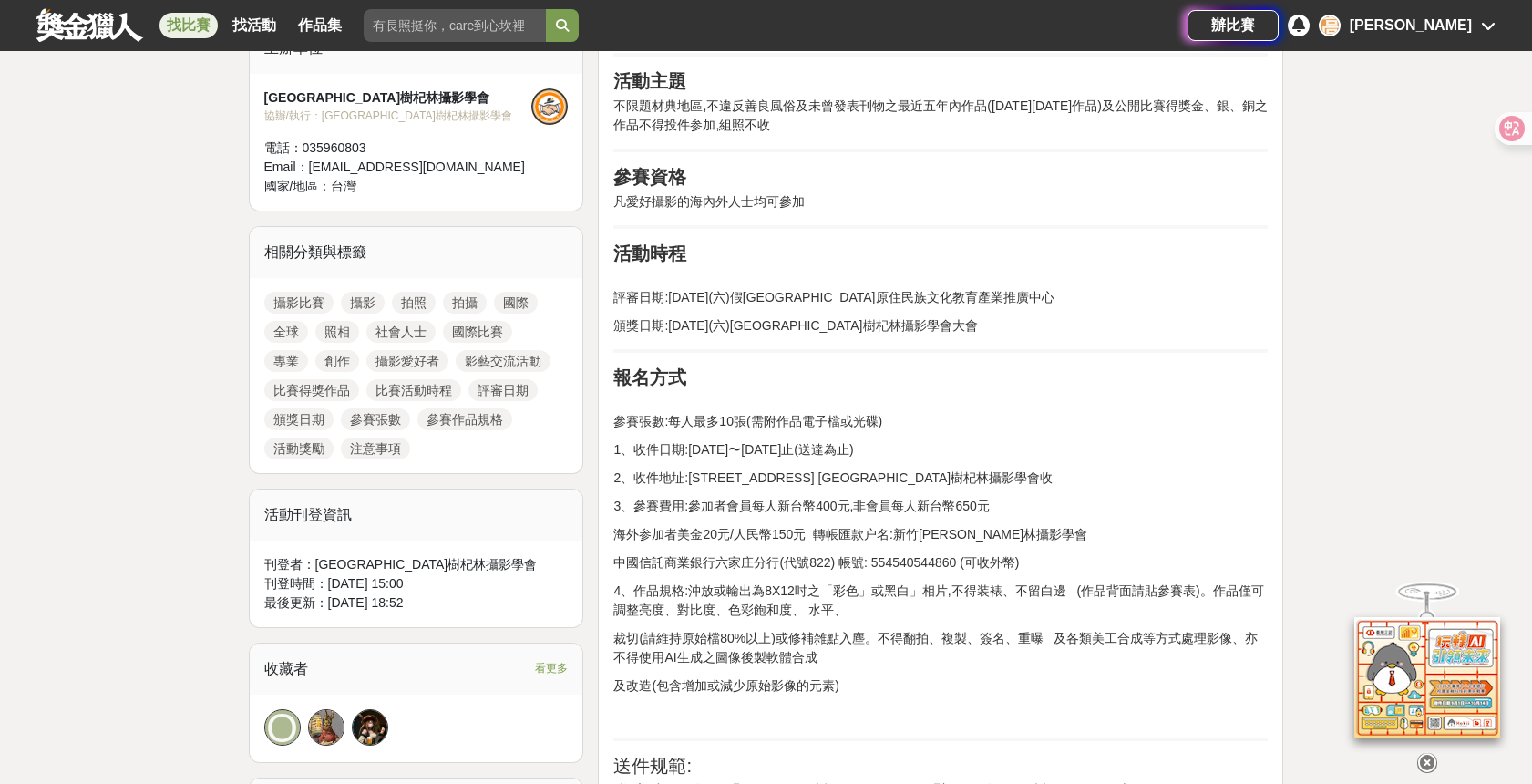
scroll to position [682, 0]
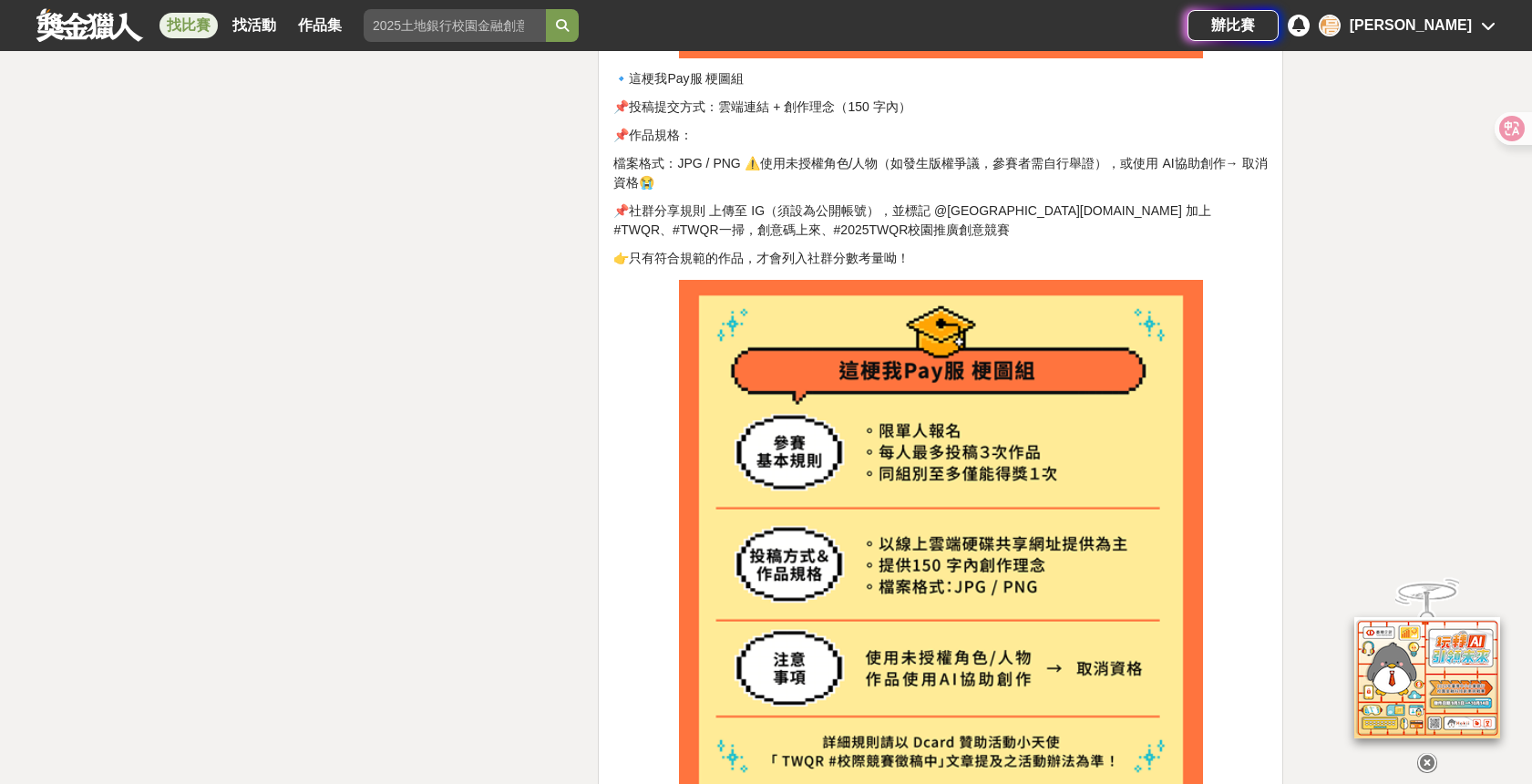
scroll to position [3399, 0]
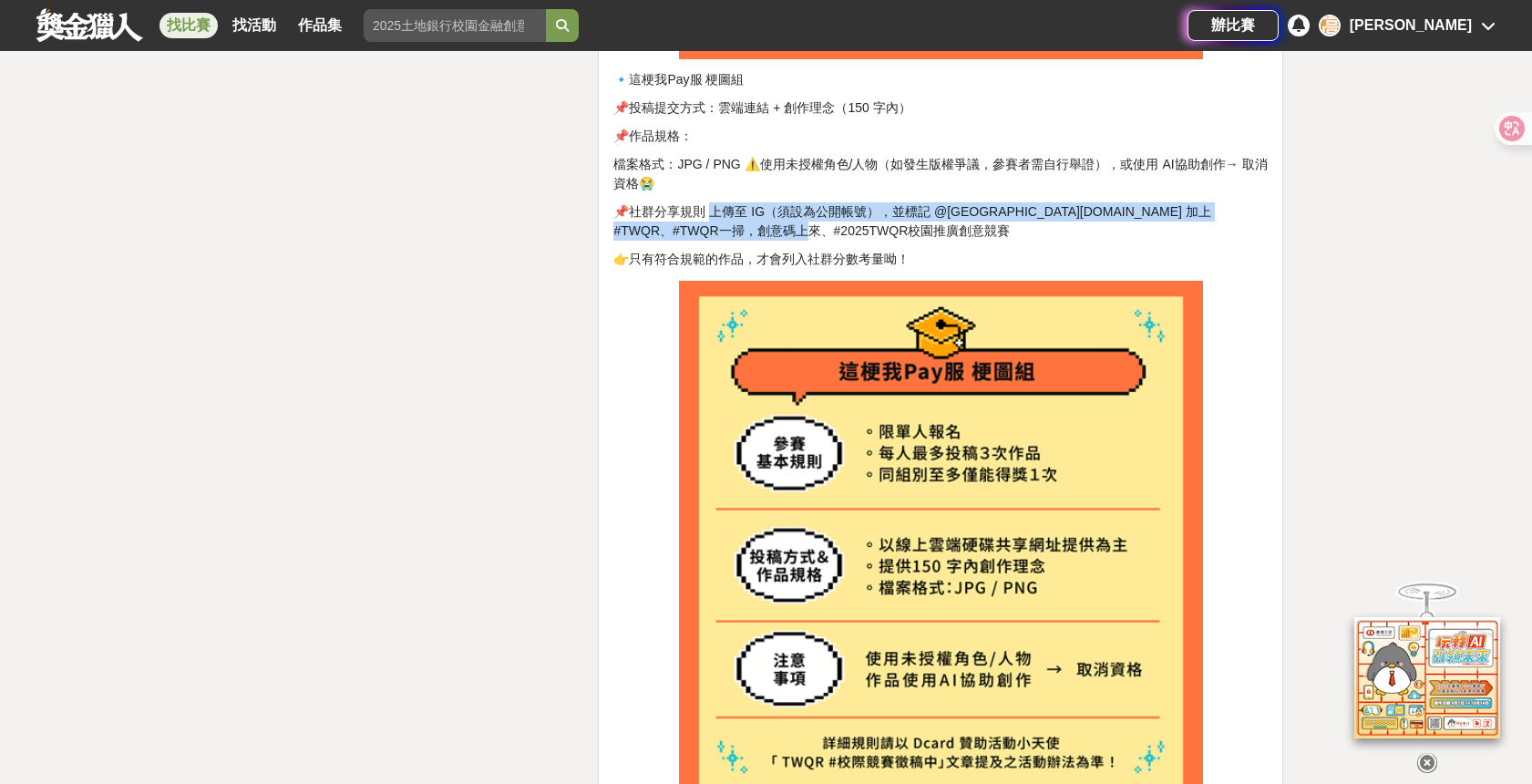
drag, startPoint x: 710, startPoint y: 214, endPoint x: 842, endPoint y: 230, distance: 133.0
click at [842, 230] on p "📌社群分享規則 上傳至 IG（須設為公開帳號），並標記 @taiwan.pay 加上#TWQR、#TWQR一掃，創意碼上來、#2025TWQR校園推廣創意競賽" at bounding box center [941, 221] width 654 height 38
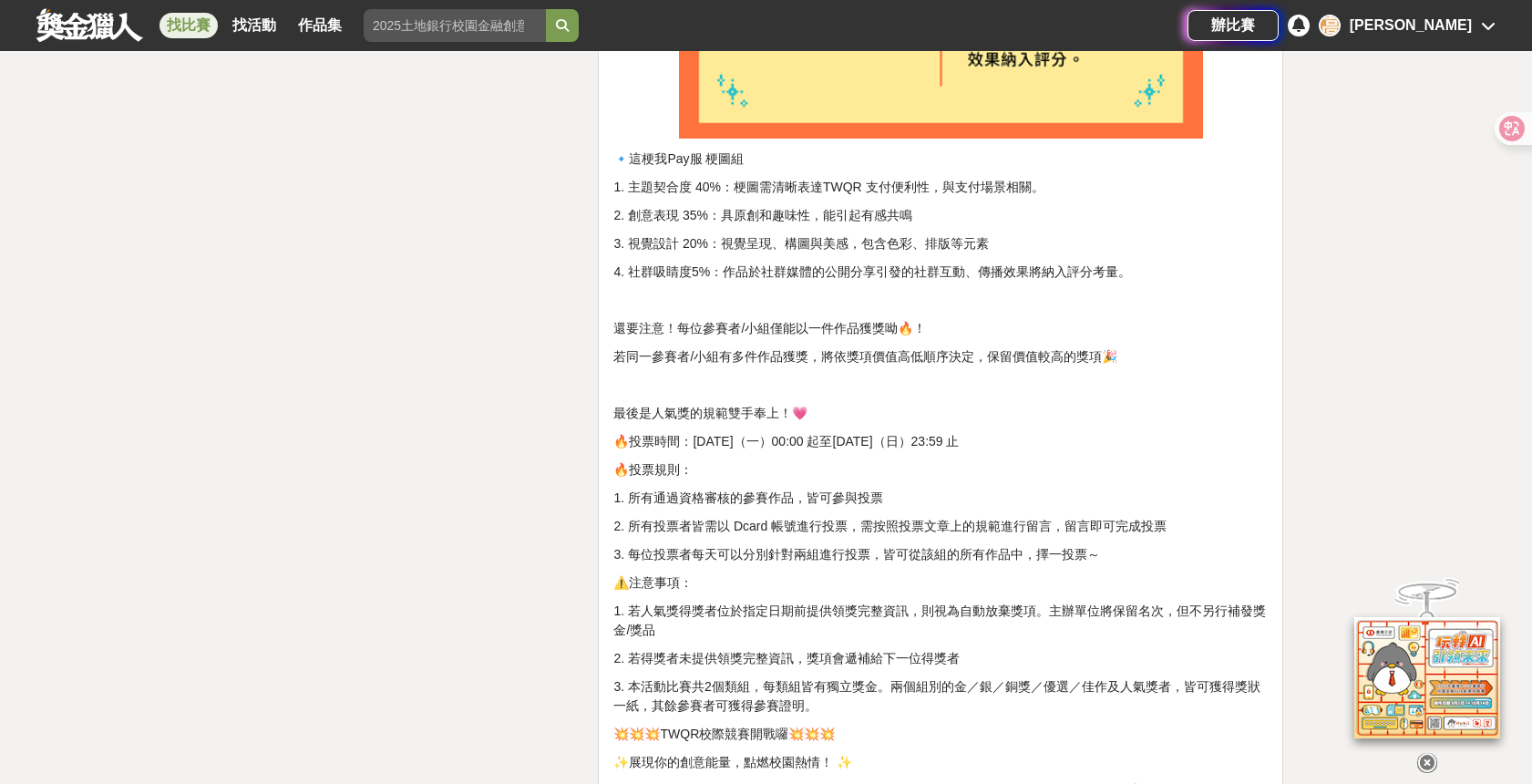
scroll to position [6027, 0]
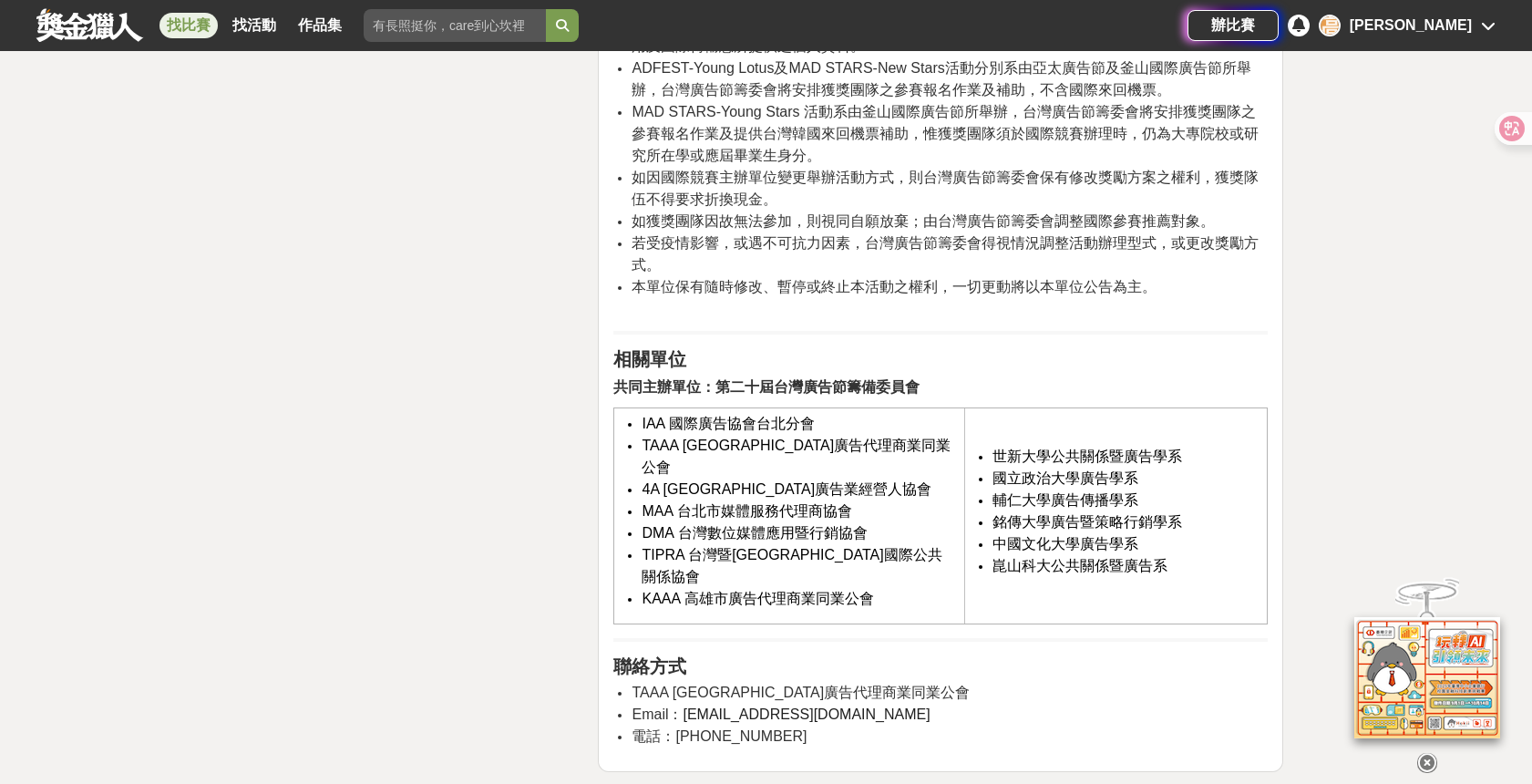
scroll to position [3133, 0]
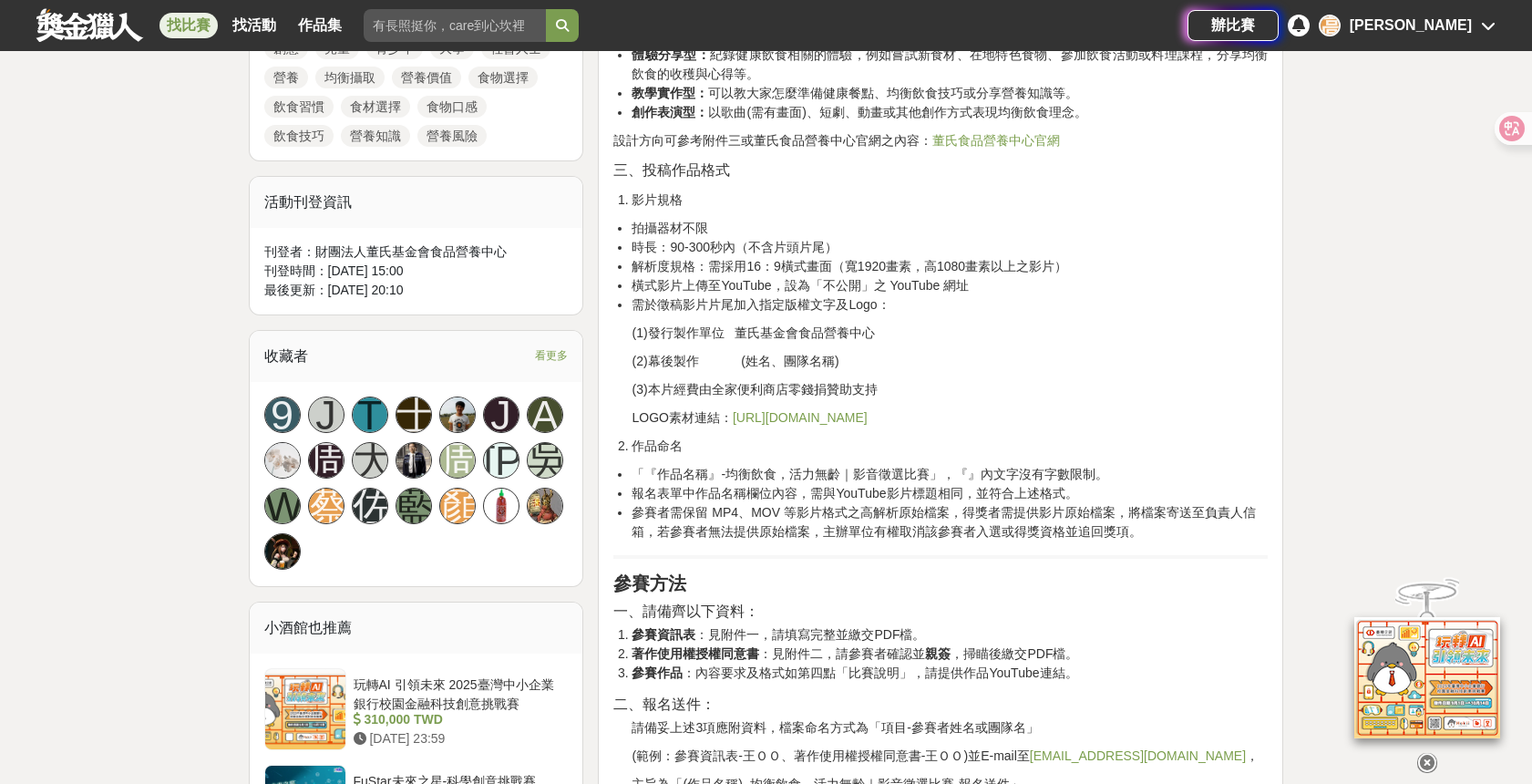
scroll to position [1021, 0]
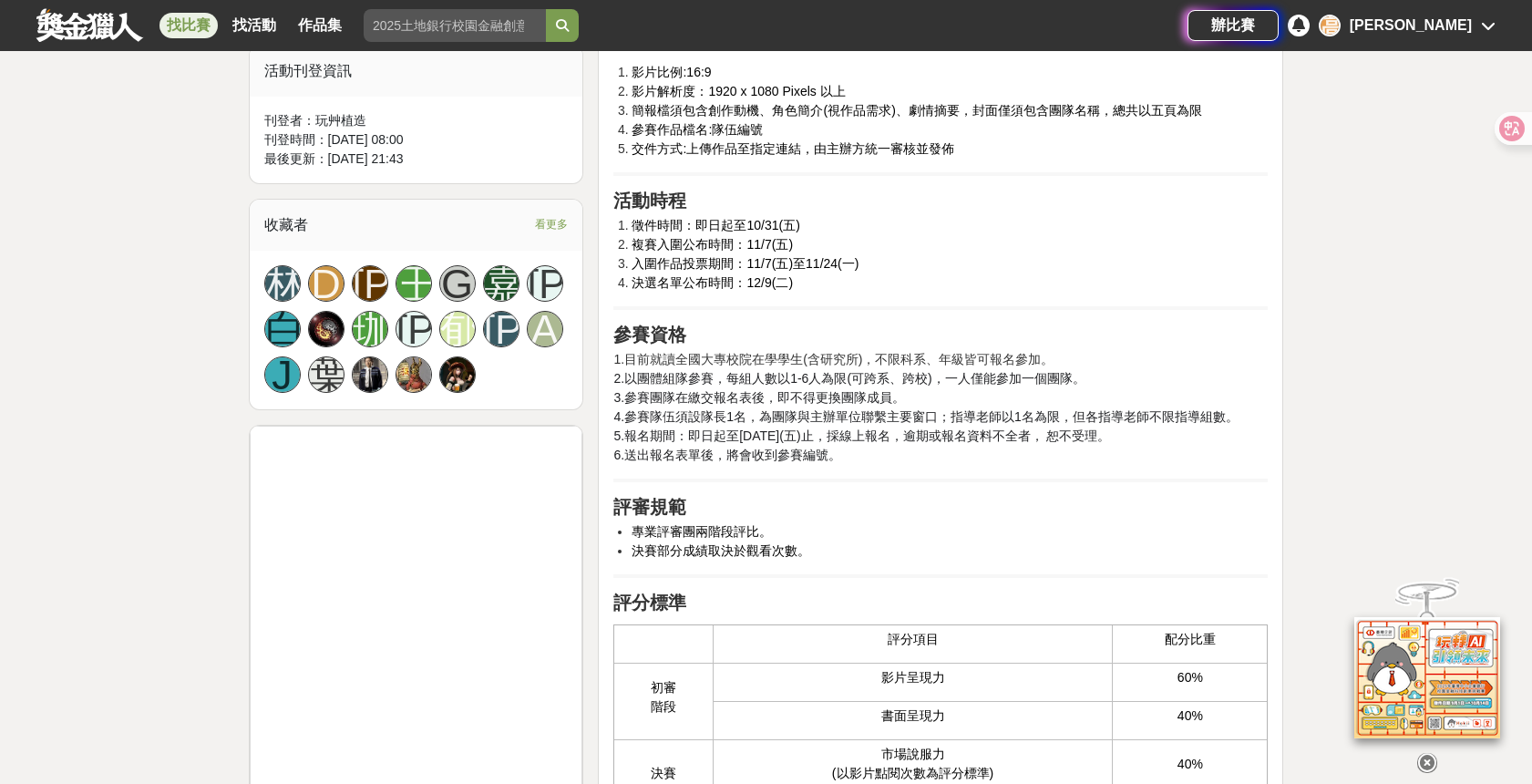
scroll to position [1125, 0]
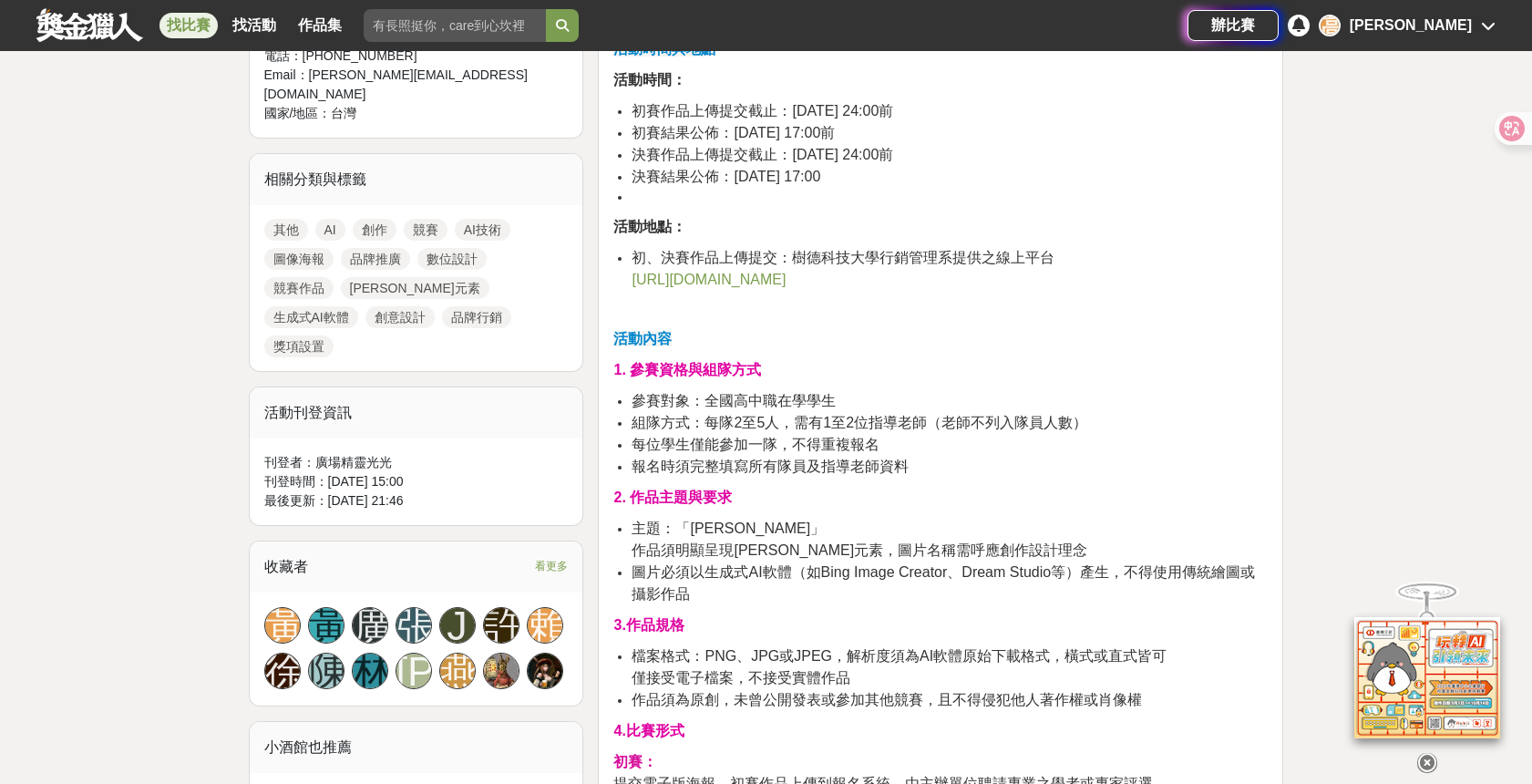
scroll to position [733, 0]
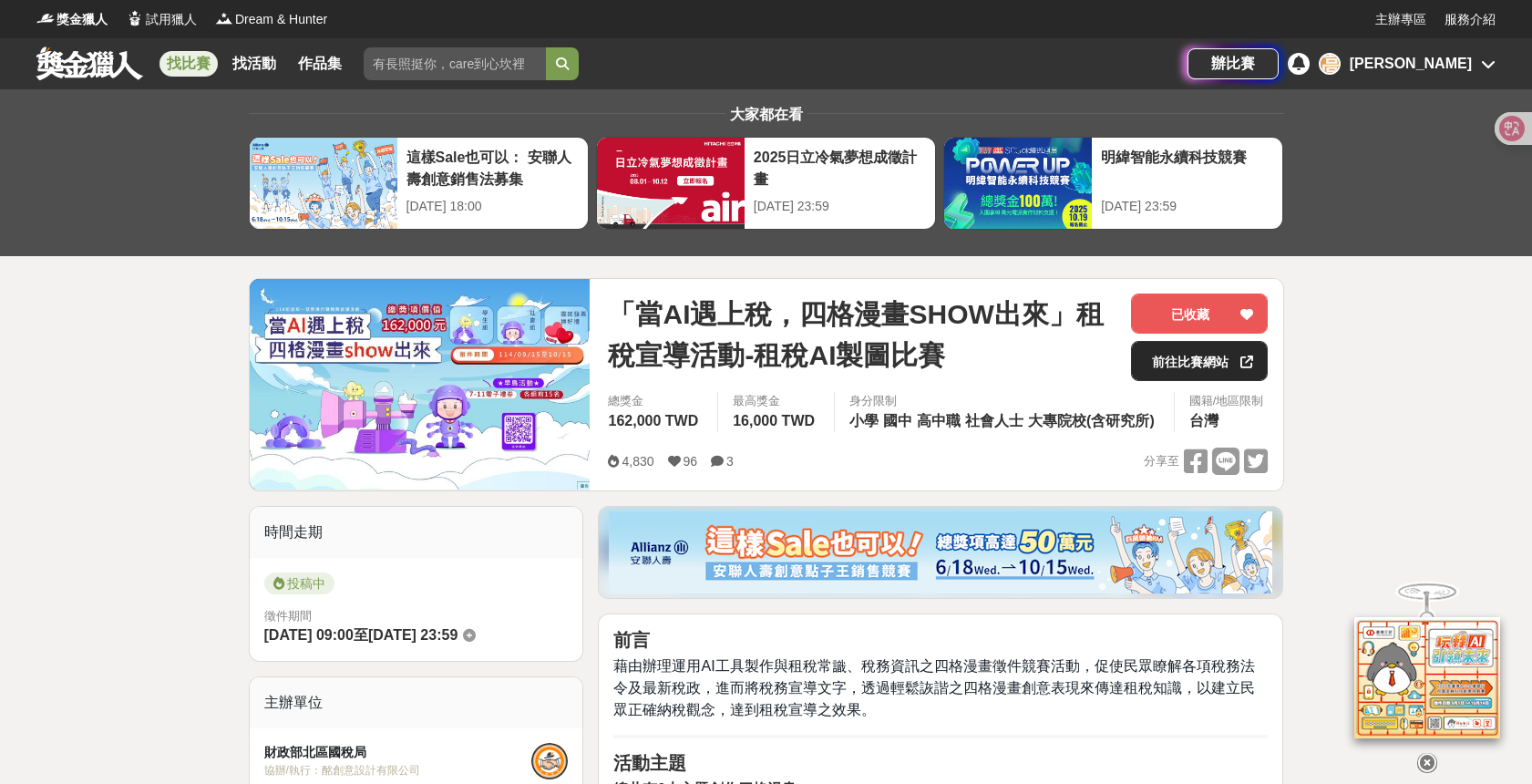
click at [1172, 365] on link "前往比賽網站" at bounding box center [1199, 361] width 136 height 40
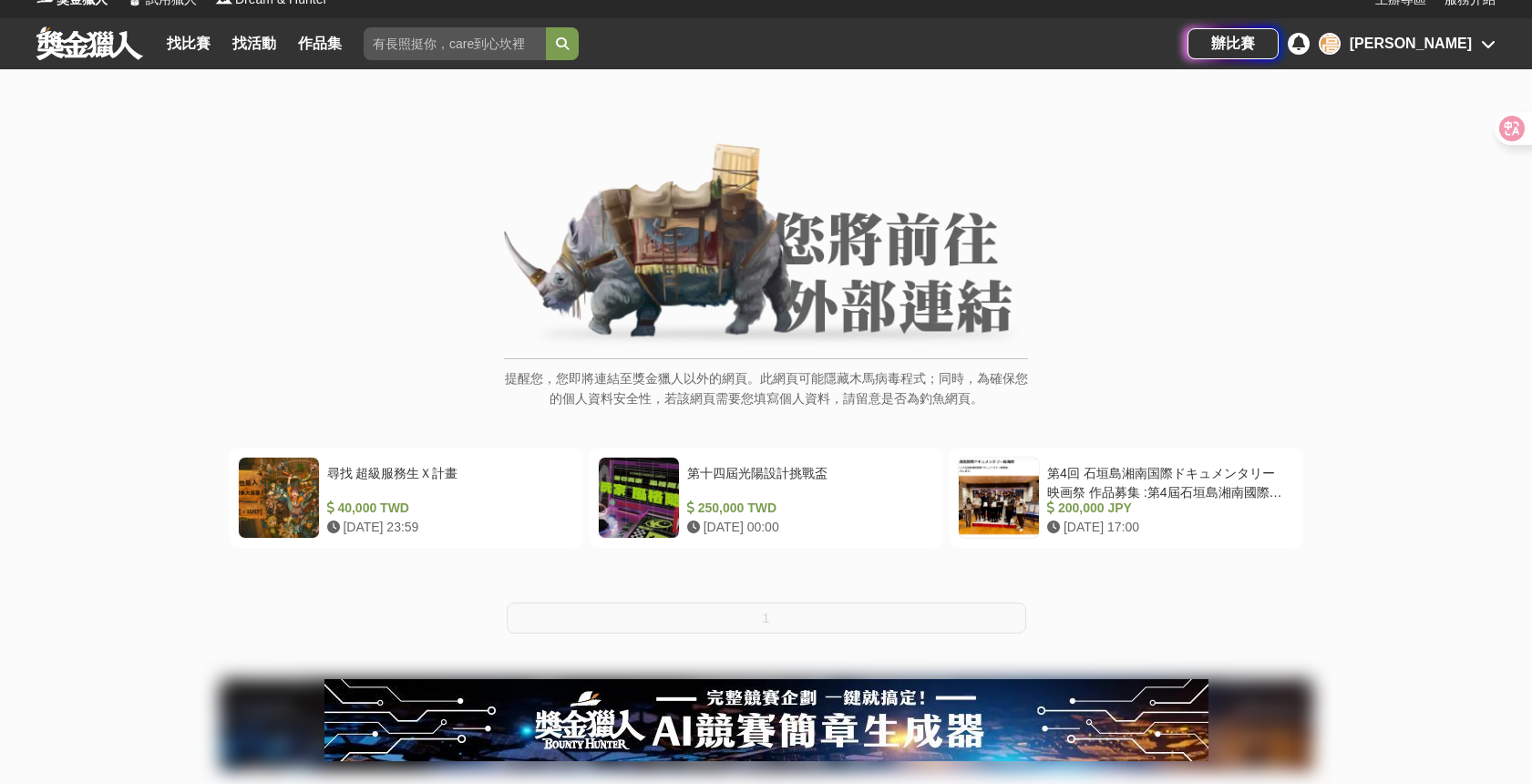
scroll to position [22, 0]
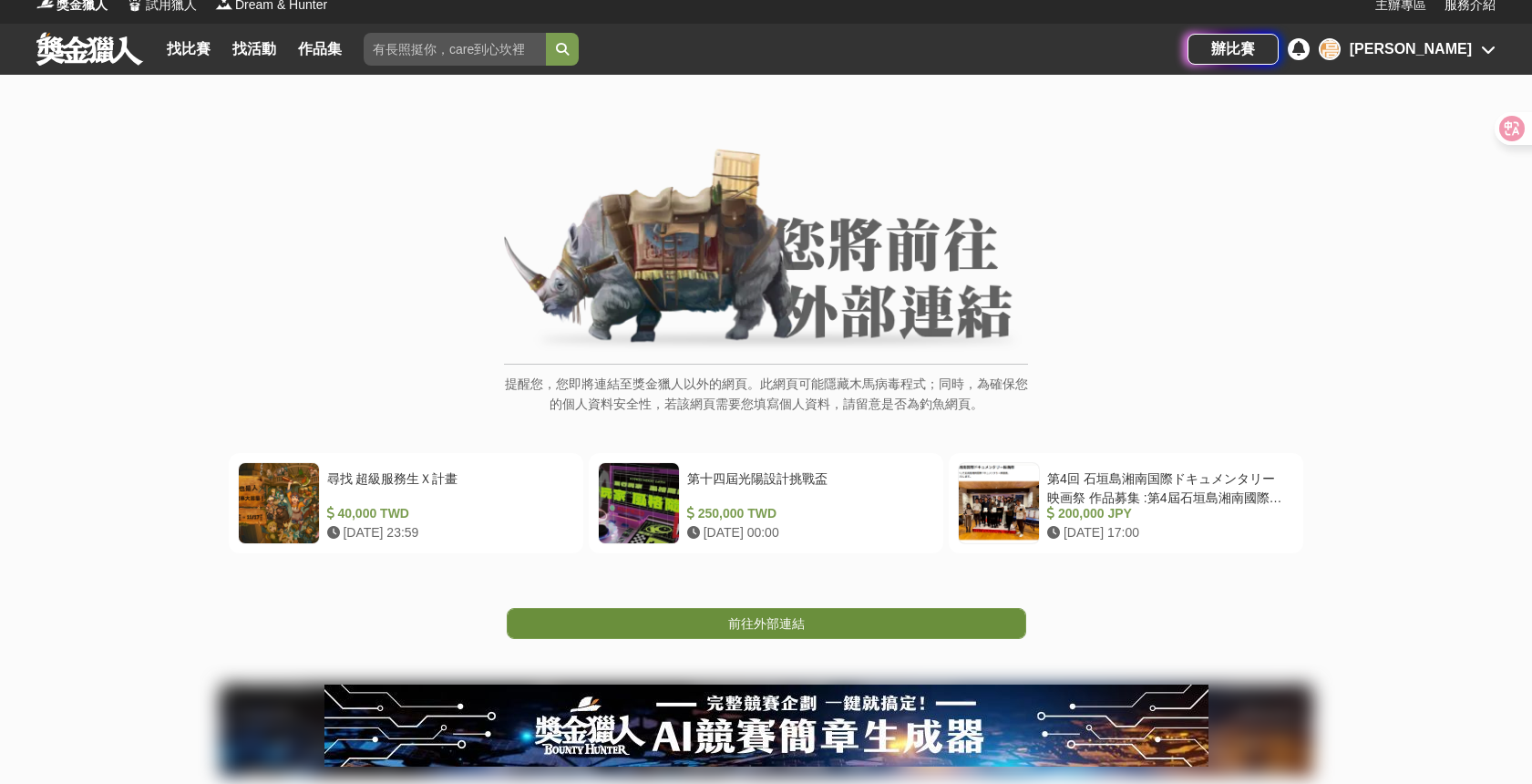
click at [773, 616] on span "前往外部連結" at bounding box center [766, 623] width 76 height 14
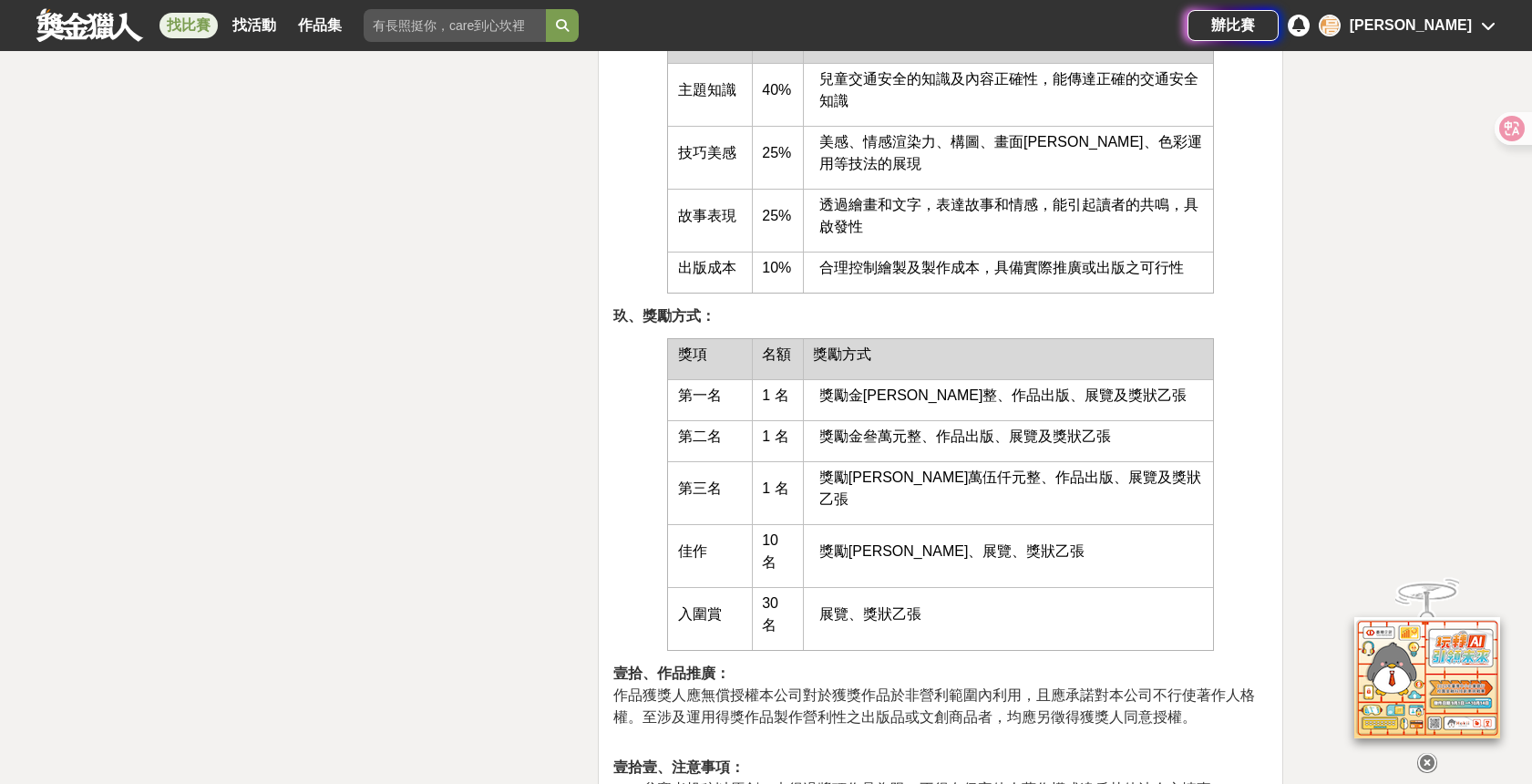
scroll to position [3727, 0]
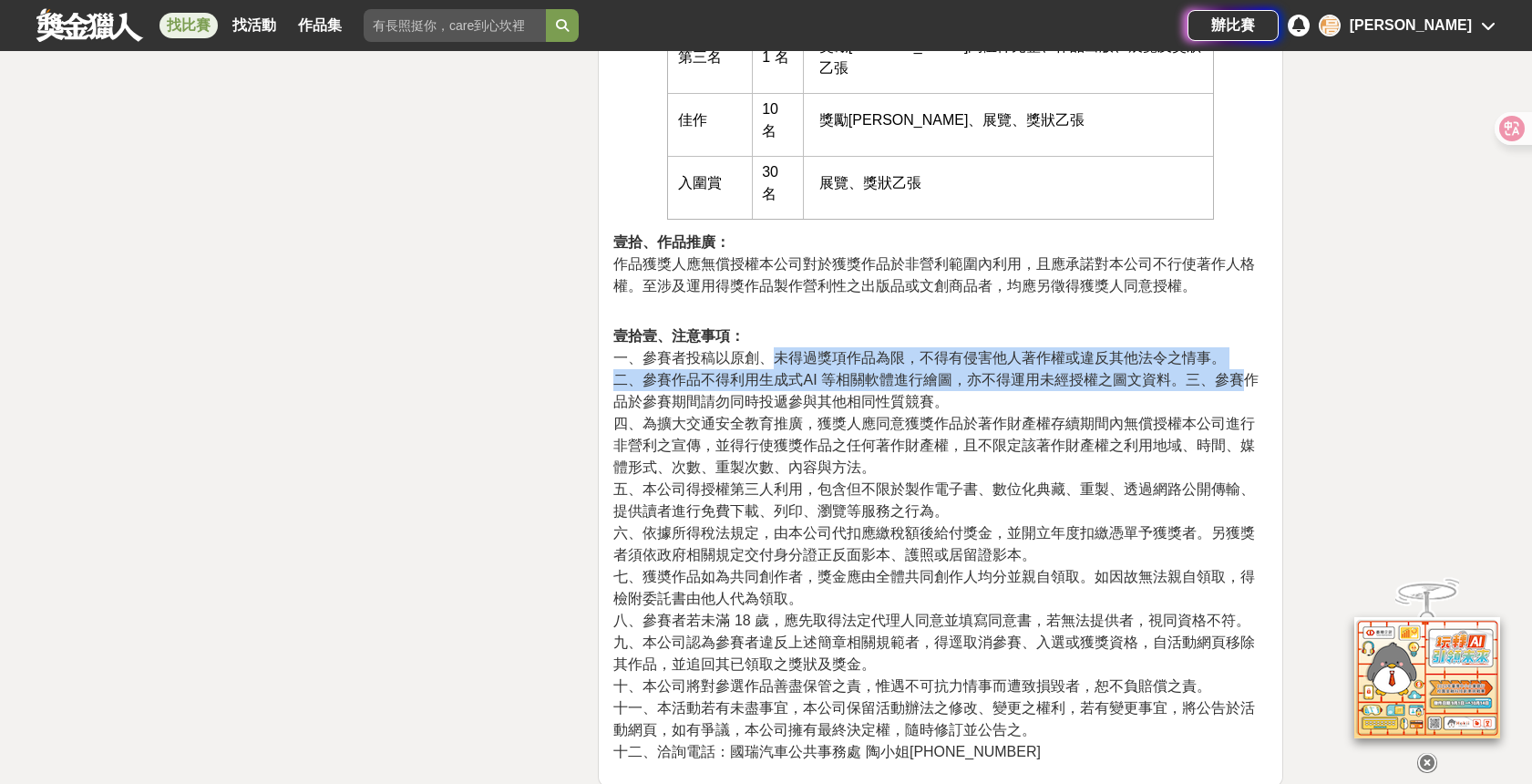
drag, startPoint x: 776, startPoint y: 356, endPoint x: 1246, endPoint y: 378, distance: 470.5
click at [1246, 378] on p "壹拾壹、注意事項： 一、參賽者投稿以原創、未得過獎項作品為限，不得有侵害他人著作權或違反其他法令之情事。 二、參賽作品不得利用生成式AI 等相關軟體進行繪圖，…" at bounding box center [941, 544] width 654 height 438
drag, startPoint x: 653, startPoint y: 379, endPoint x: 643, endPoint y: 382, distance: 10.4
click at [653, 379] on span "二、參賽作品不得利用生成式AI 等相關軟體進行繪圖，亦不得運用未經授權之圖文資料。三、參賽作品於參賽期間請勿同時投遞參與其他相同性質競賽。" at bounding box center [936, 390] width 645 height 37
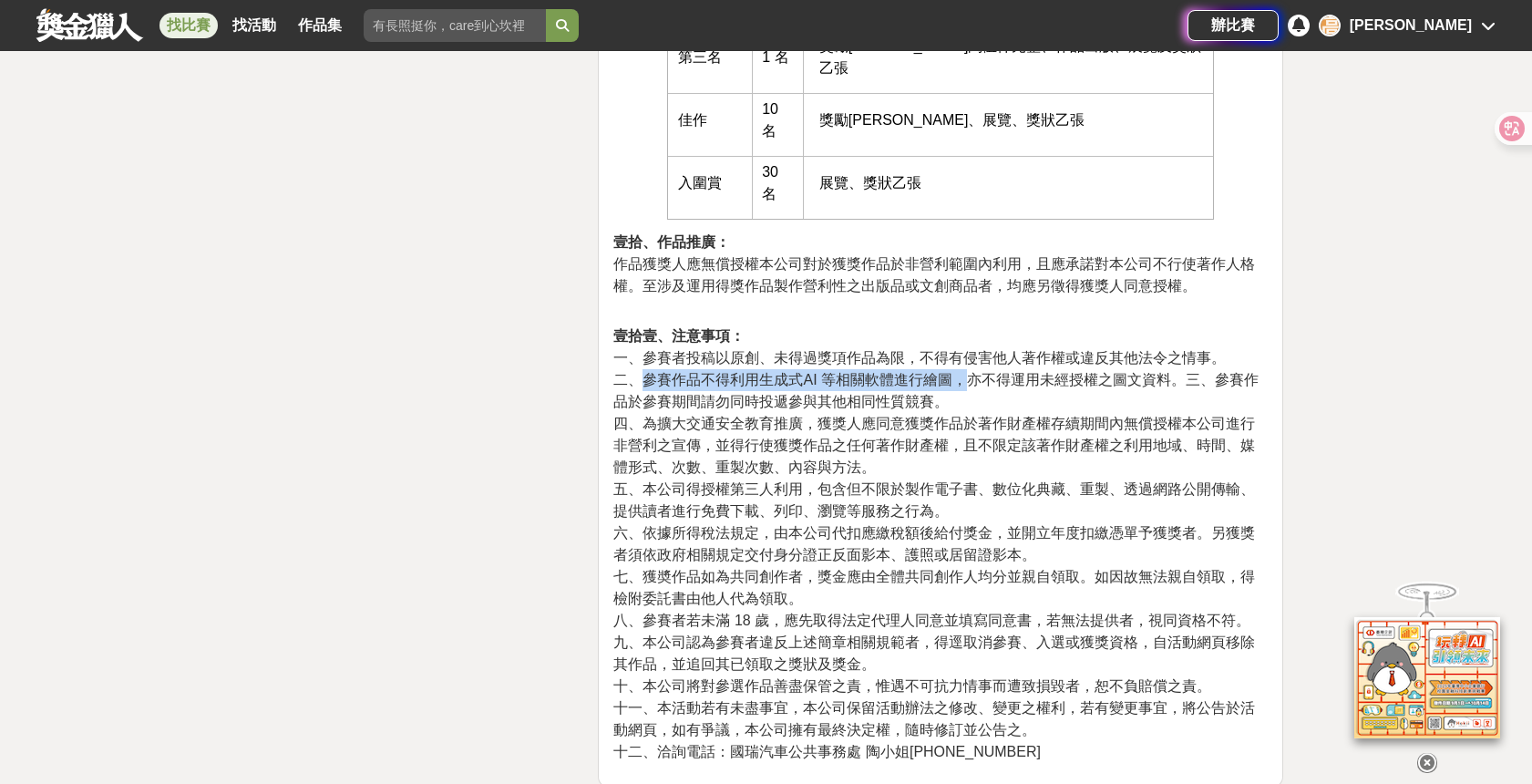
drag, startPoint x: 642, startPoint y: 382, endPoint x: 968, endPoint y: 380, distance: 326.0
click at [968, 380] on span "二、參賽作品不得利用生成式AI 等相關軟體進行繪圖，亦不得運用未經授權之圖文資料。三、參賽作品於參賽期間請勿同時投遞參與其他相同性質競賽。" at bounding box center [936, 390] width 645 height 37
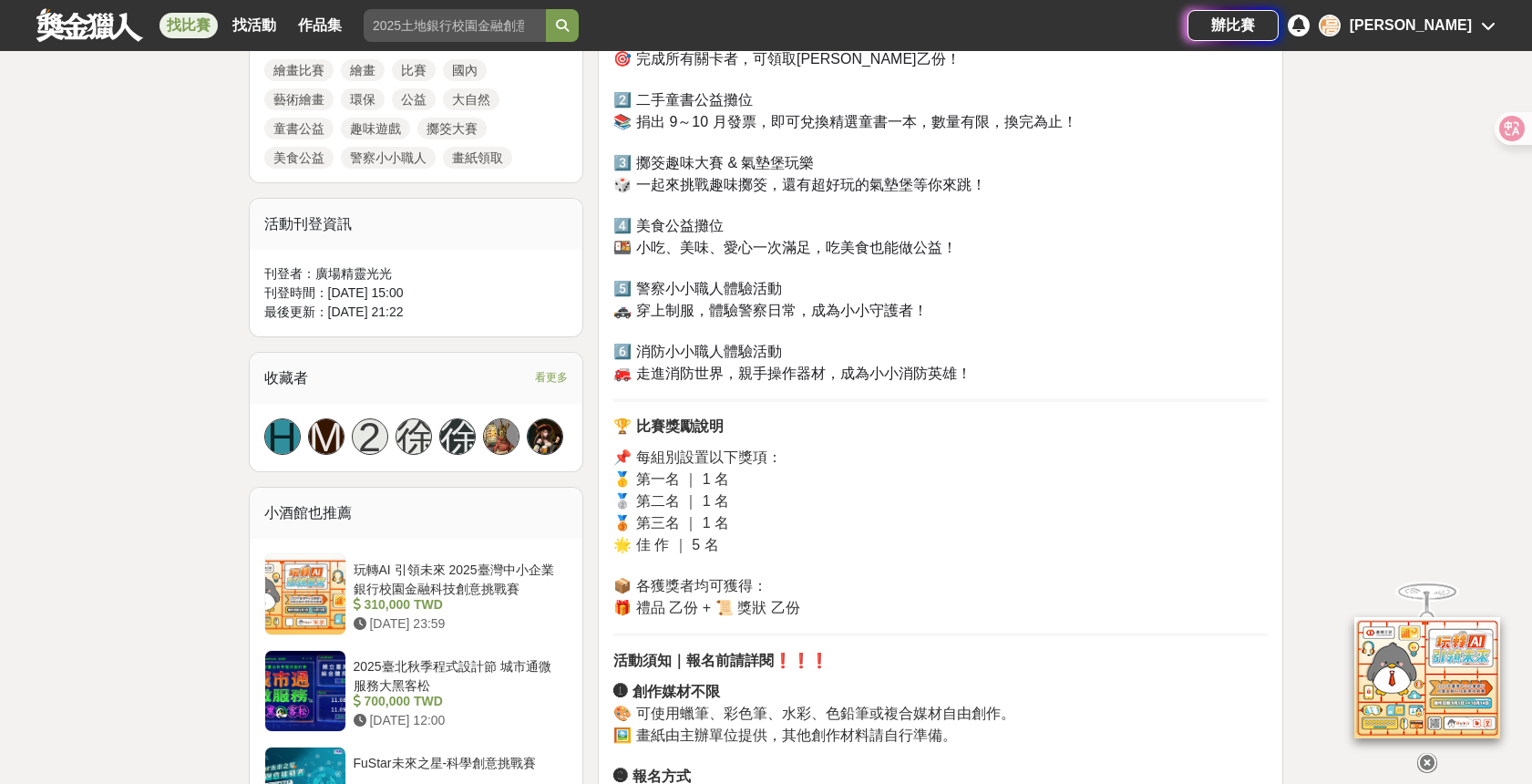
scroll to position [1021, 0]
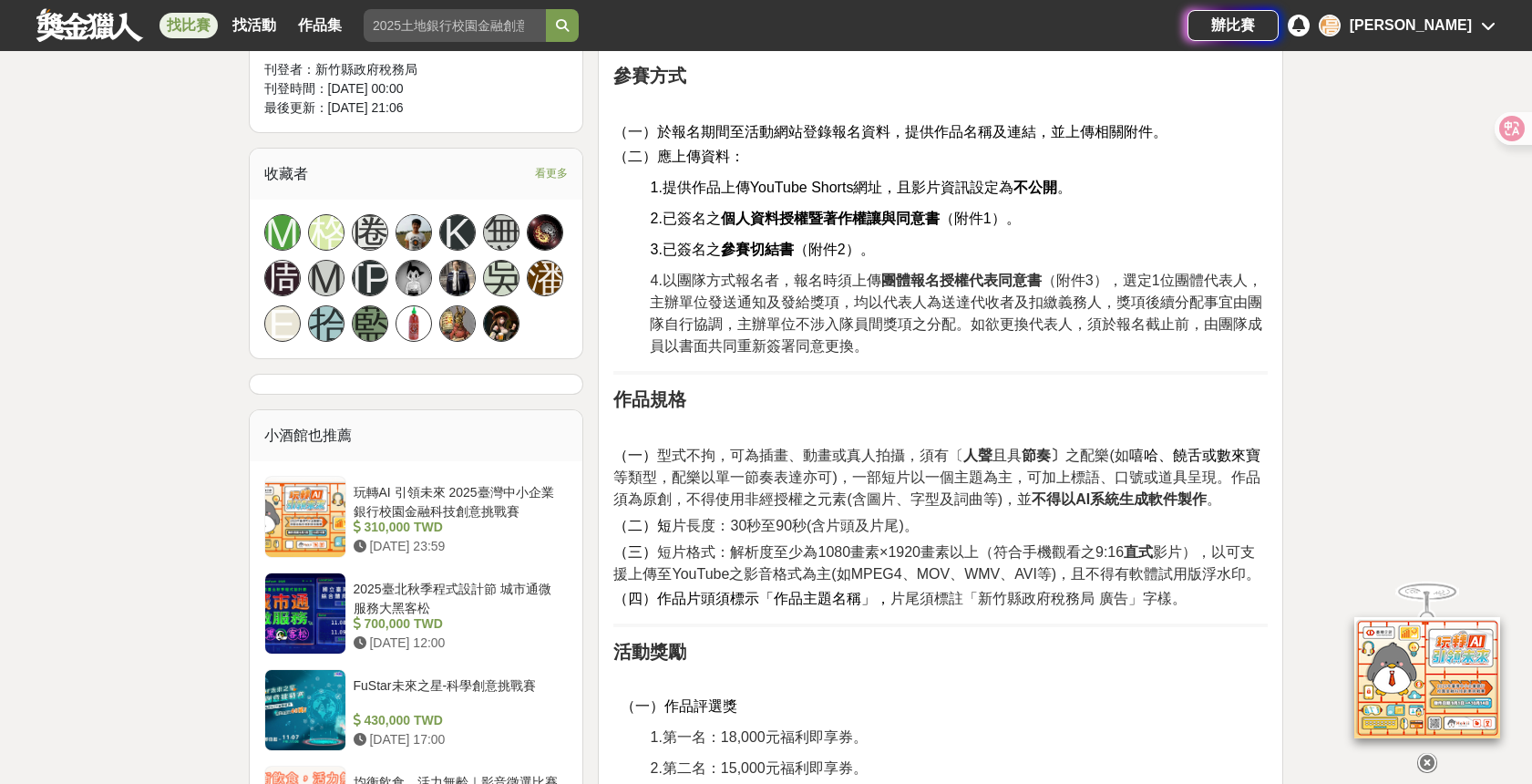
scroll to position [1196, 0]
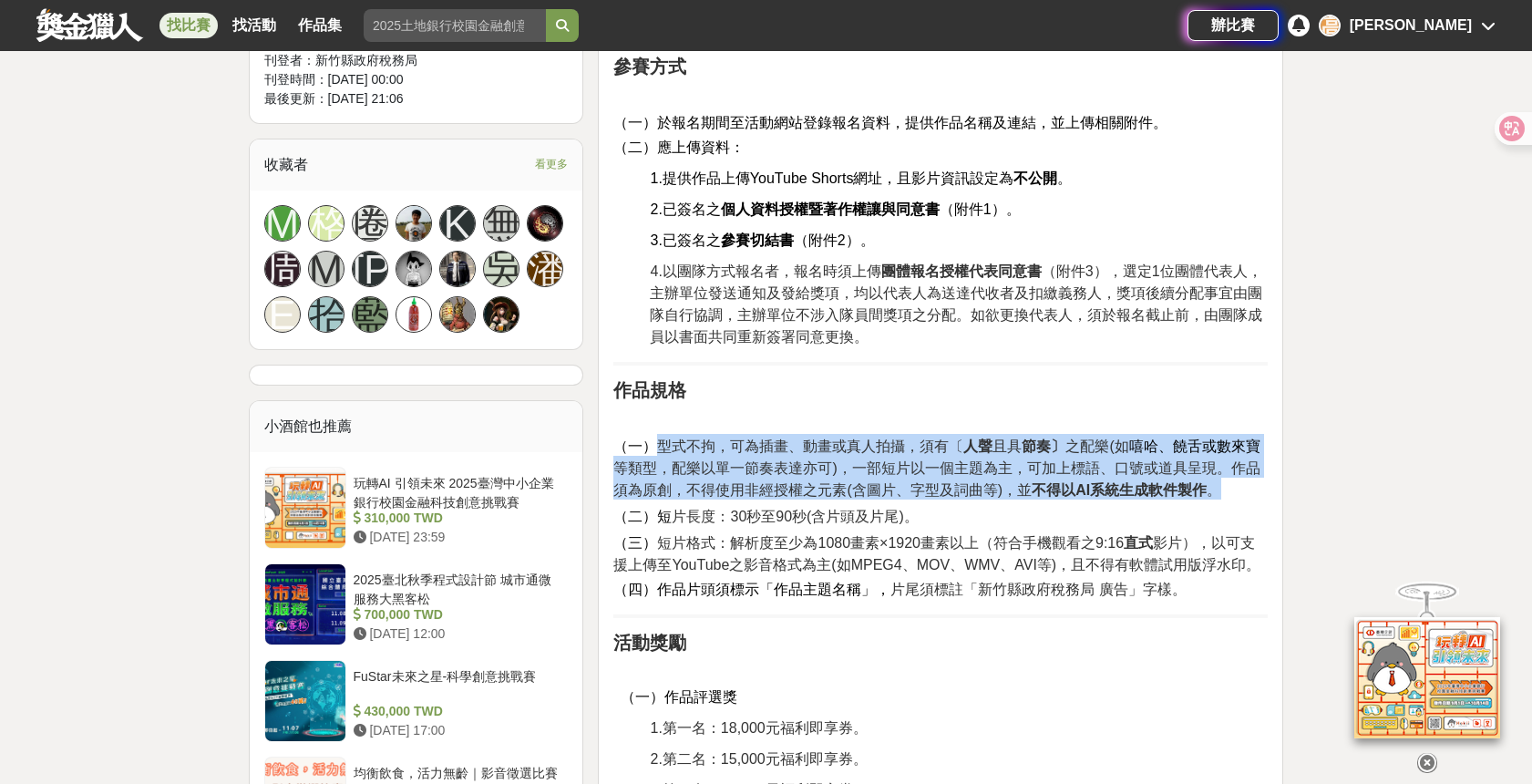
drag, startPoint x: 657, startPoint y: 447, endPoint x: 1225, endPoint y: 492, distance: 569.8
click at [1225, 492] on h2 "（一） 型式不拘，可為插畫、動畫或真人拍攝，須有〔 人聲 且具 節奏〕 之配樂(如 嘻哈、饒舌或數來寶 等類型，配樂以單一節奏表達亦可)，一部短片以一個主題為…" at bounding box center [941, 466] width 654 height 66
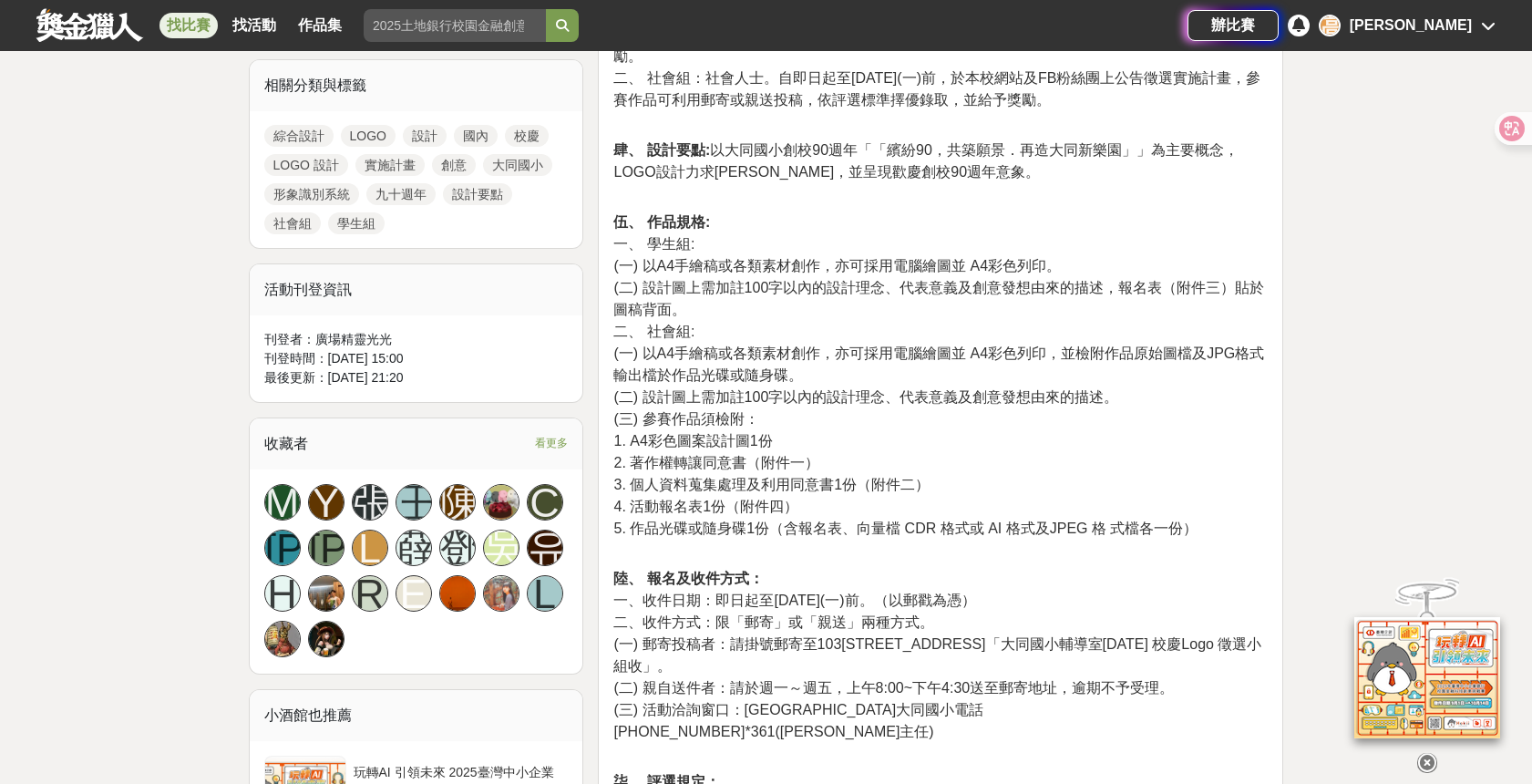
scroll to position [850, 0]
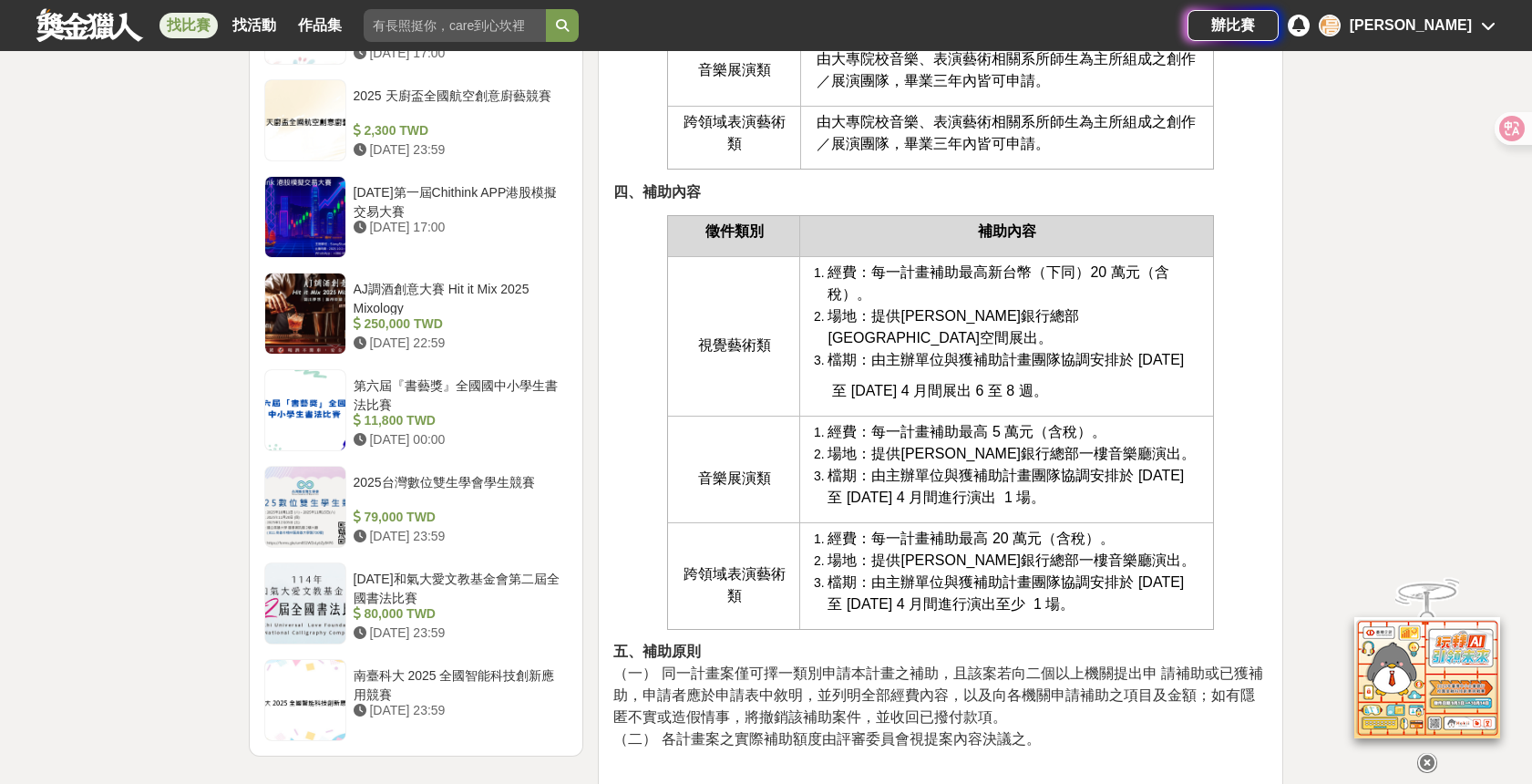
scroll to position [2050, 0]
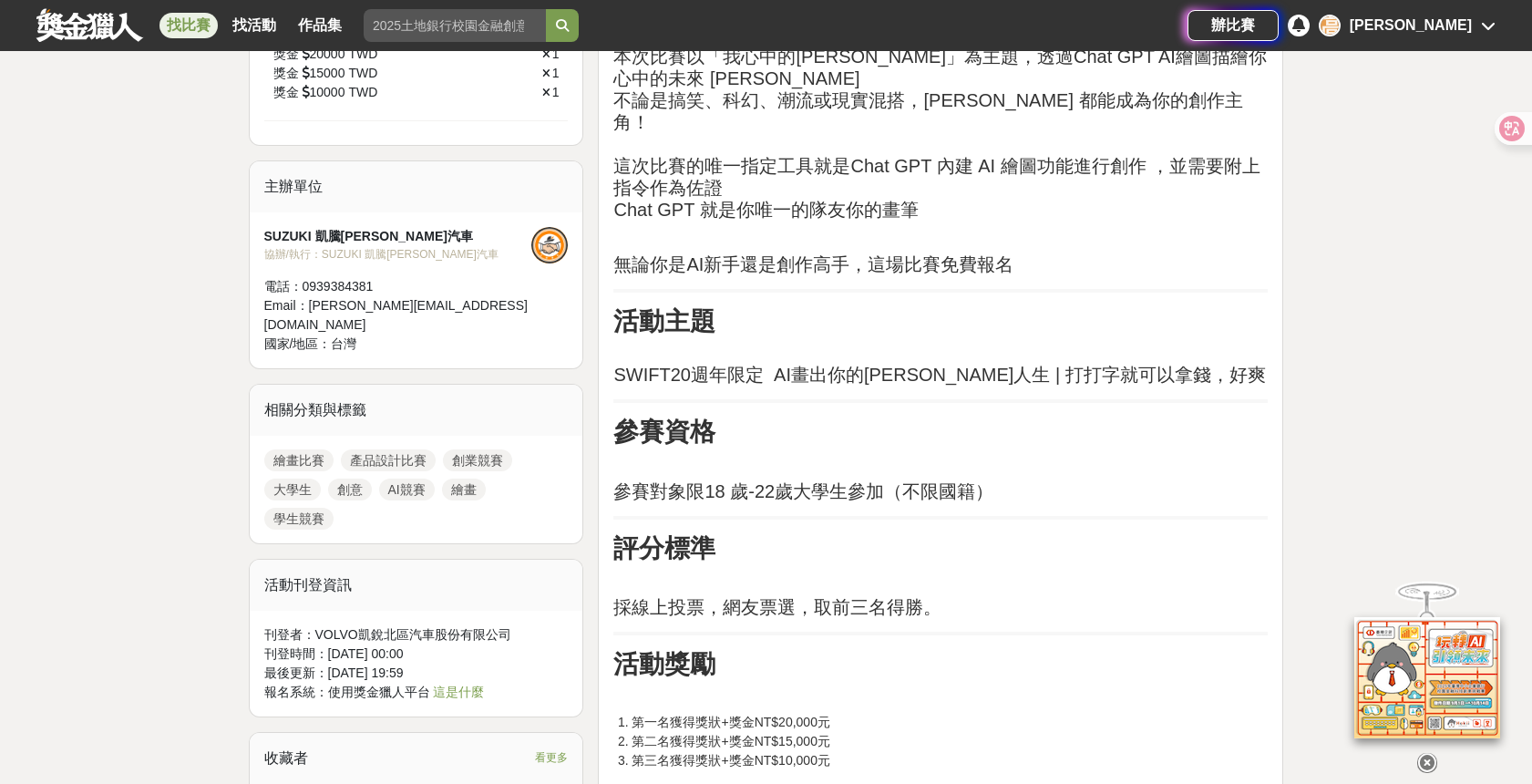
scroll to position [837, 0]
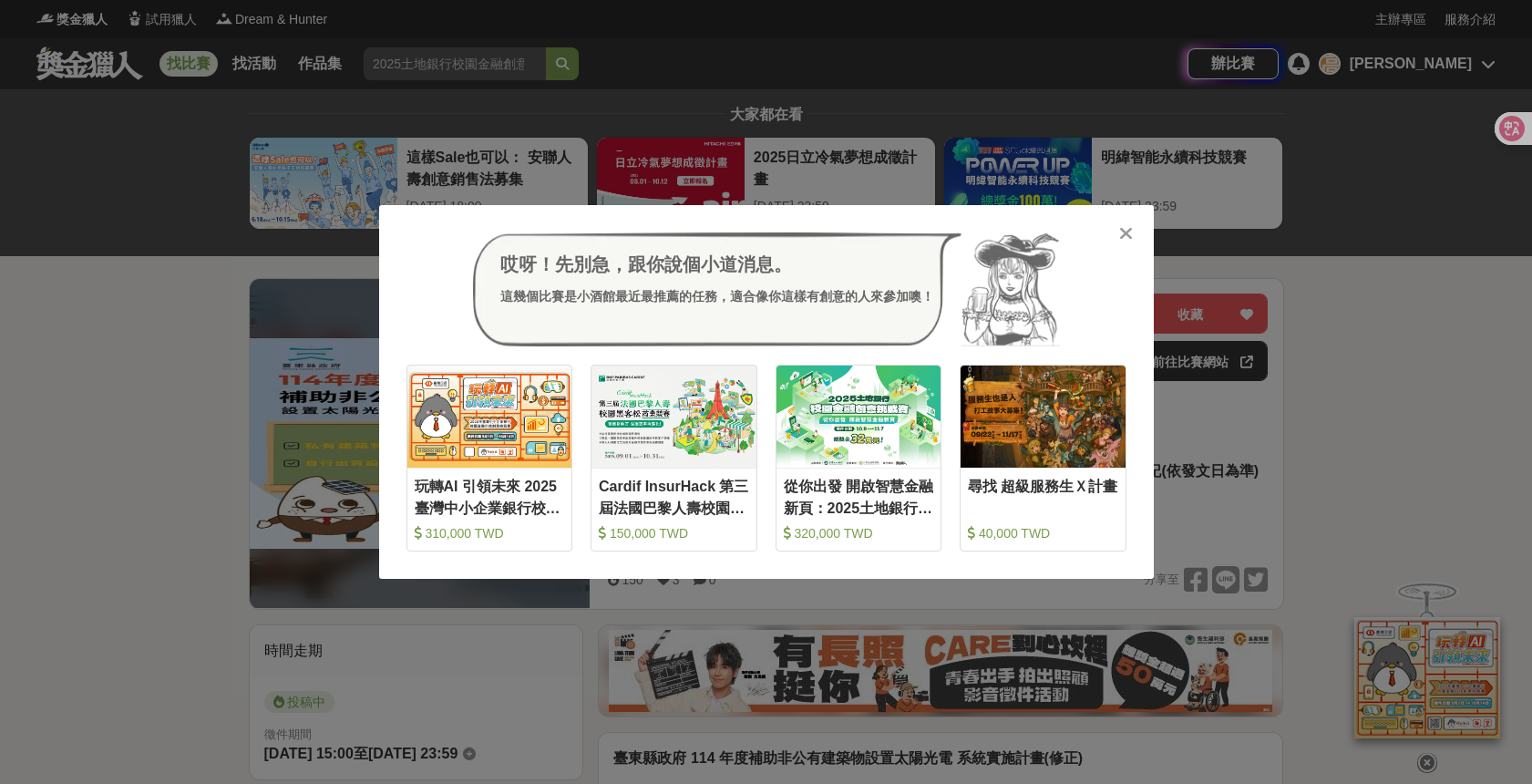
click at [1127, 224] on icon at bounding box center [1126, 233] width 13 height 18
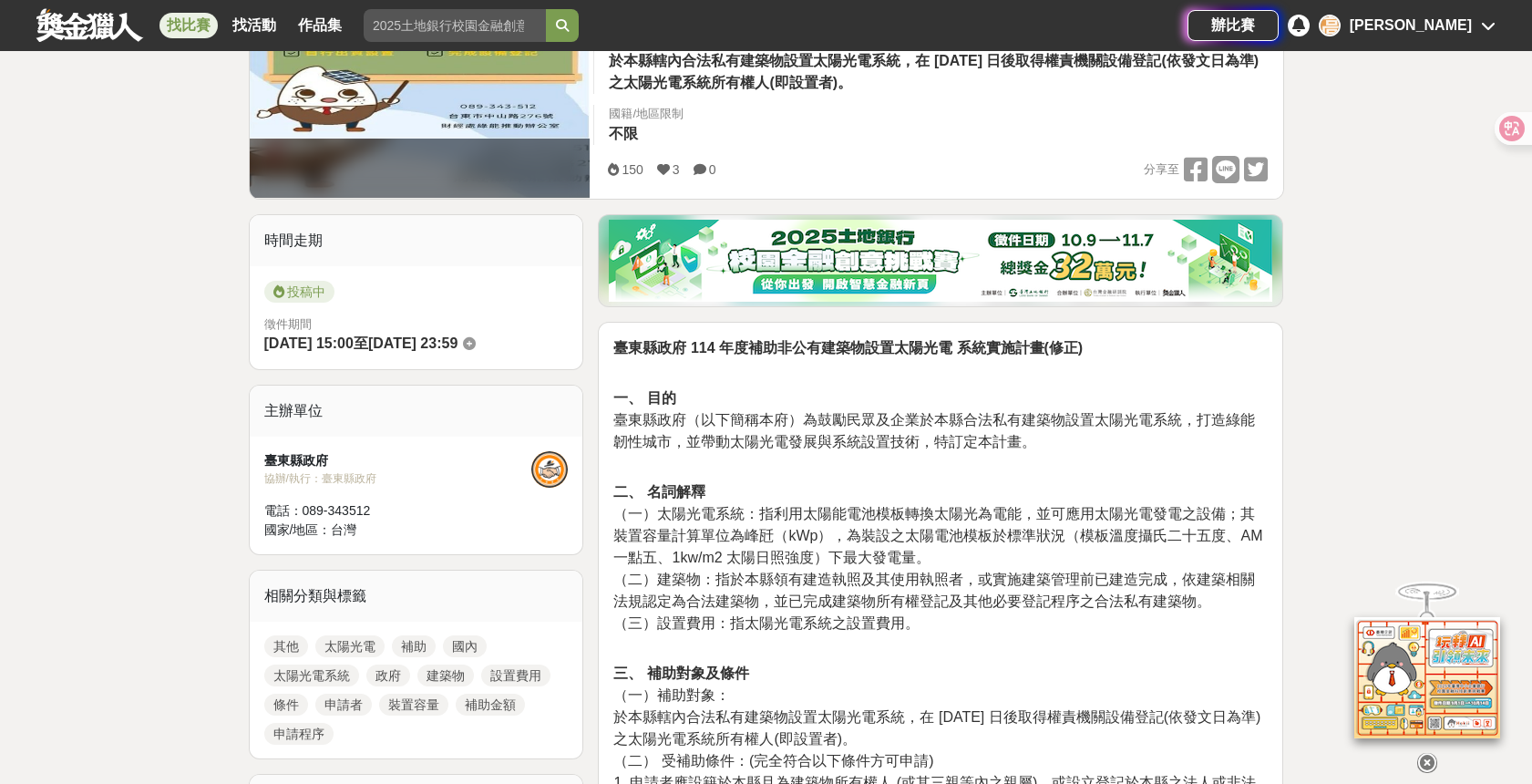
scroll to position [409, 0]
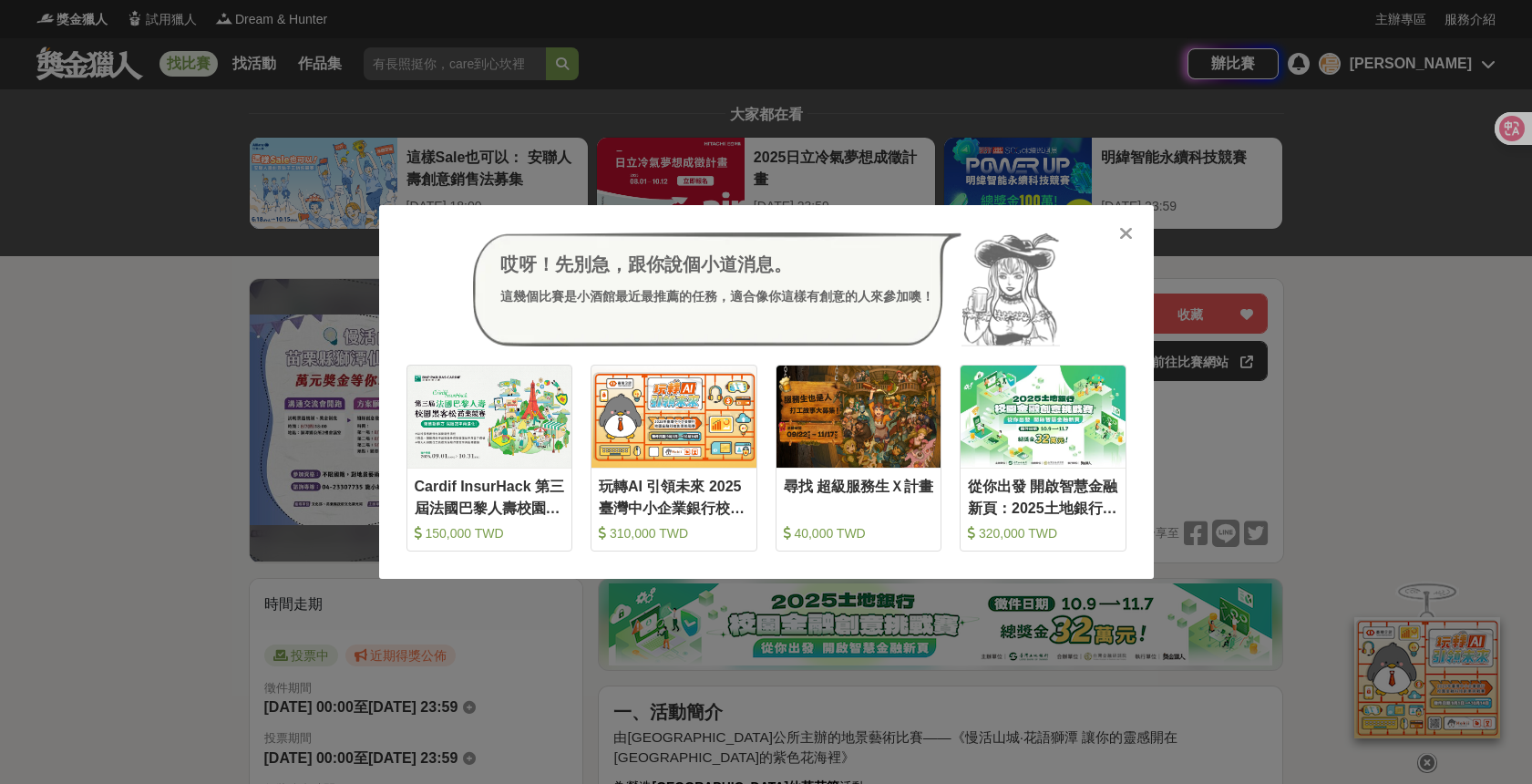
click at [1122, 232] on icon at bounding box center [1126, 233] width 13 height 18
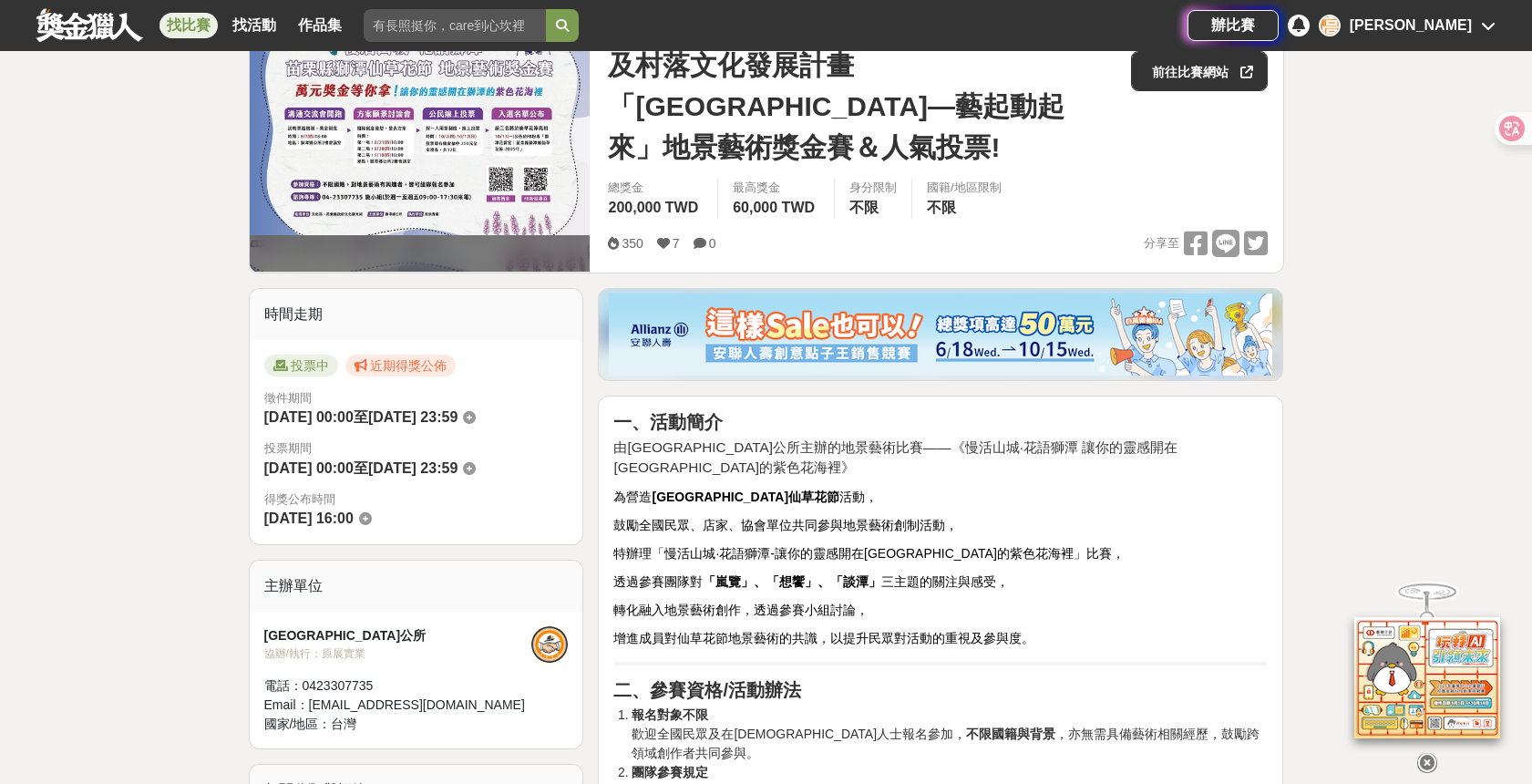
scroll to position [481, 0]
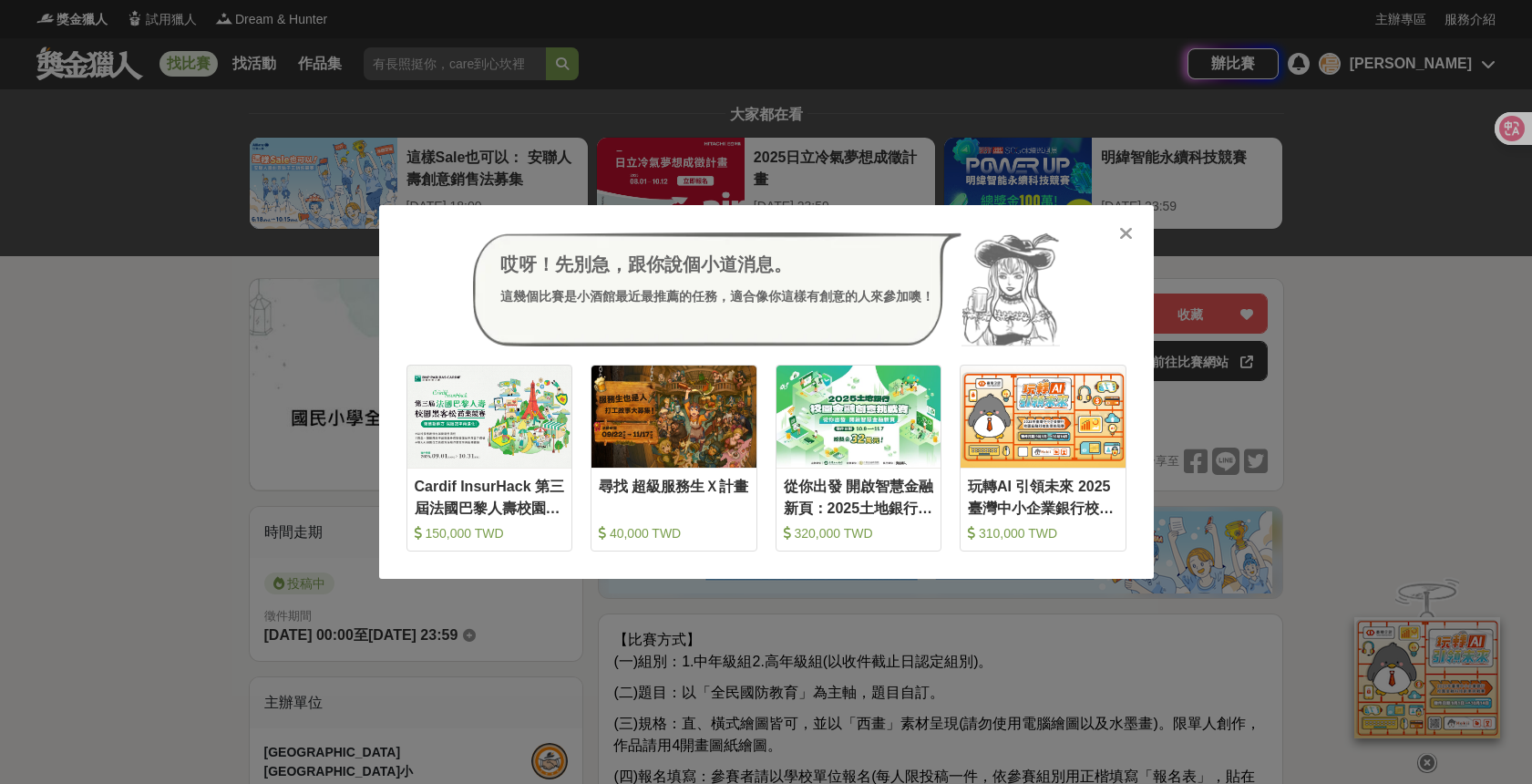
click at [1123, 230] on icon at bounding box center [1126, 233] width 13 height 18
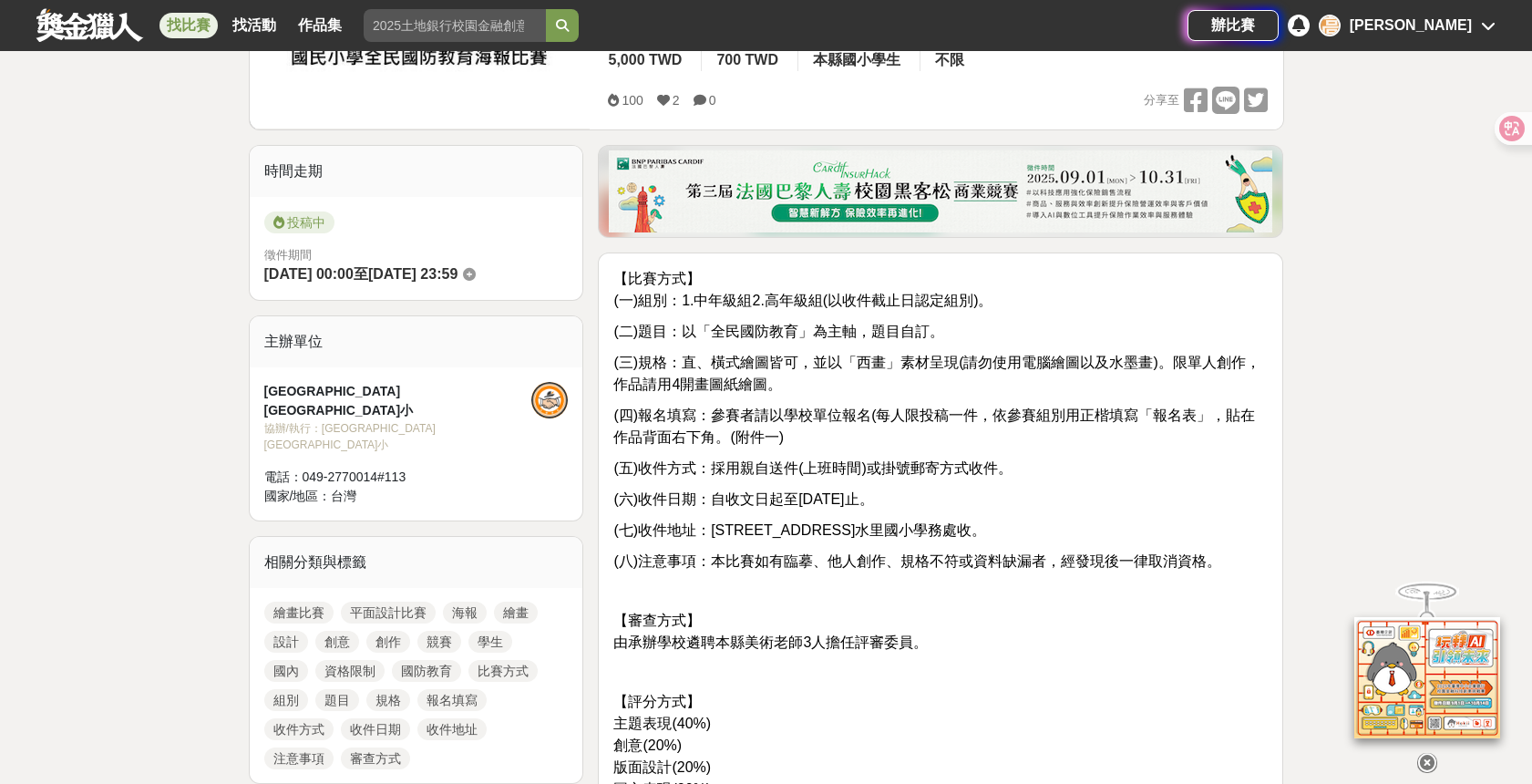
scroll to position [463, 0]
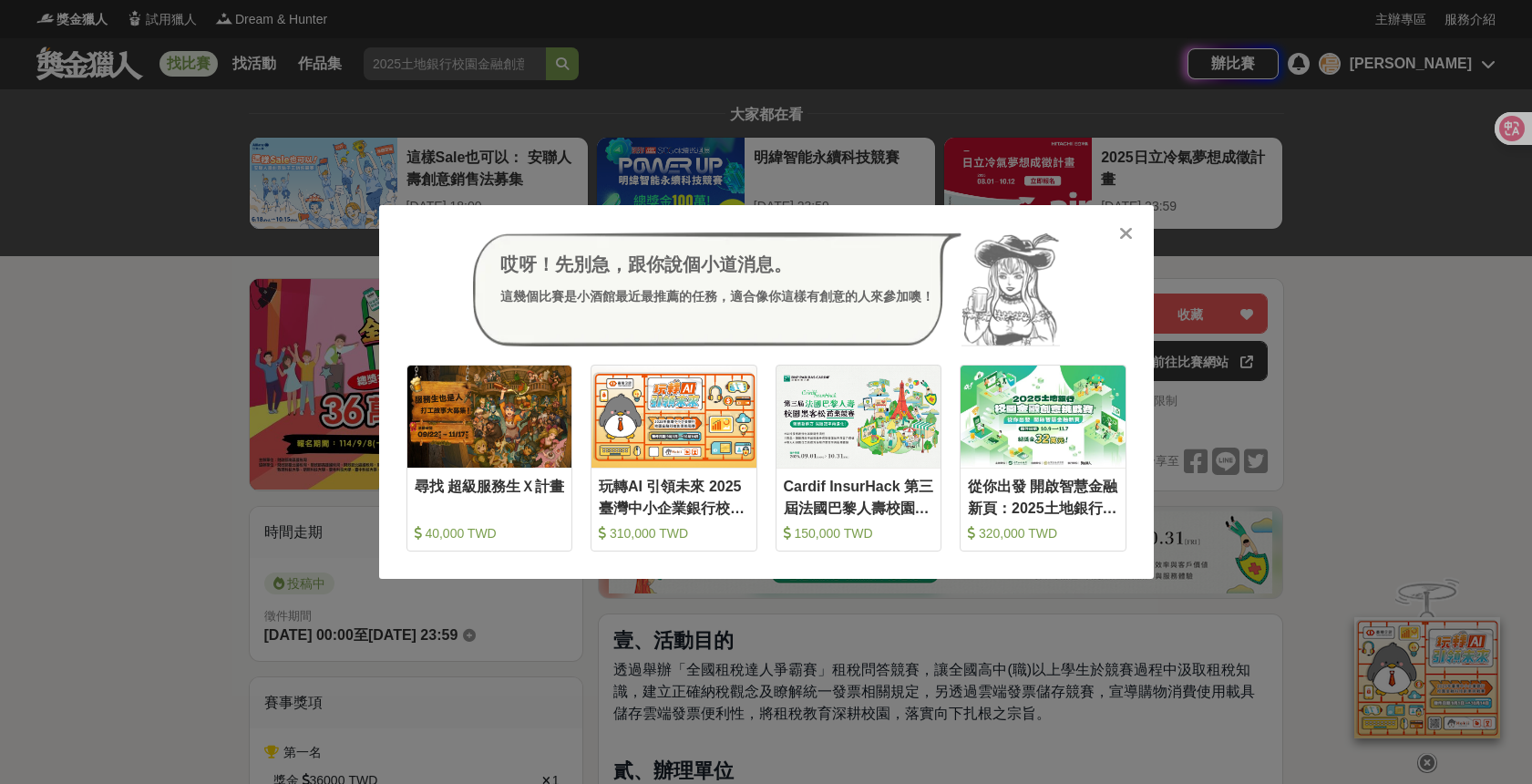
drag, startPoint x: 1128, startPoint y: 232, endPoint x: 1138, endPoint y: 241, distance: 13.5
click at [1128, 232] on icon at bounding box center [1126, 233] width 13 height 18
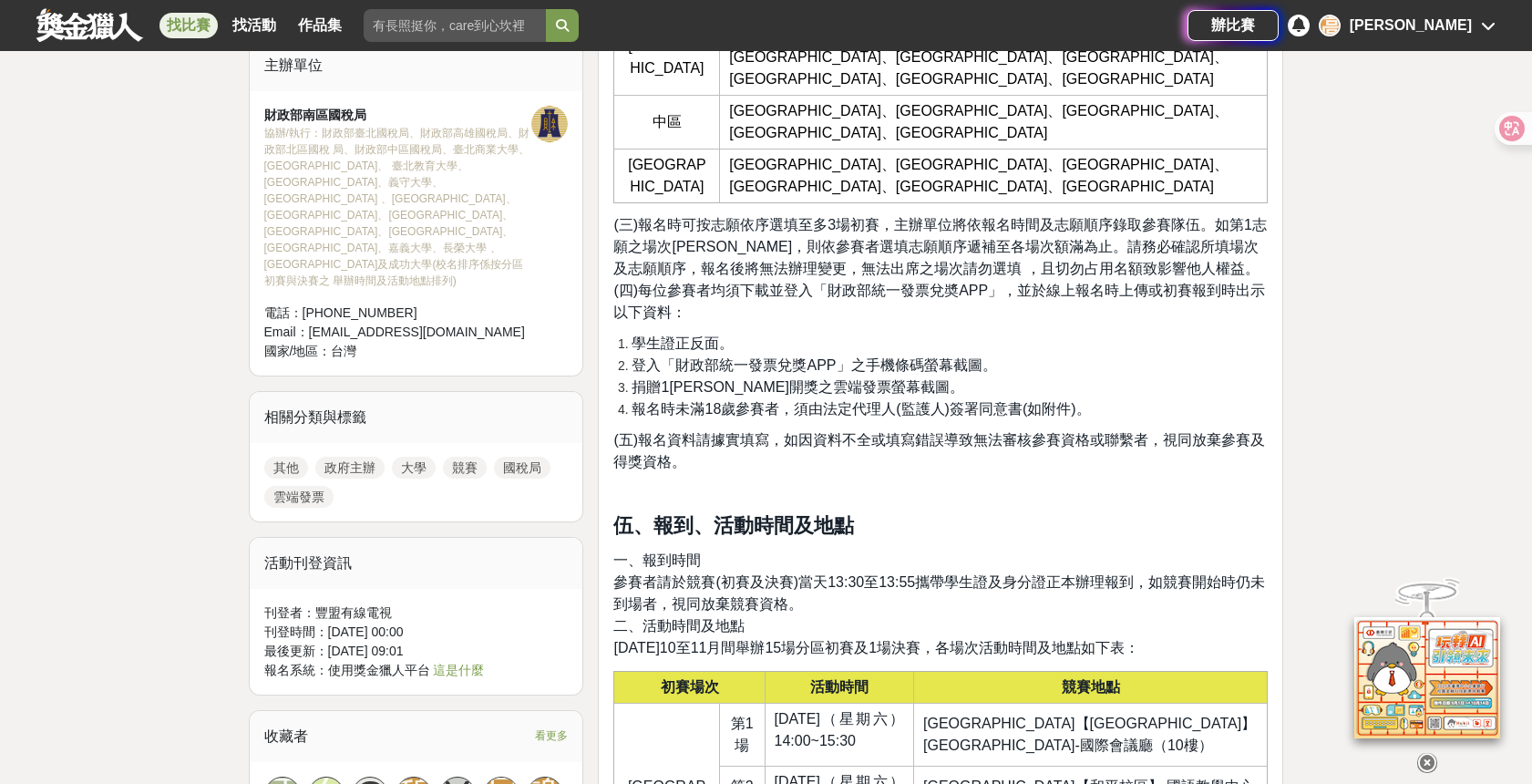
scroll to position [1526, 0]
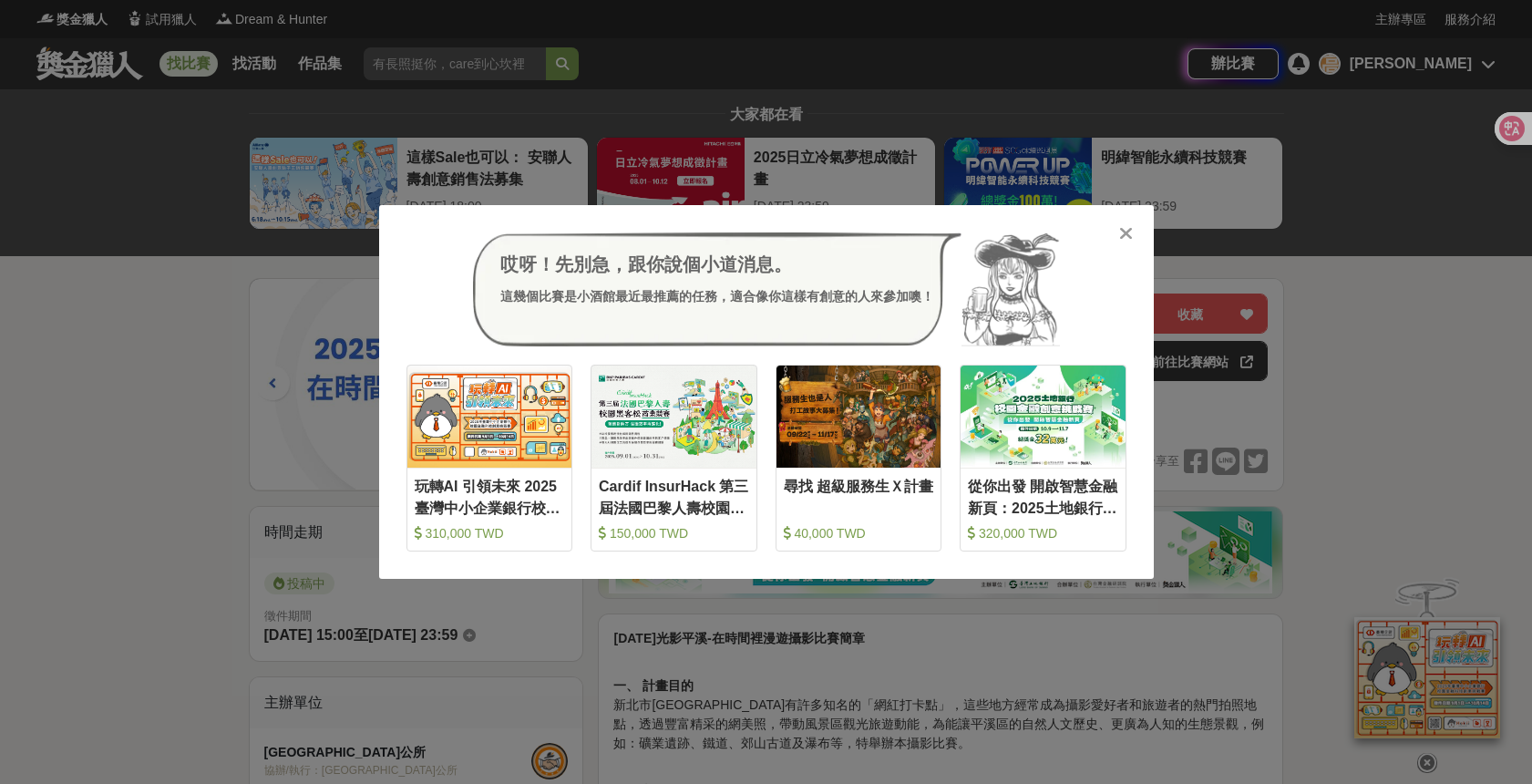
click at [1135, 231] on div "哎呀！先別急，跟你說個小道消息。 這幾個比賽是小酒館最近最推薦的任務，適合像你這樣有創意的人來參加噢！ 收藏 玩轉AI 引領未來 2025臺灣中小企業銀行校園…" at bounding box center [766, 392] width 775 height 375
click at [1131, 233] on icon at bounding box center [1126, 233] width 13 height 18
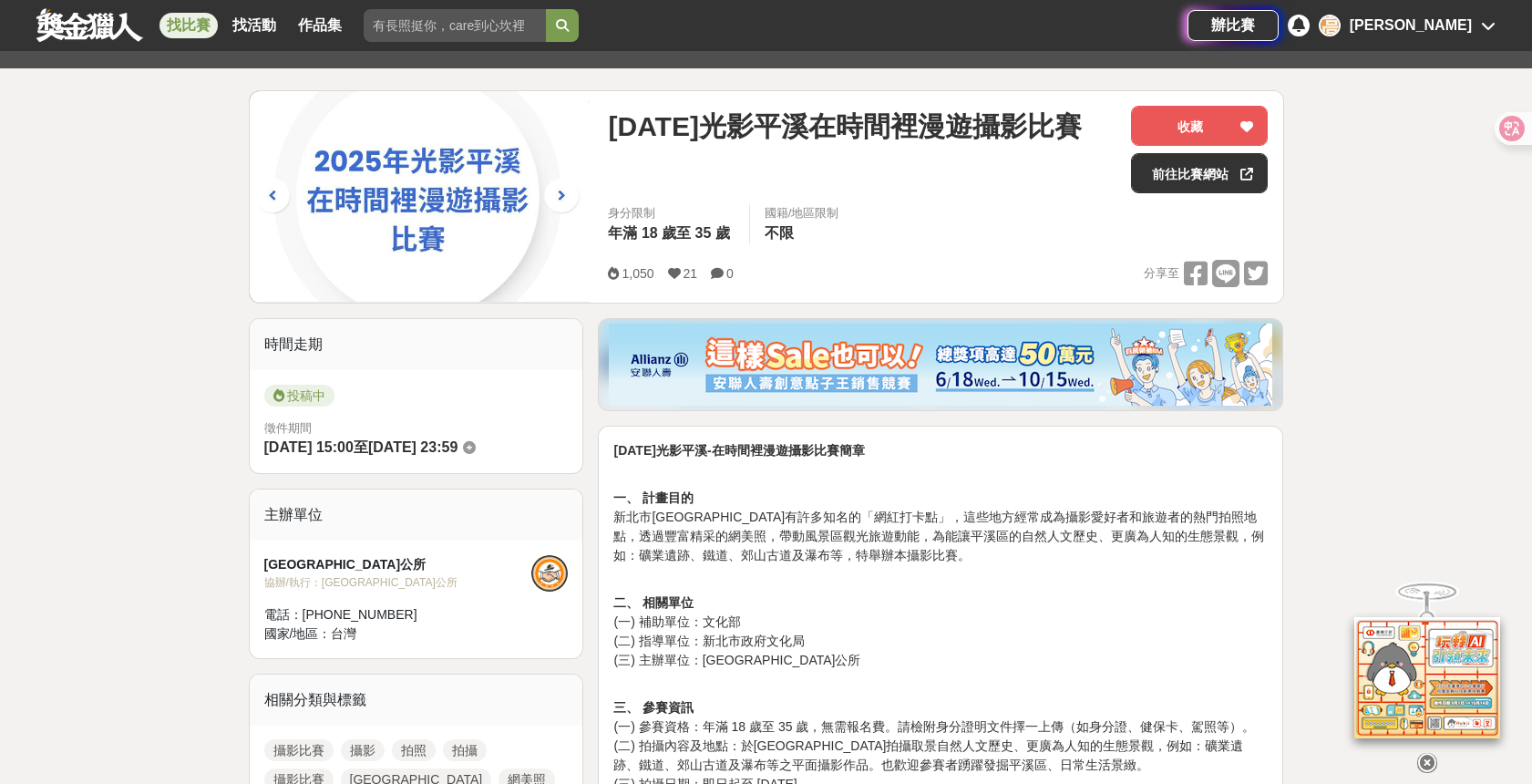
scroll to position [264, 0]
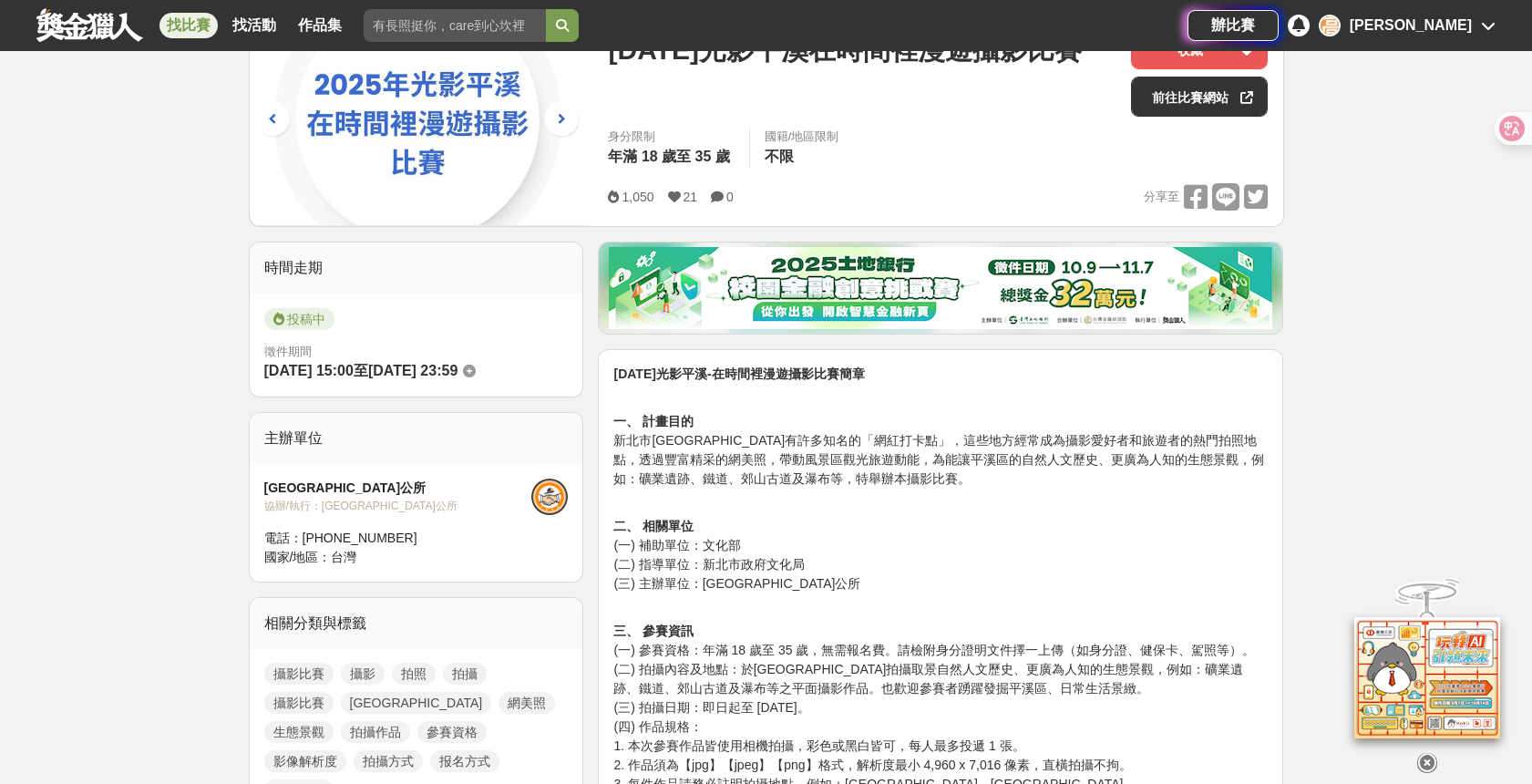
click at [1029, 472] on p "一、 計畫目的 新北市平溪區有許多知名的「網紅打卡點」，這些地方經常成為攝影愛好者和旅遊者的熱門拍照地點，透過豐富精采的網美照，帶動風景區觀光旅遊動能，為能讓…" at bounding box center [941, 441] width 654 height 95
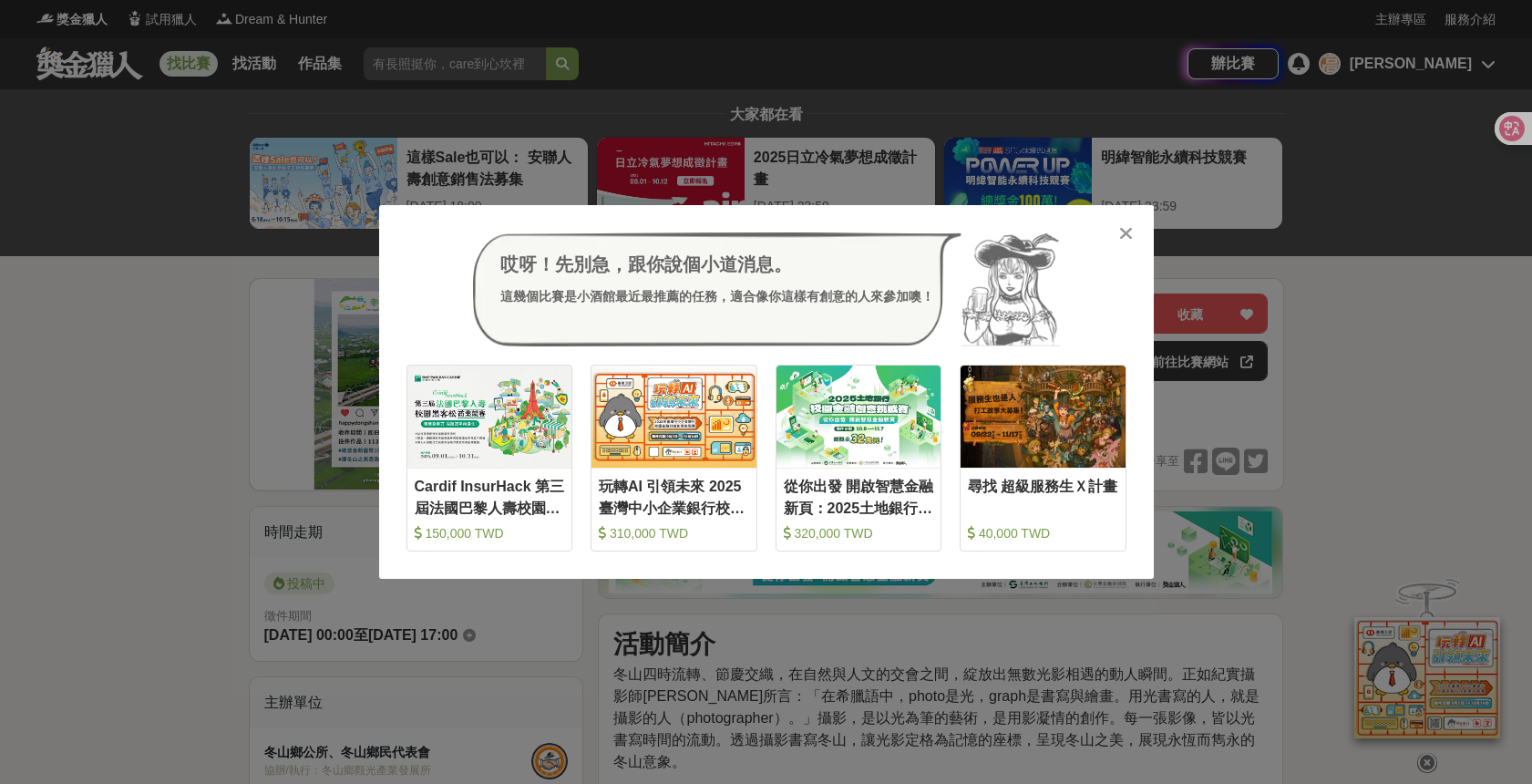
drag, startPoint x: 1129, startPoint y: 237, endPoint x: 1140, endPoint y: 289, distance: 53.2
click at [1129, 237] on icon at bounding box center [1126, 233] width 13 height 18
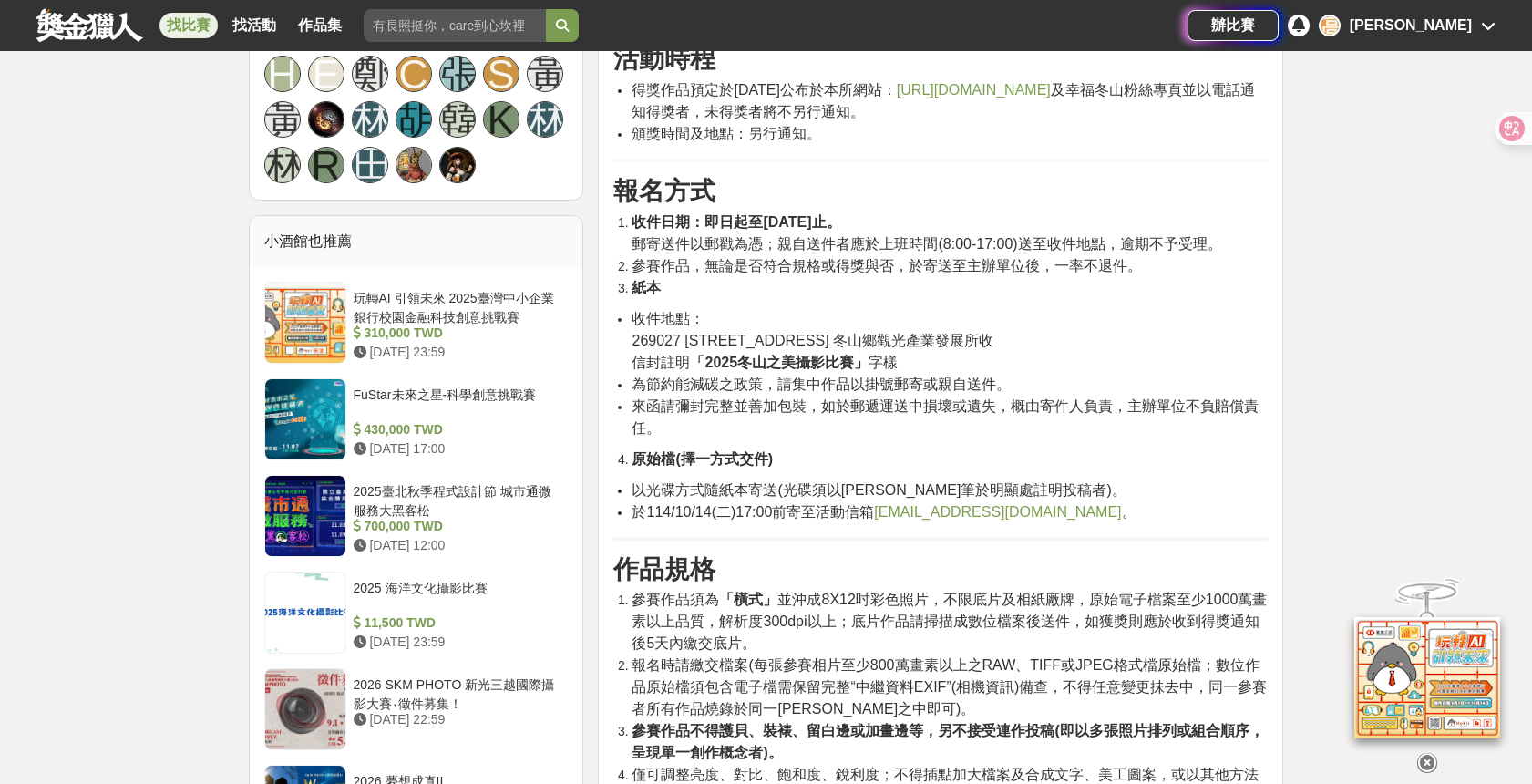
scroll to position [1309, 0]
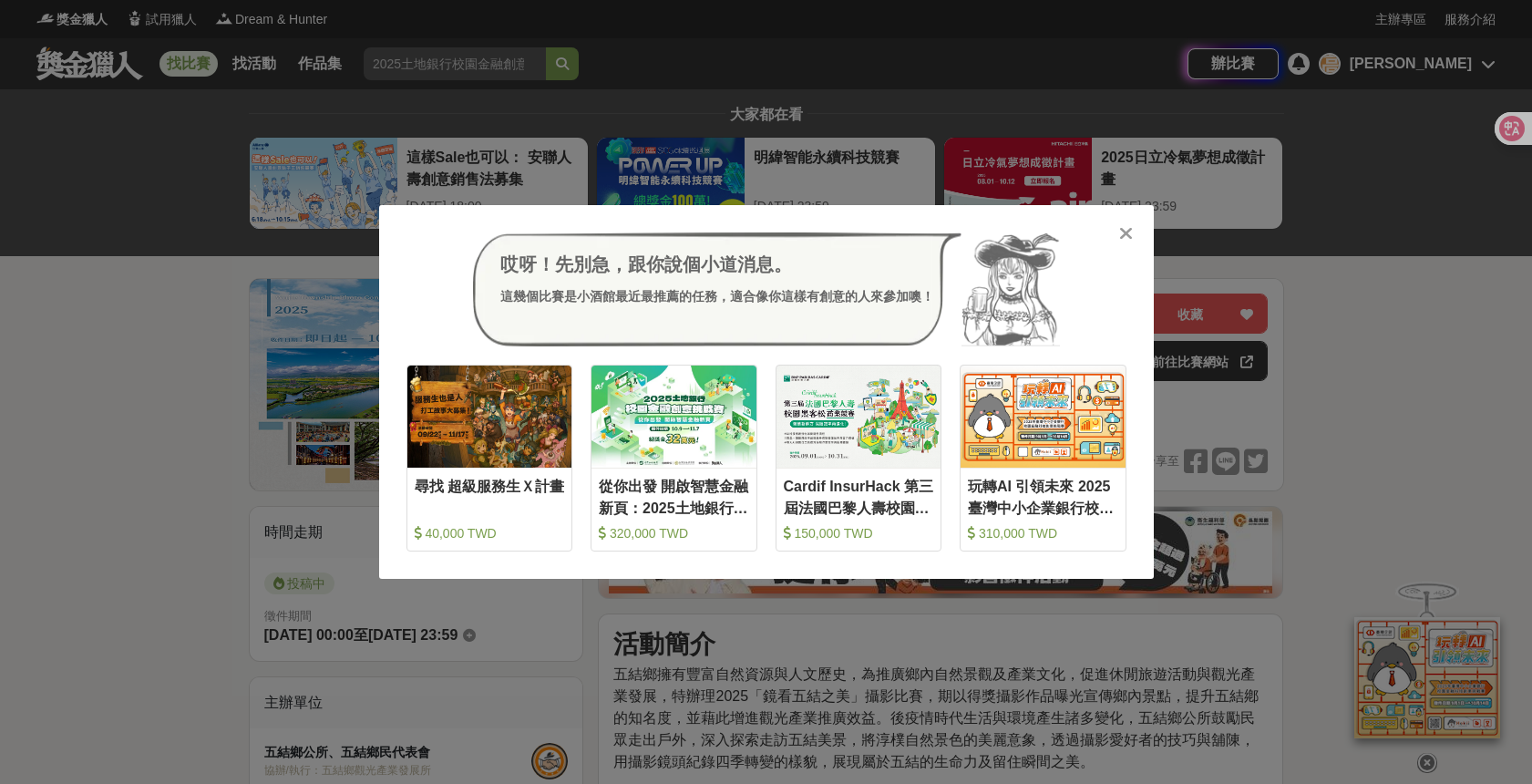
drag, startPoint x: 1129, startPoint y: 237, endPoint x: 1129, endPoint y: 250, distance: 13.0
click at [1129, 237] on icon at bounding box center [1126, 233] width 13 height 18
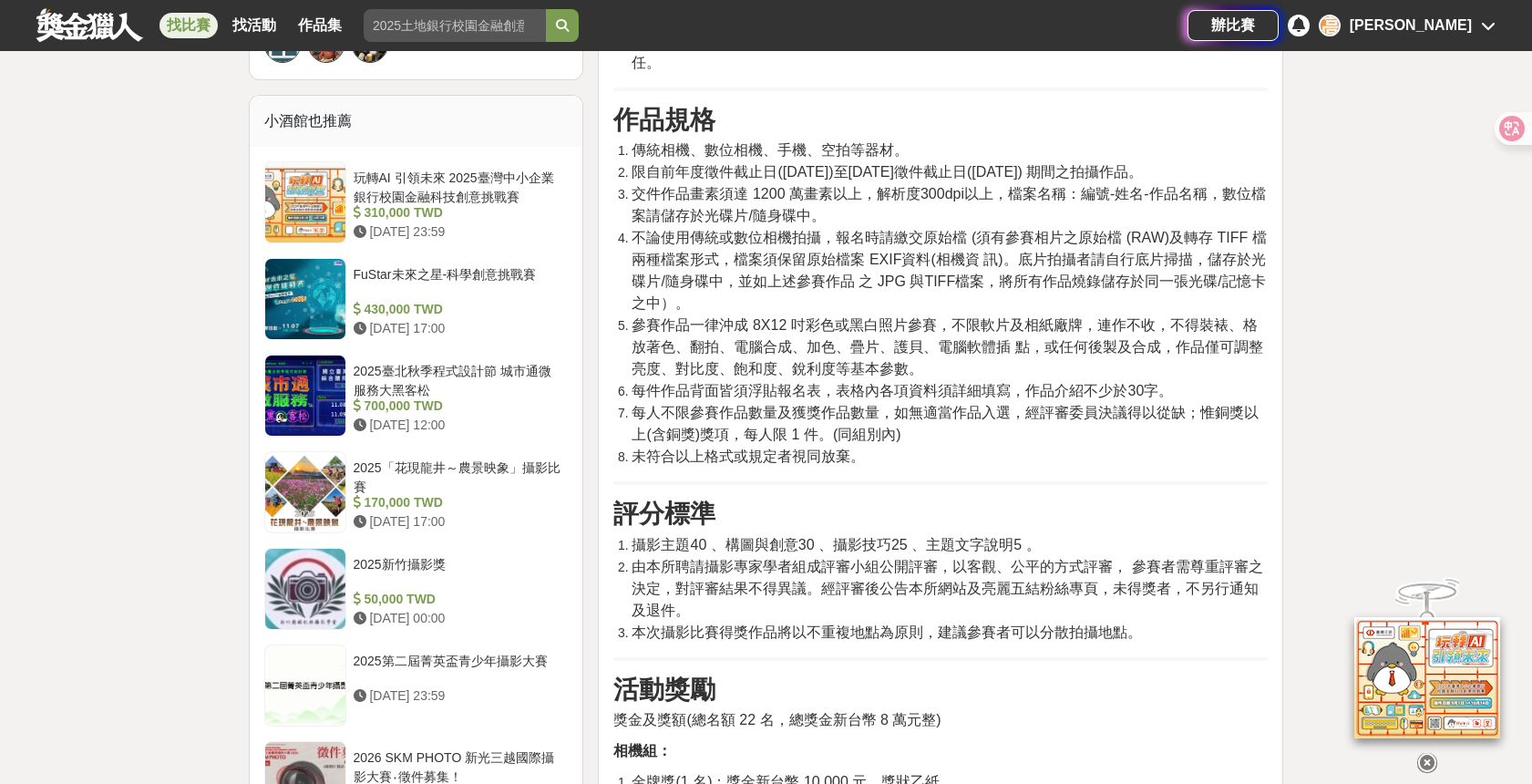
scroll to position [1498, 0]
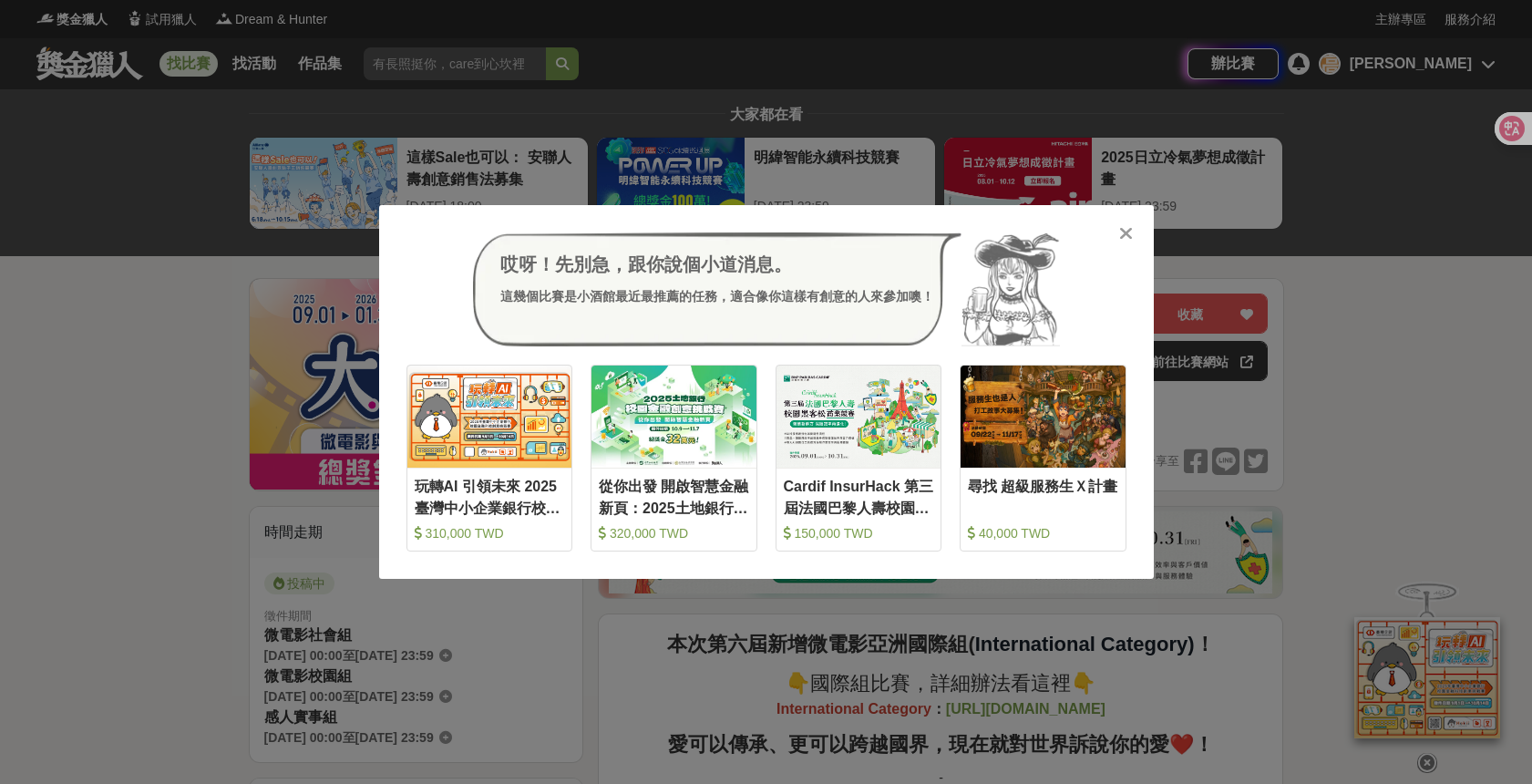
click at [1127, 236] on icon at bounding box center [1126, 233] width 13 height 18
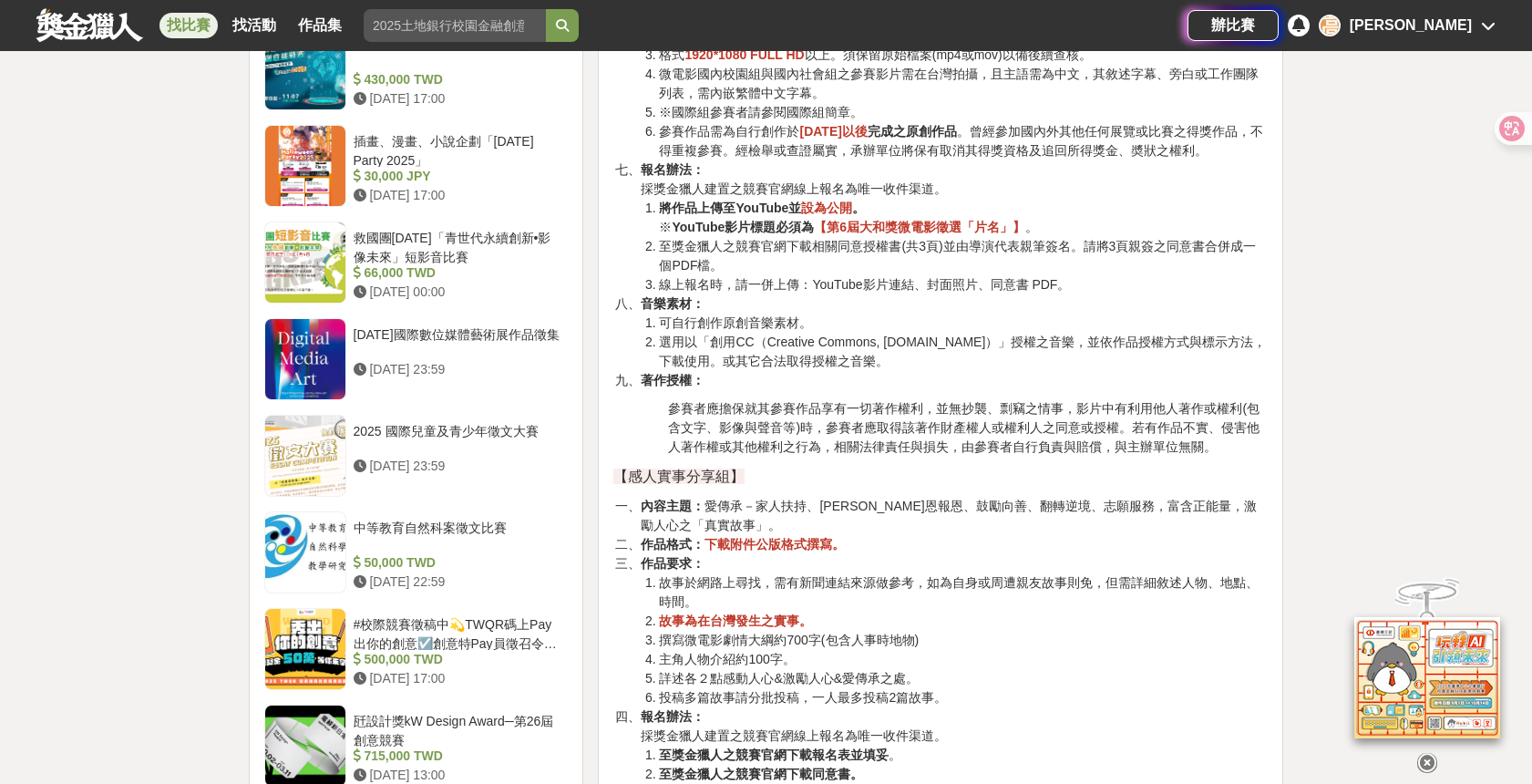
scroll to position [2562, 0]
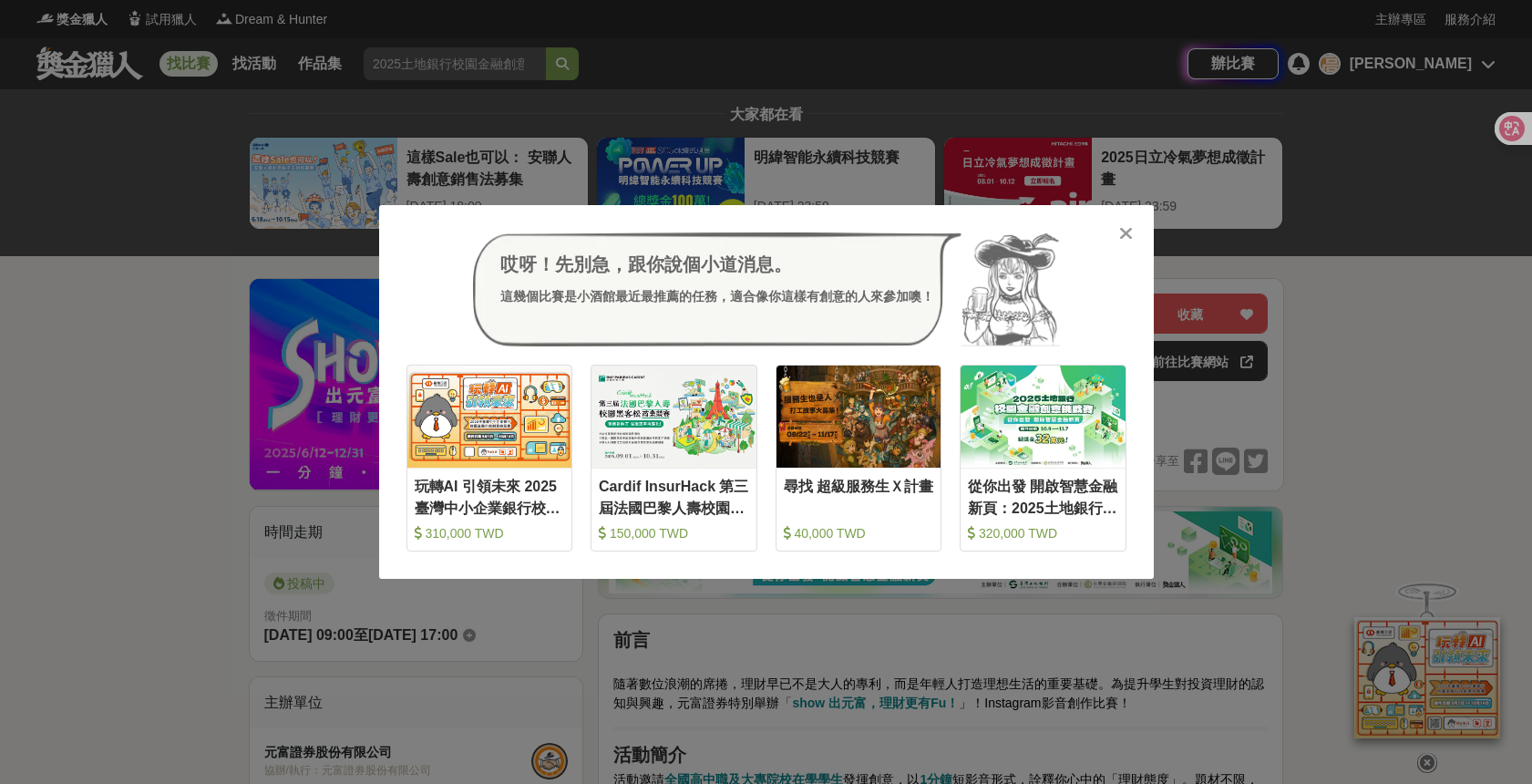
click at [1127, 239] on icon at bounding box center [1126, 233] width 13 height 18
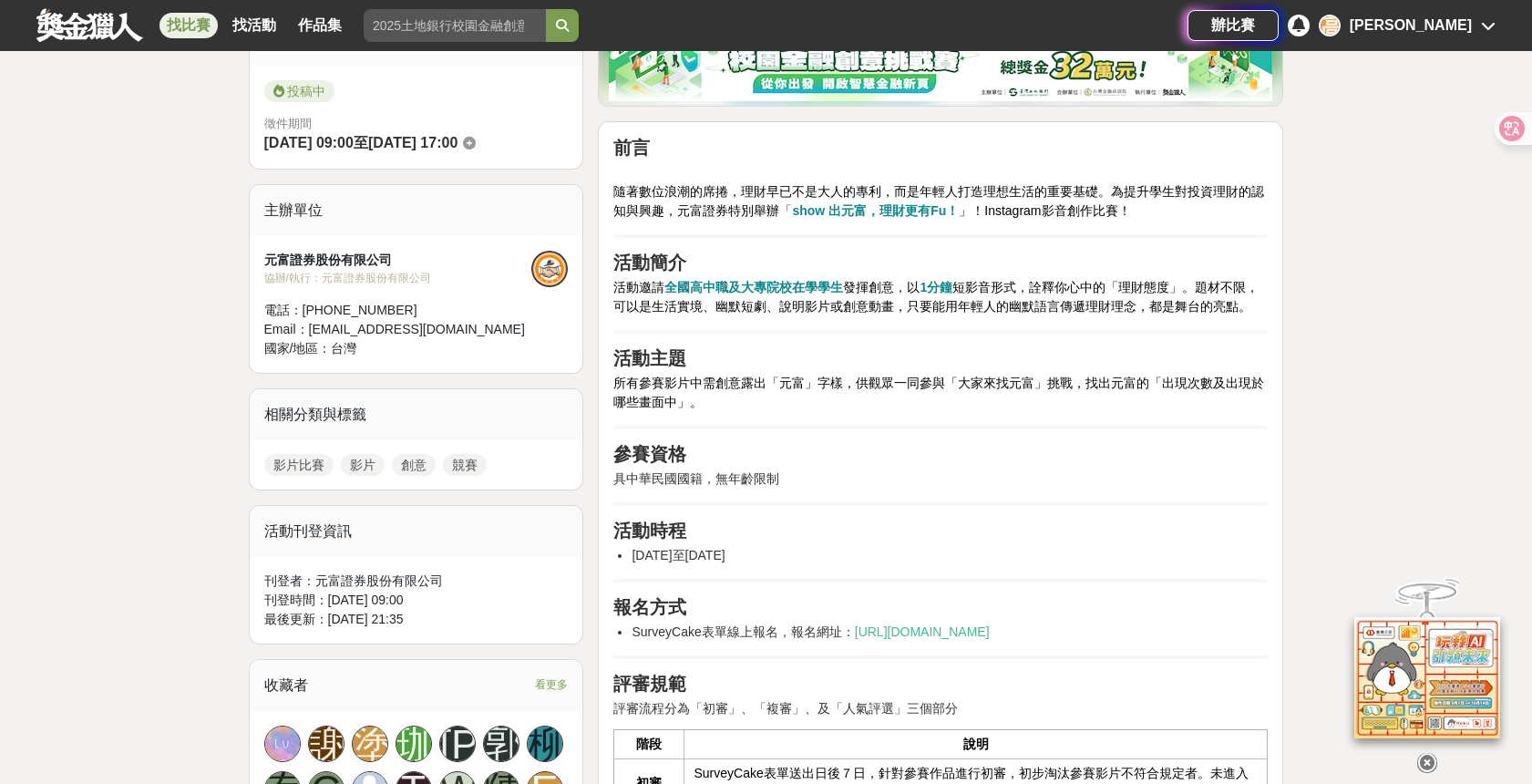
scroll to position [497, 0]
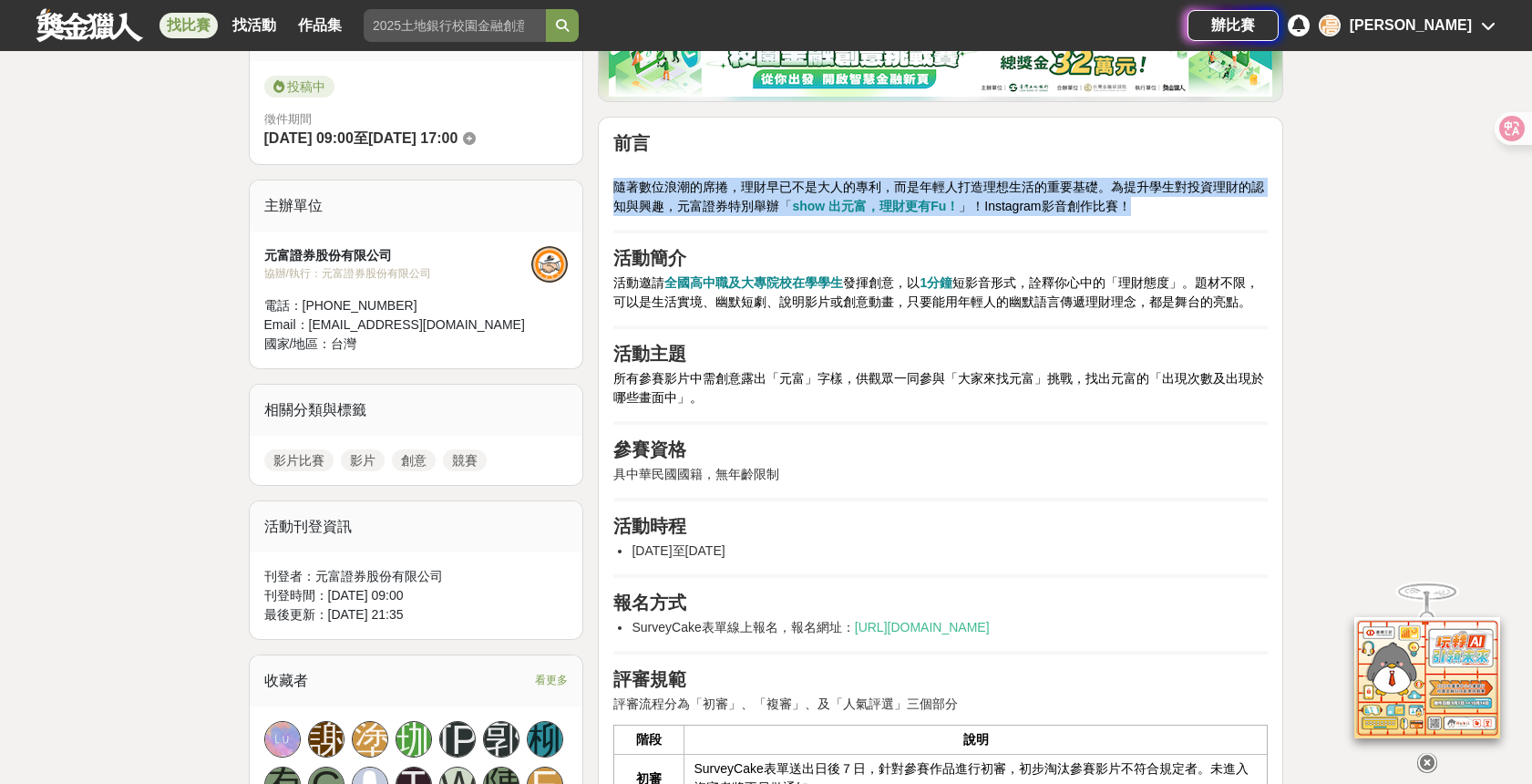
drag, startPoint x: 617, startPoint y: 185, endPoint x: 1174, endPoint y: 210, distance: 557.6
click at [1174, 210] on p "隨著數位浪潮的席捲，理財早已不是大人的專利，而是年輕人打造理想生活的重要基礎。為提升學生對投資理財的認知與興趣，元富證券特別舉辦 「 show 出元富，理財更…" at bounding box center [941, 187] width 654 height 57
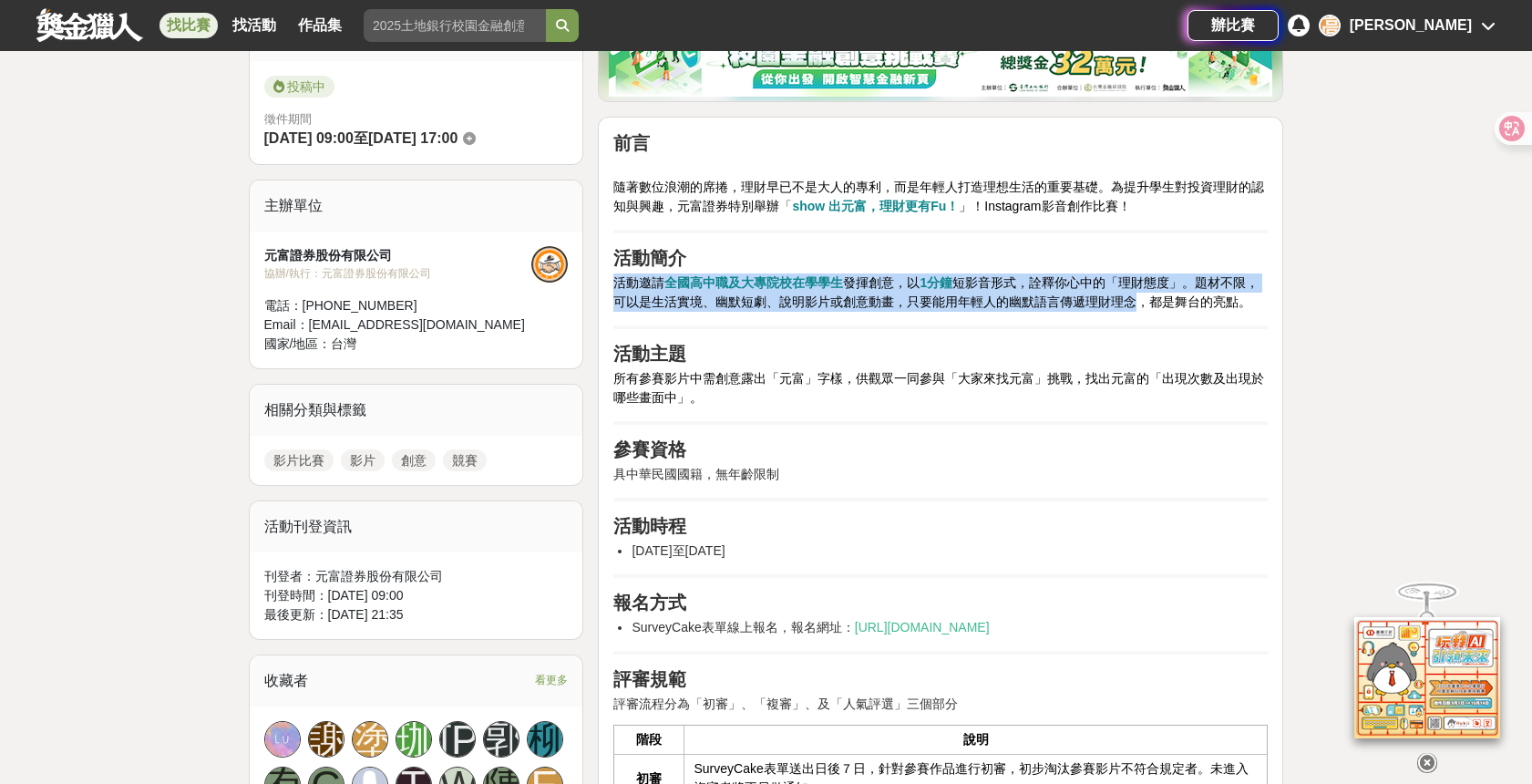
drag, startPoint x: 616, startPoint y: 282, endPoint x: 1125, endPoint y: 298, distance: 509.3
click at [1125, 298] on p "活動邀請 全國高中職及大專院校在學學生 發揮創意，以 1分鐘 短影音形式，詮釋你心中的「理財態度」。題材不限，可以是生活實境、幽默短劇、說明影片或創意動畫，只…" at bounding box center [941, 293] width 654 height 38
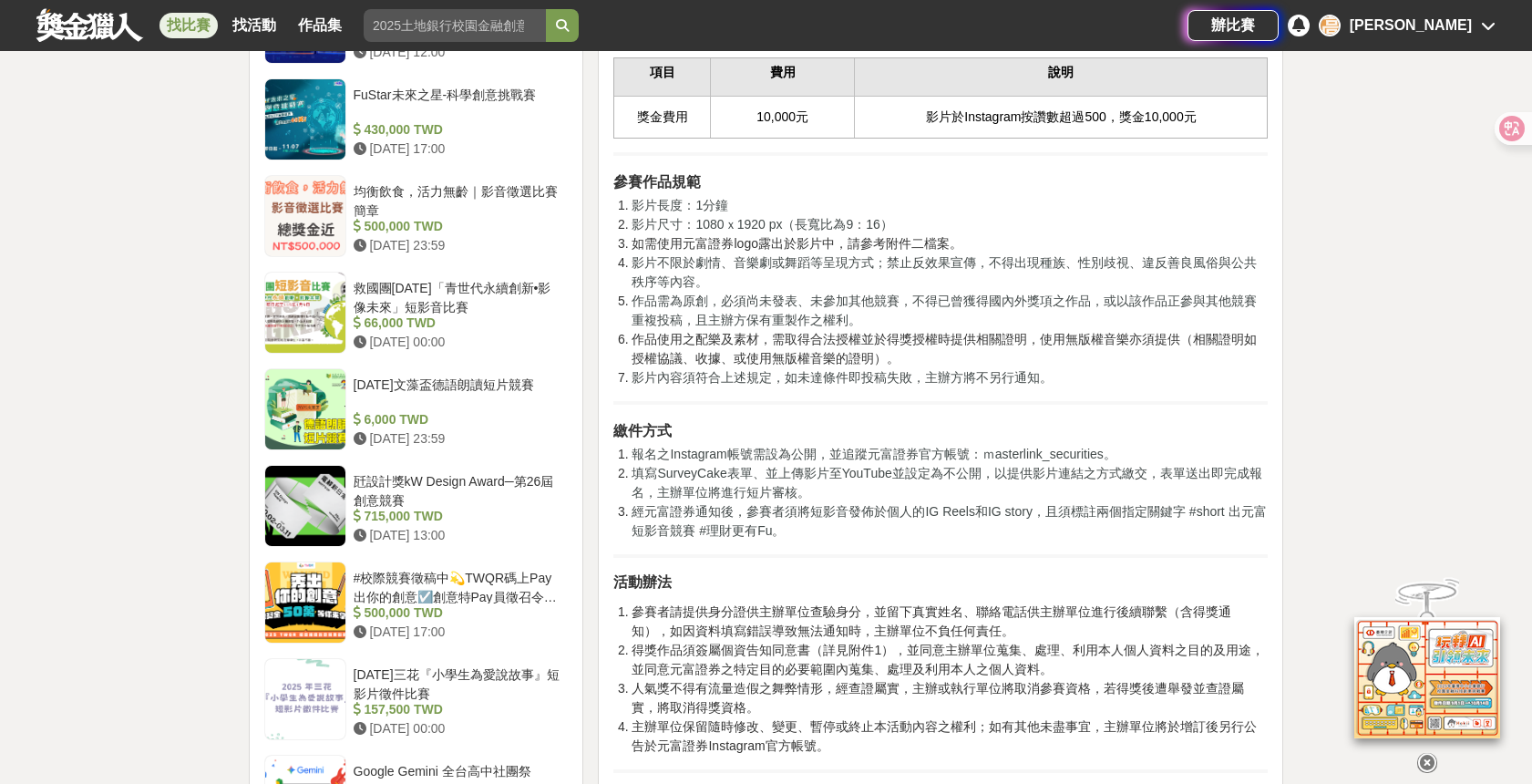
scroll to position [1605, 0]
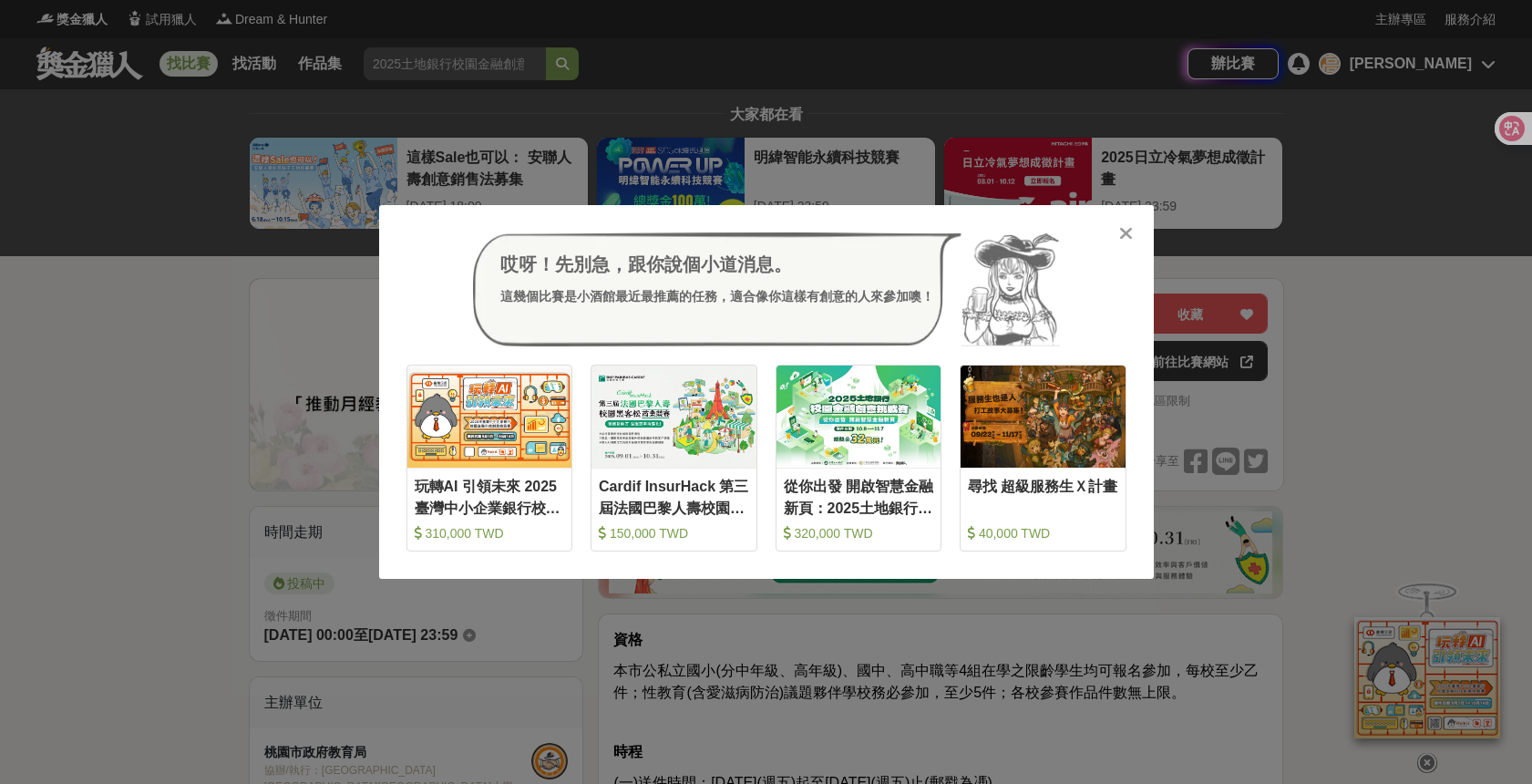
click at [1127, 235] on icon at bounding box center [1126, 233] width 13 height 18
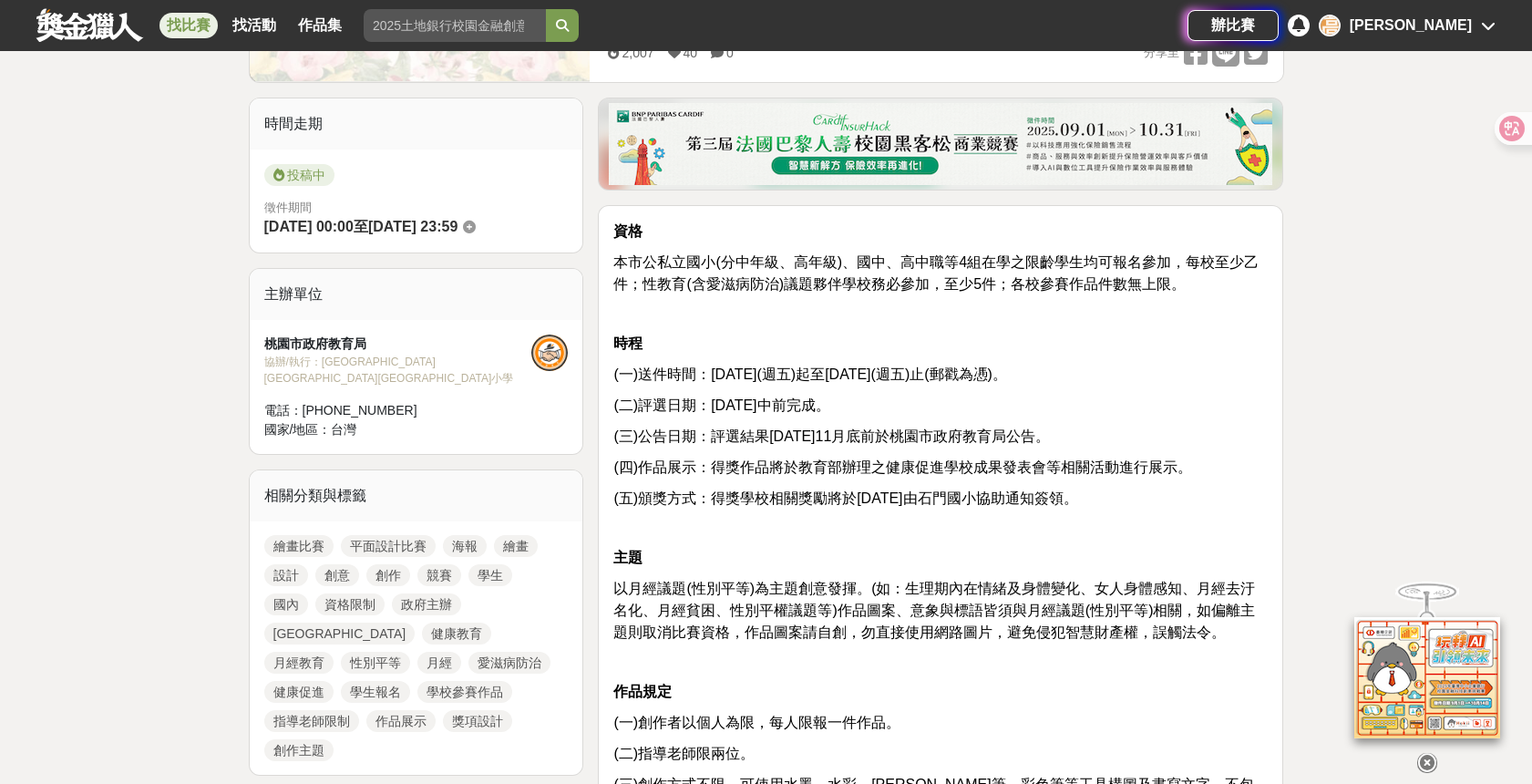
scroll to position [535, 0]
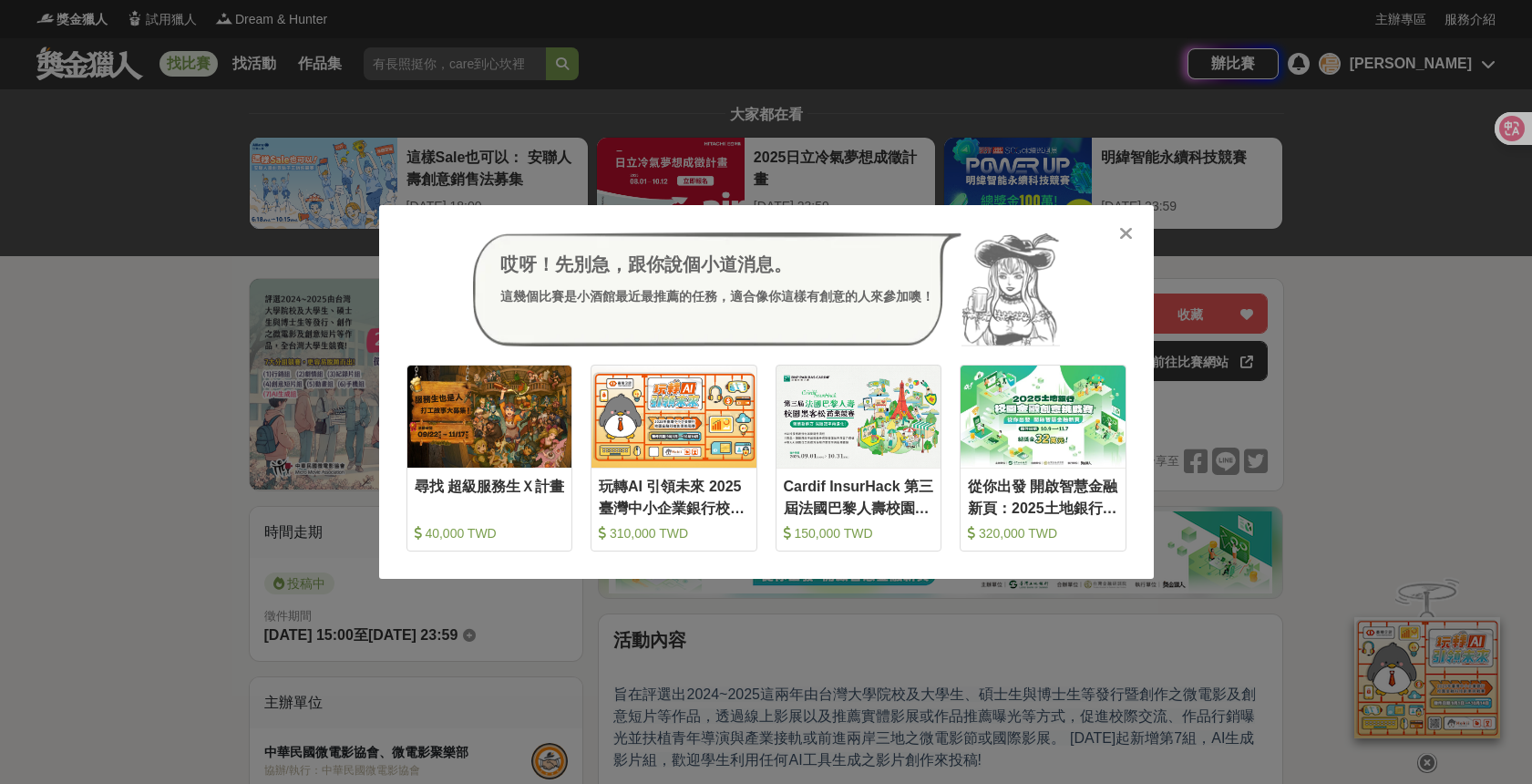
click at [1131, 233] on icon at bounding box center [1126, 233] width 13 height 18
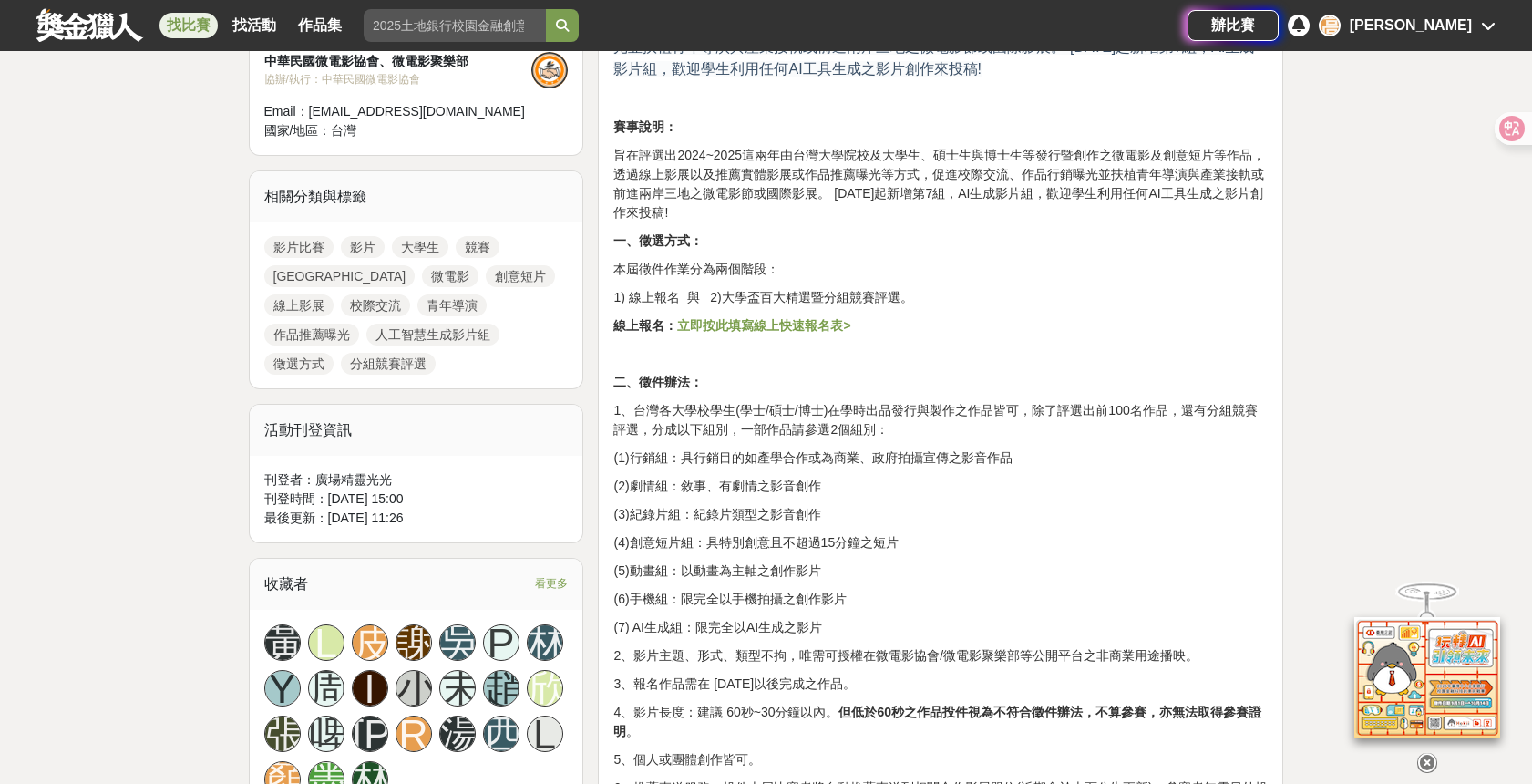
scroll to position [693, 0]
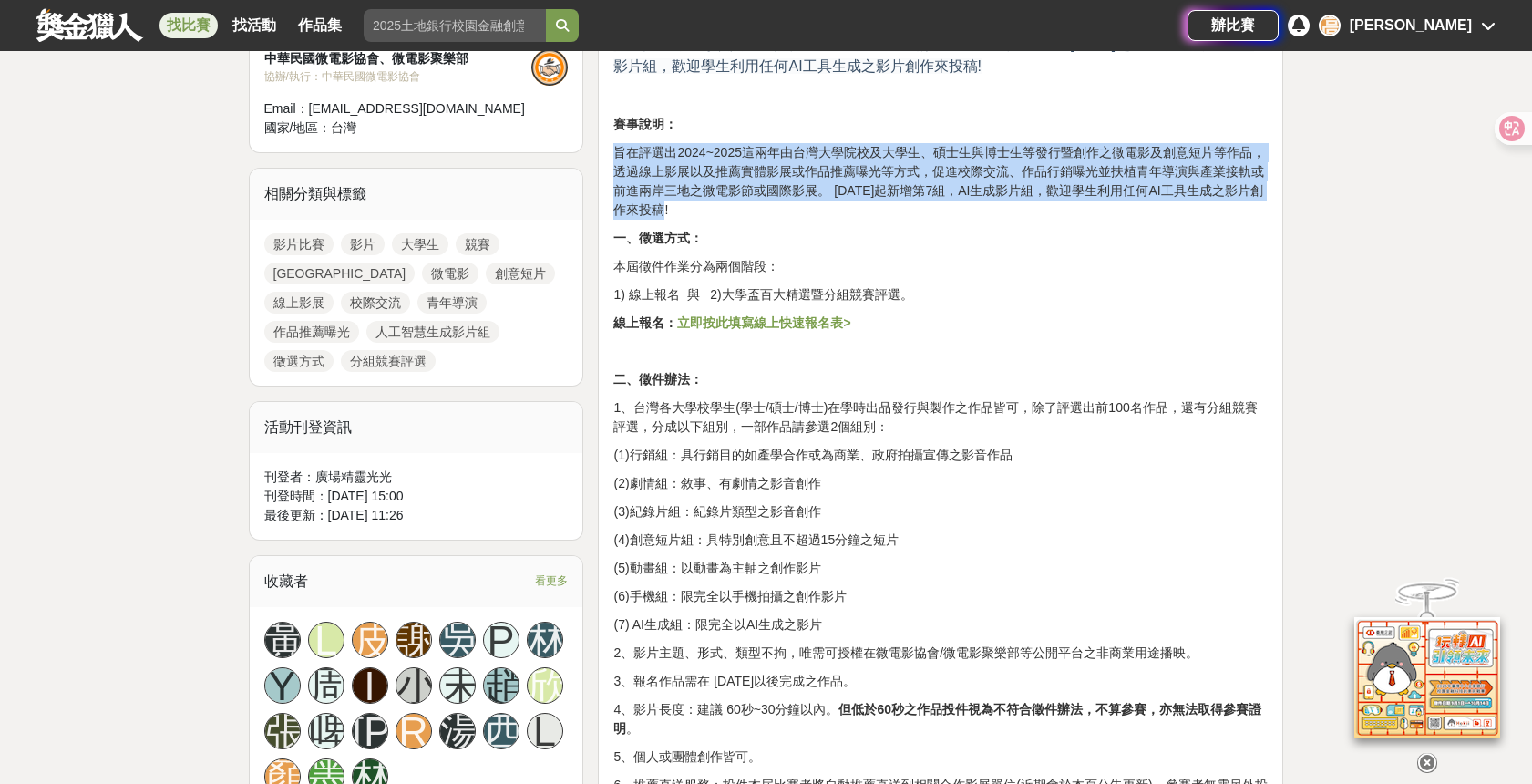
drag, startPoint x: 613, startPoint y: 155, endPoint x: 1175, endPoint y: 204, distance: 564.1
click at [1175, 204] on p "旨在評選出2024~2025這兩年由台灣大學院校及大學生、碩士生與博士生等發行暨創作之微電影及創意短片等作品，透過線上影展以及推薦實體影展或作品推薦曝光等方式…" at bounding box center [941, 181] width 654 height 76
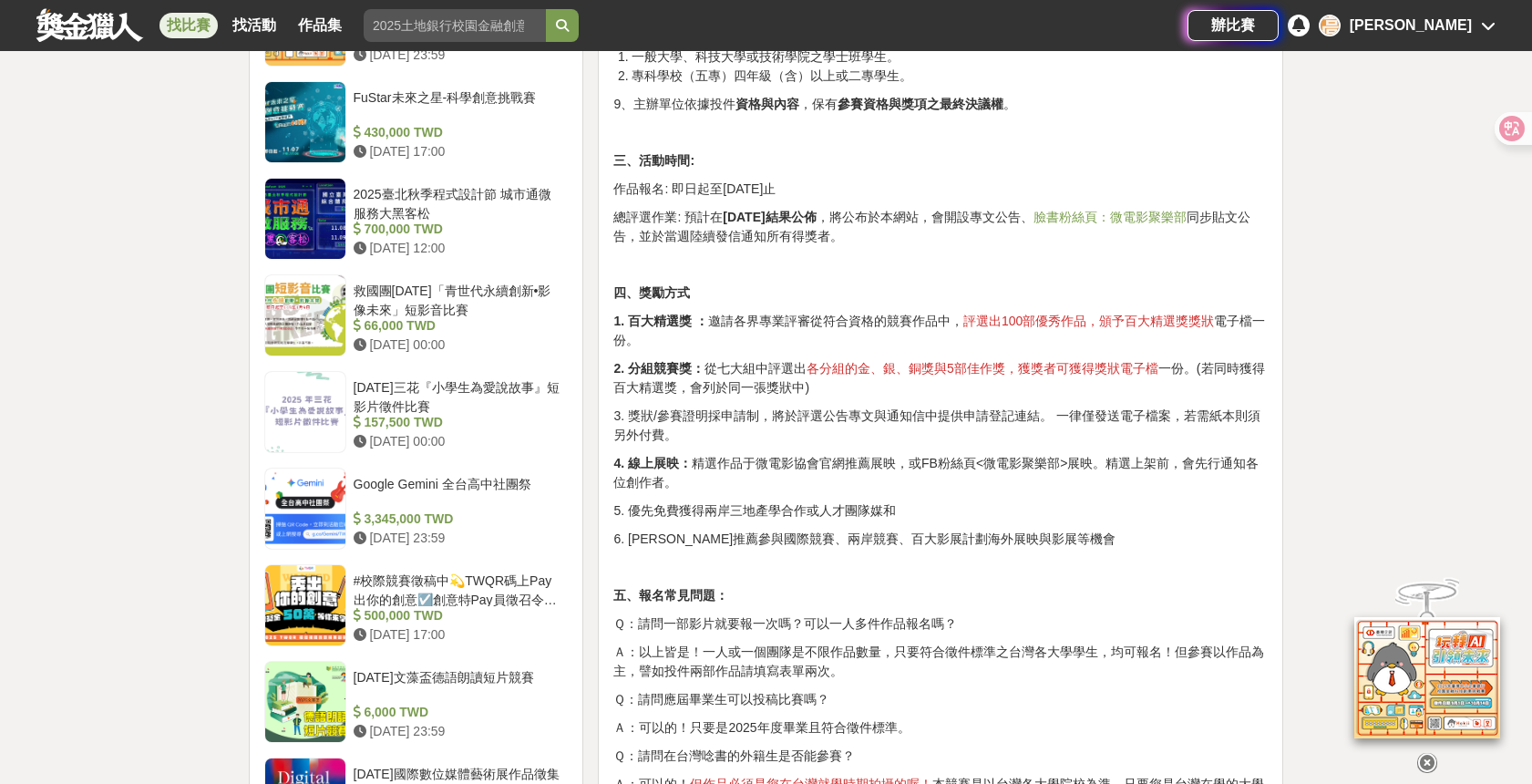
scroll to position [1603, 0]
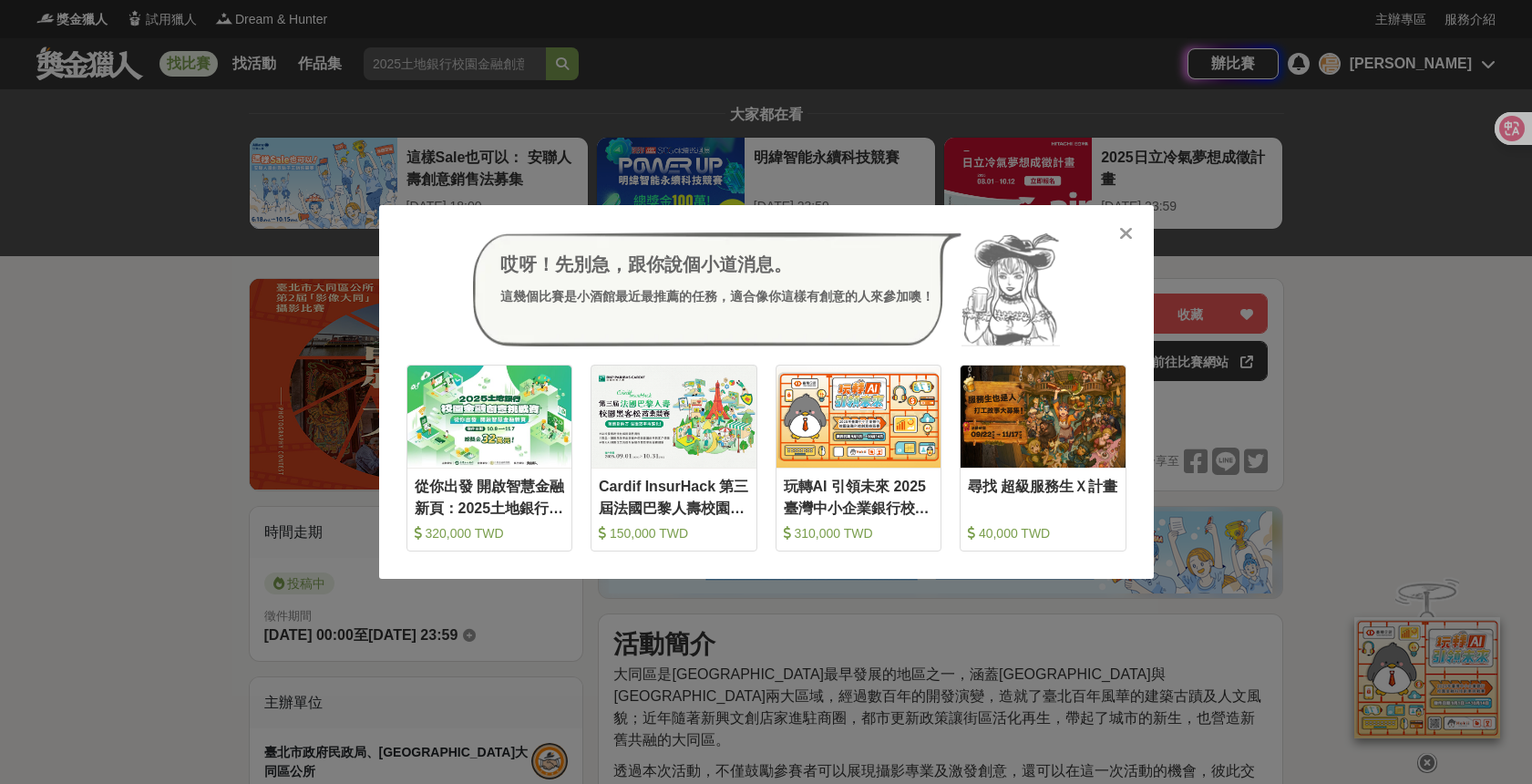
click at [1126, 241] on icon at bounding box center [1126, 233] width 13 height 18
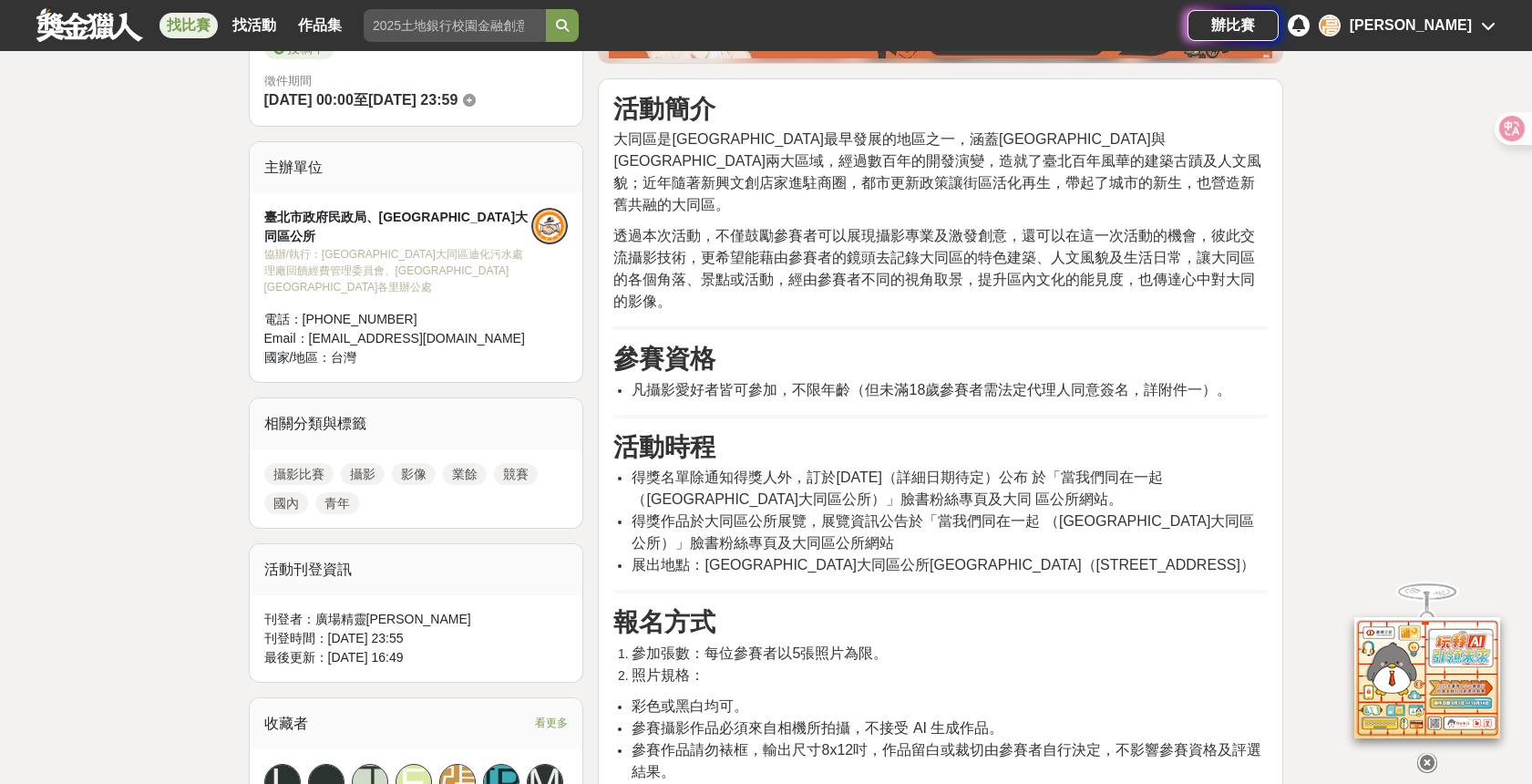
scroll to position [807, 0]
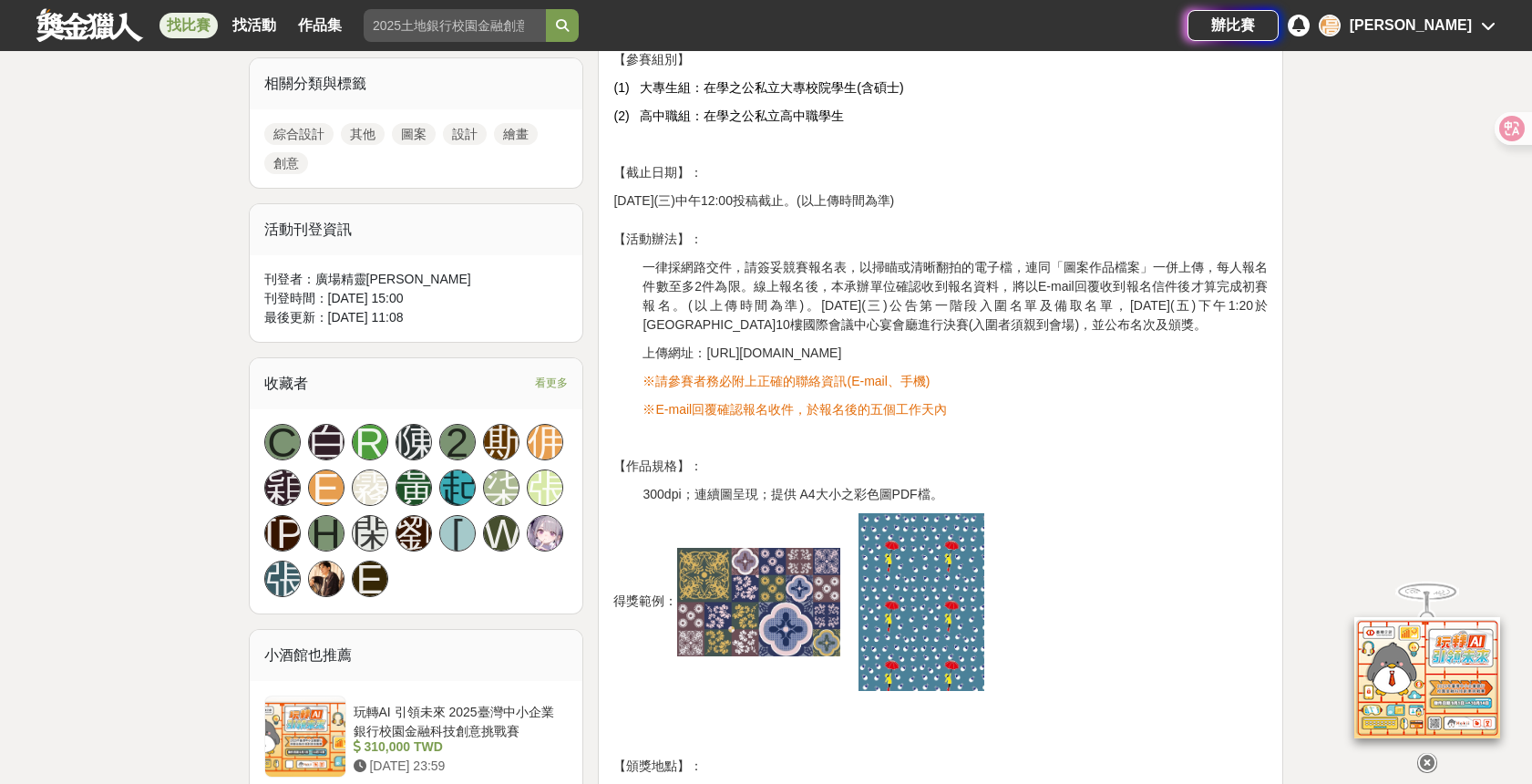
scroll to position [868, 0]
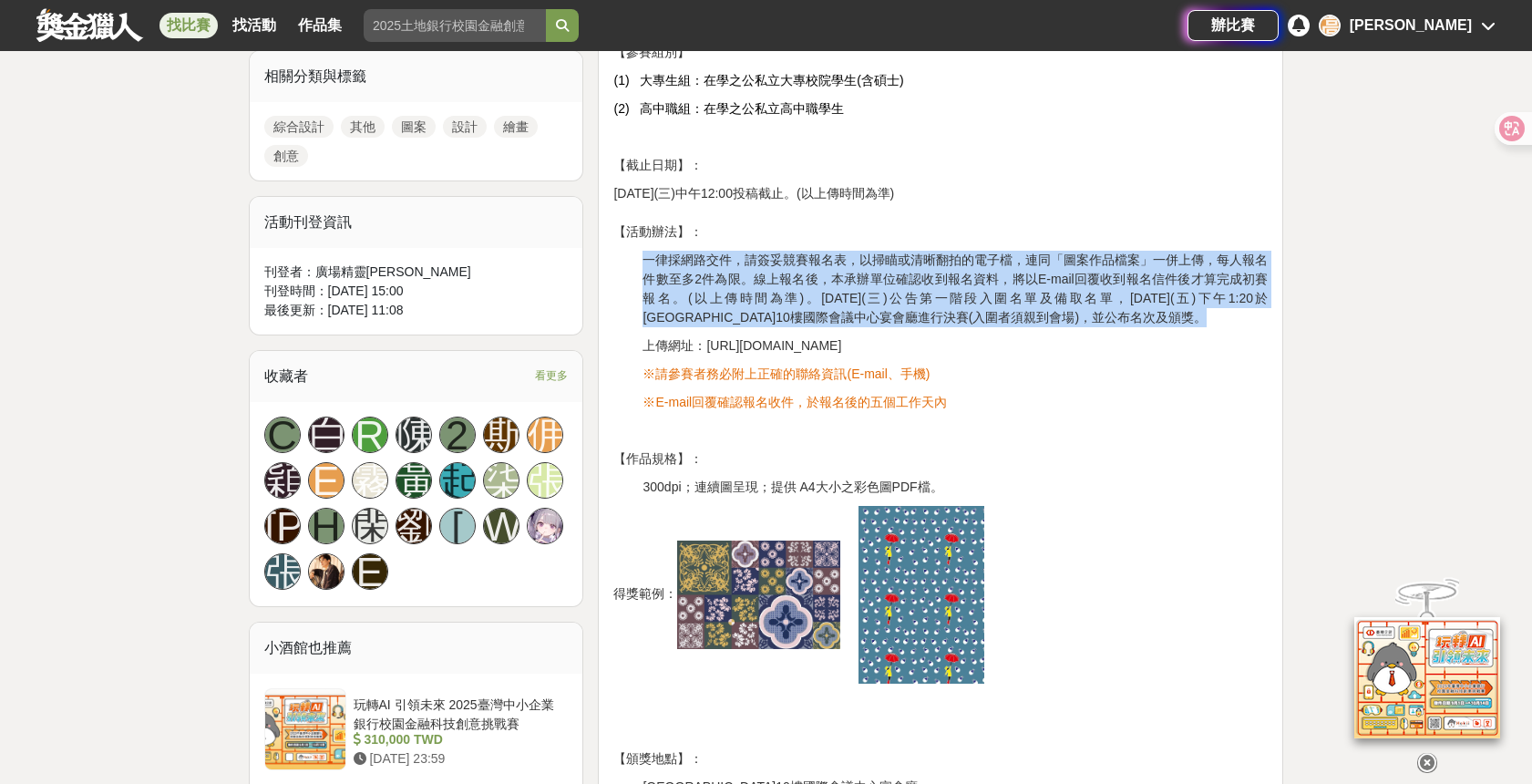
drag, startPoint x: 645, startPoint y: 259, endPoint x: 1247, endPoint y: 315, distance: 604.6
click at [1247, 315] on p "一律採網路交件，請簽妥競賽報名表，以掃瞄或清晰翻拍的電子檔，連同「圖案作品檔案」一併上傳，每人報名件數至多2件為限。線上報名後，本承辦單位確認收到報名資料，將…" at bounding box center [954, 289] width 625 height 76
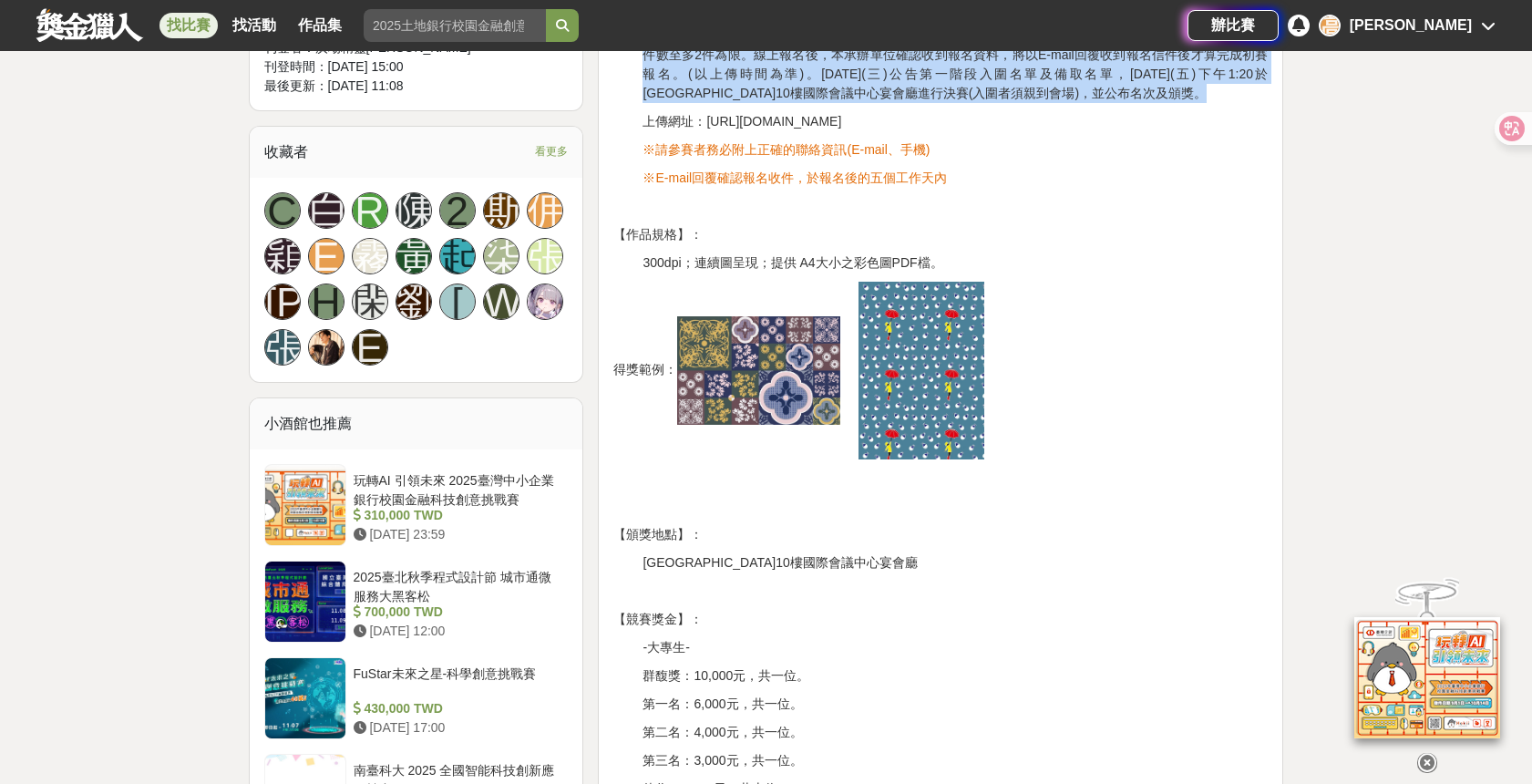
scroll to position [1063, 0]
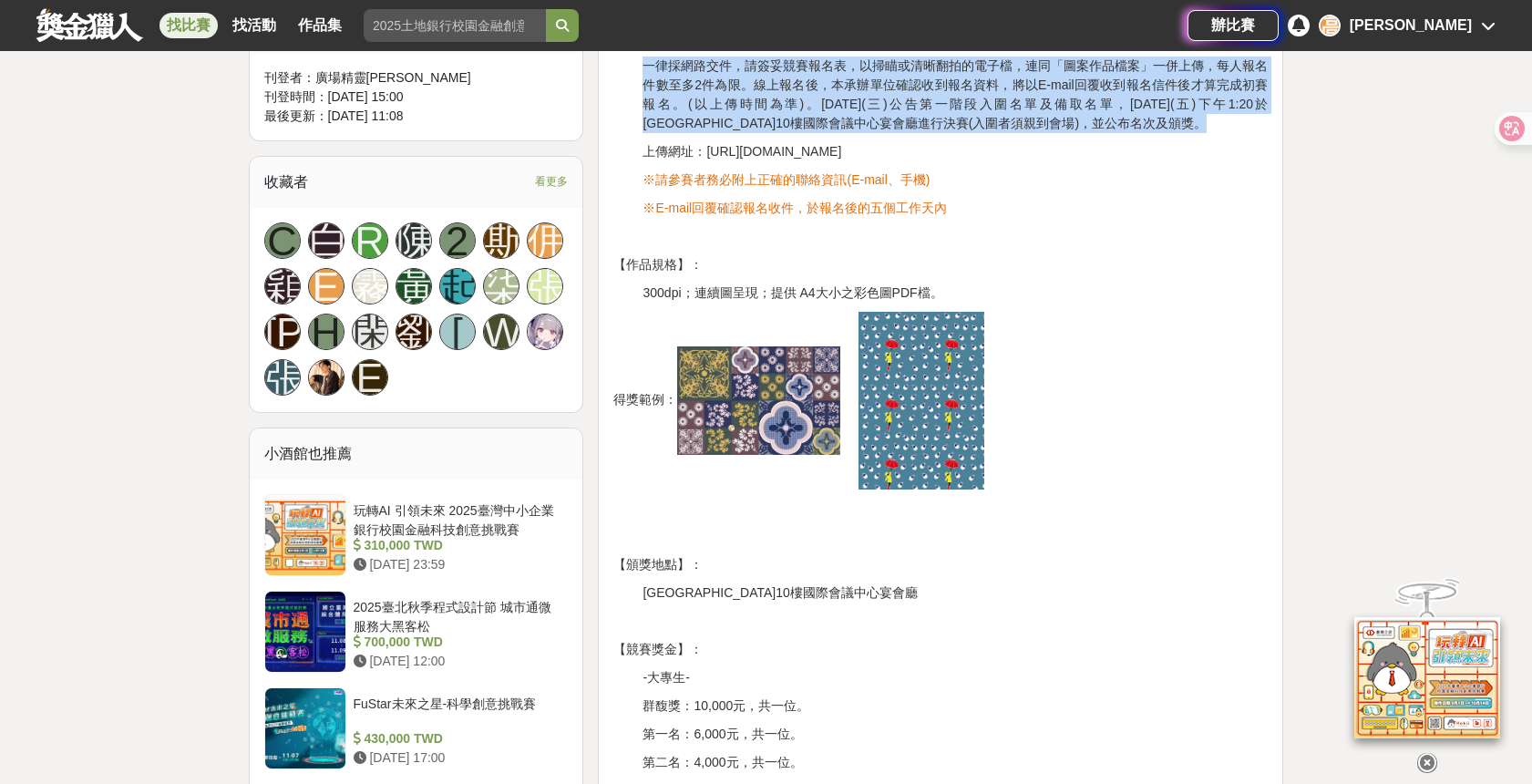
click at [839, 388] on img at bounding box center [758, 401] width 163 height 109
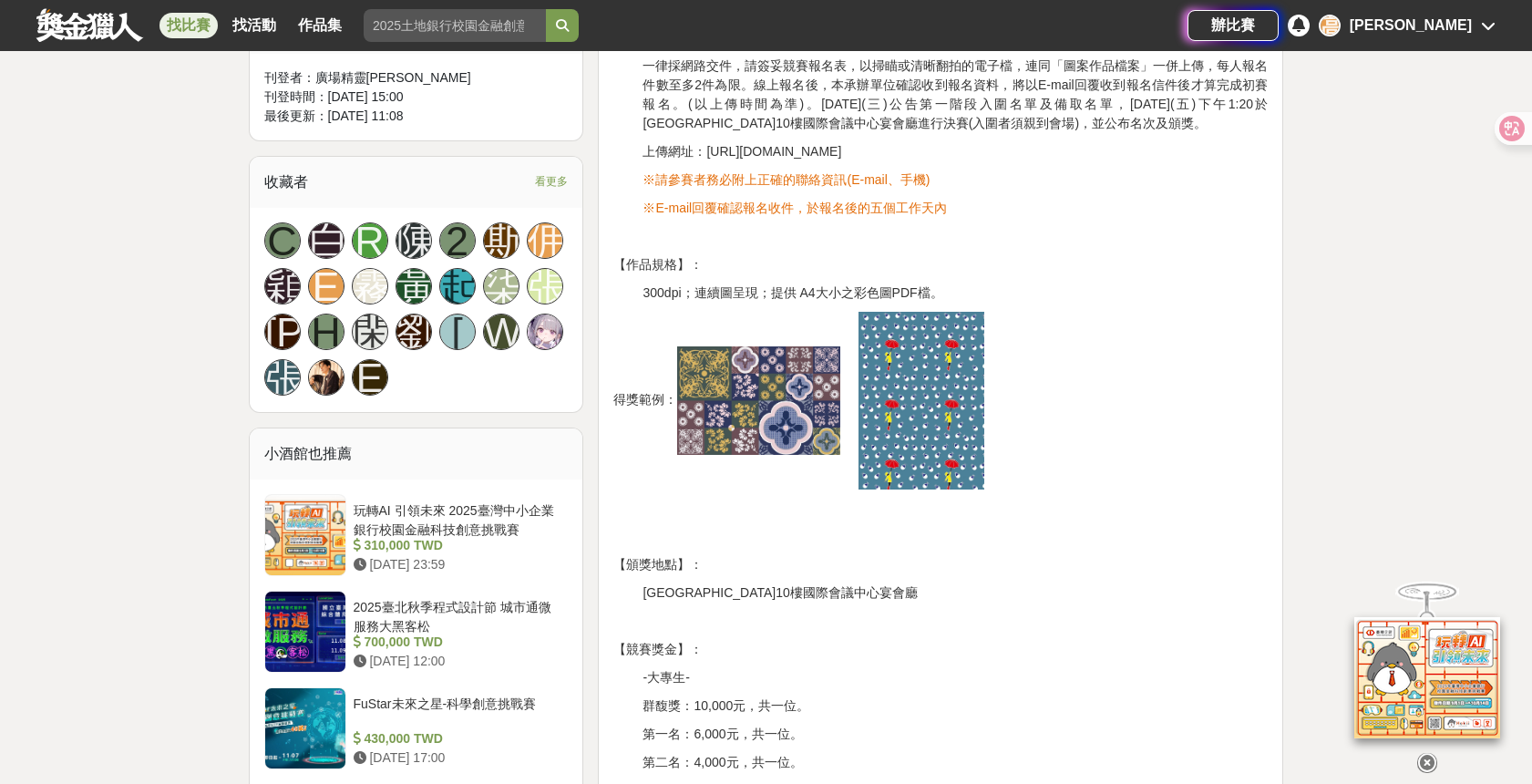
click at [1087, 411] on p "得獎範例：" at bounding box center [941, 401] width 654 height 177
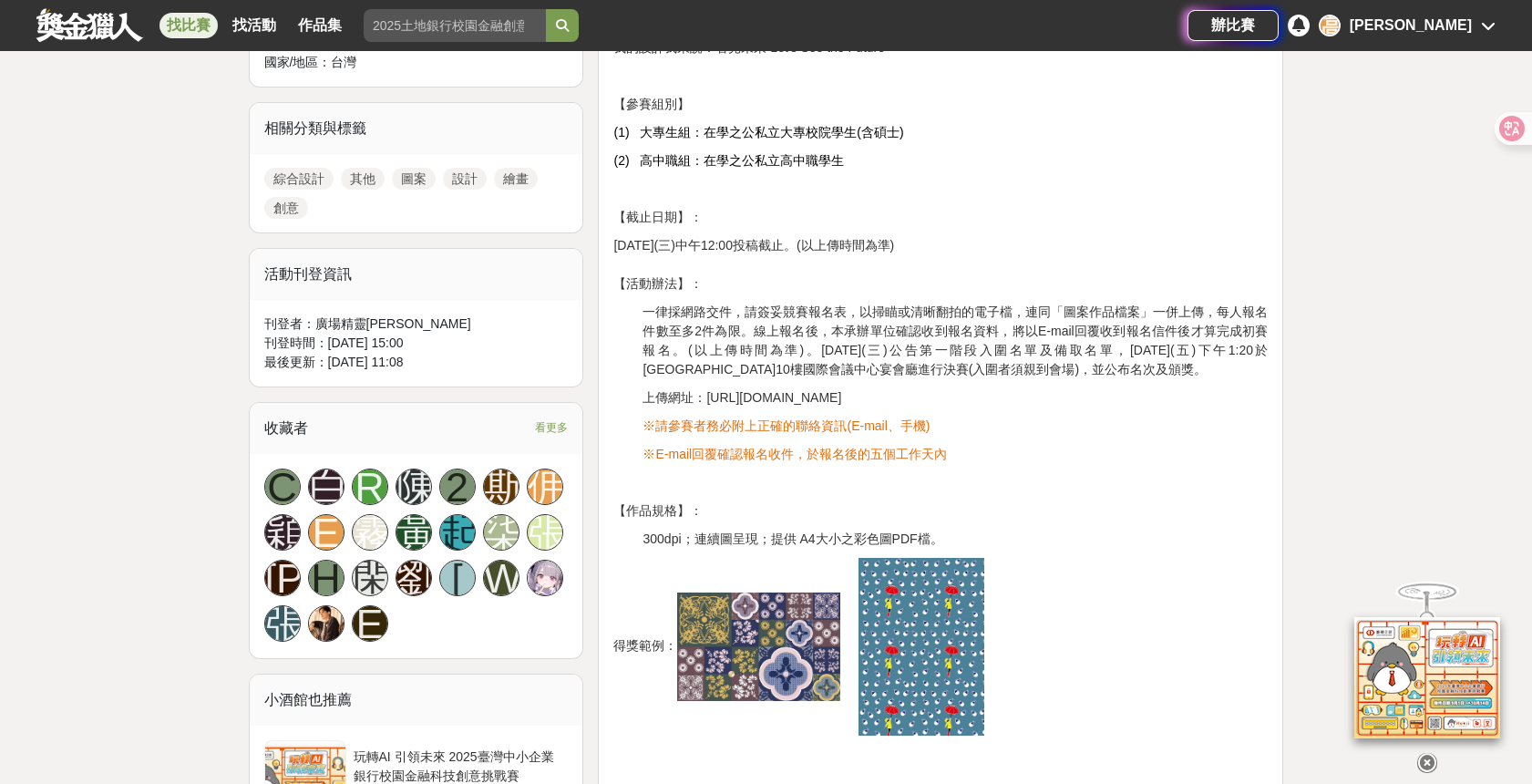
scroll to position [907, 0]
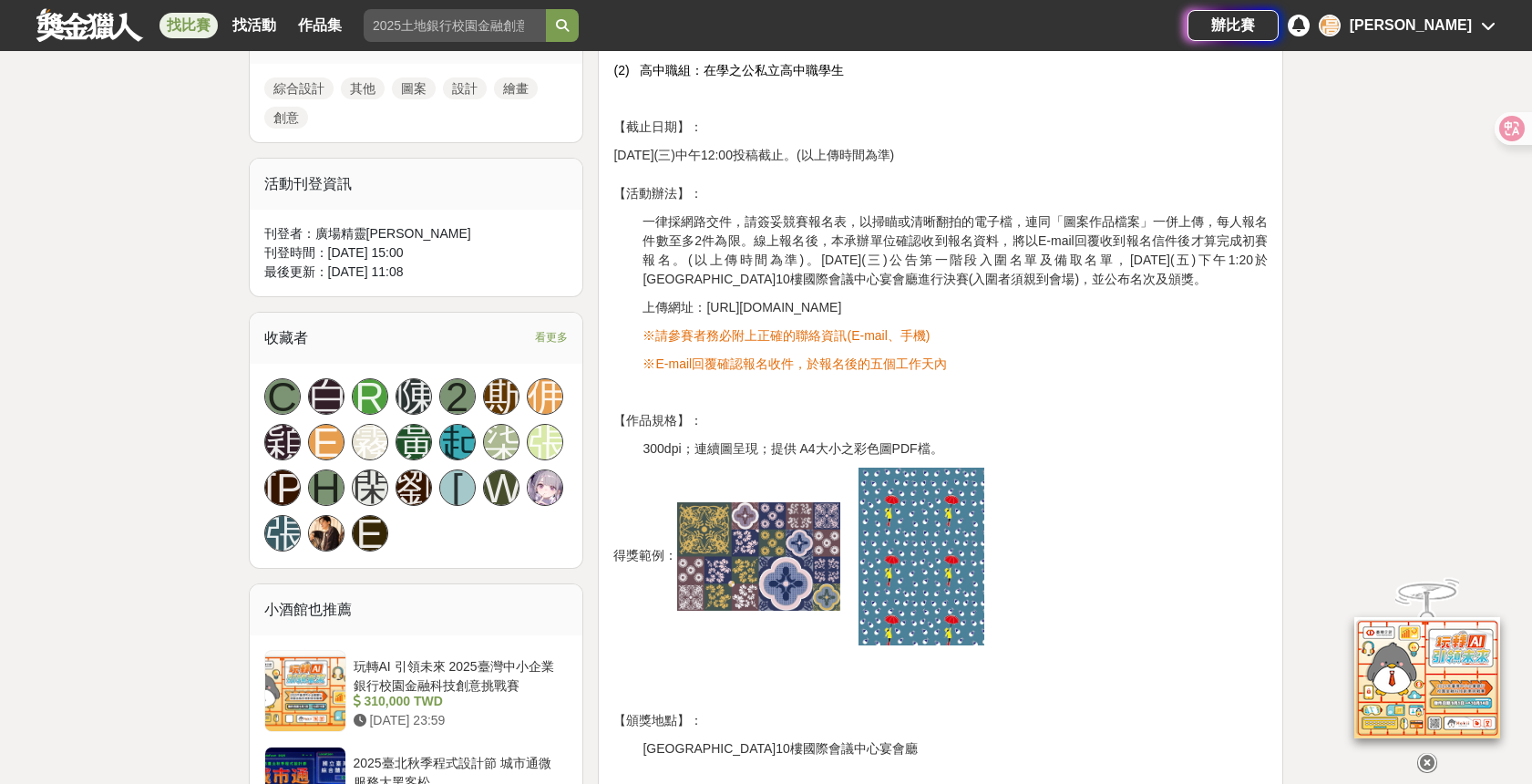
click at [543, 327] on span "看更多" at bounding box center [551, 337] width 32 height 20
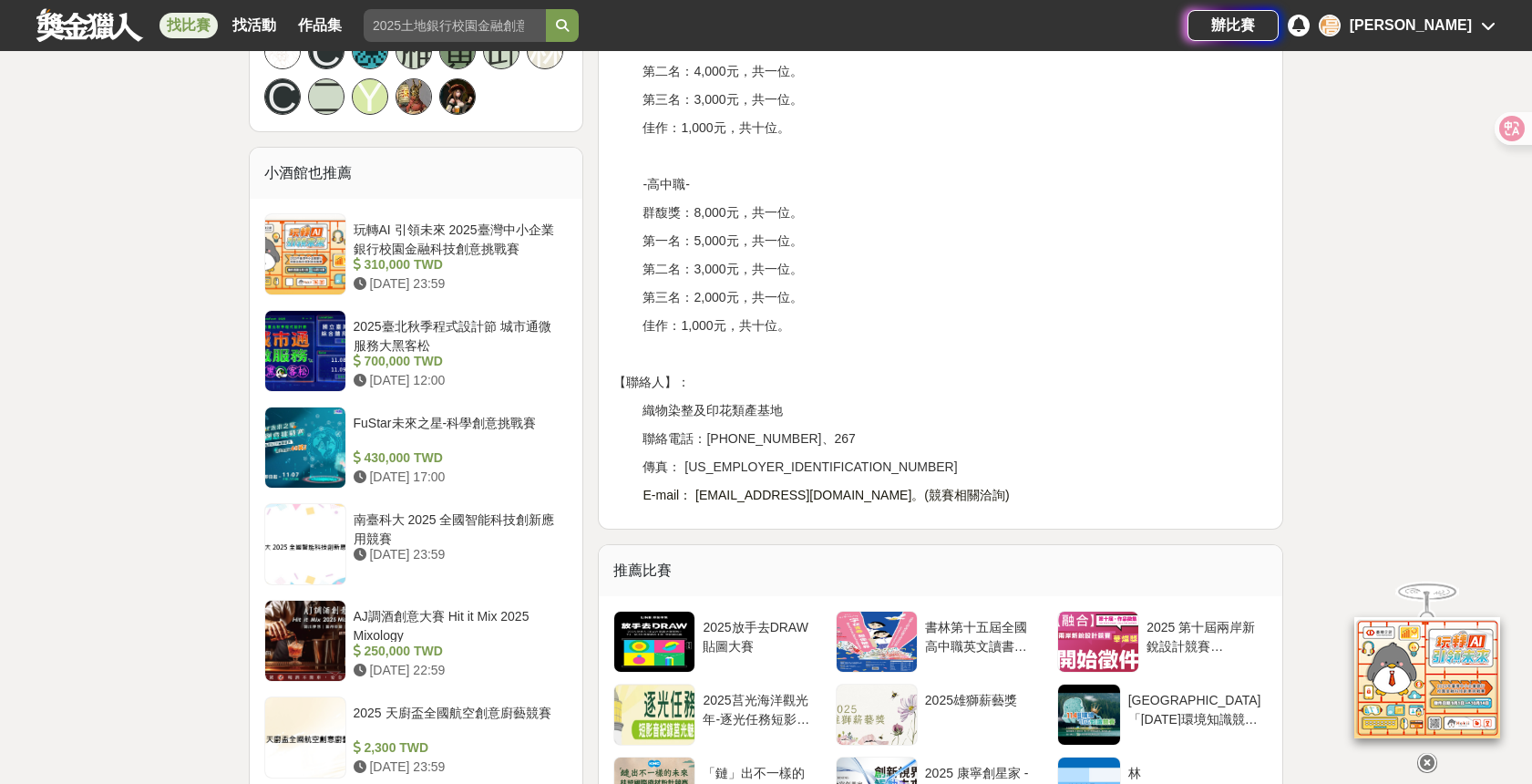
scroll to position [0, 0]
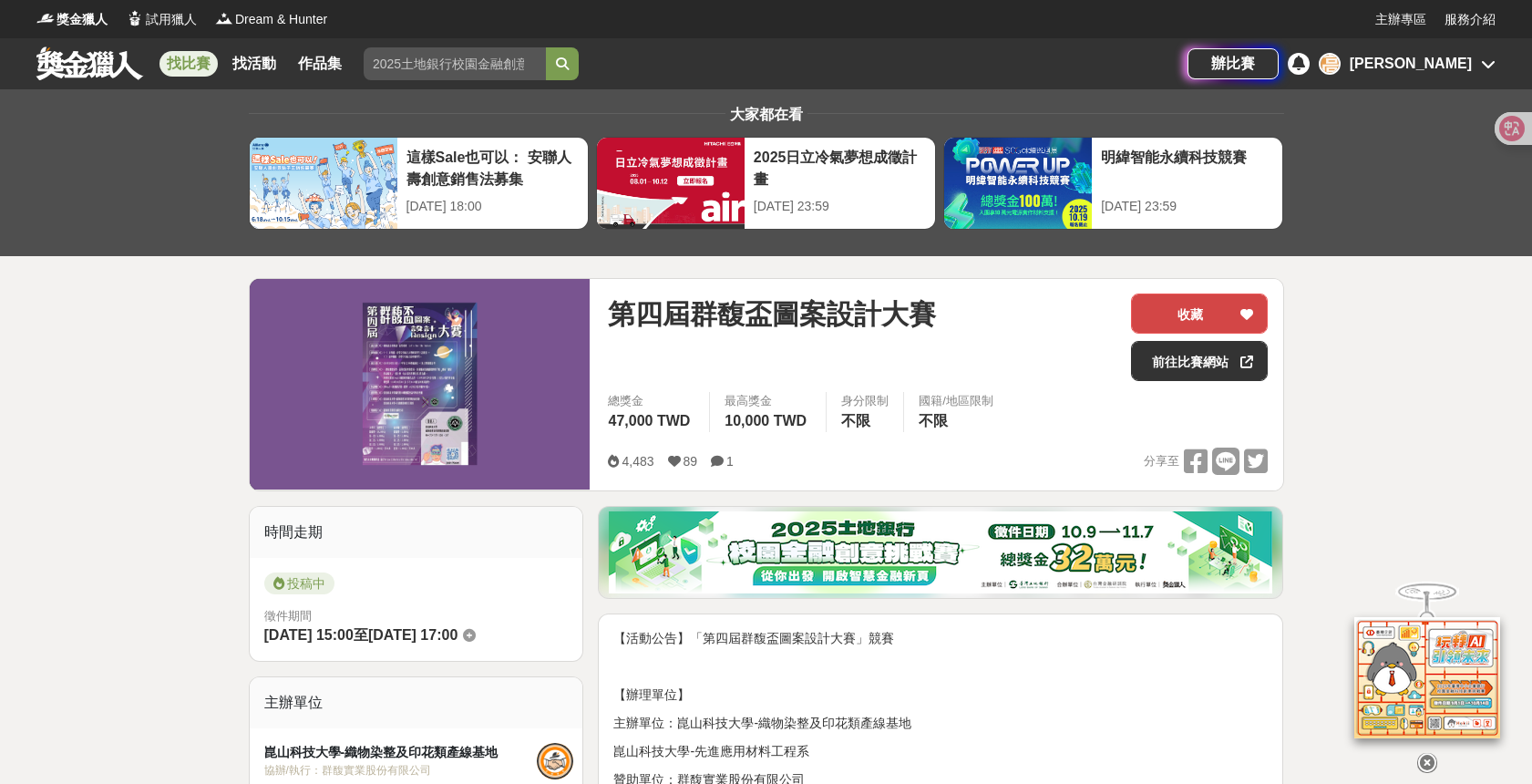
click at [1194, 299] on button "收藏" at bounding box center [1199, 314] width 136 height 40
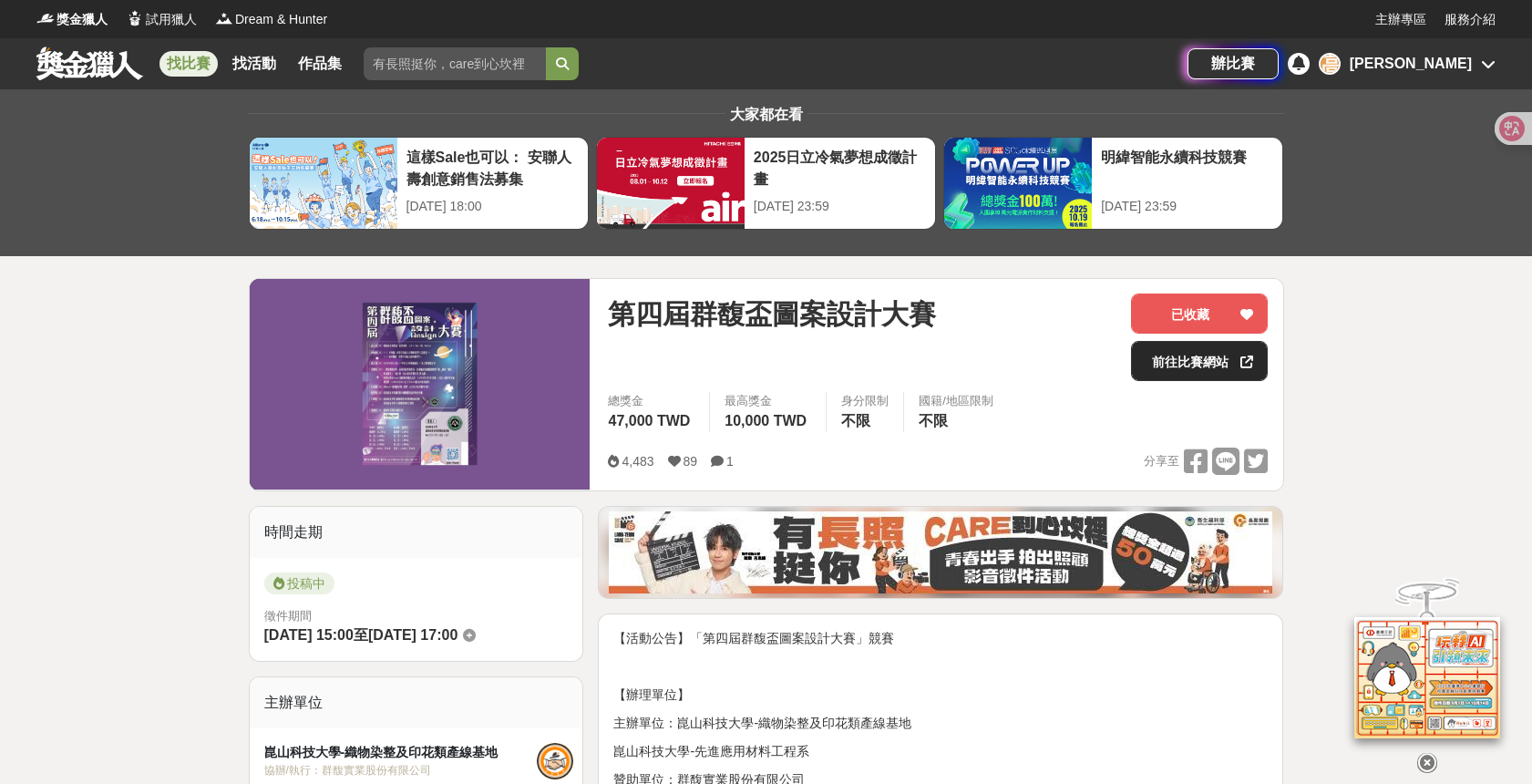
click at [1217, 359] on link "前往比賽網站" at bounding box center [1199, 361] width 136 height 40
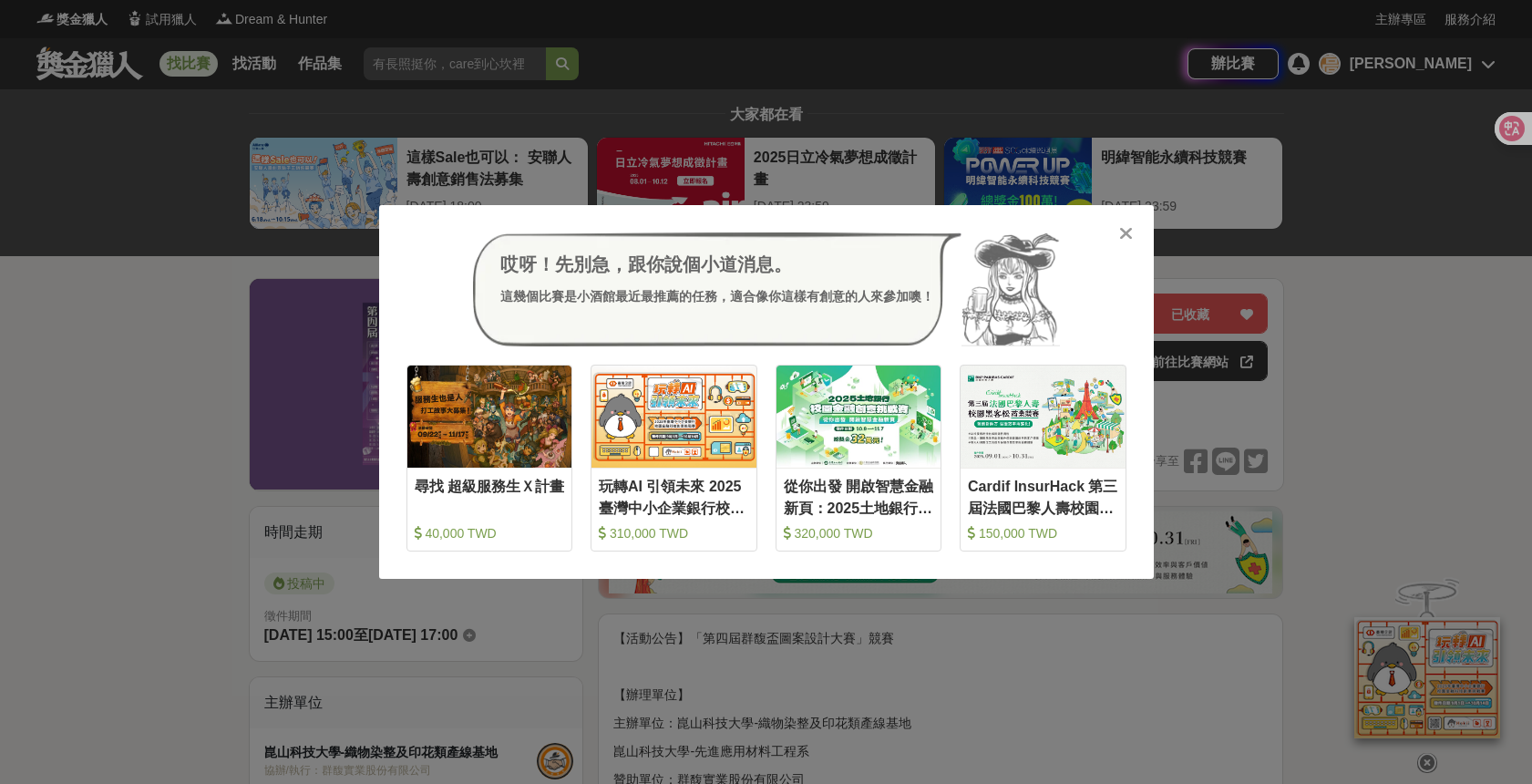
click at [1131, 236] on icon at bounding box center [1126, 233] width 13 height 18
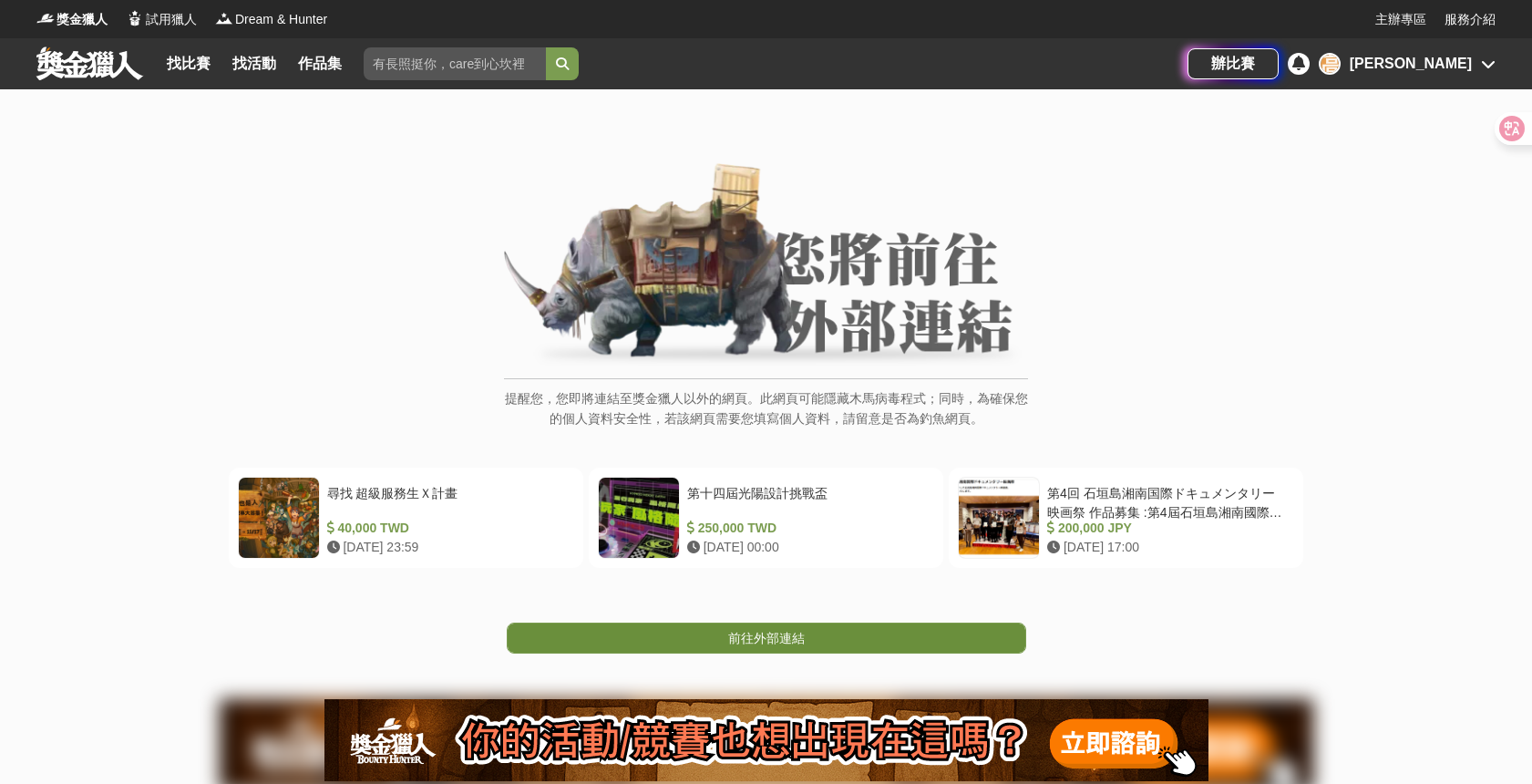
click at [744, 645] on span "前往外部連結" at bounding box center [766, 637] width 76 height 14
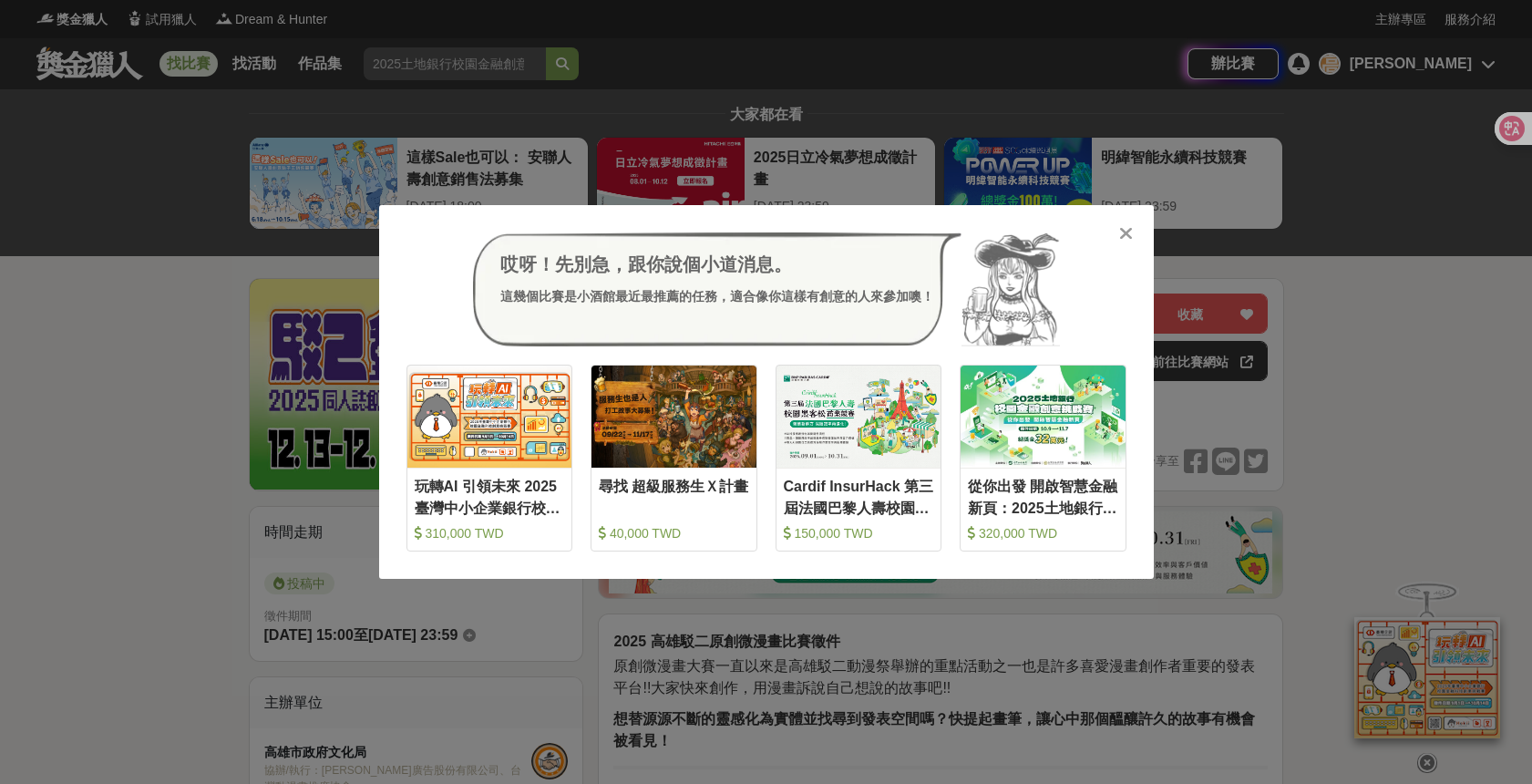
click at [1129, 235] on icon at bounding box center [1126, 233] width 13 height 18
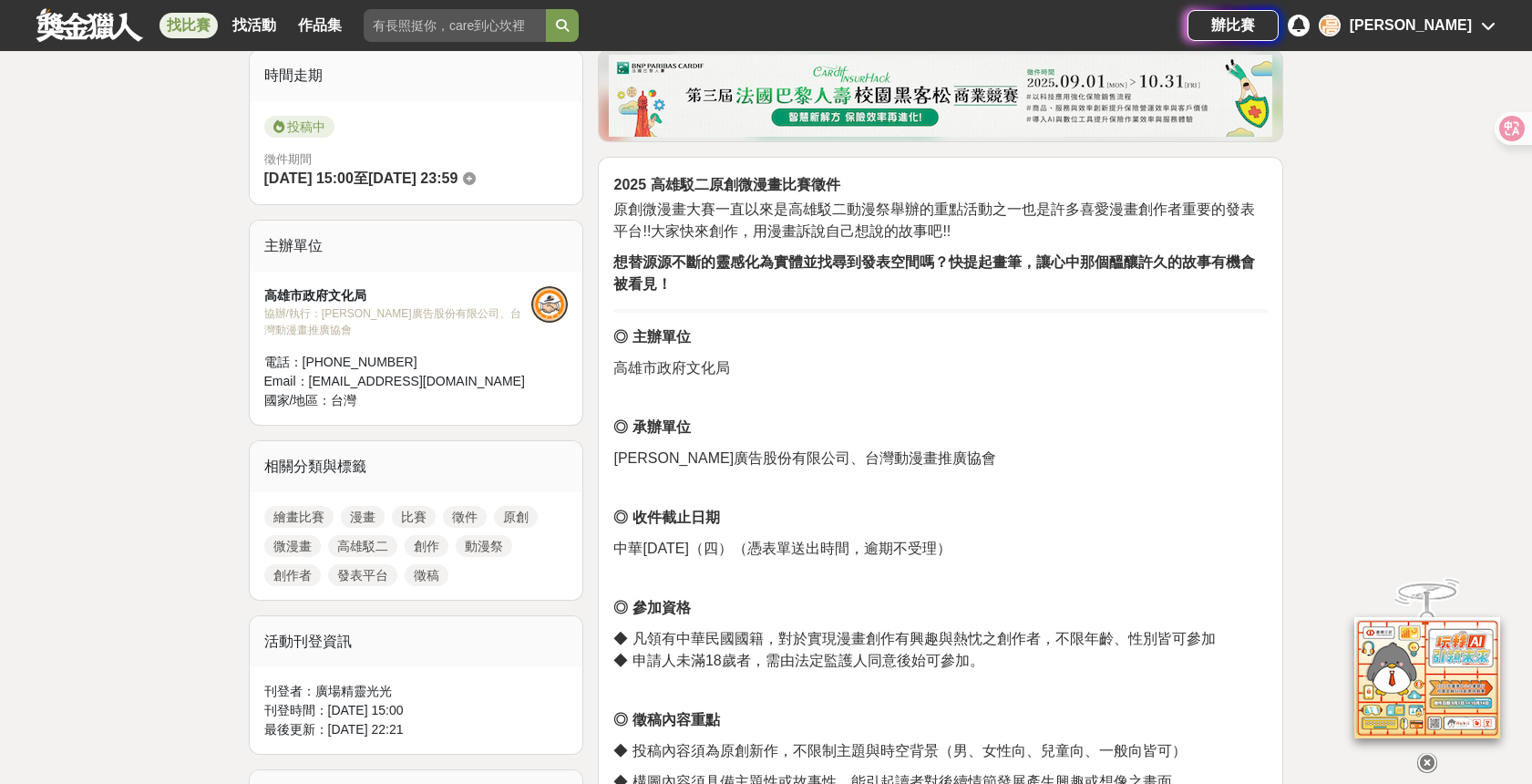
scroll to position [614, 0]
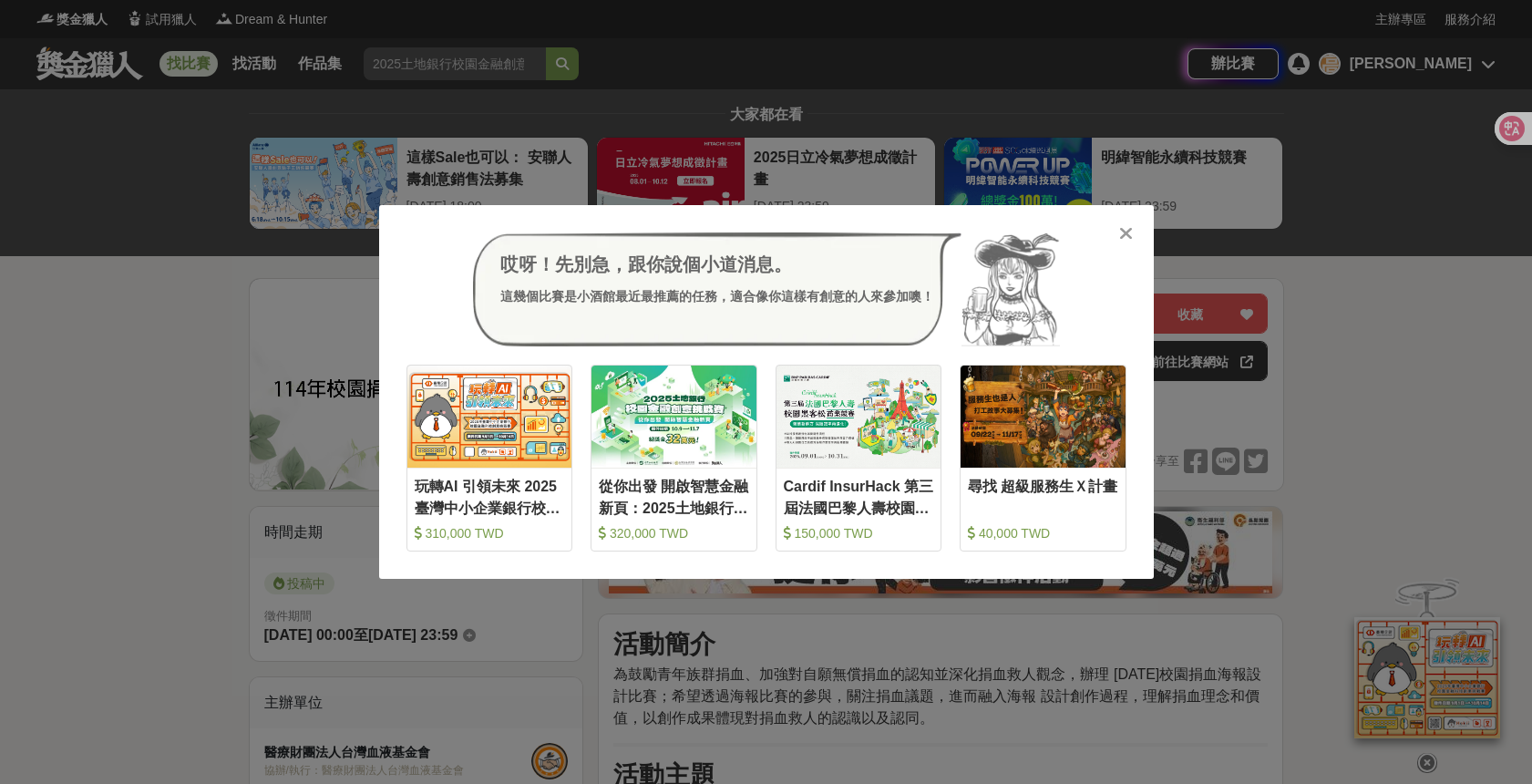
click at [1131, 242] on icon at bounding box center [1126, 233] width 13 height 18
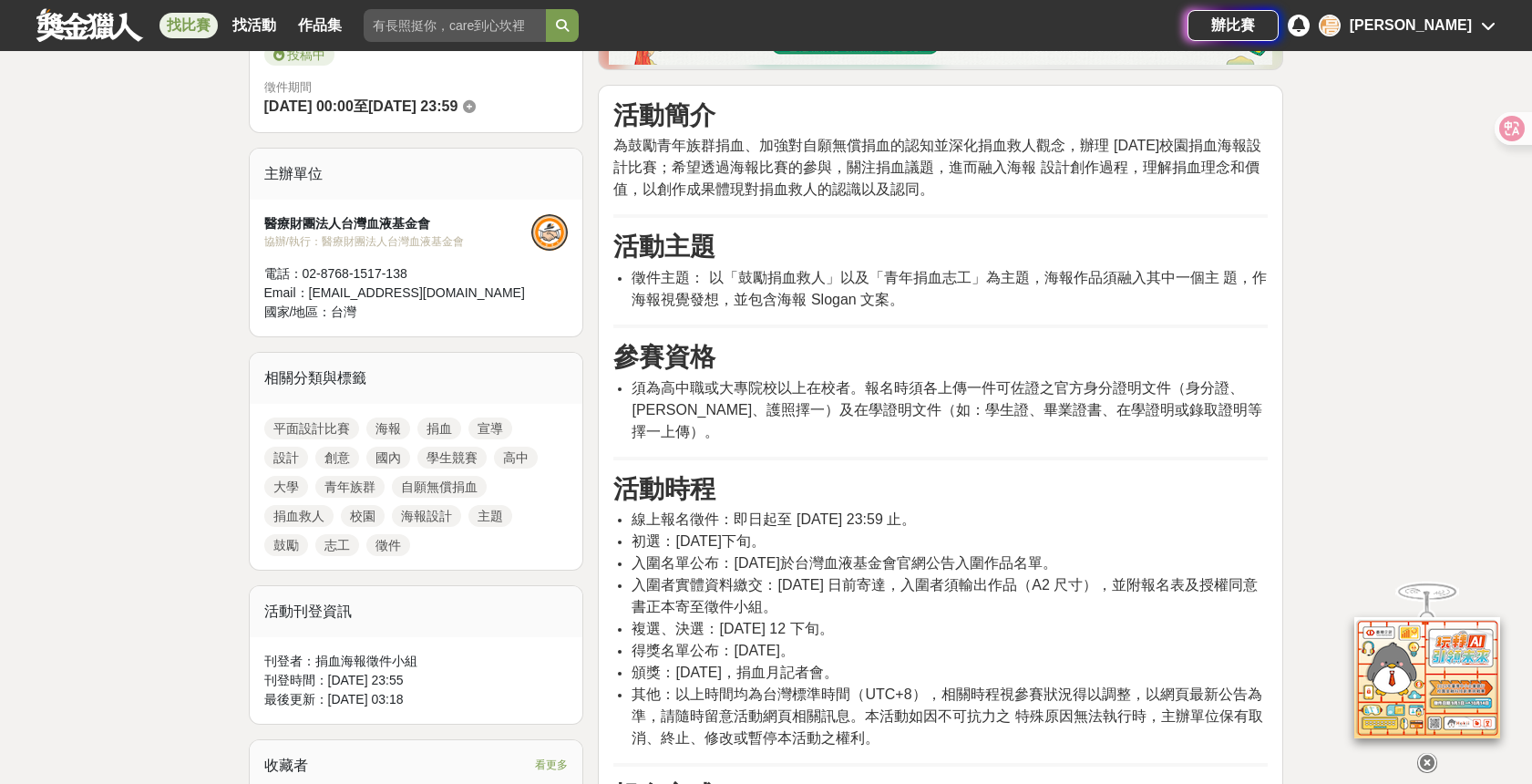
scroll to position [508, 0]
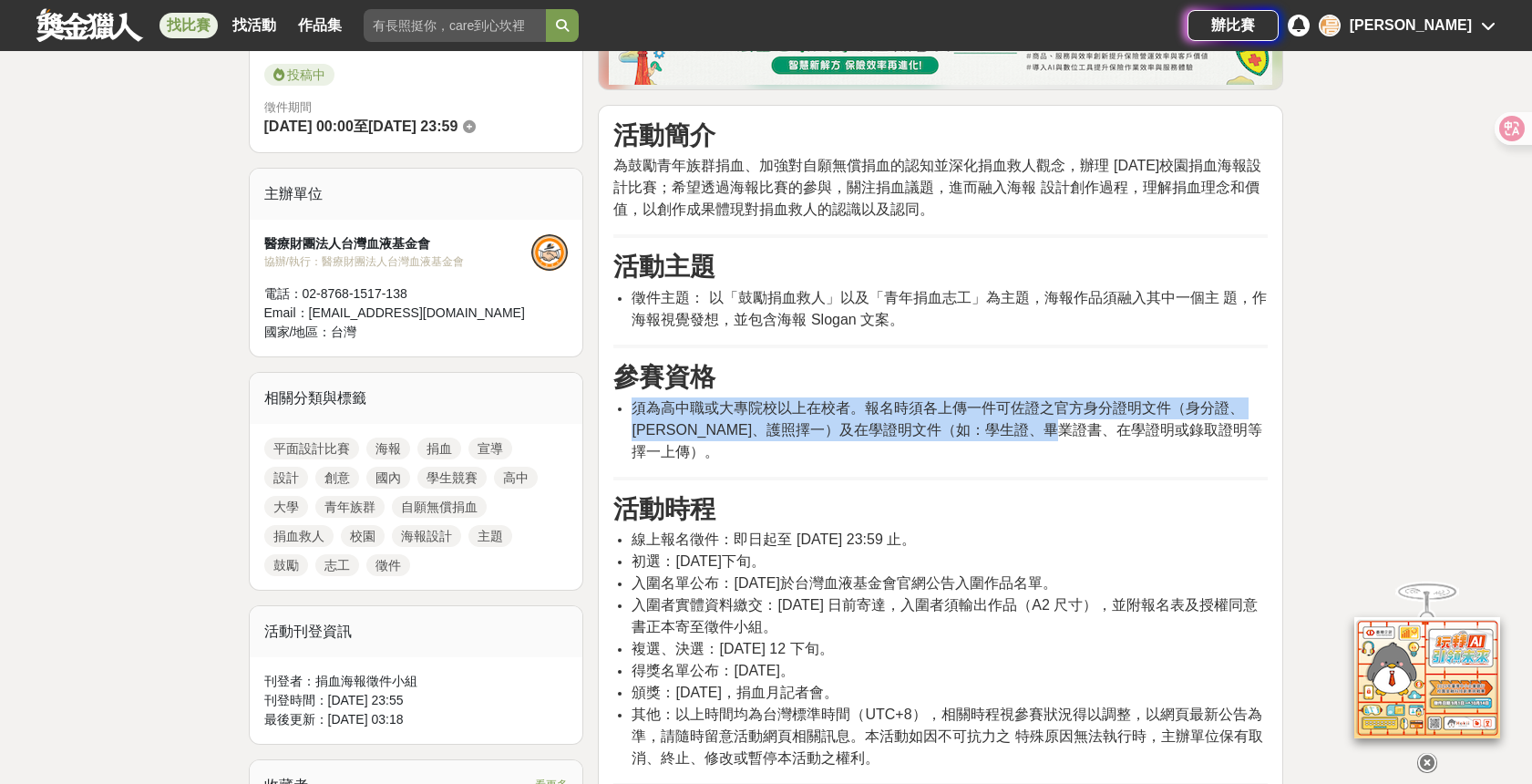
drag, startPoint x: 634, startPoint y: 406, endPoint x: 1114, endPoint y: 423, distance: 480.3
click at [1114, 423] on span "須為高中職或大專院校以上在校者。報名時須各上傳一件可佐證之官方身分證明文件（身分證、健保卡、護照擇一）及在學證明文件（如：學生證、畢業證書、在學證明或錄取證明…" at bounding box center [946, 429] width 631 height 59
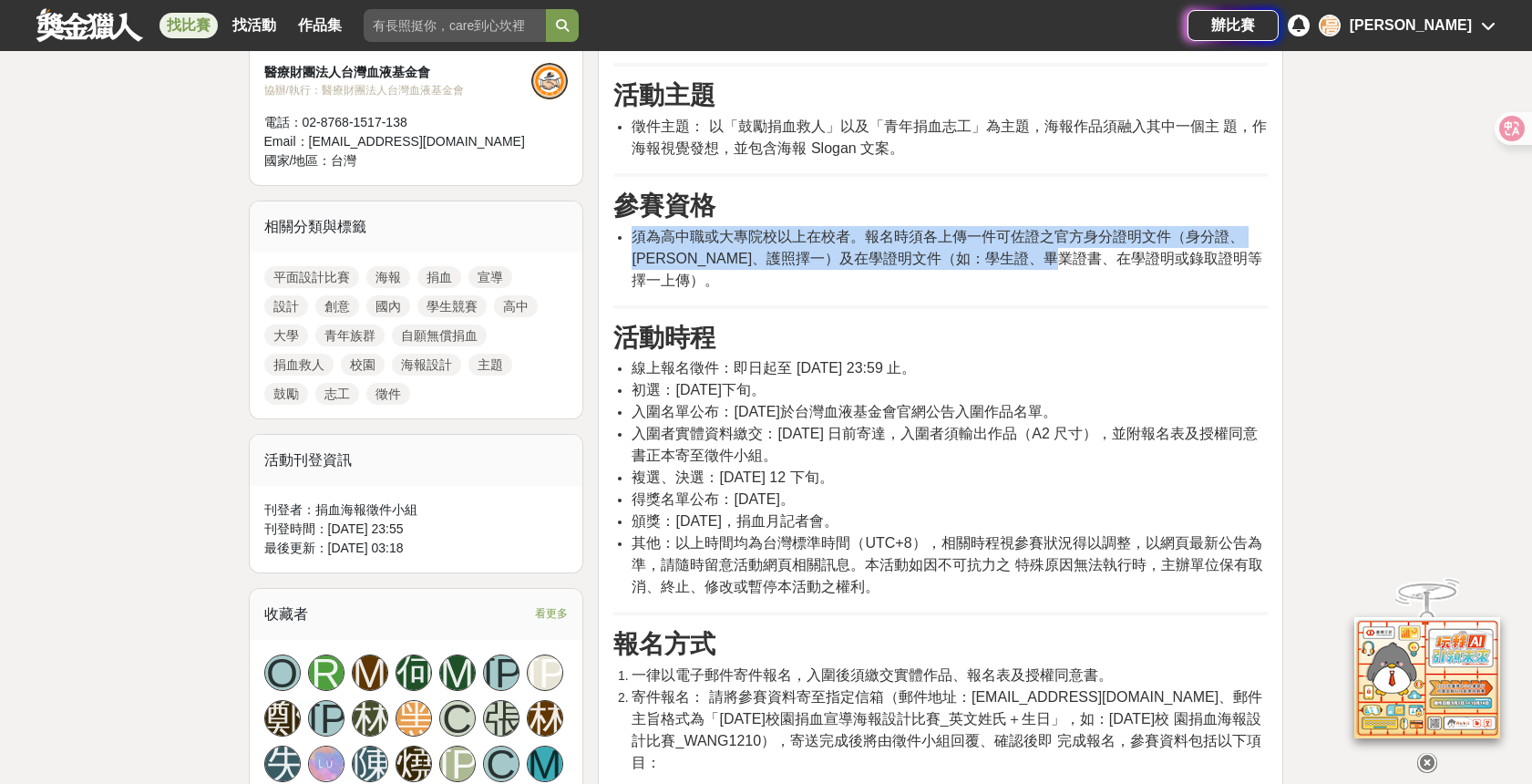
scroll to position [724, 0]
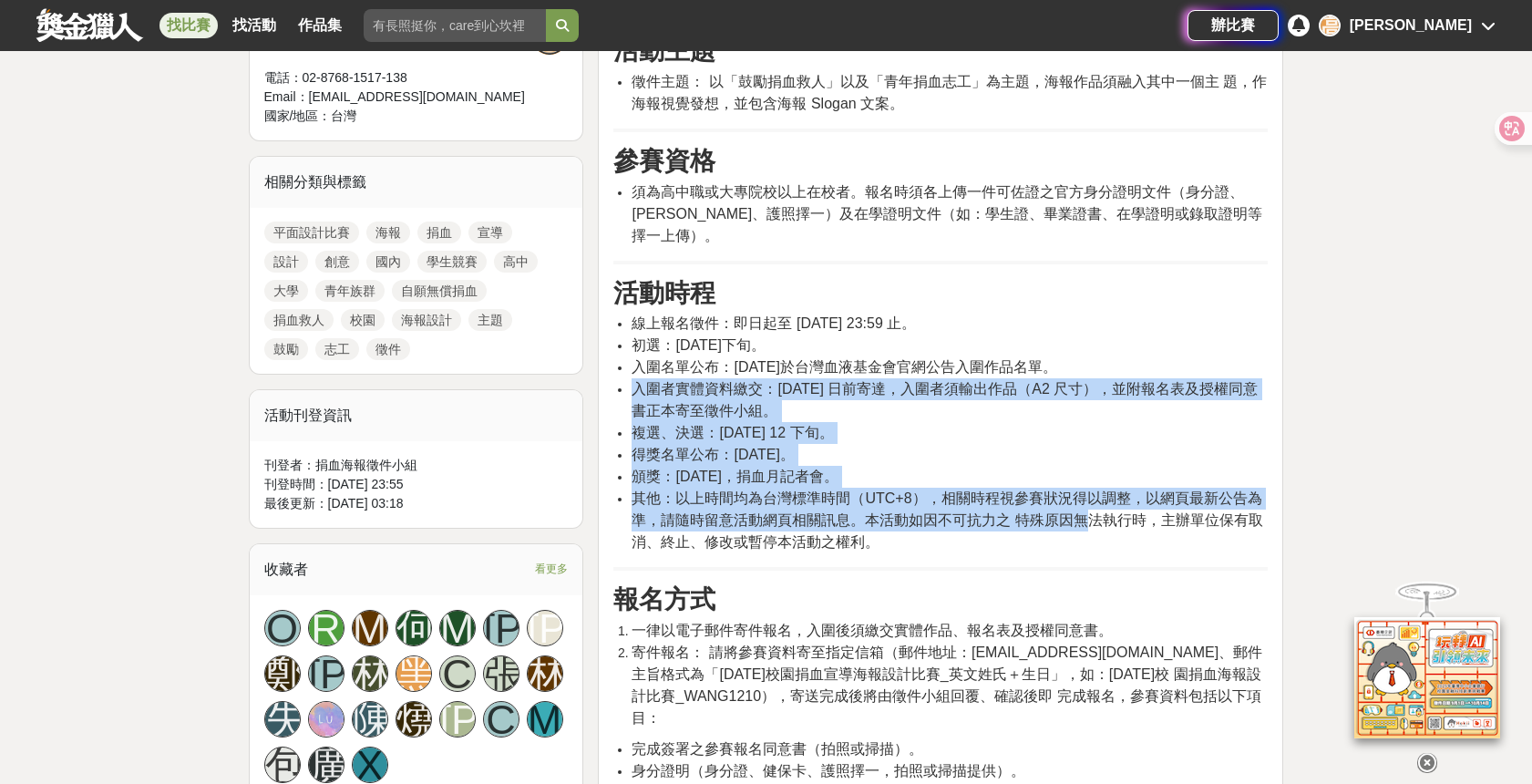
drag, startPoint x: 633, startPoint y: 367, endPoint x: 1088, endPoint y: 502, distance: 474.6
click at [1088, 502] on ul "線上報名徵件：即日起至 114 年 11 月 14 日 23:59 止。 初選：114 年 11 月下旬。 入圍名單公布：114 年 12 月 2 日於台灣血…" at bounding box center [941, 433] width 654 height 240
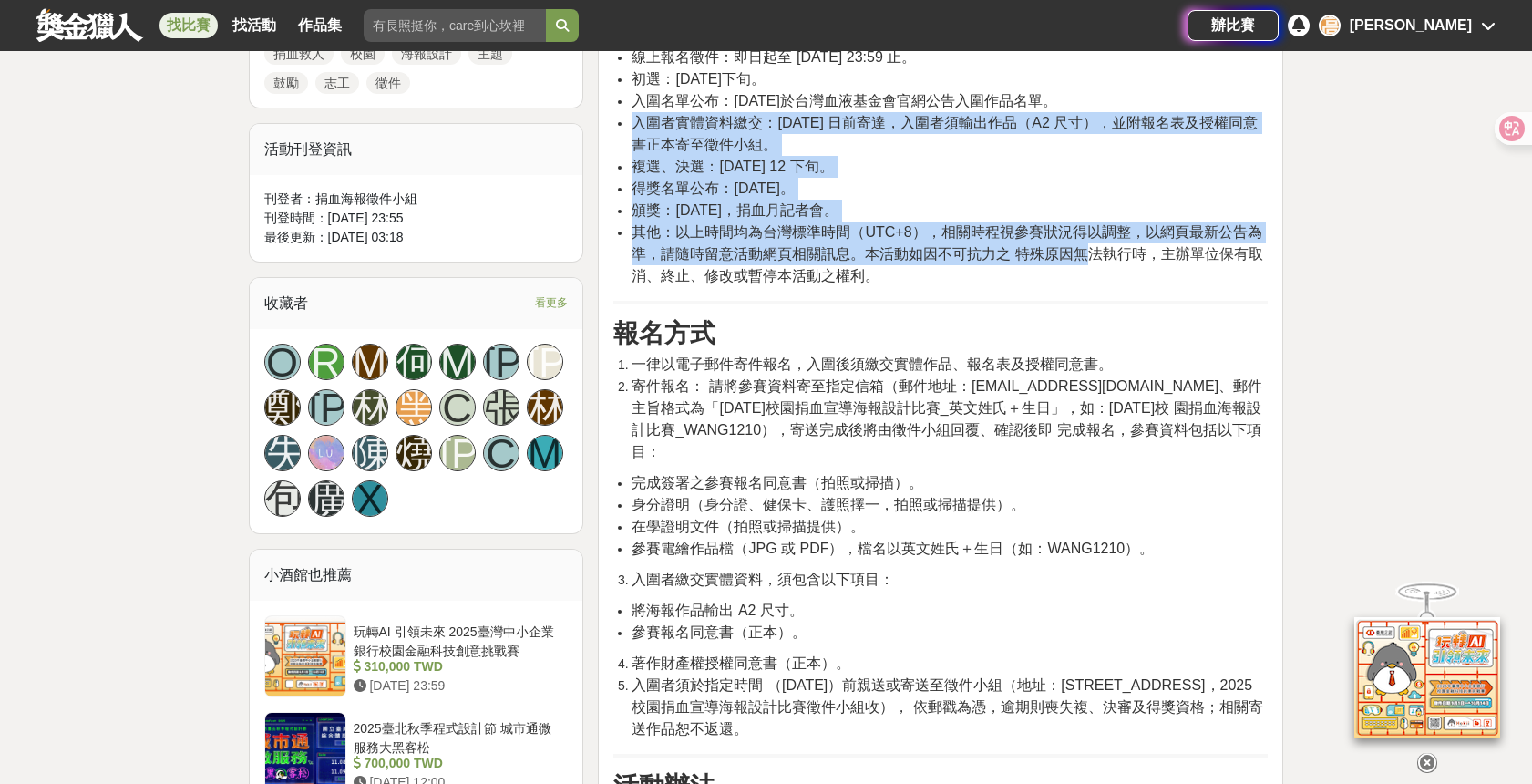
scroll to position [993, 0]
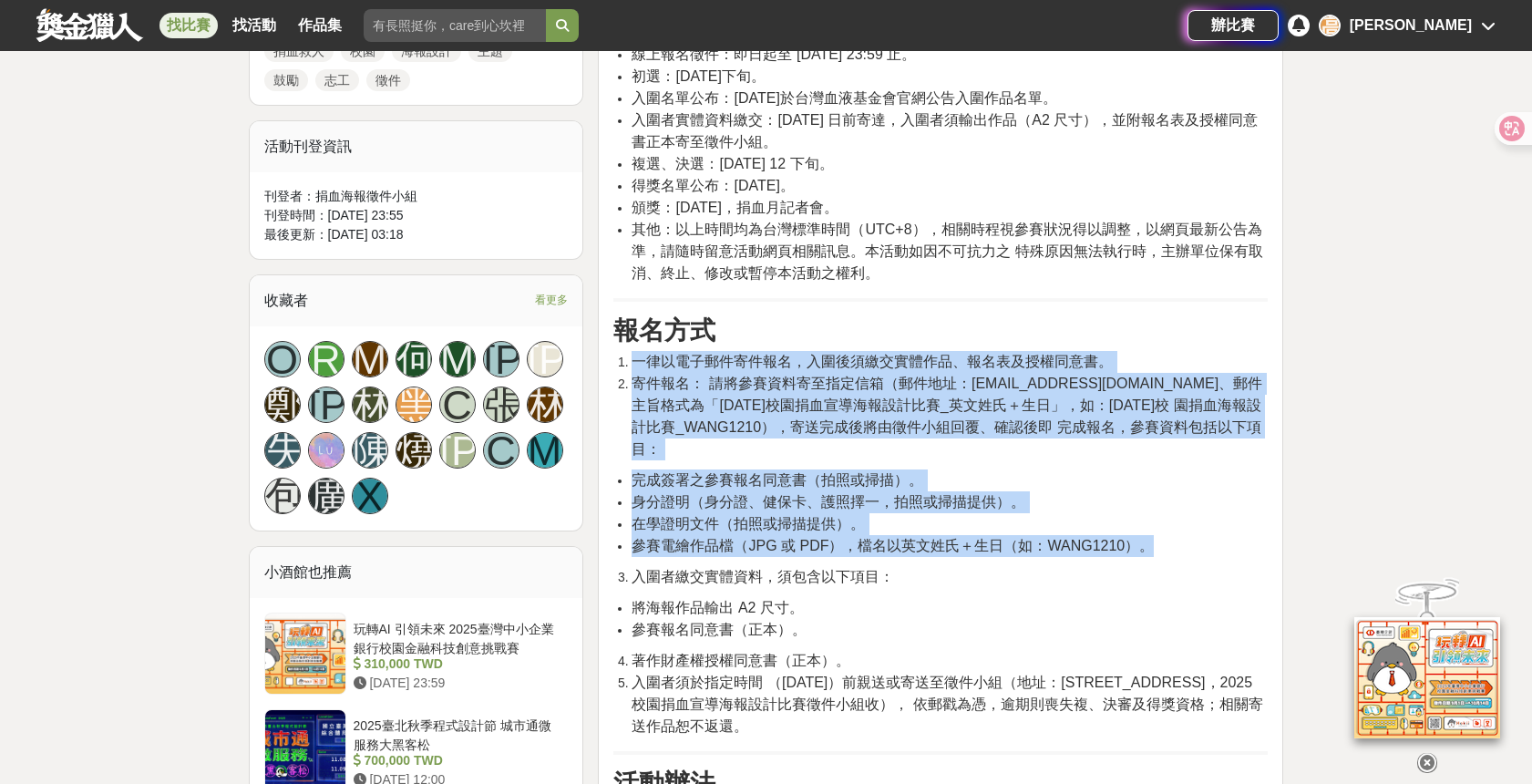
drag, startPoint x: 625, startPoint y: 336, endPoint x: 1217, endPoint y: 505, distance: 615.7
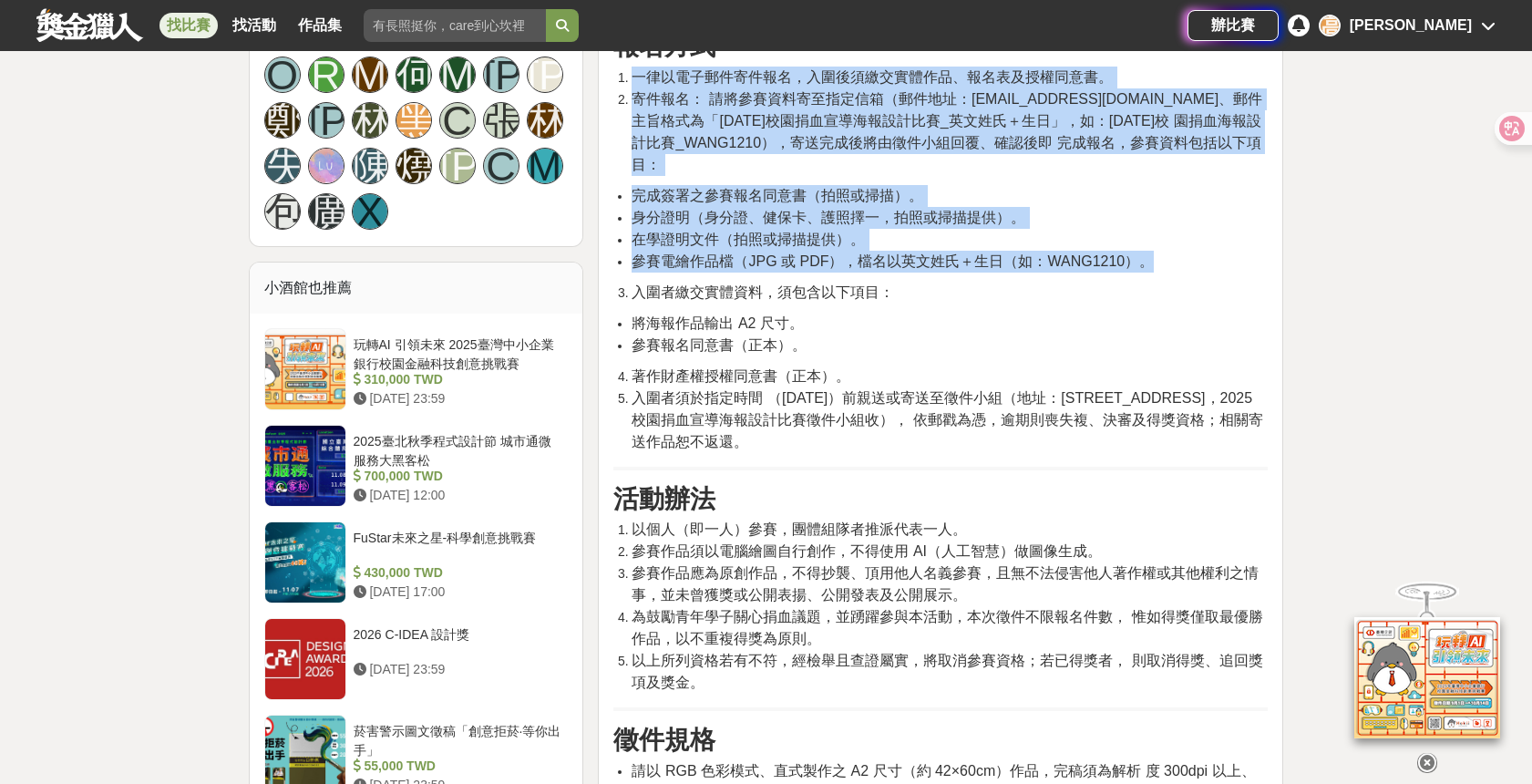
scroll to position [1287, 0]
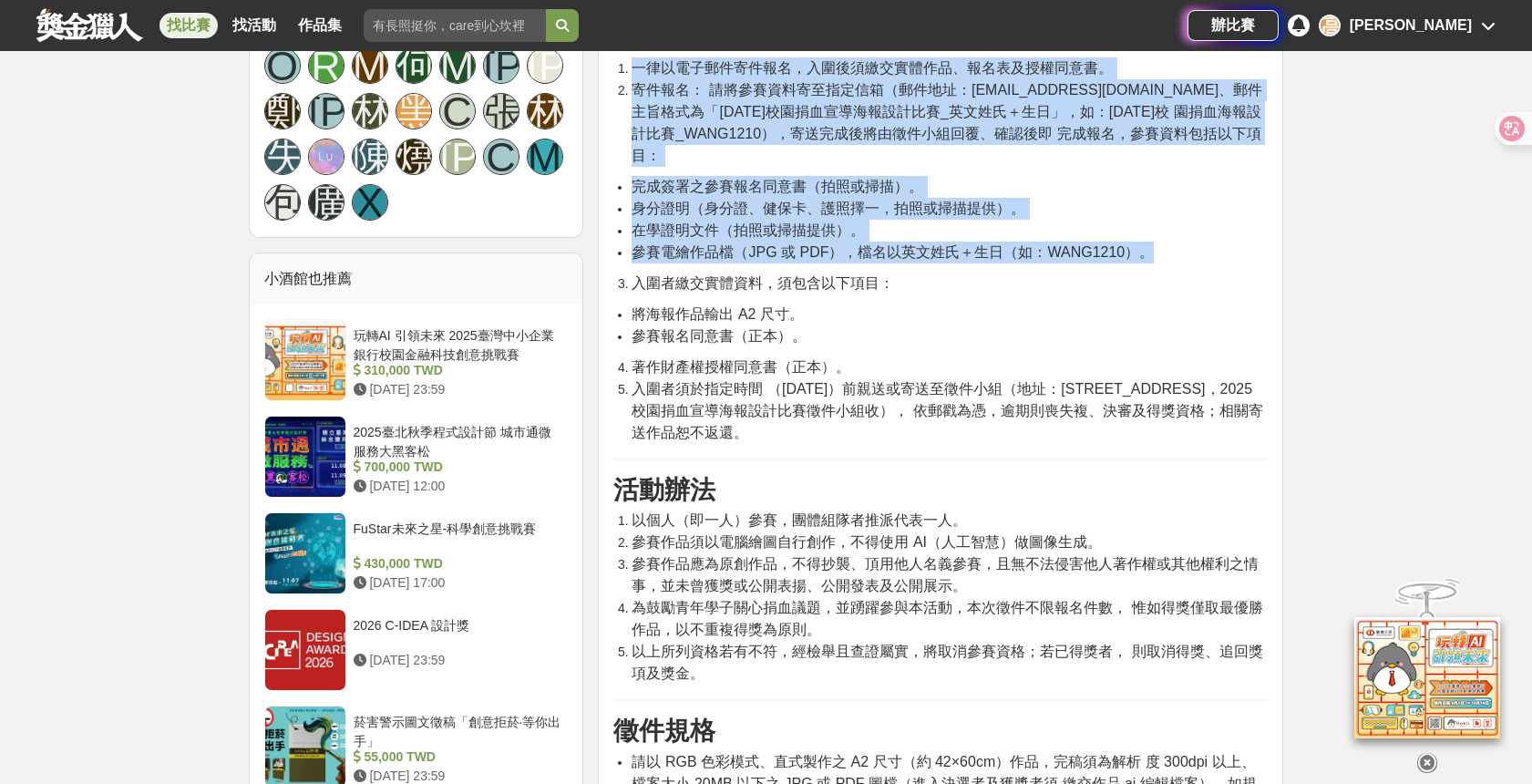
drag, startPoint x: 632, startPoint y: 239, endPoint x: 927, endPoint y: 382, distance: 327.8
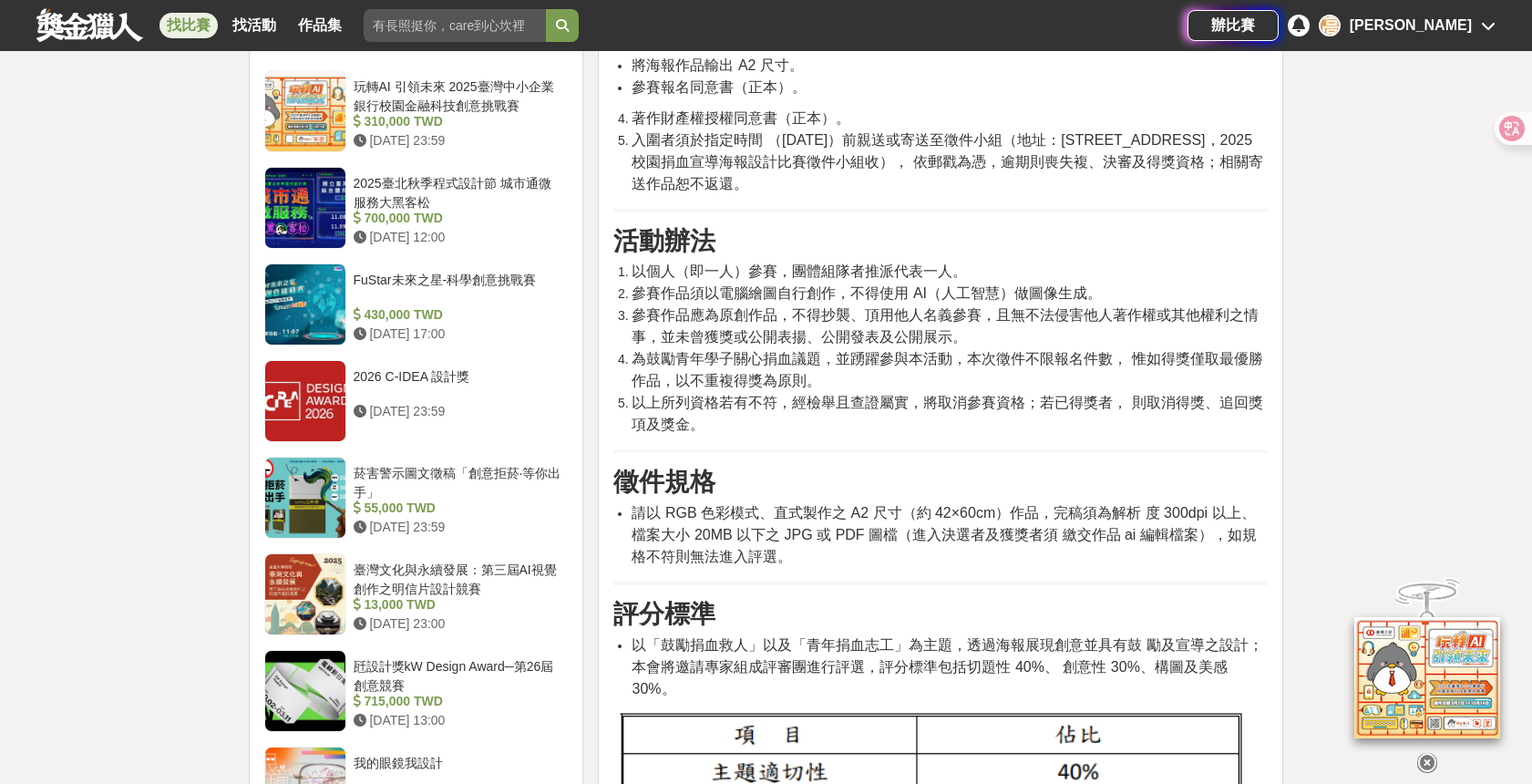
scroll to position [1599, 0]
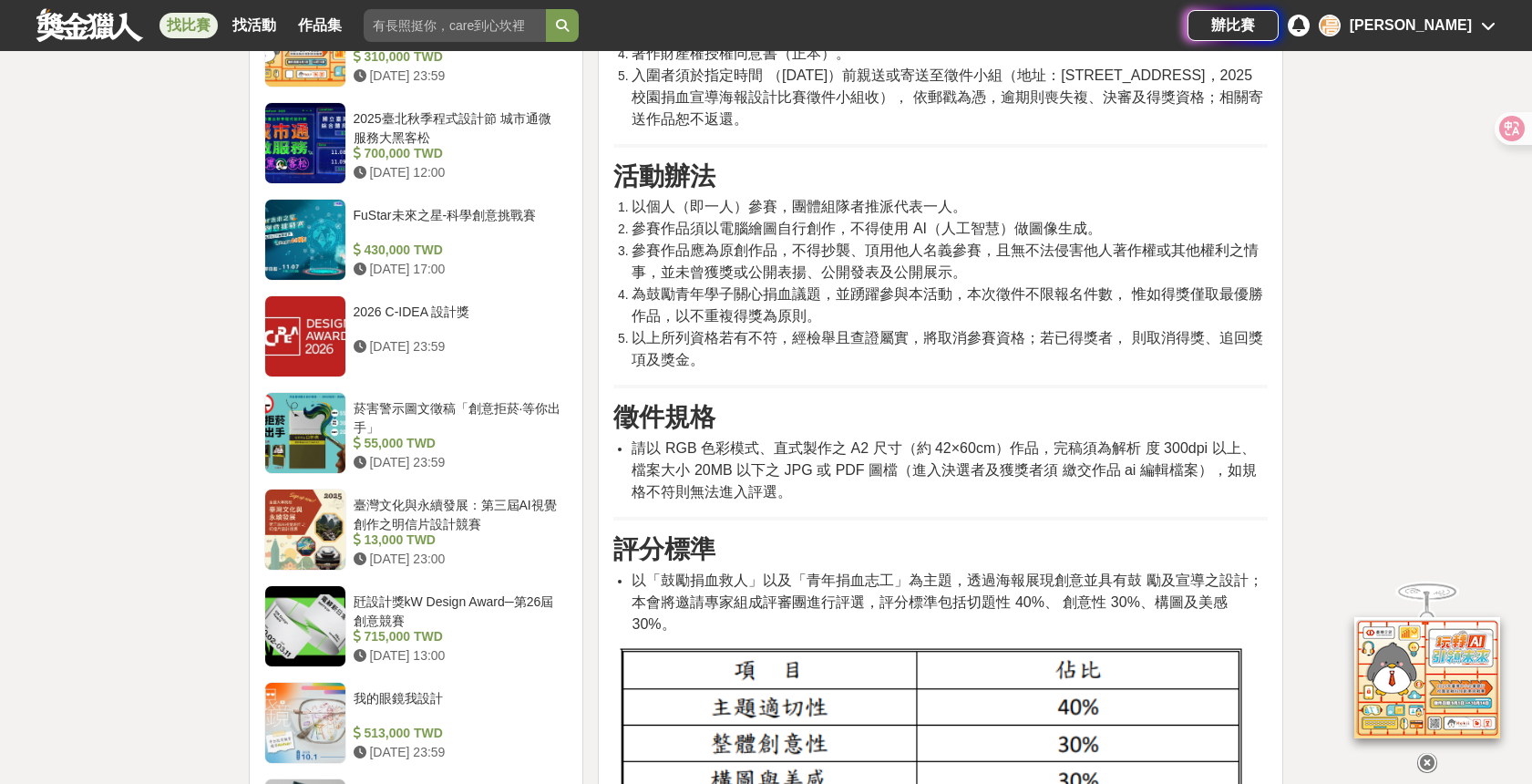
drag, startPoint x: 632, startPoint y: 161, endPoint x: 1130, endPoint y: 162, distance: 498.0
click at [1130, 196] on li "以個人（即一人）參賽，團體組隊者推派代表一人。" at bounding box center [949, 206] width 636 height 22
drag, startPoint x: 998, startPoint y: 173, endPoint x: 911, endPoint y: 182, distance: 87.5
click at [998, 196] on li "以個人（即一人）參賽，團體組隊者推派代表一人。" at bounding box center [949, 206] width 636 height 22
drag, startPoint x: 841, startPoint y: 183, endPoint x: 1144, endPoint y: 186, distance: 303.0
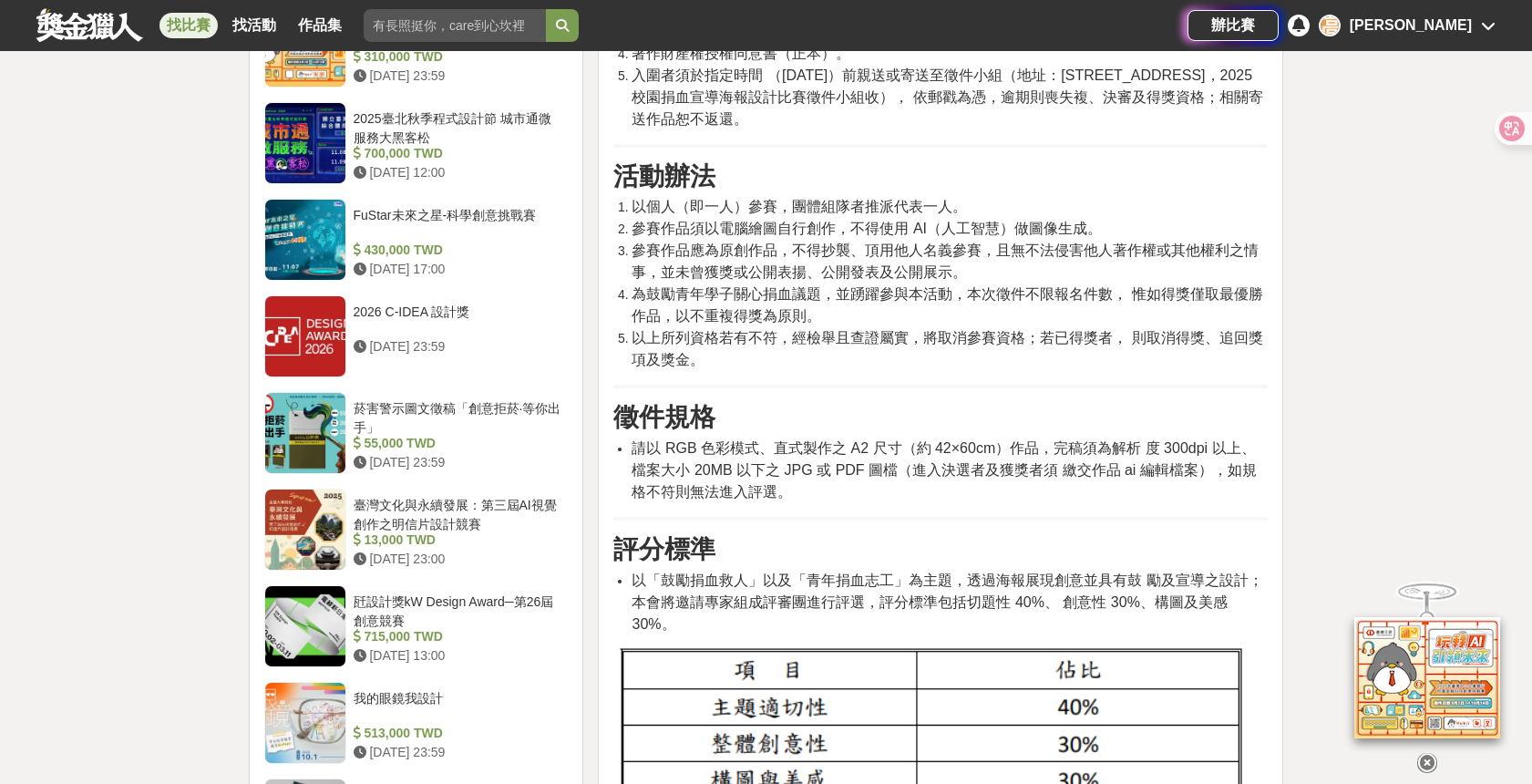
click at [1144, 217] on li "參賽作品須以電腦繪圖自行創作，不得使用 AI（人工智慧）做圖像生成。" at bounding box center [949, 228] width 636 height 22
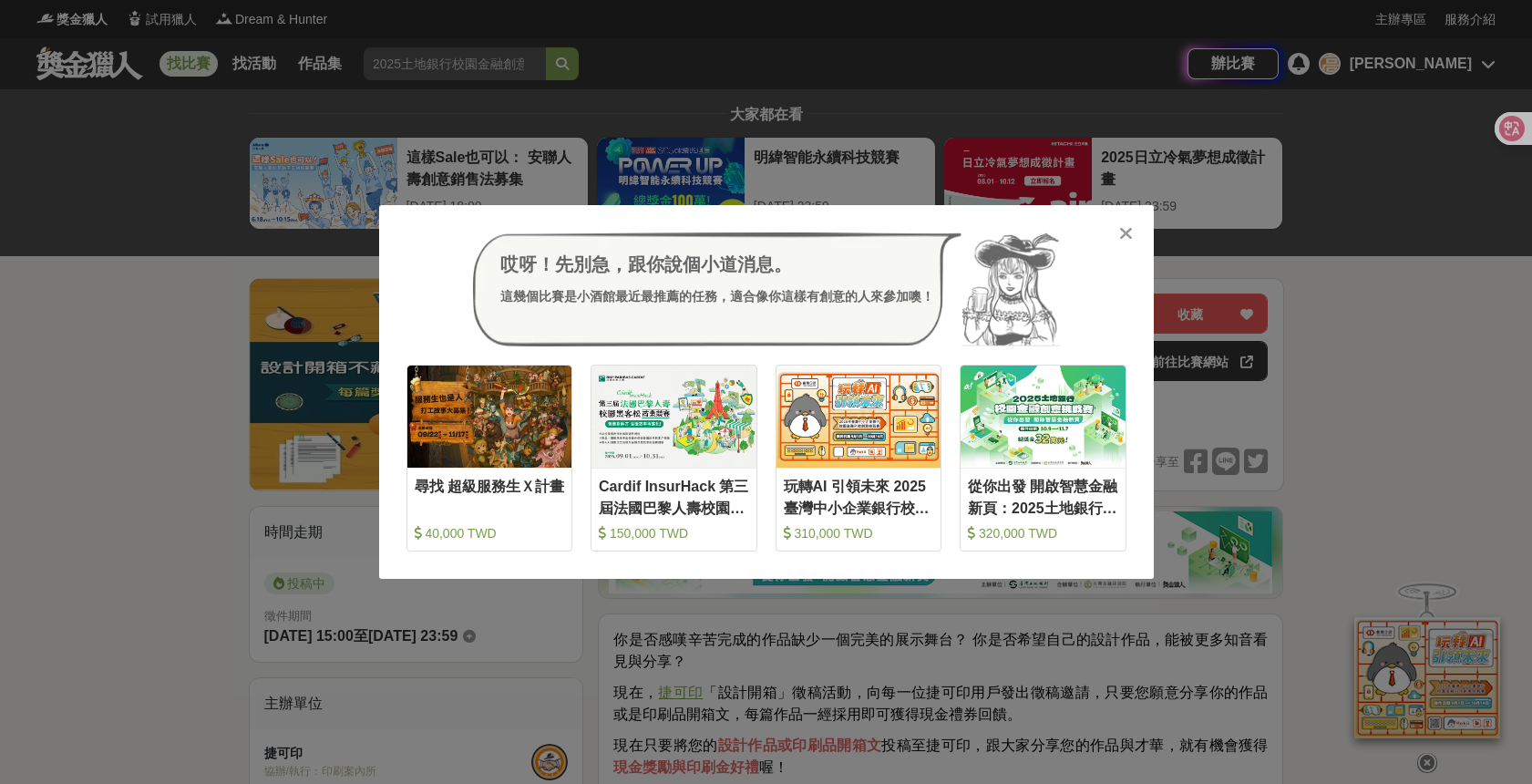
click at [1122, 235] on icon at bounding box center [1126, 233] width 13 height 18
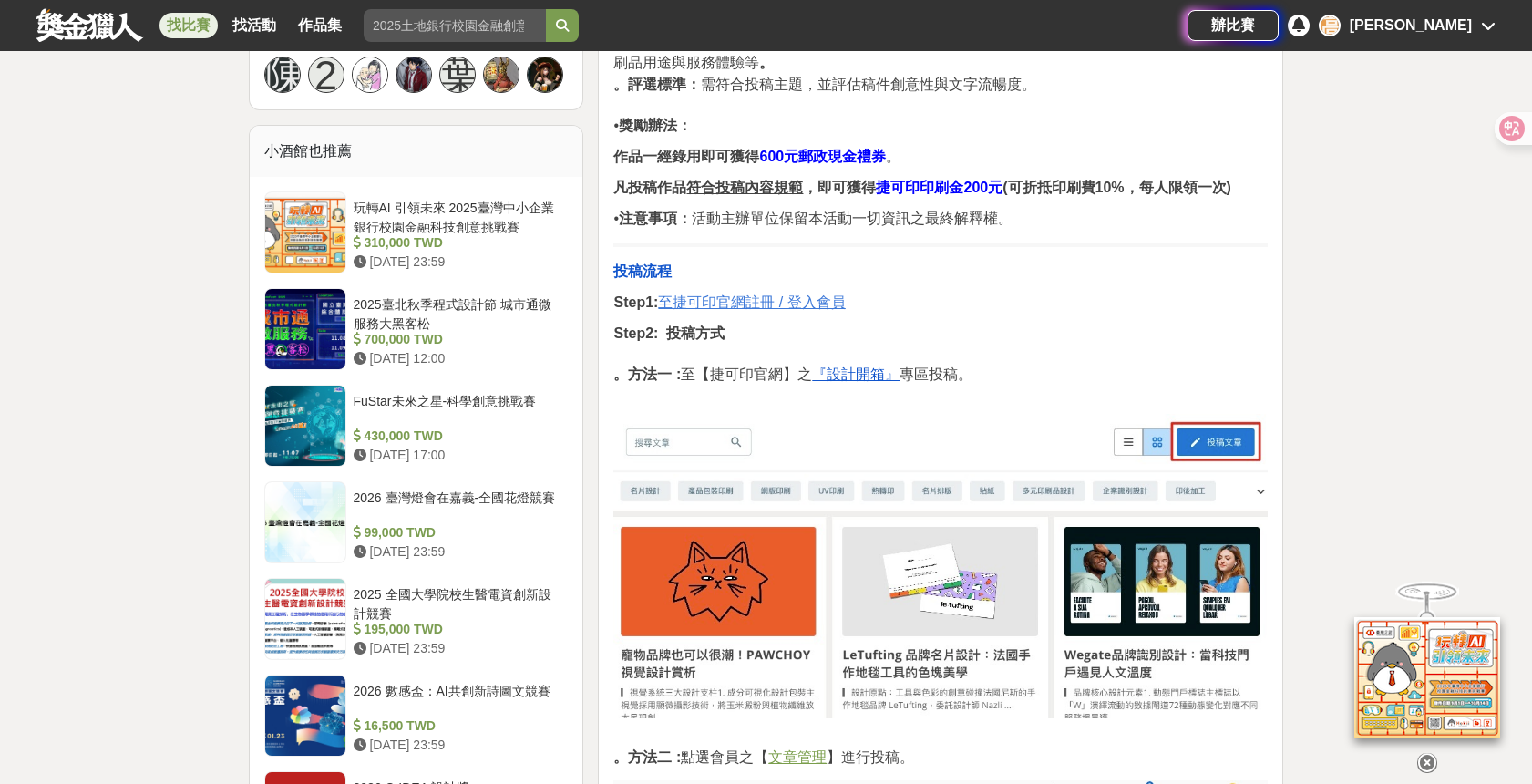
scroll to position [1381, 0]
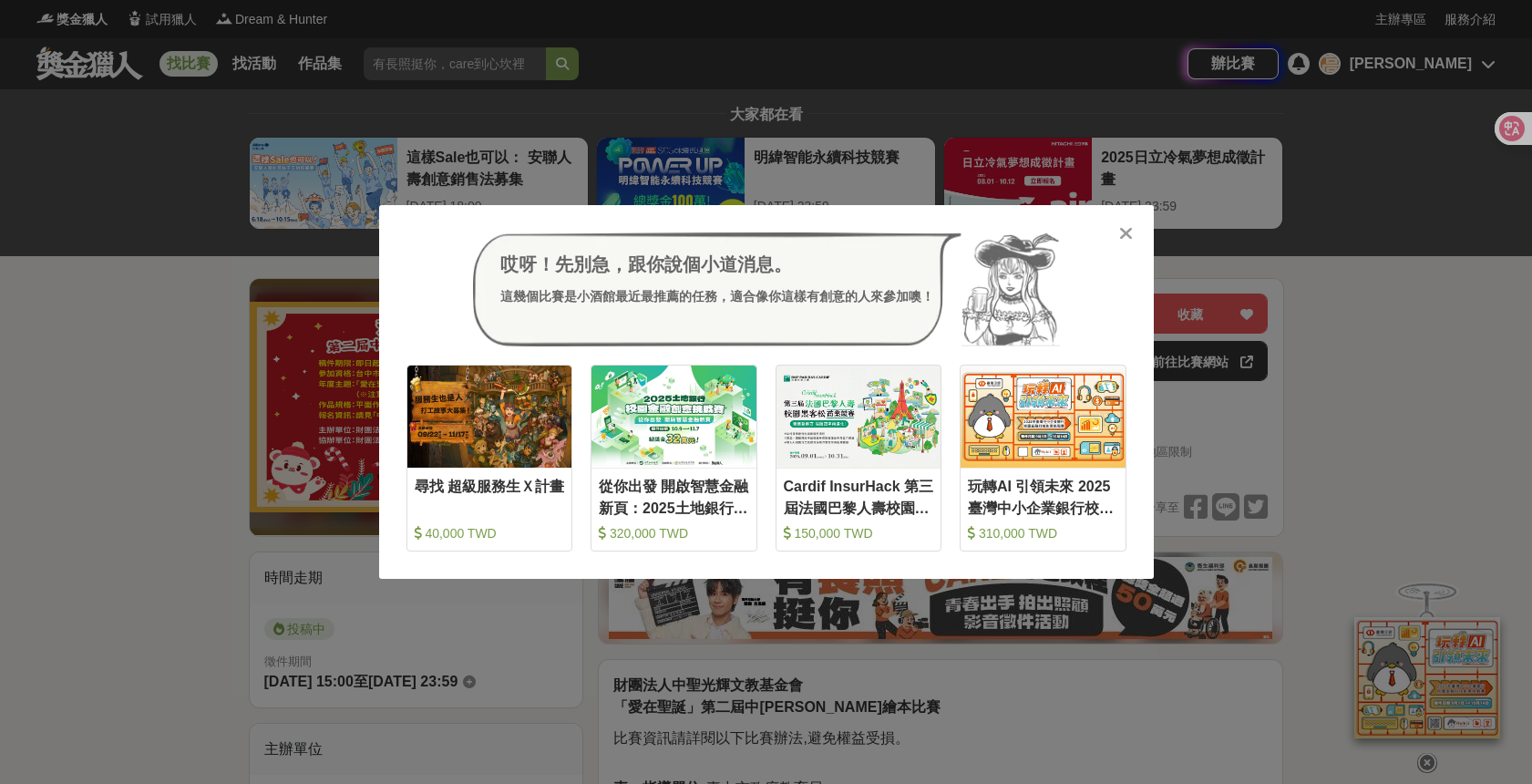
click at [1121, 233] on icon at bounding box center [1126, 233] width 13 height 18
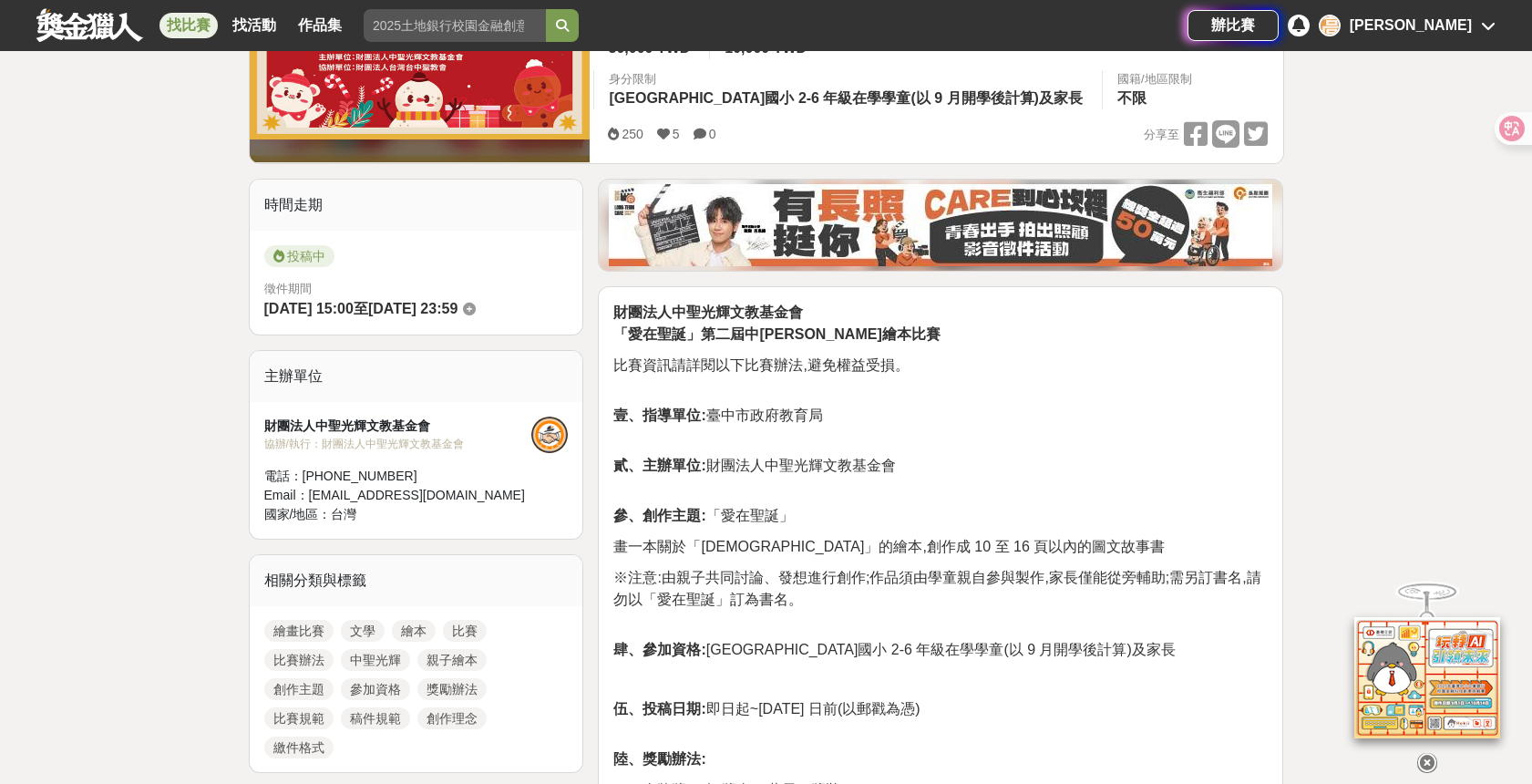
scroll to position [531, 0]
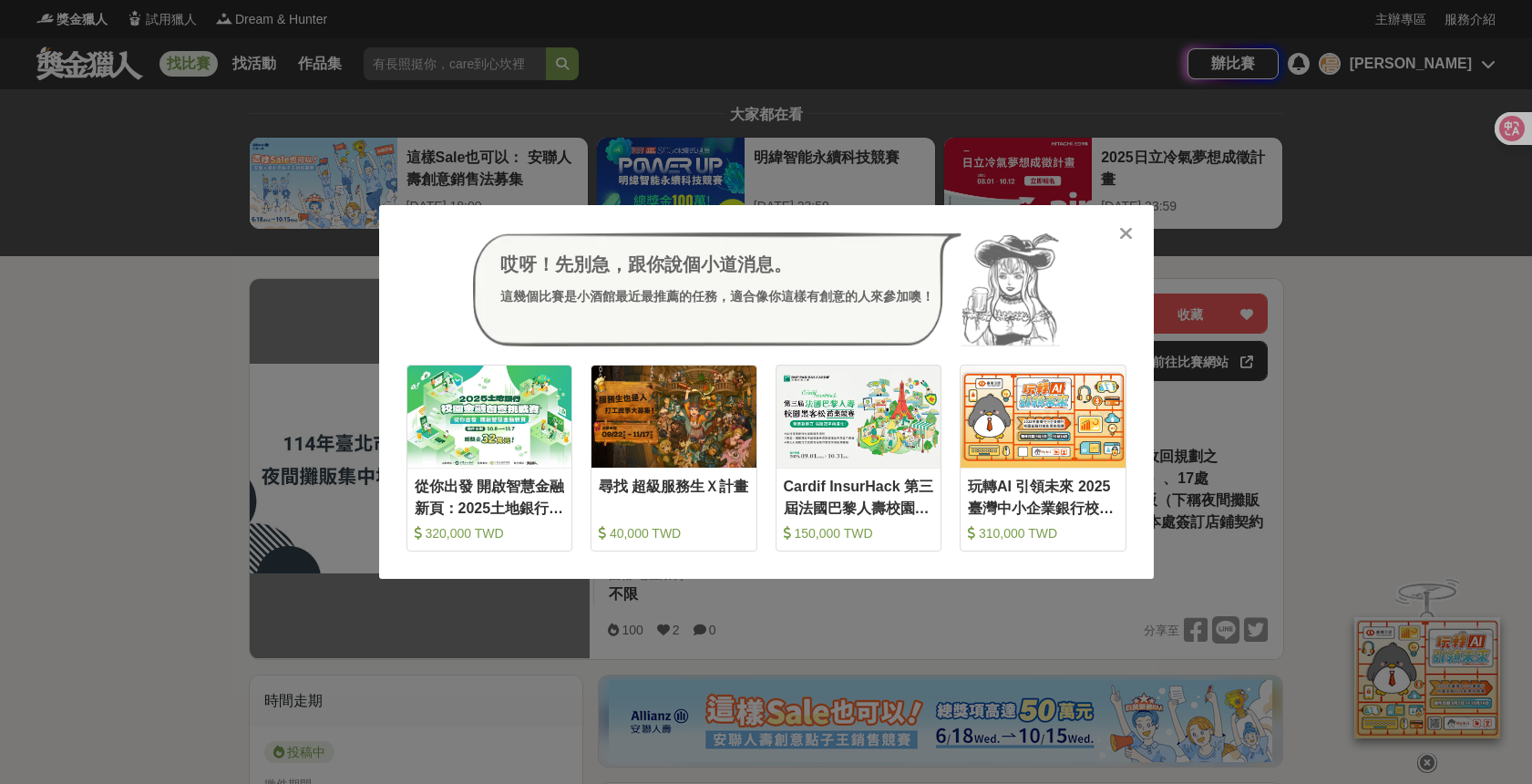
click at [1126, 234] on icon at bounding box center [1126, 233] width 13 height 18
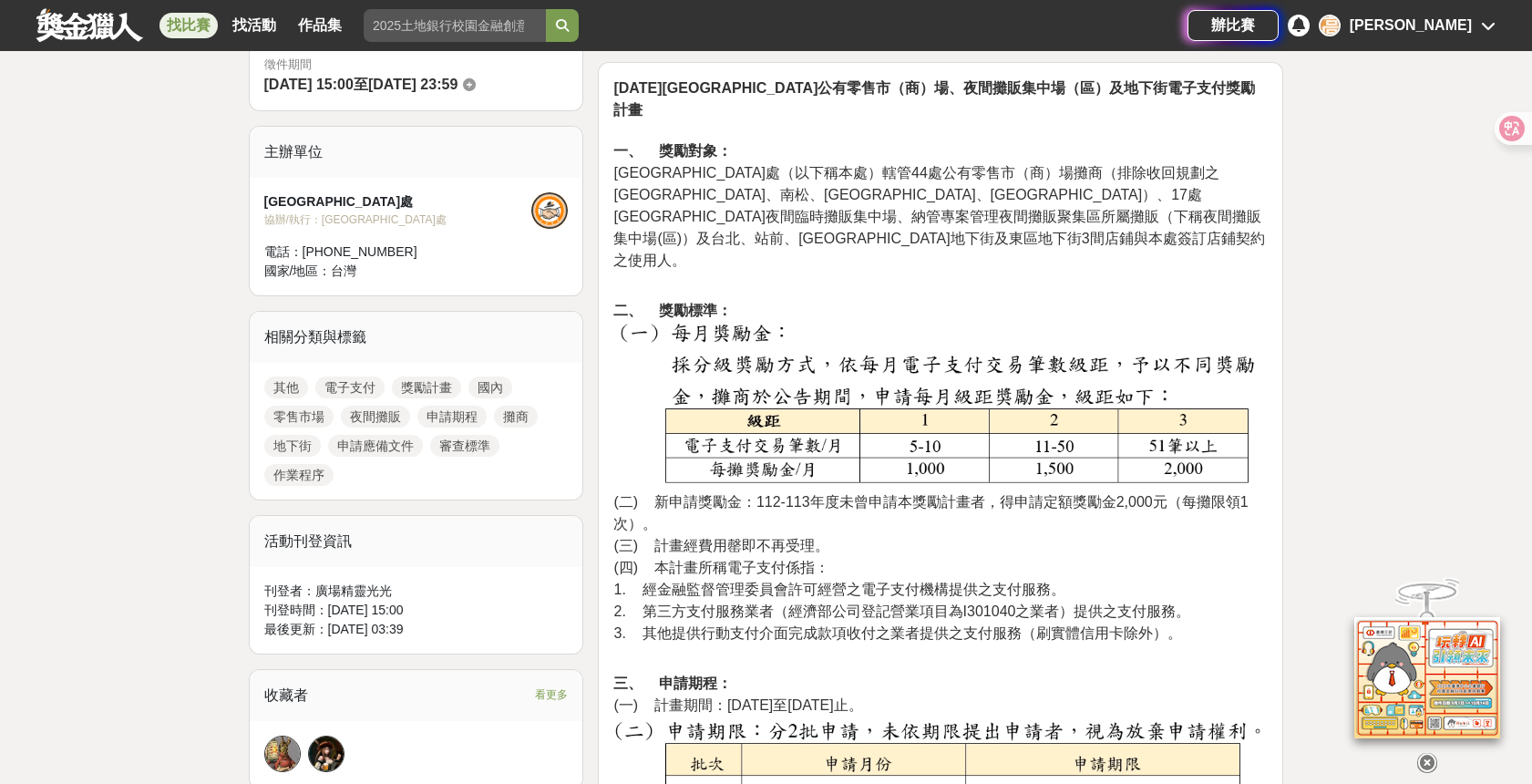
scroll to position [719, 0]
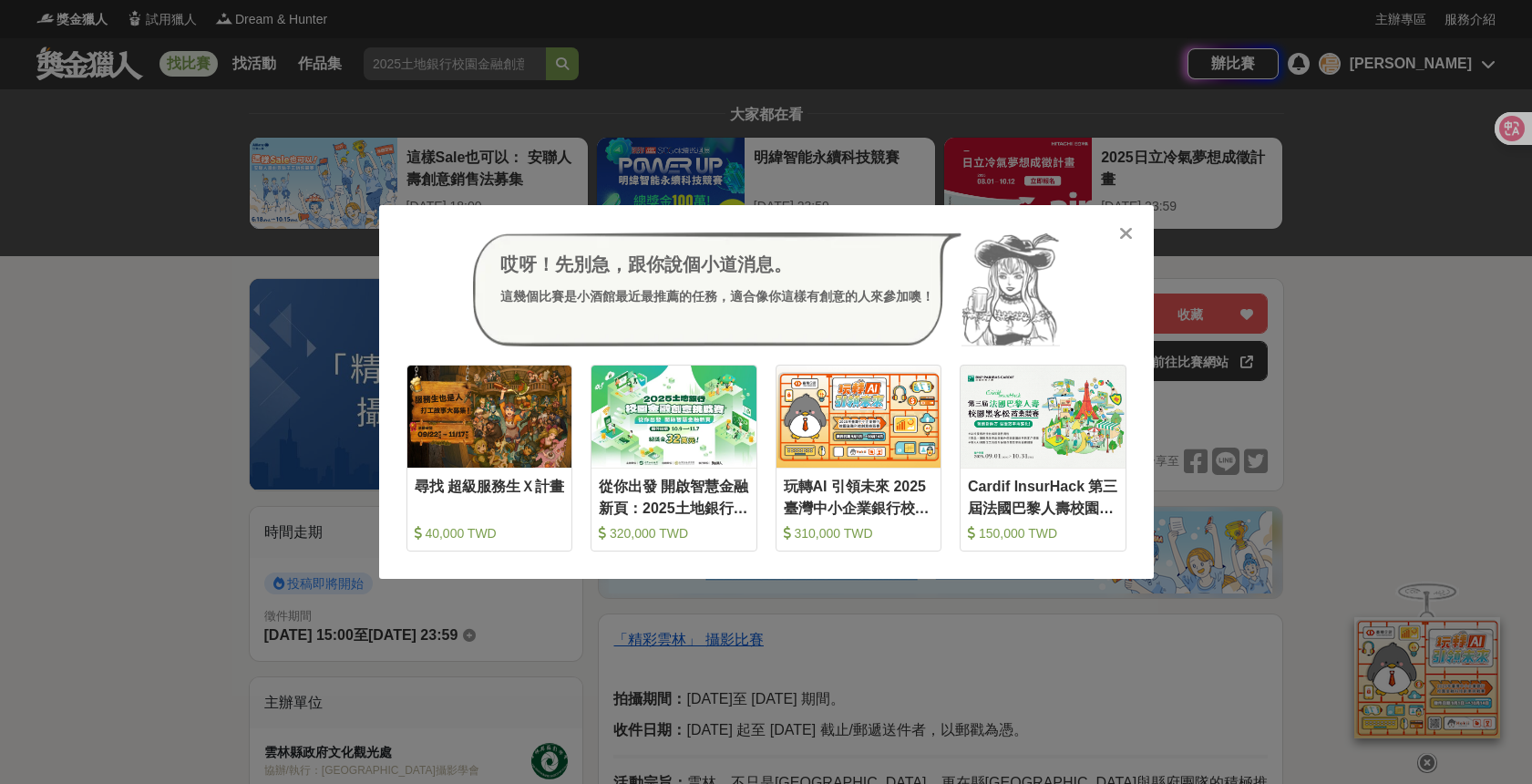
click at [1132, 235] on div at bounding box center [1126, 232] width 18 height 18
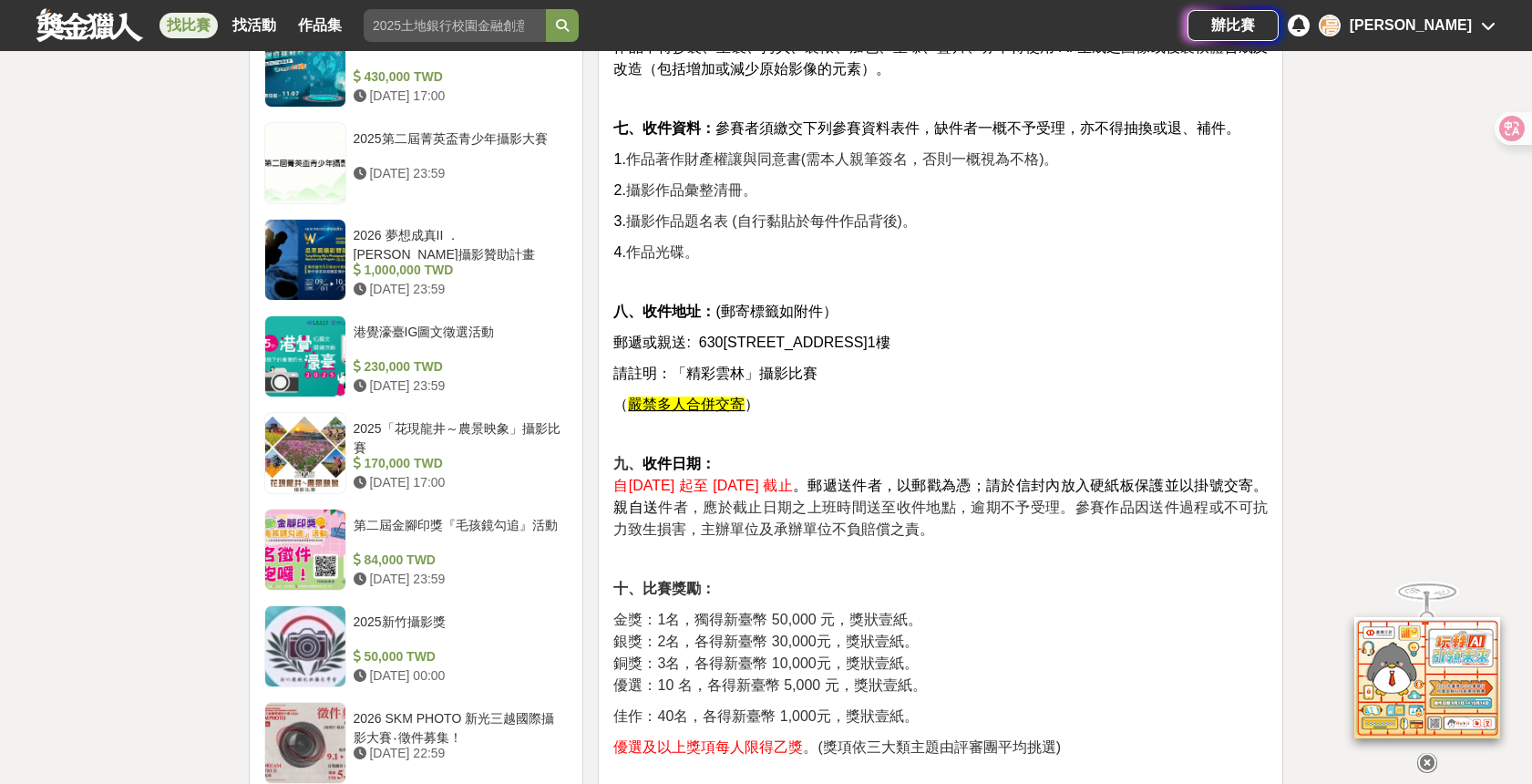
scroll to position [1804, 0]
